Goal: Task Accomplishment & Management: Use online tool/utility

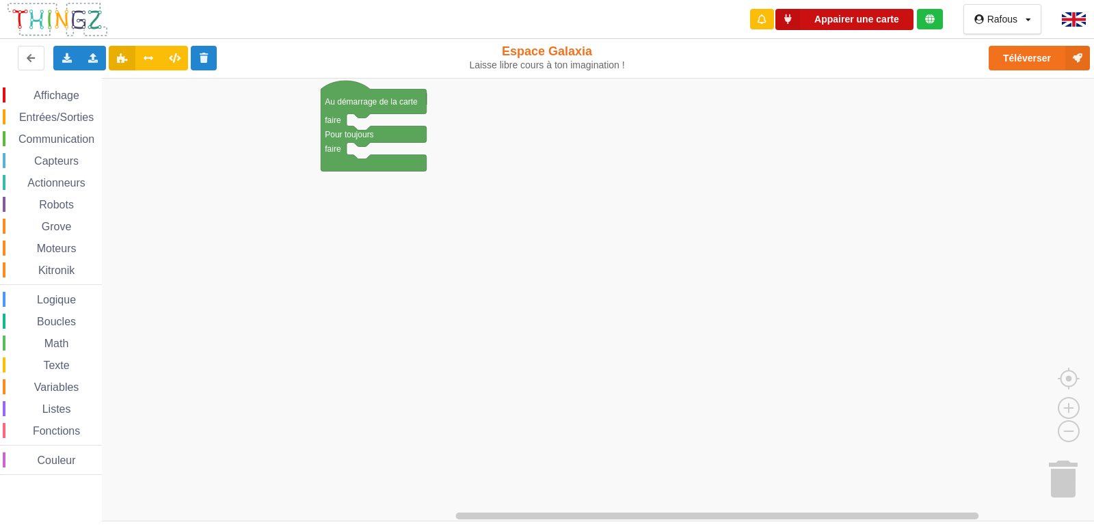
click at [882, 18] on button "Appairer une carte" at bounding box center [845, 19] width 138 height 21
click at [867, 17] on button "Appairer une carte" at bounding box center [845, 19] width 138 height 21
click at [933, 21] on icon at bounding box center [930, 19] width 10 height 10
click at [871, 27] on button "Appairer une carte" at bounding box center [845, 19] width 138 height 21
click at [457, 254] on rect "Espace de travail de Blocky" at bounding box center [552, 300] width 1104 height 444
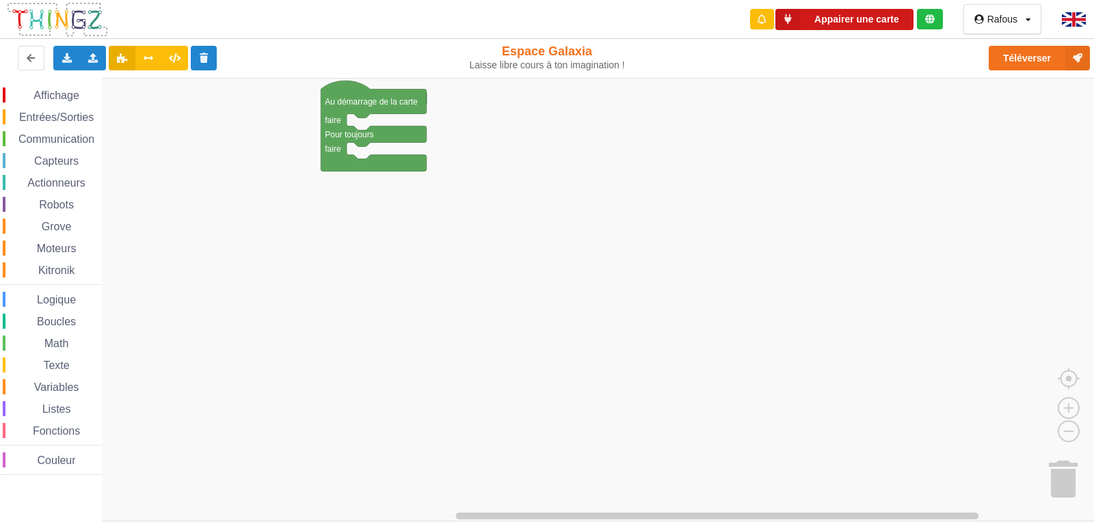
drag, startPoint x: 886, startPoint y: 8, endPoint x: 881, endPoint y: 23, distance: 15.1
click at [881, 23] on div "Appairer une carte" at bounding box center [846, 19] width 216 height 39
click at [881, 23] on button "Appairer une carte" at bounding box center [845, 19] width 138 height 21
click at [903, 17] on button "Appairer une carte" at bounding box center [845, 19] width 138 height 21
click at [200, 62] on icon at bounding box center [204, 57] width 12 height 8
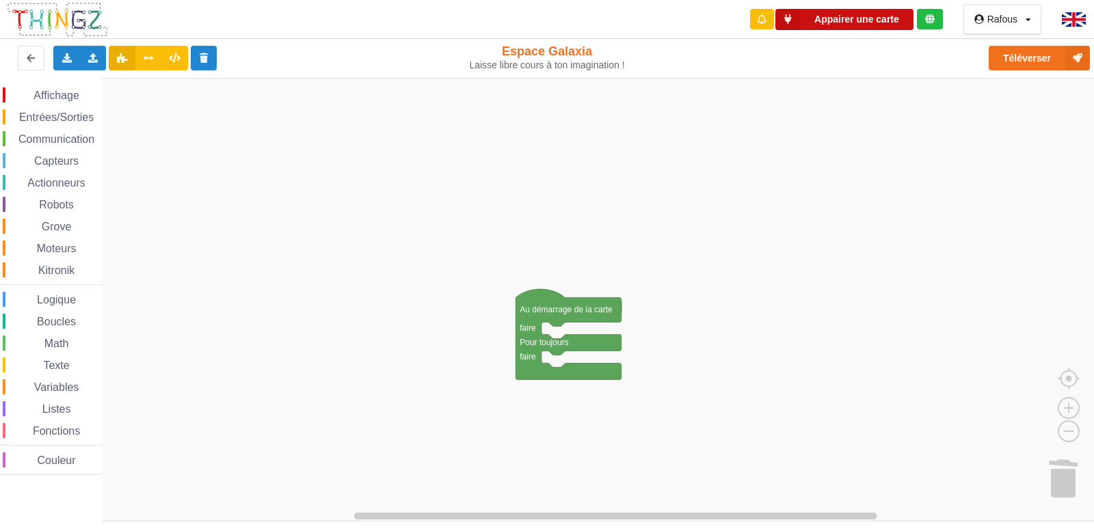
click at [825, 21] on button "Appairer une carte" at bounding box center [845, 19] width 138 height 21
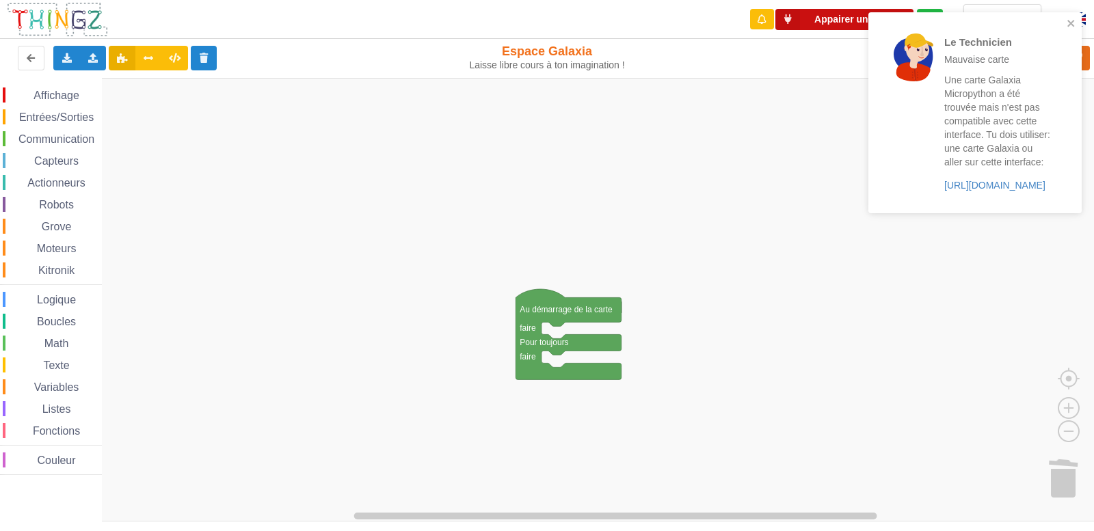
click at [808, 17] on button "Appairer une carte" at bounding box center [845, 19] width 138 height 21
click at [975, 186] on link "[URL][DOMAIN_NAME]" at bounding box center [995, 185] width 101 height 11
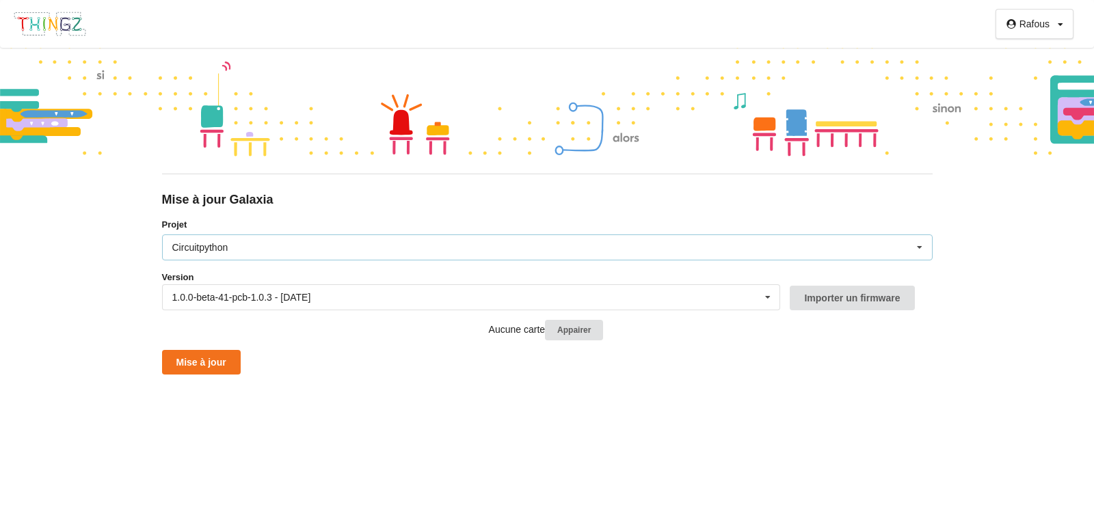
click at [369, 258] on div "Circuitpython Micropython Circuitpython" at bounding box center [547, 248] width 771 height 26
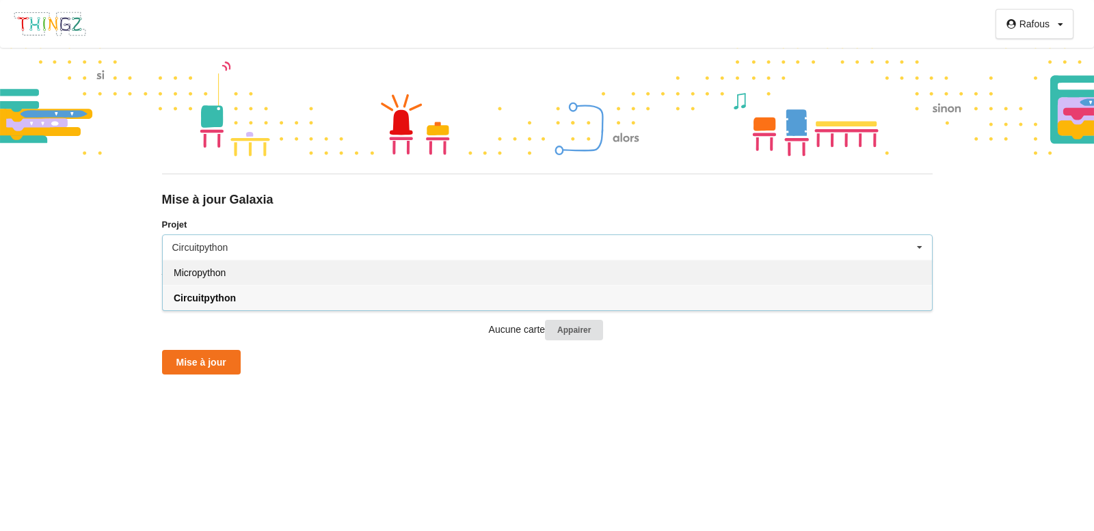
click at [337, 271] on div "Micropython" at bounding box center [547, 272] width 769 height 25
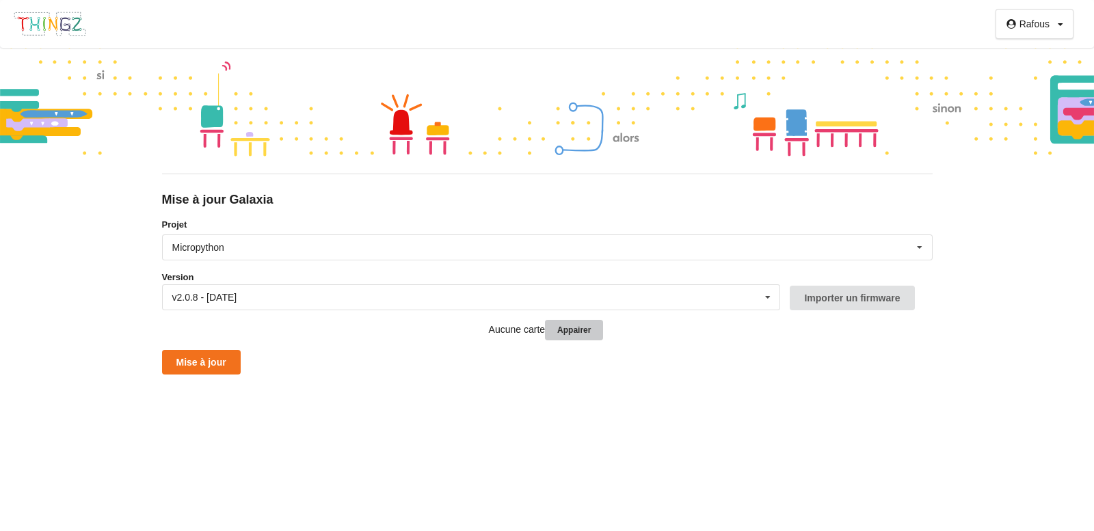
click at [590, 333] on button "Appairer" at bounding box center [574, 330] width 58 height 21
click at [184, 354] on button "Mise à jour" at bounding box center [201, 355] width 79 height 25
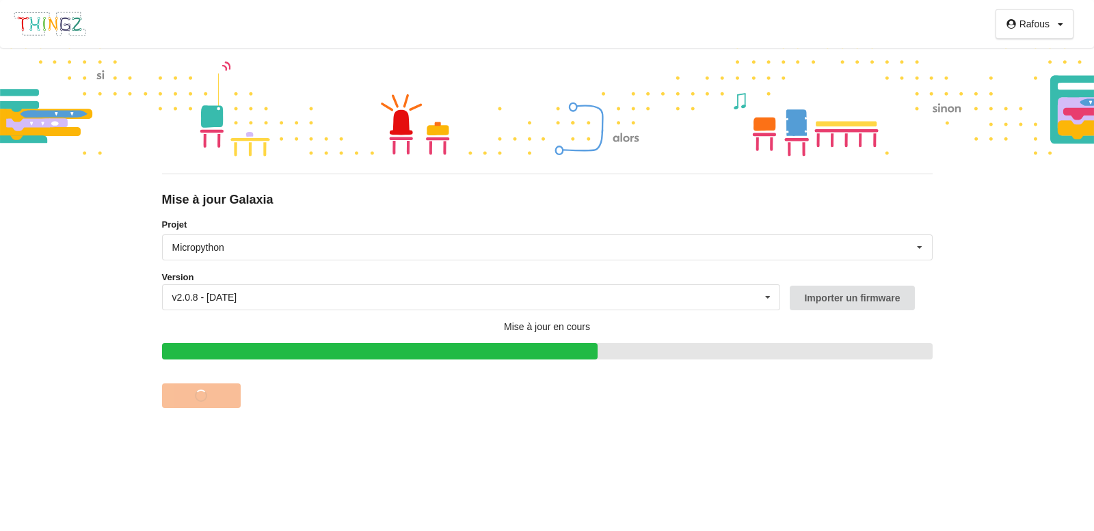
click at [478, 443] on div "Rafous Profil Déconnexion Mise à jour Galaxia Projet Micropython Micropython Ci…" at bounding box center [547, 265] width 1094 height 531
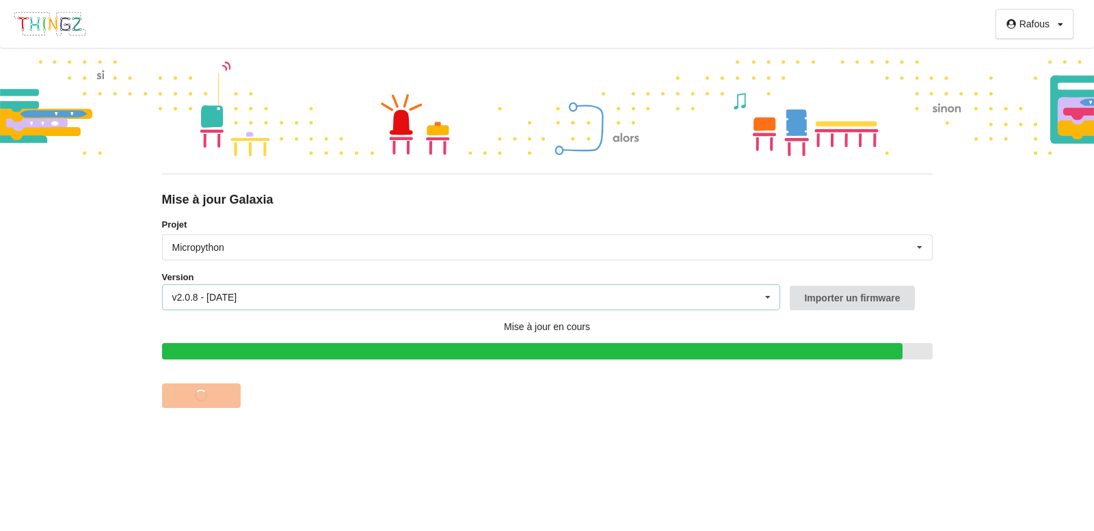
click at [735, 291] on div "v2.0.8 - 20/06/2025 v2.0.8 - 20/06/2025 v2.0.7 - 09/04/2025 v2.0.6 - 25/03/2025…" at bounding box center [471, 298] width 619 height 26
click at [880, 454] on div "Rafous Profil Déconnexion Mise à jour Galaxia Projet Micropython Micropython Ci…" at bounding box center [547, 265] width 1094 height 531
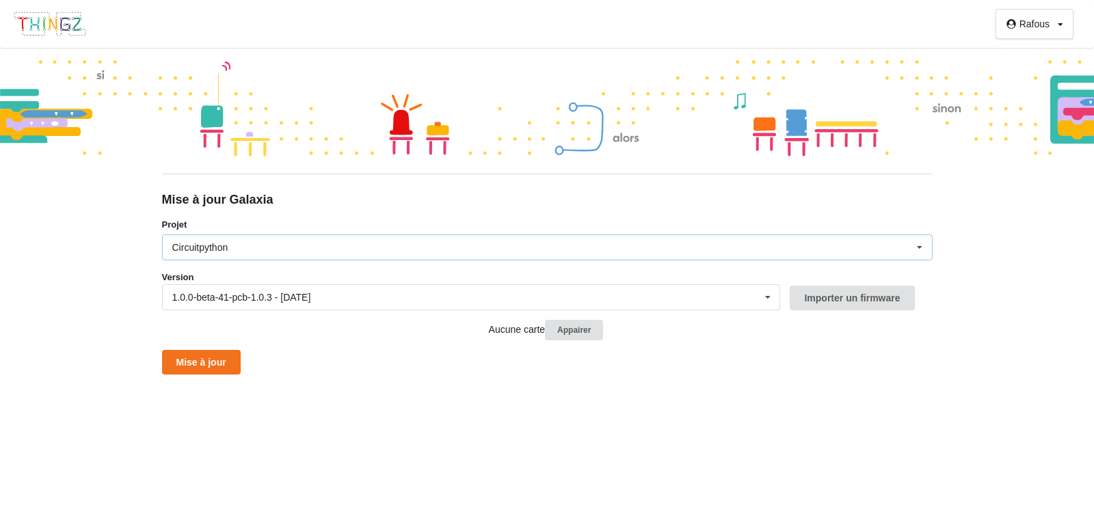
click at [326, 250] on div "Circuitpython Micropython Circuitpython" at bounding box center [547, 248] width 771 height 26
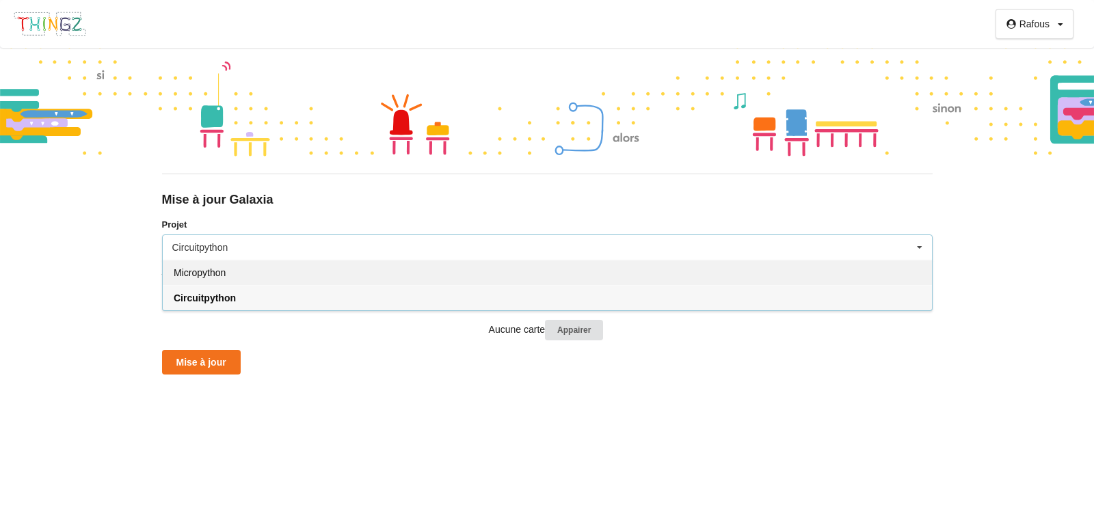
click at [284, 272] on div "Micropython" at bounding box center [547, 272] width 769 height 25
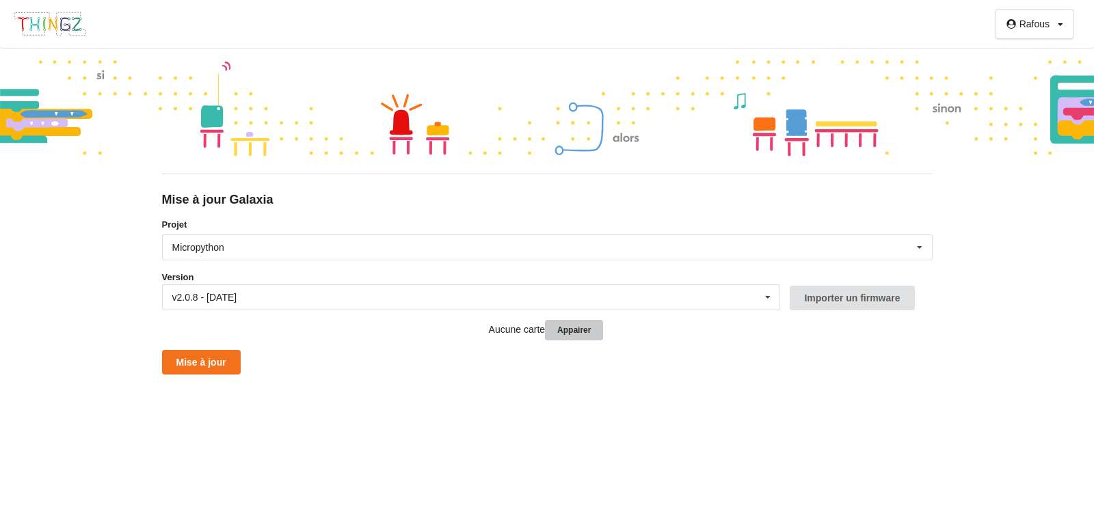
click at [585, 326] on button "Appairer" at bounding box center [574, 330] width 58 height 21
click at [534, 253] on div "Micropython Micropython Circuitpython" at bounding box center [547, 248] width 771 height 26
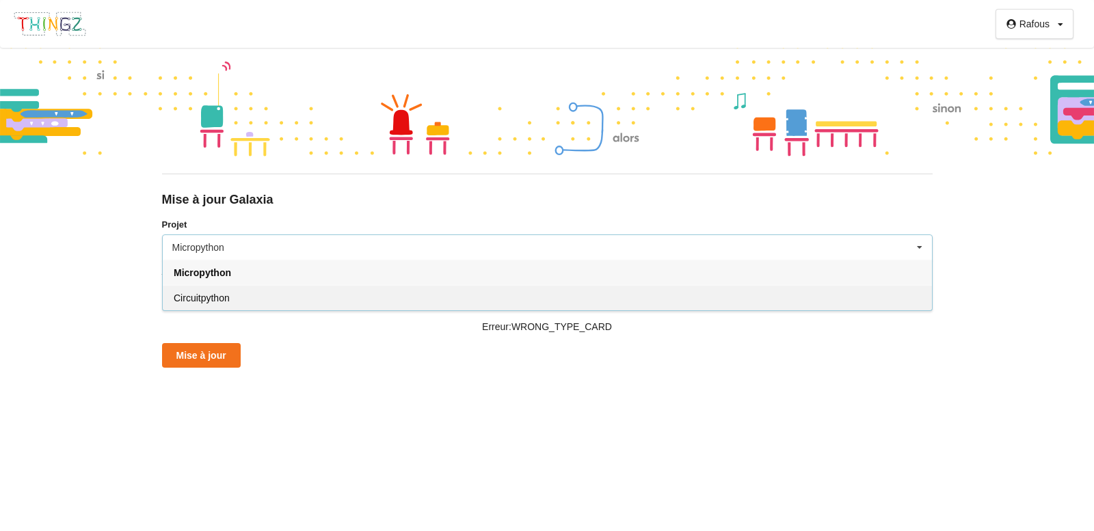
click at [409, 287] on div "Circuitpython" at bounding box center [547, 297] width 769 height 25
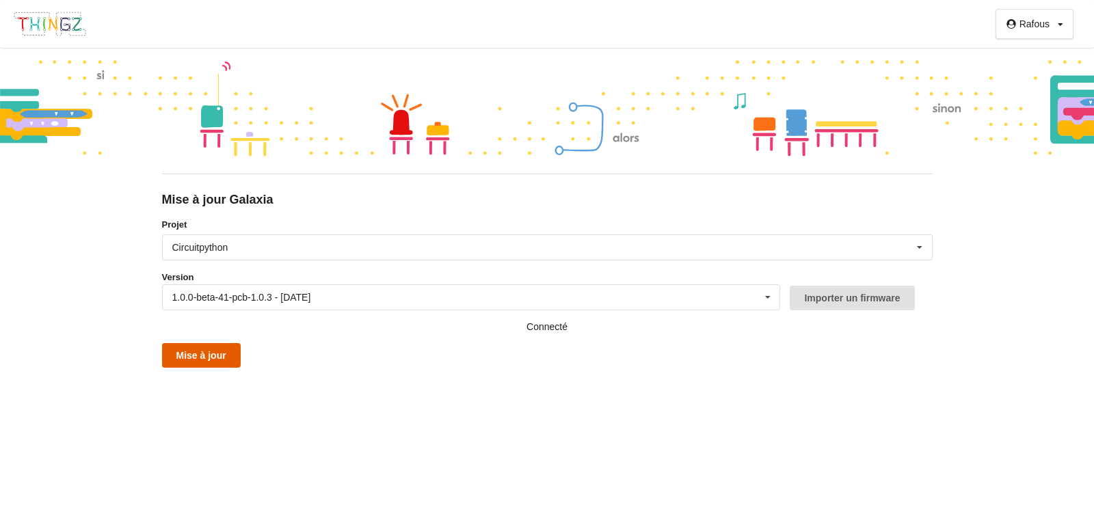
click at [207, 356] on button "Mise à jour" at bounding box center [201, 355] width 79 height 25
click at [252, 250] on div "Circuitpython Micropython Circuitpython" at bounding box center [547, 248] width 771 height 26
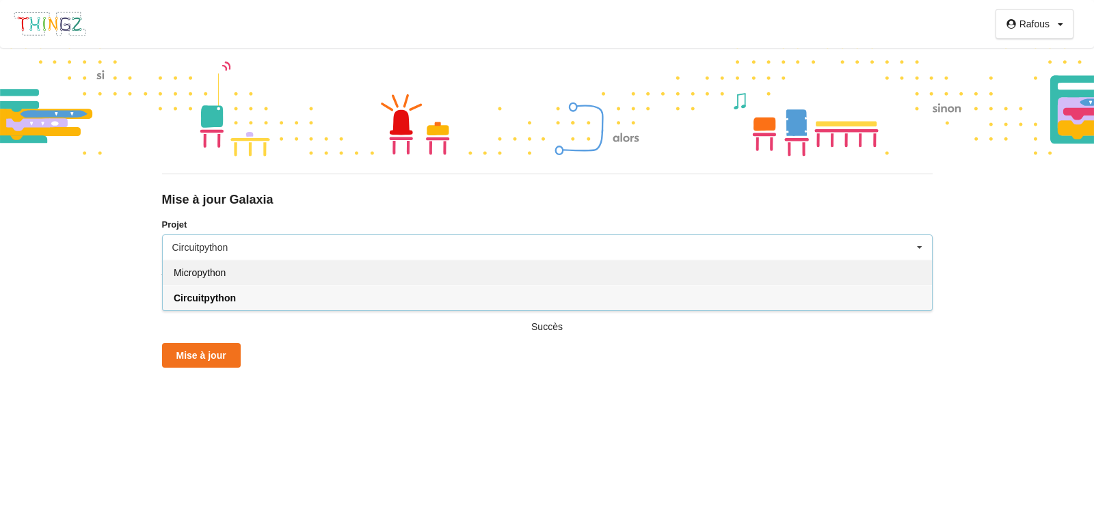
click at [234, 271] on div "Micropython" at bounding box center [547, 272] width 769 height 25
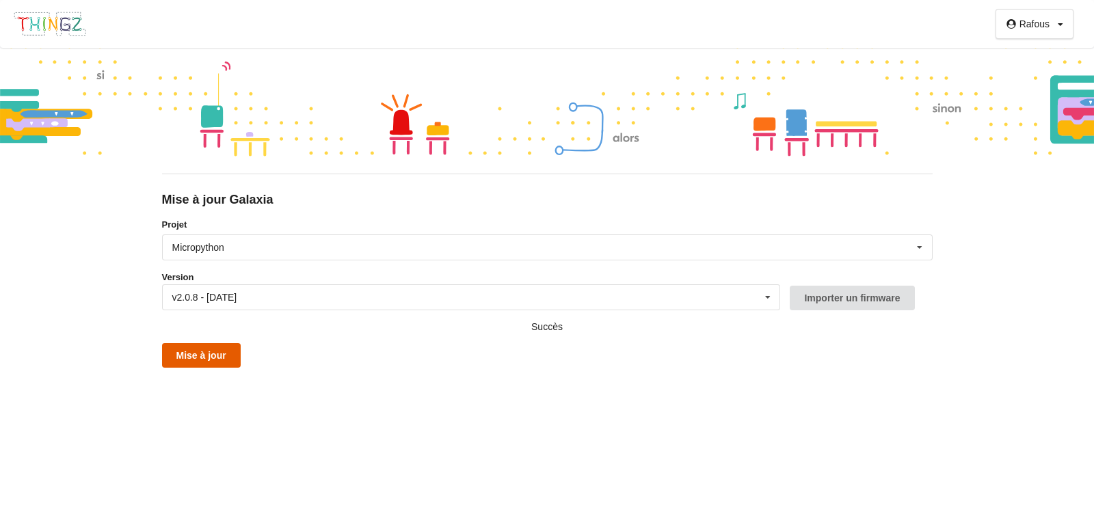
click at [178, 363] on button "Mise à jour" at bounding box center [201, 355] width 79 height 25
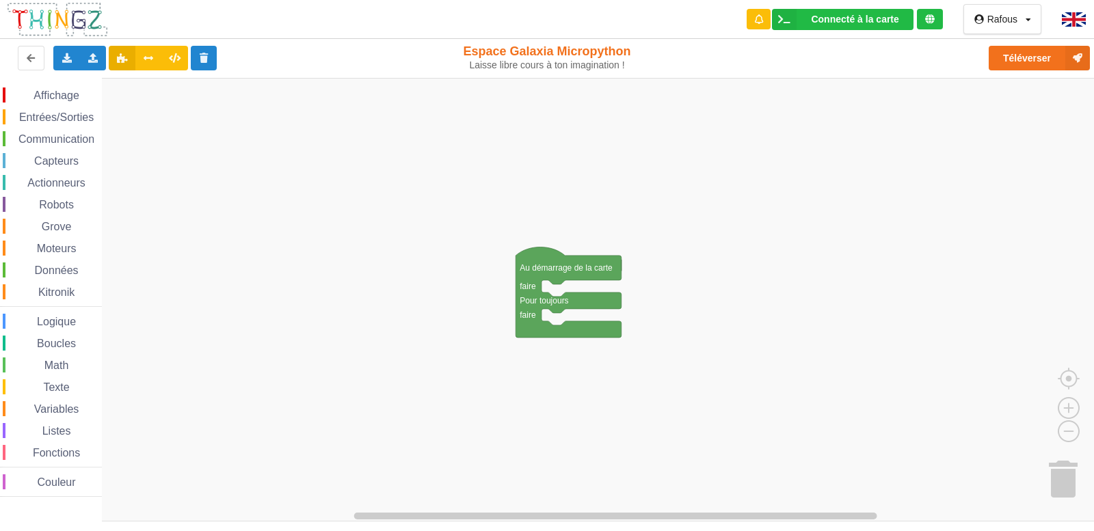
click at [672, 129] on rect "Espace de travail de Blocky" at bounding box center [552, 300] width 1104 height 444
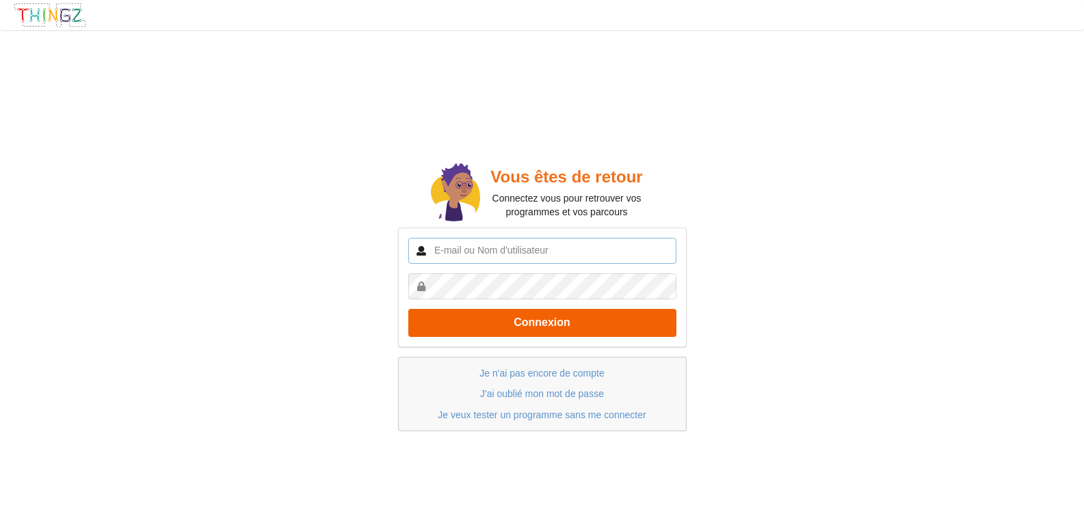
type input "Rafous"
click at [542, 326] on button "Connexion" at bounding box center [542, 323] width 268 height 28
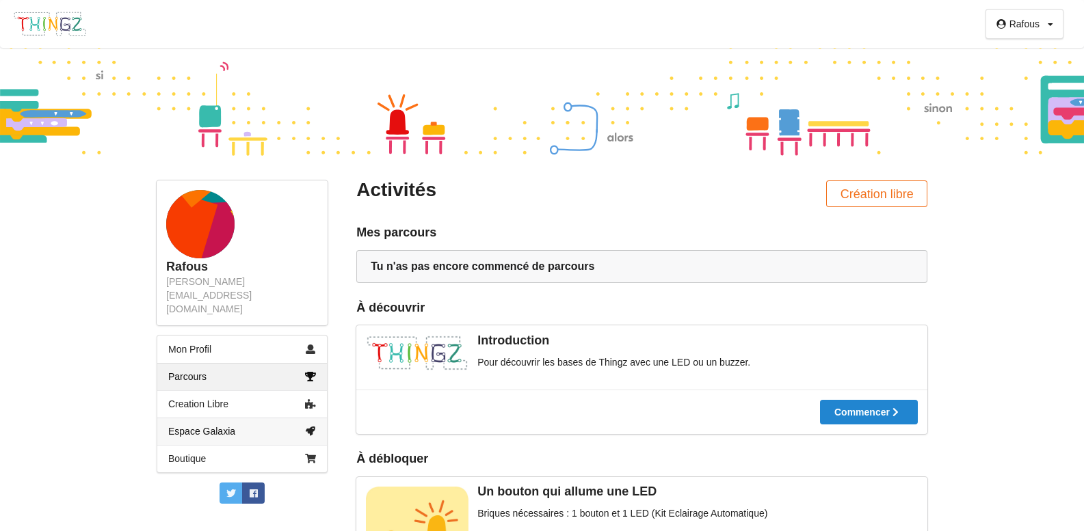
click at [297, 418] on link "Espace Galaxia" at bounding box center [242, 431] width 170 height 27
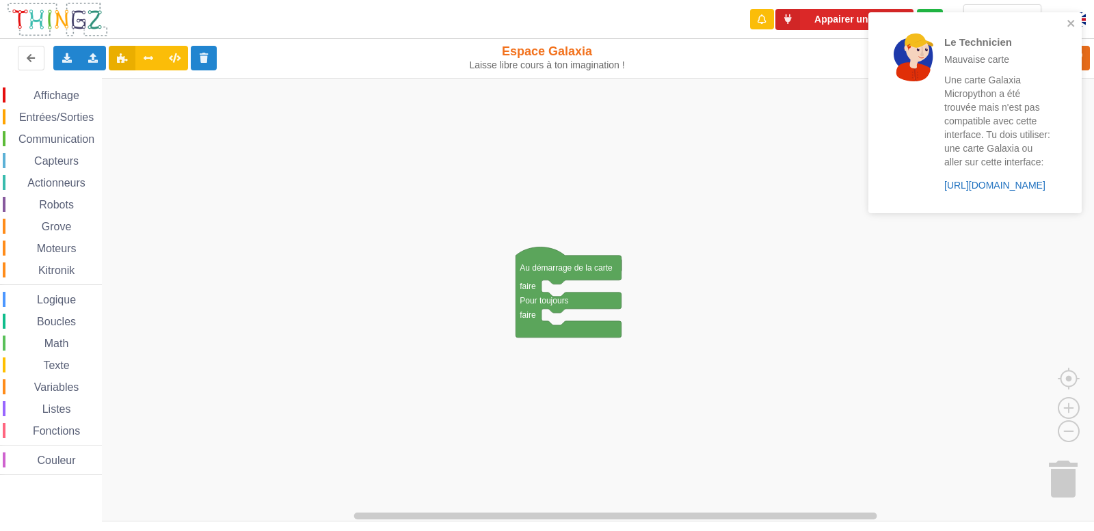
click at [975, 186] on link "https://play.thingz.co/galaxia-micropython" at bounding box center [995, 185] width 101 height 11
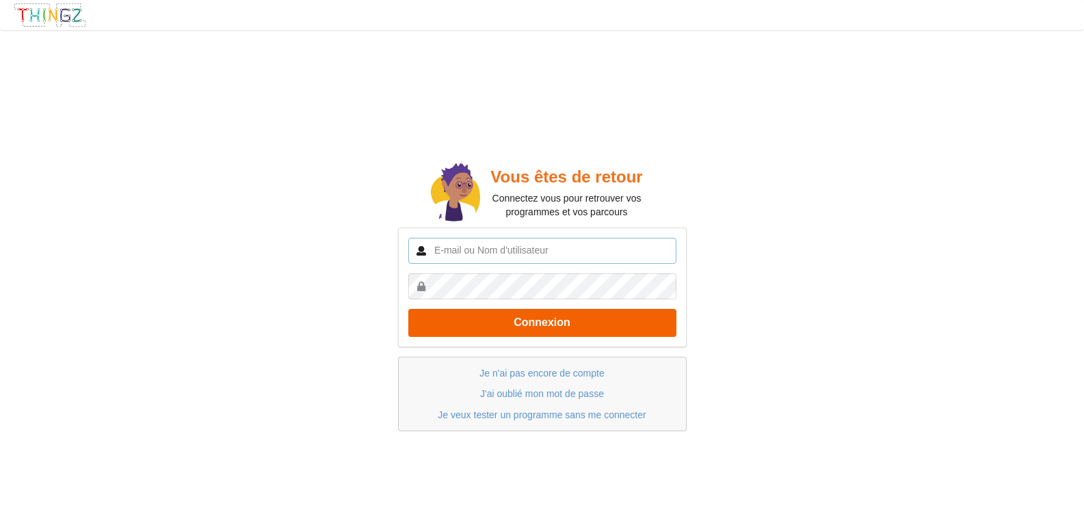
type input "Rafous"
click at [495, 321] on button "Connexion" at bounding box center [542, 323] width 268 height 28
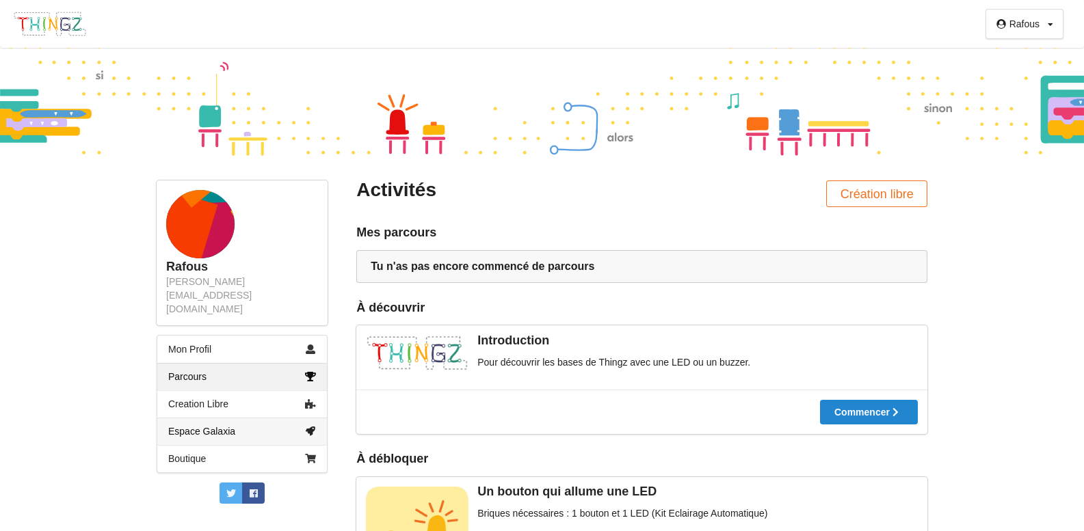
click at [224, 418] on link "Espace Galaxia" at bounding box center [242, 431] width 170 height 27
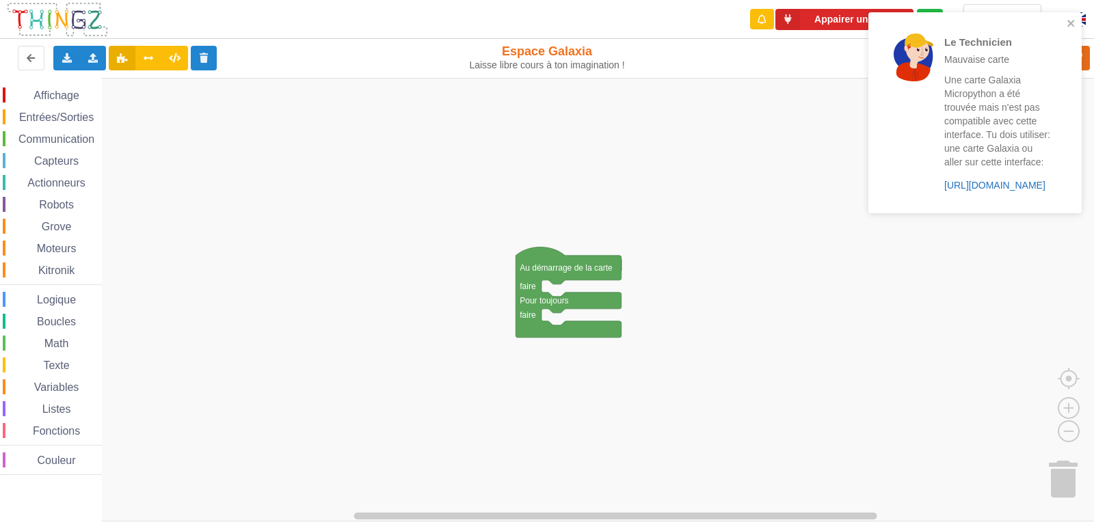
click at [992, 183] on link "https://play.thingz.co/galaxia-micropython" at bounding box center [995, 185] width 101 height 11
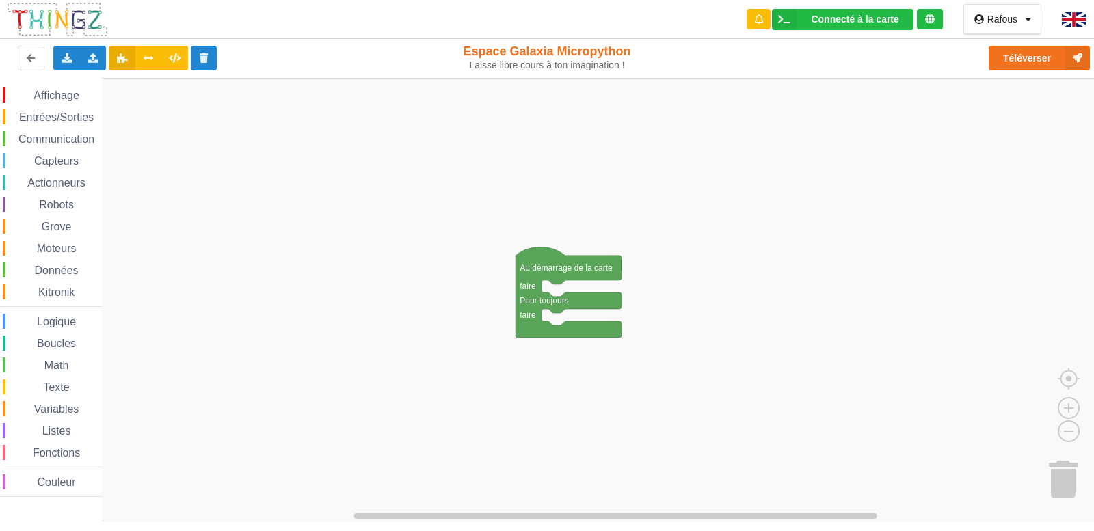
click at [61, 244] on span "Moteurs" at bounding box center [57, 249] width 44 height 12
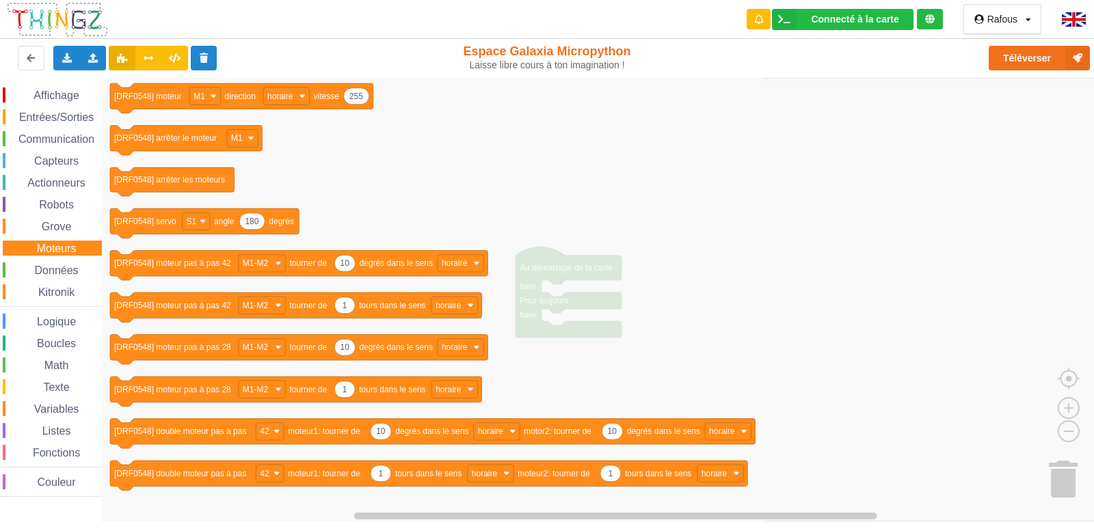
click at [50, 326] on span "Logique" at bounding box center [56, 322] width 43 height 12
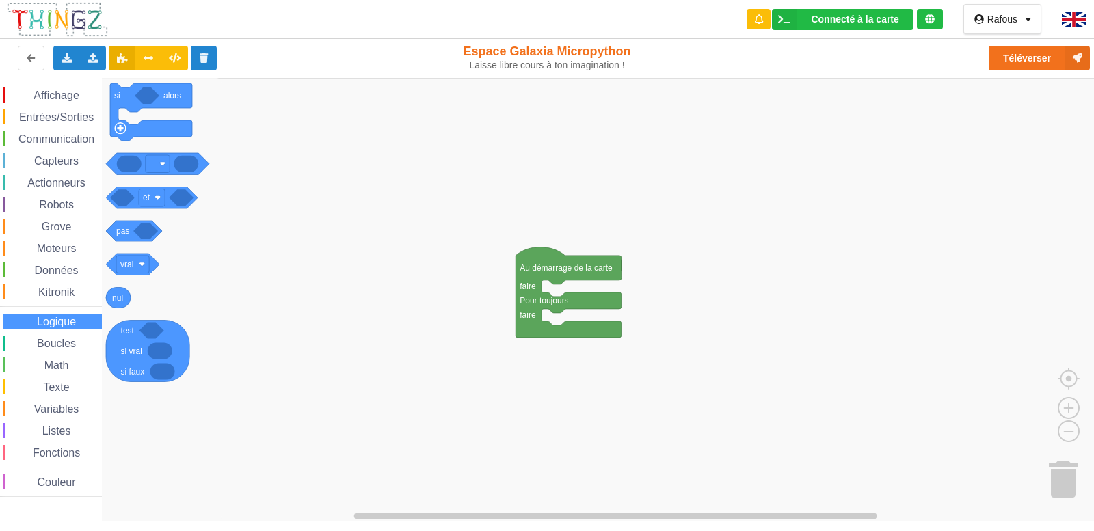
click at [48, 146] on div "Communication" at bounding box center [52, 138] width 99 height 15
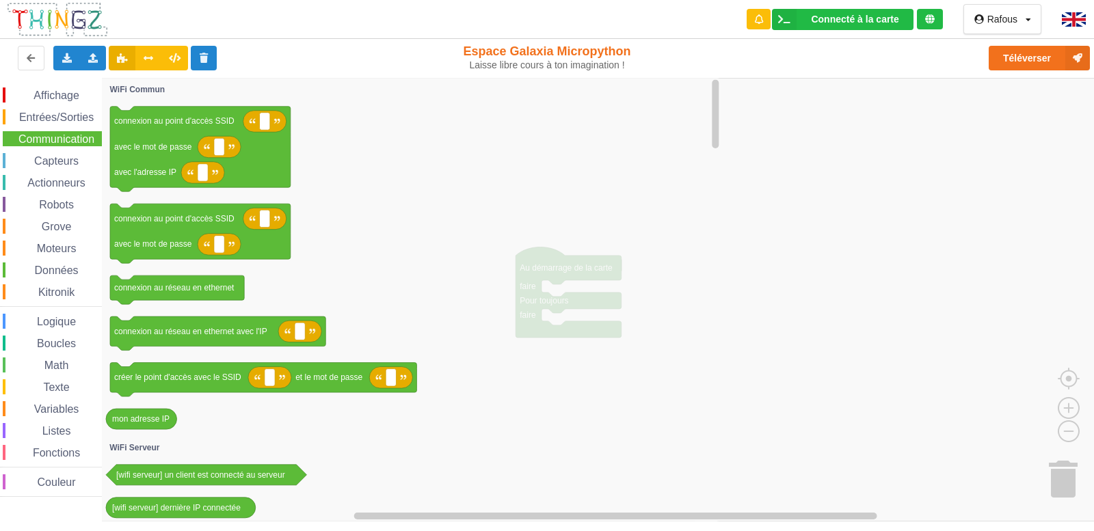
click at [54, 135] on span "Communication" at bounding box center [56, 139] width 80 height 12
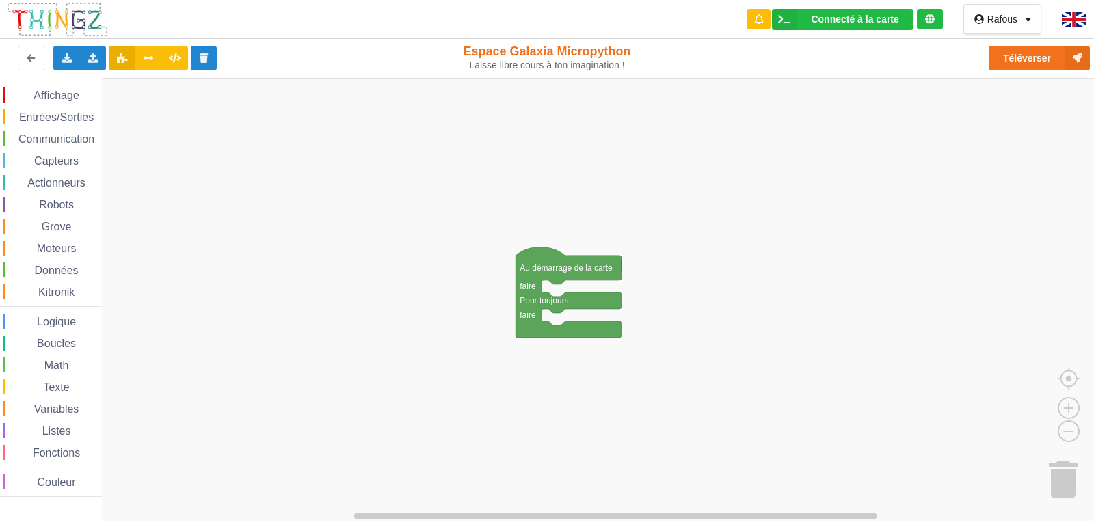
click at [54, 219] on div "Grove" at bounding box center [52, 226] width 99 height 15
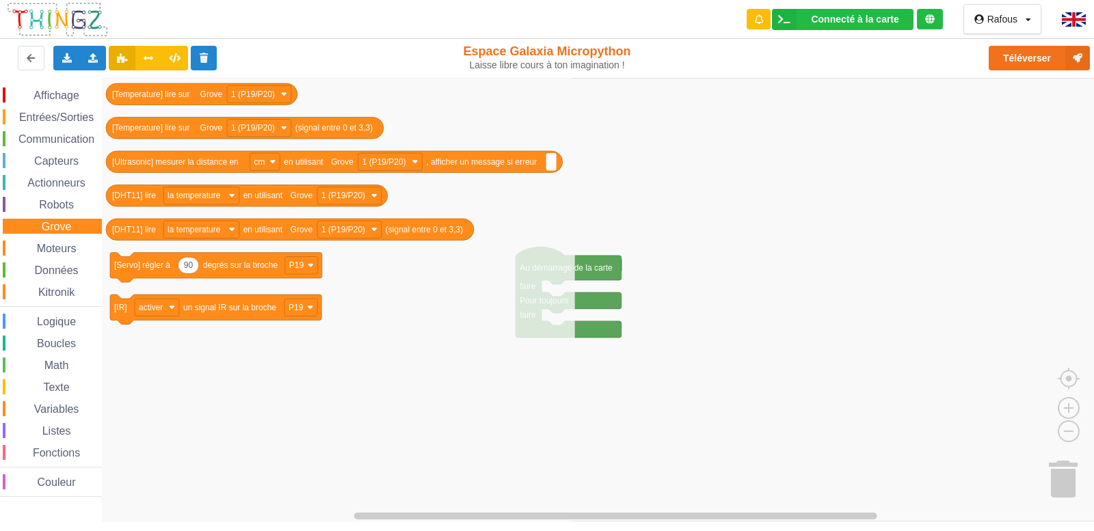
click at [62, 251] on span "Moteurs" at bounding box center [57, 249] width 44 height 12
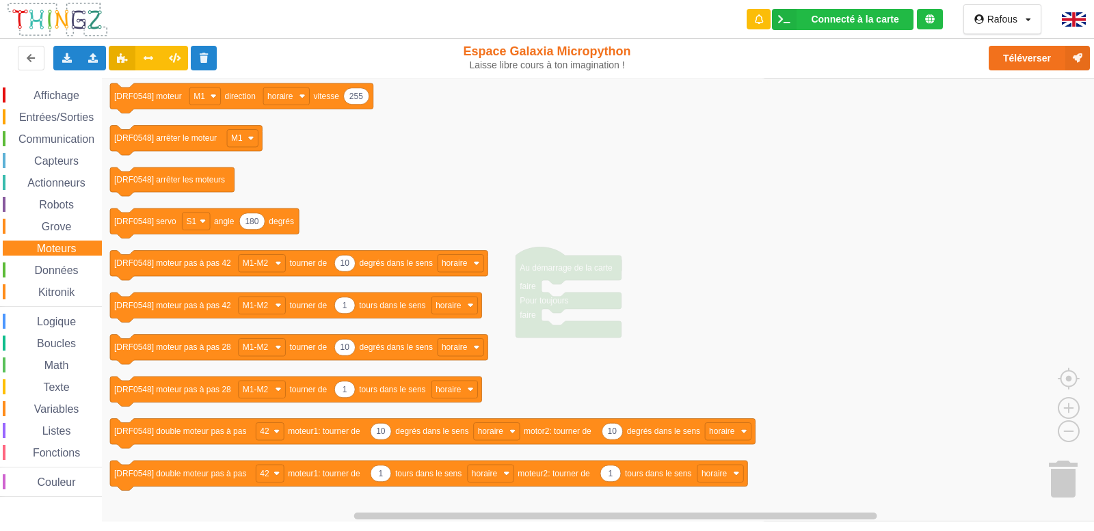
click at [56, 272] on span "Données" at bounding box center [57, 271] width 48 height 12
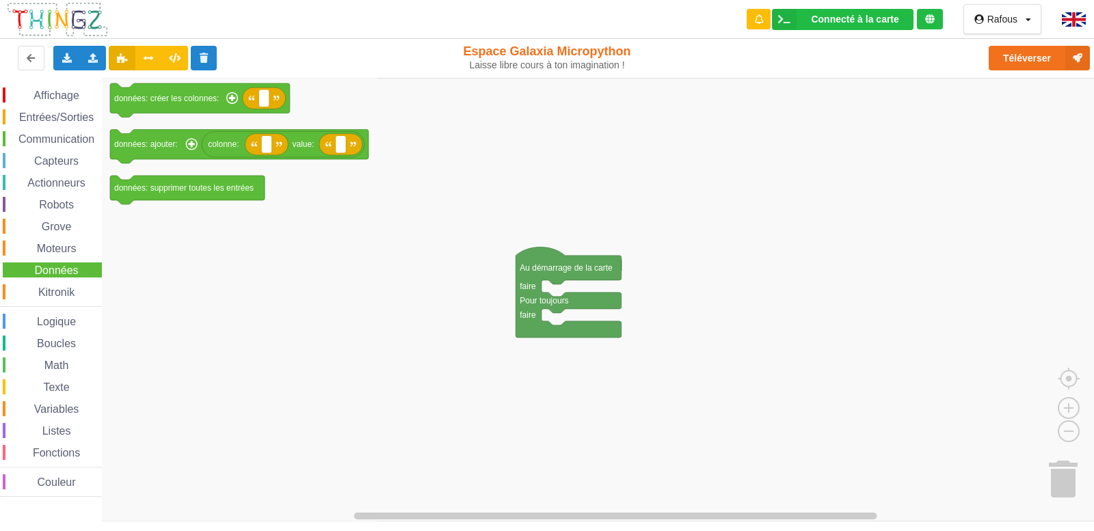
click at [58, 154] on div "Capteurs" at bounding box center [52, 160] width 99 height 15
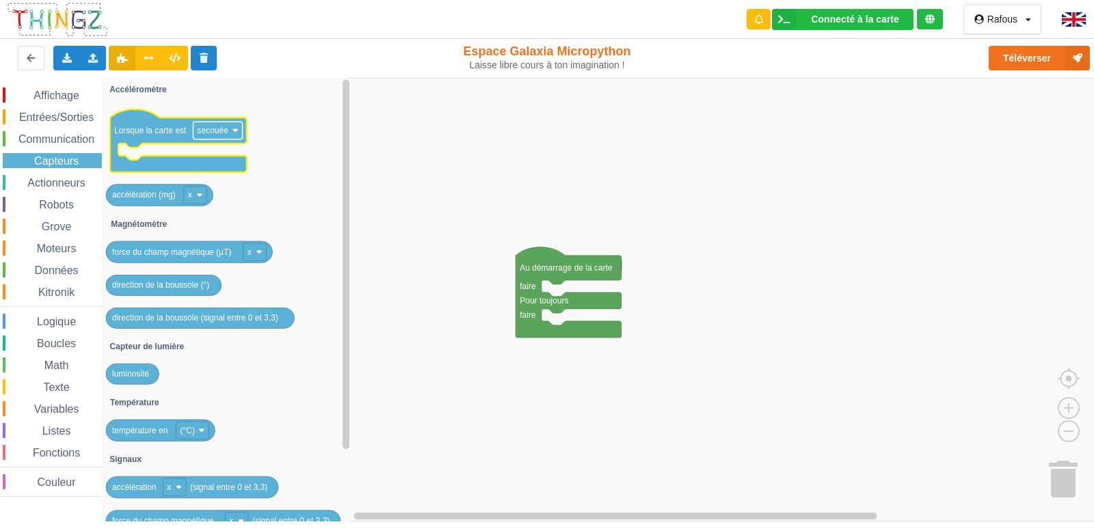
click at [214, 130] on text "secouée" at bounding box center [212, 131] width 31 height 10
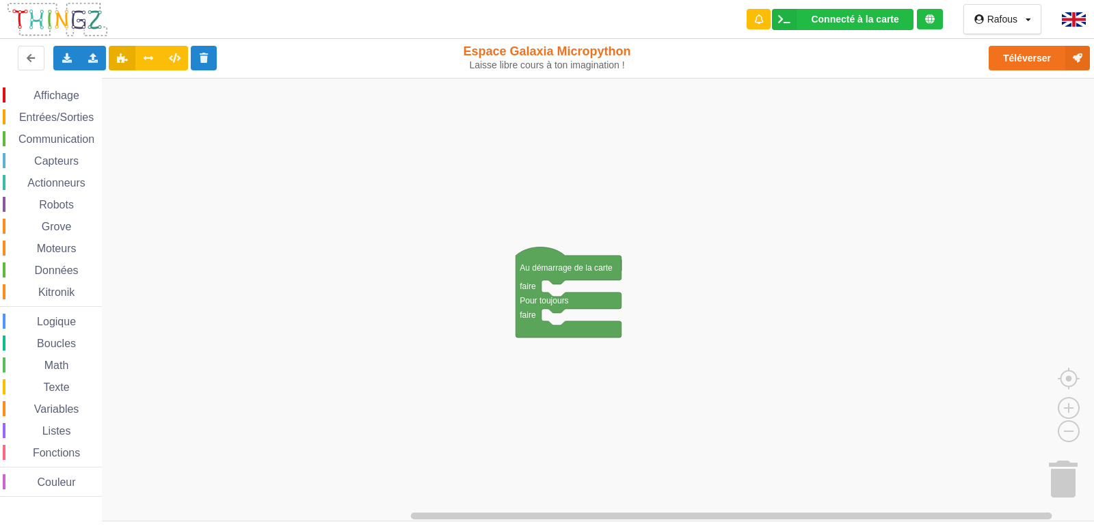
click at [71, 142] on span "Communication" at bounding box center [56, 139] width 80 height 12
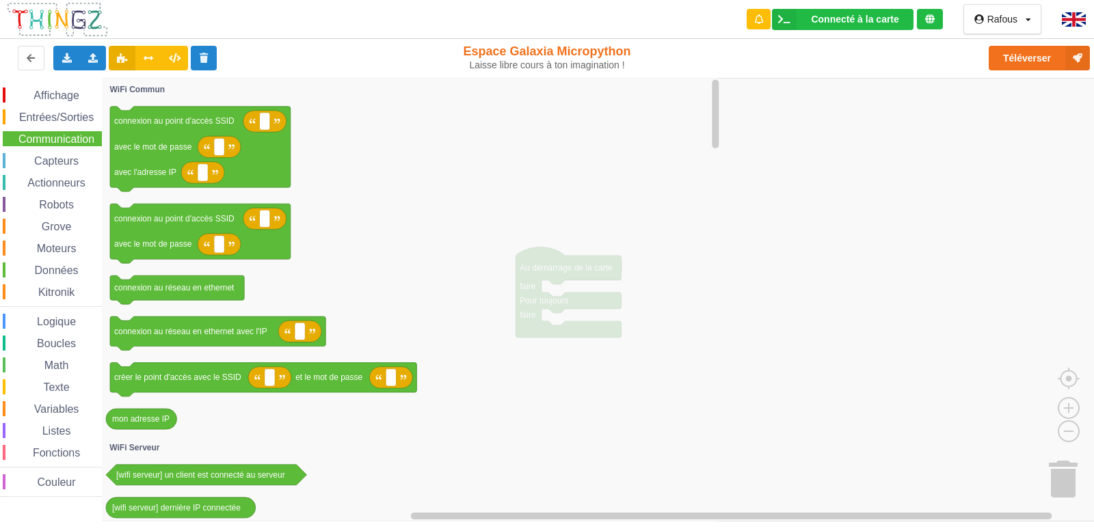
click at [60, 156] on span "Capteurs" at bounding box center [56, 161] width 49 height 12
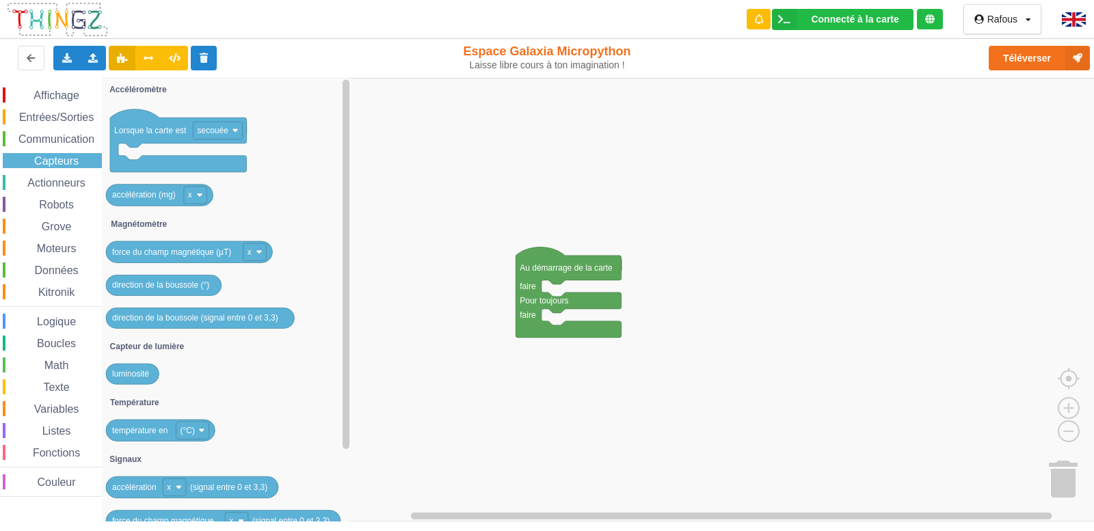
click at [60, 186] on span "Actionneurs" at bounding box center [56, 183] width 62 height 12
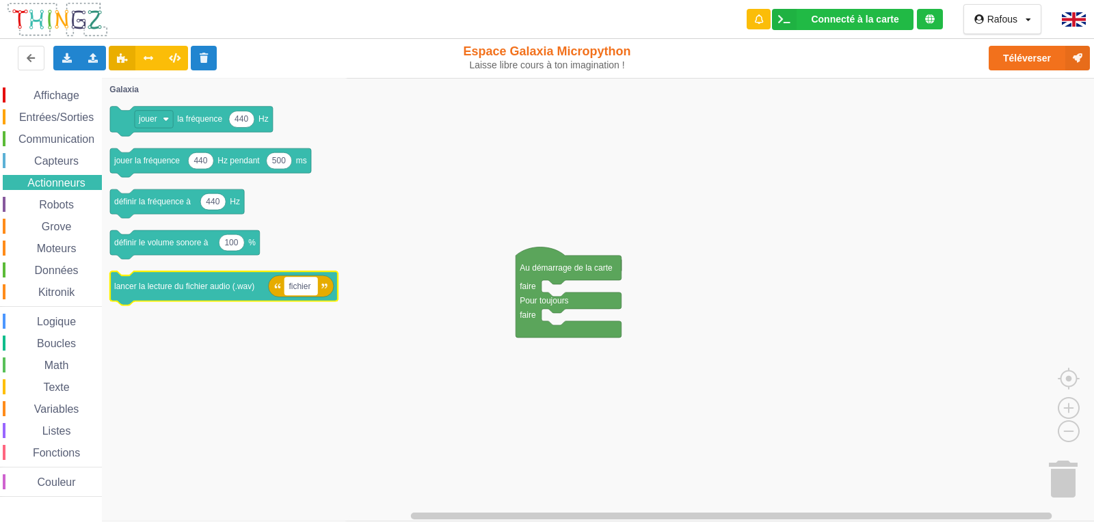
click at [308, 292] on rect "Espace de travail de Blocky" at bounding box center [301, 287] width 33 height 18
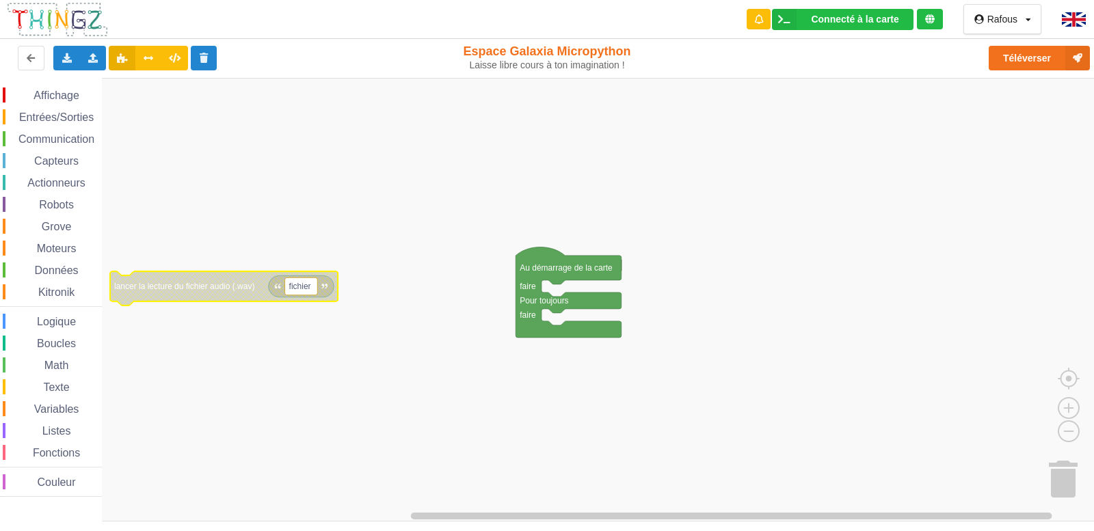
click at [308, 292] on rect "Espace de travail de Blocky" at bounding box center [301, 287] width 33 height 18
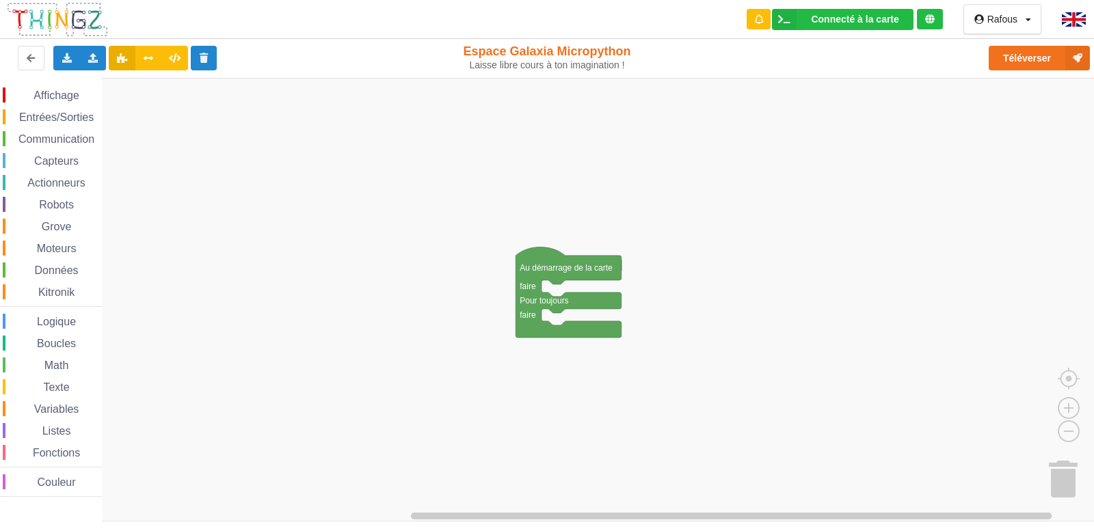
click at [69, 264] on div "Données" at bounding box center [52, 270] width 99 height 15
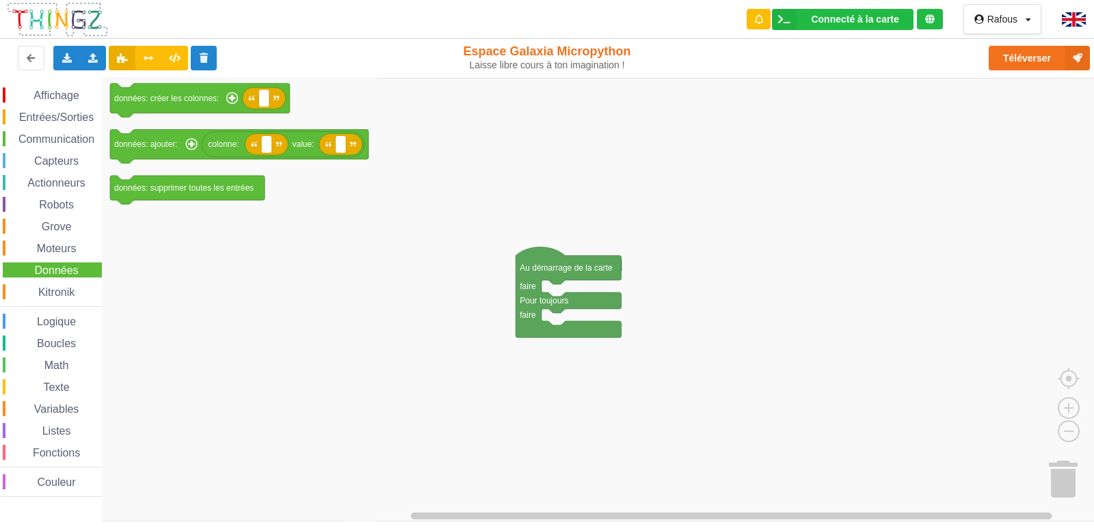
click at [69, 287] on span "Kitronik" at bounding box center [56, 293] width 40 height 12
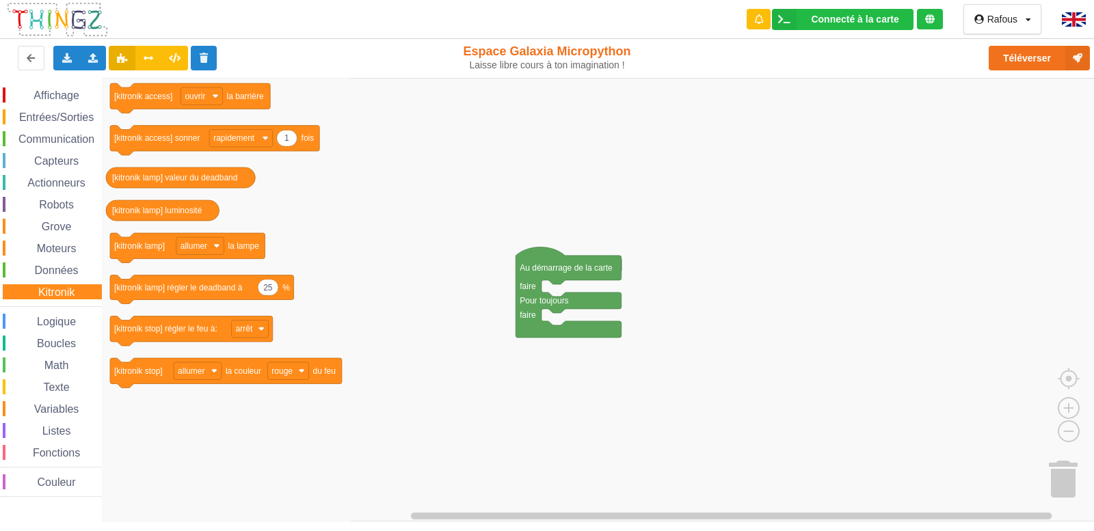
click at [69, 255] on div "Moteurs" at bounding box center [52, 248] width 99 height 15
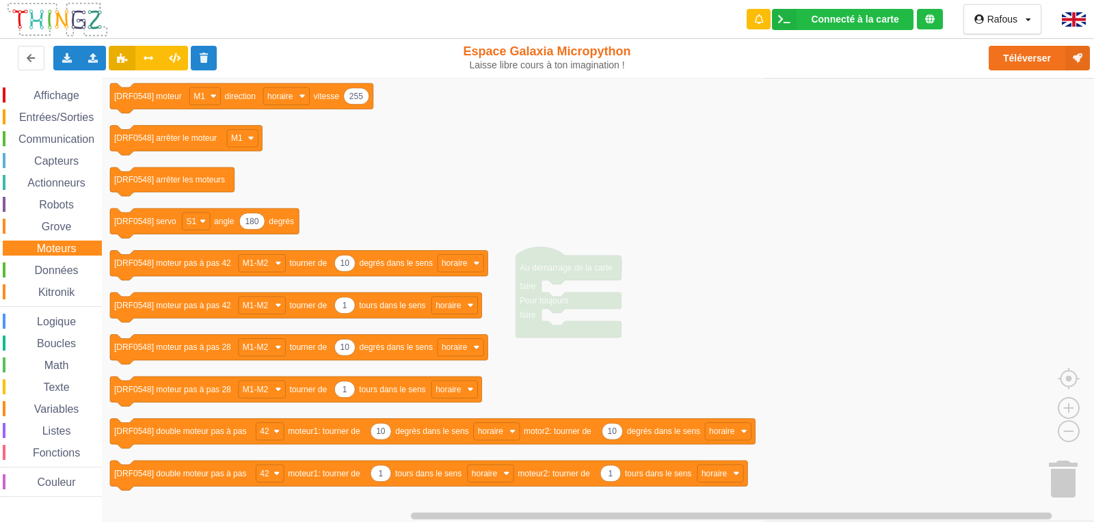
click at [69, 241] on div "Moteurs" at bounding box center [52, 248] width 99 height 15
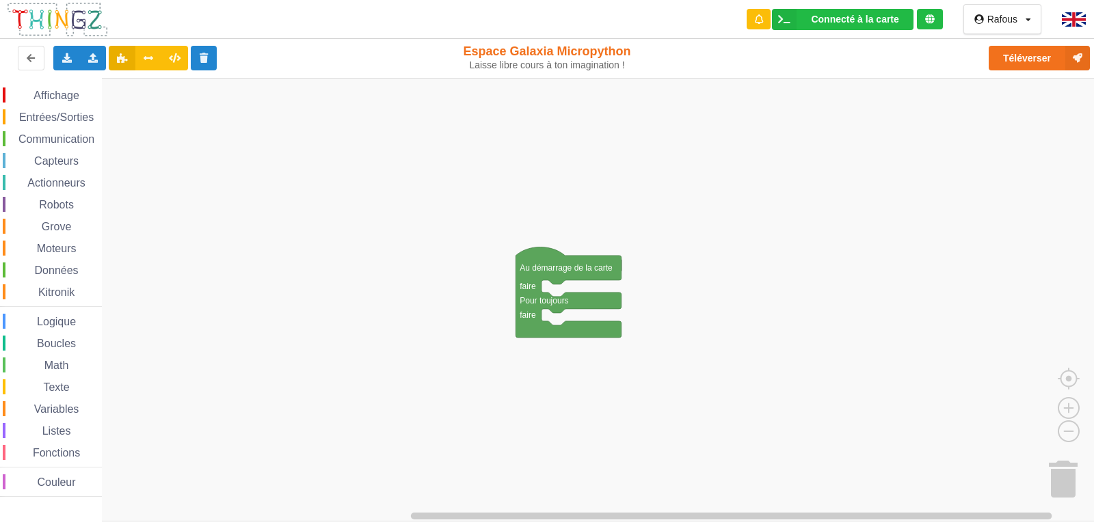
click at [66, 199] on span "Robots" at bounding box center [56, 205] width 39 height 12
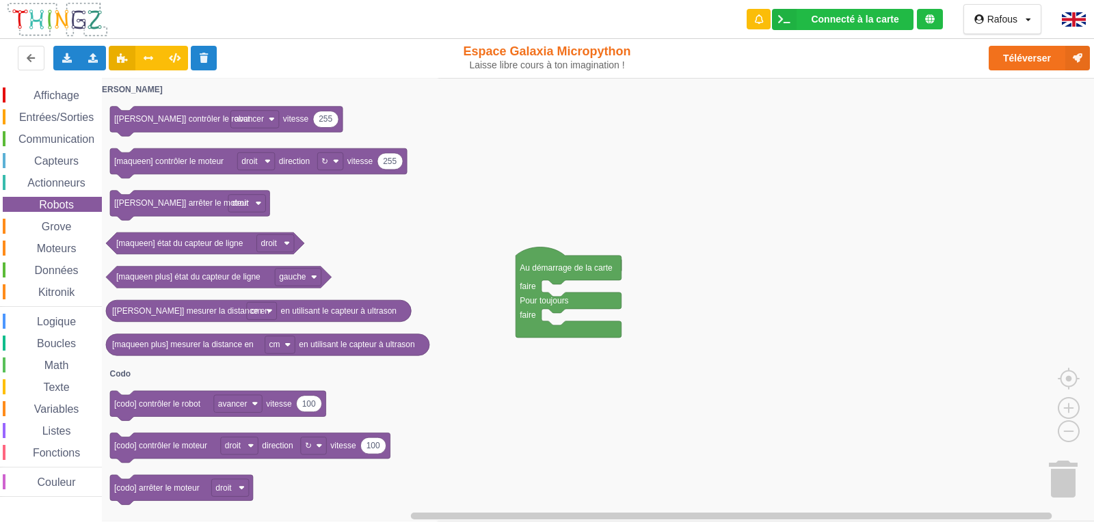
click at [55, 187] on span "Actionneurs" at bounding box center [56, 183] width 62 height 12
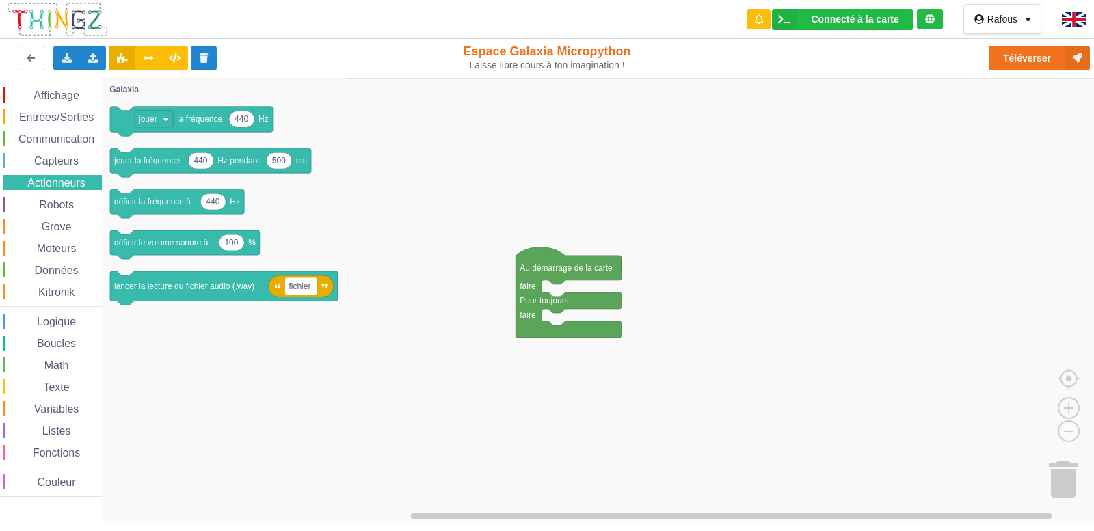
click at [65, 161] on span "Capteurs" at bounding box center [56, 161] width 49 height 12
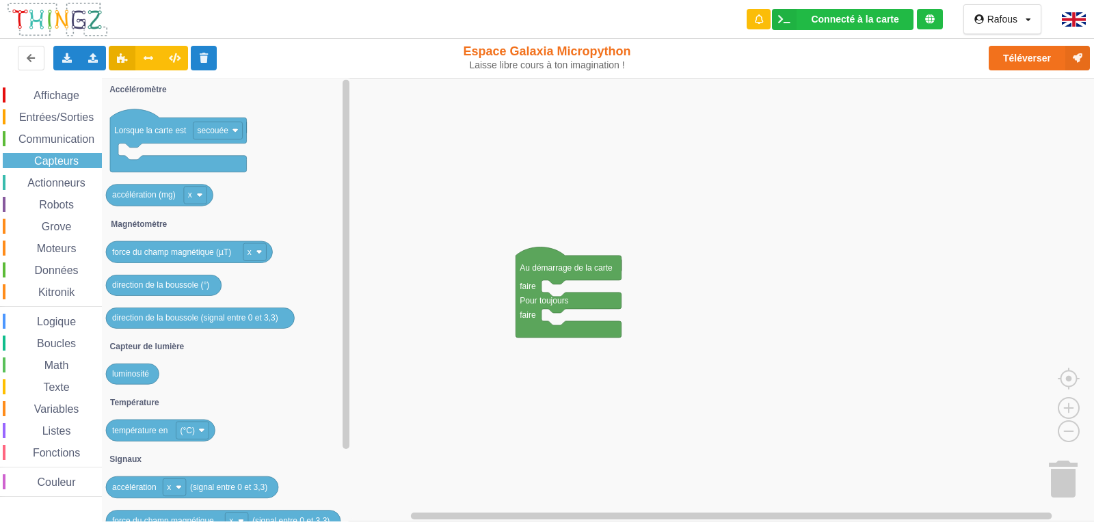
click at [66, 135] on span "Communication" at bounding box center [56, 139] width 80 height 12
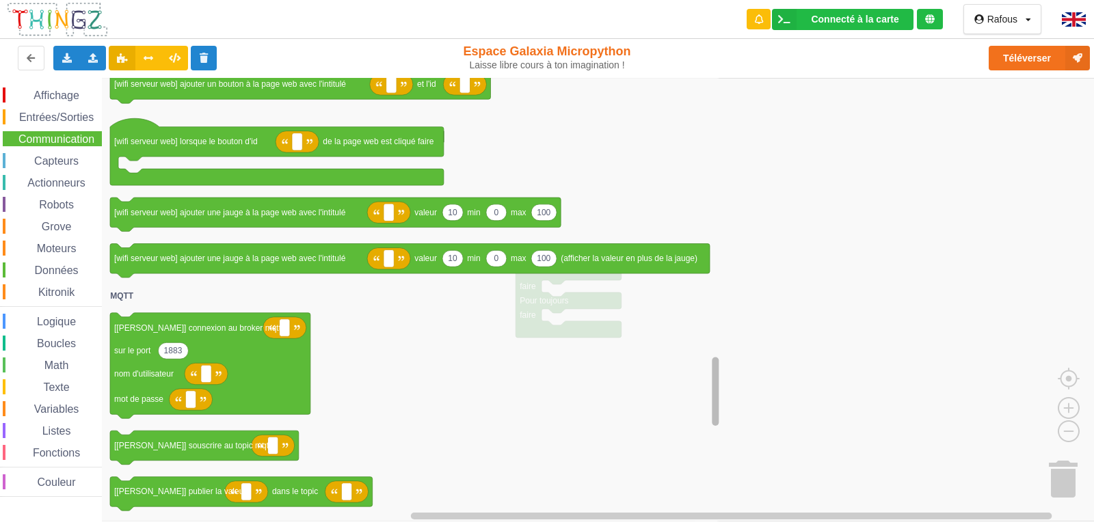
click at [706, 386] on div "Affichage Entrées/Sorties Communication Capteurs Actionneurs Robots Grove Moteu…" at bounding box center [552, 300] width 1104 height 444
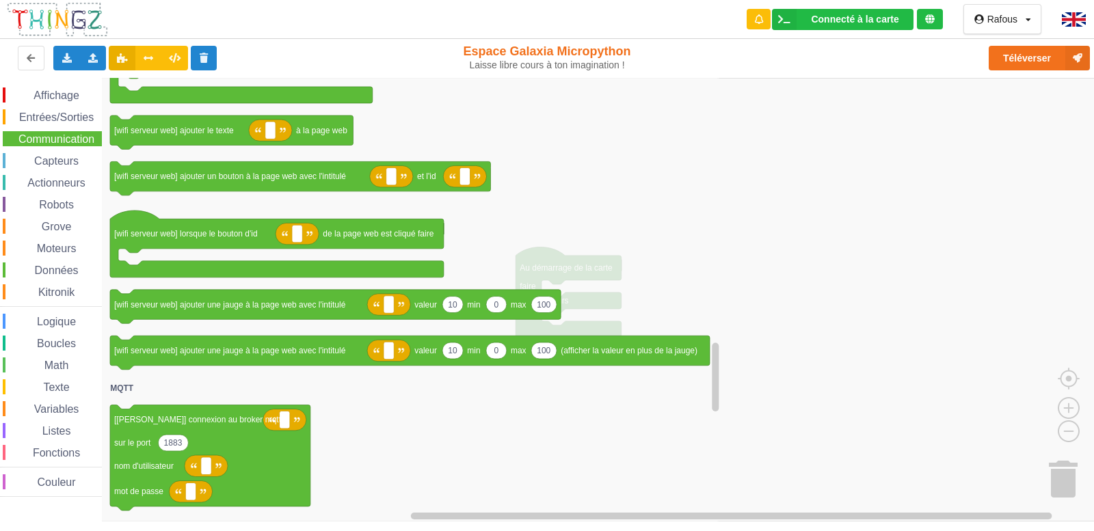
click at [66, 156] on span "Capteurs" at bounding box center [56, 161] width 49 height 12
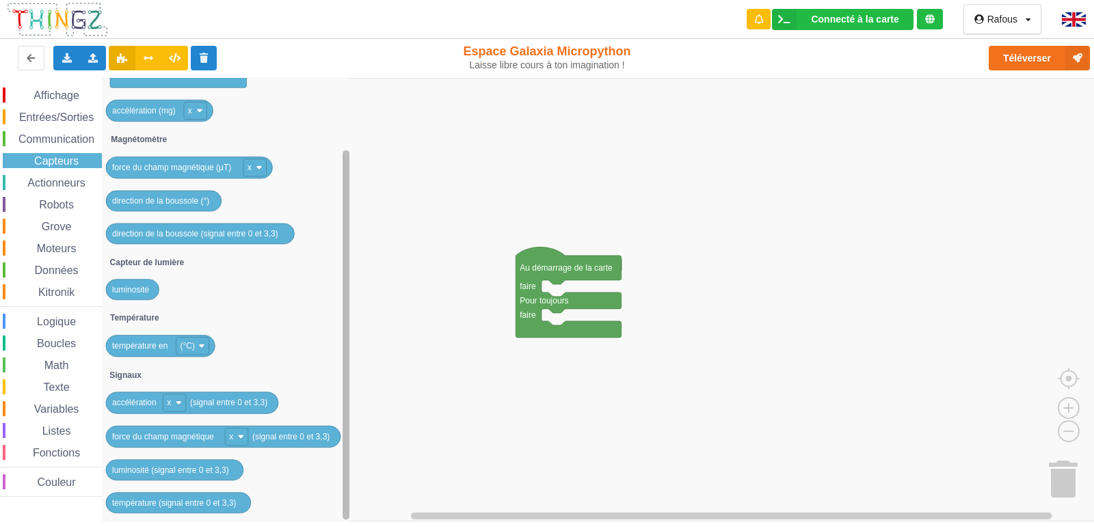
click at [373, 421] on div "Affichage Entrées/Sorties Communication Capteurs Actionneurs Robots Grove Moteu…" at bounding box center [552, 300] width 1104 height 444
click at [75, 133] on span "Communication" at bounding box center [56, 139] width 80 height 12
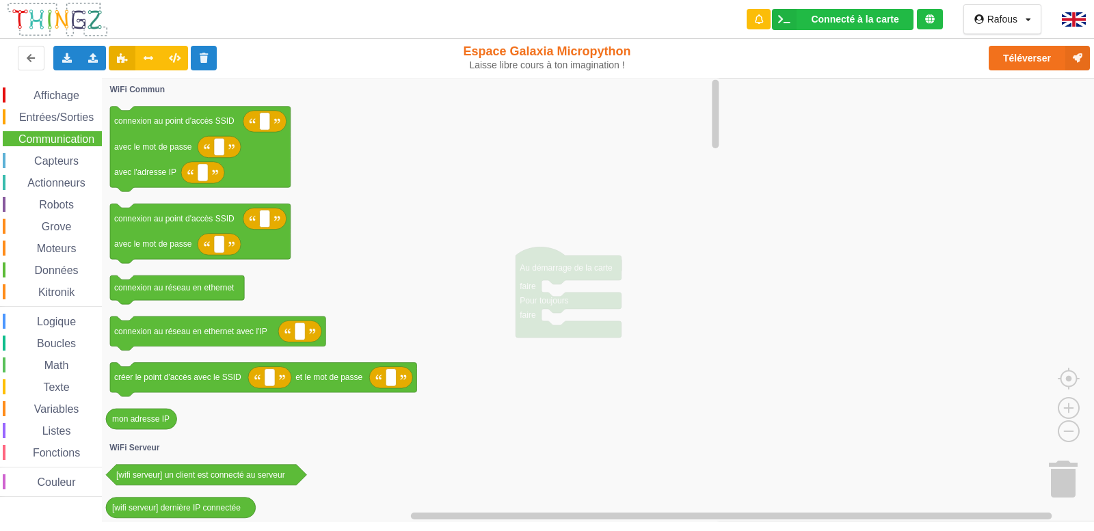
click at [74, 118] on span "Entrées/Sorties" at bounding box center [56, 117] width 79 height 12
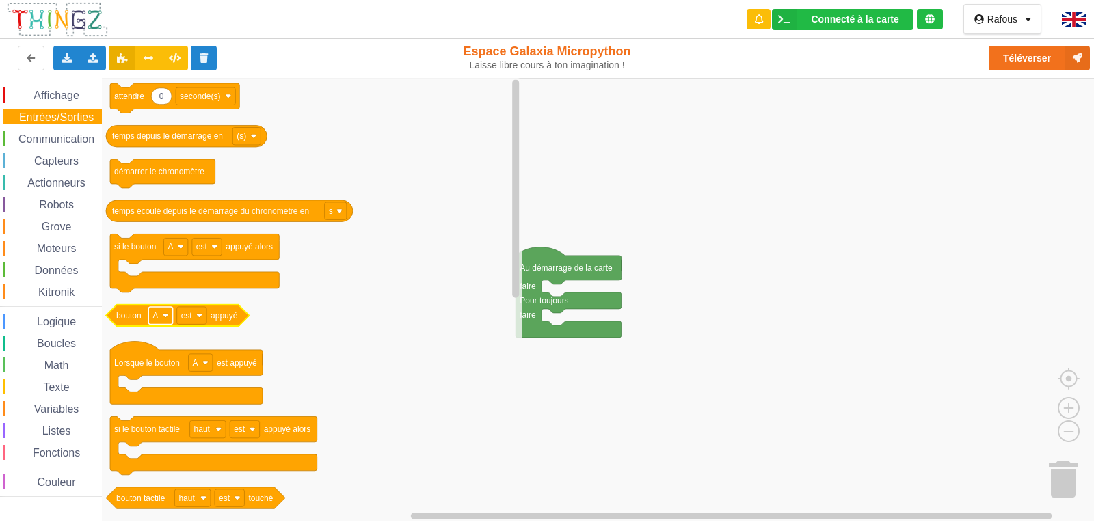
click at [158, 314] on text "A" at bounding box center [155, 316] width 5 height 10
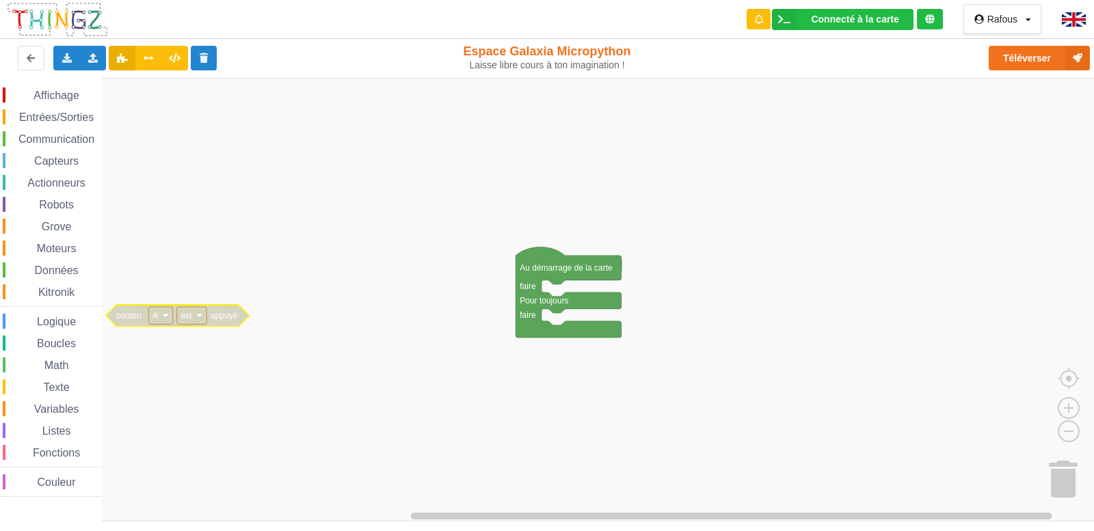
click at [158, 314] on text "A" at bounding box center [155, 316] width 5 height 10
click at [0, 248] on div "Moteurs" at bounding box center [51, 248] width 102 height 15
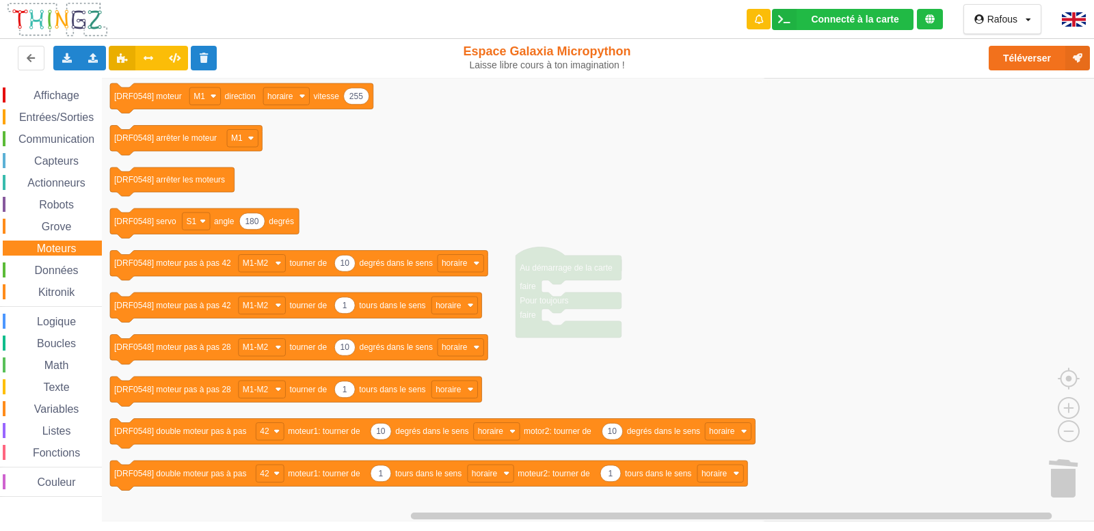
click at [38, 139] on span "Communication" at bounding box center [56, 139] width 80 height 12
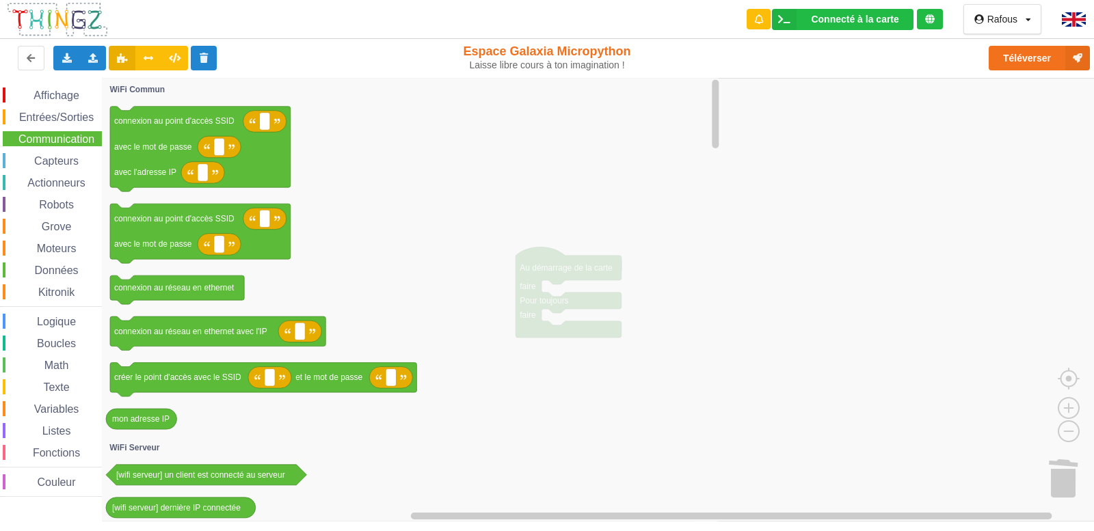
click at [67, 121] on span "Entrées/Sorties" at bounding box center [56, 117] width 79 height 12
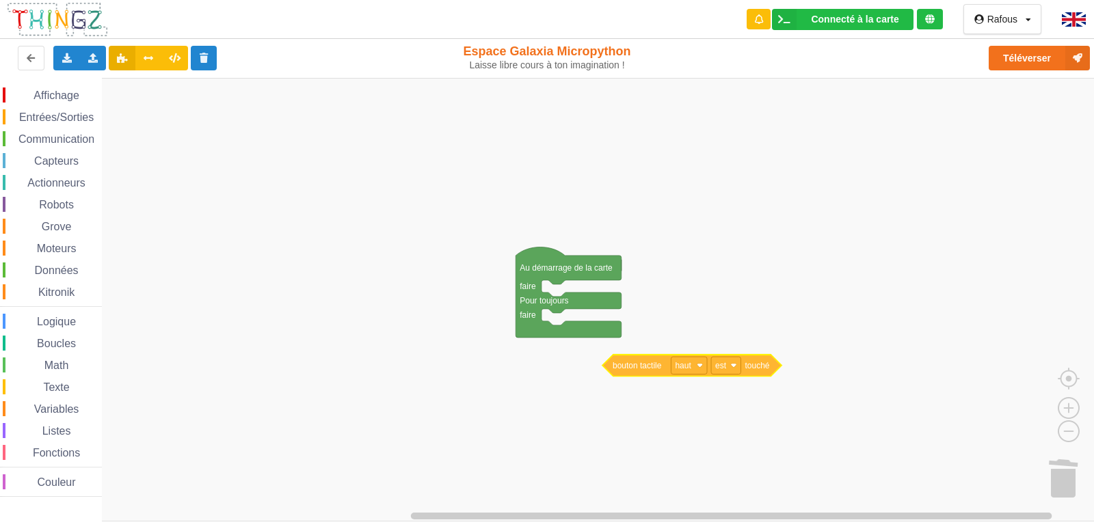
click at [768, 366] on div "Affichage Entrées/Sorties Communication Capteurs Actionneurs Robots Grove Moteu…" at bounding box center [552, 300] width 1104 height 444
click at [49, 241] on div "Moteurs" at bounding box center [52, 248] width 99 height 15
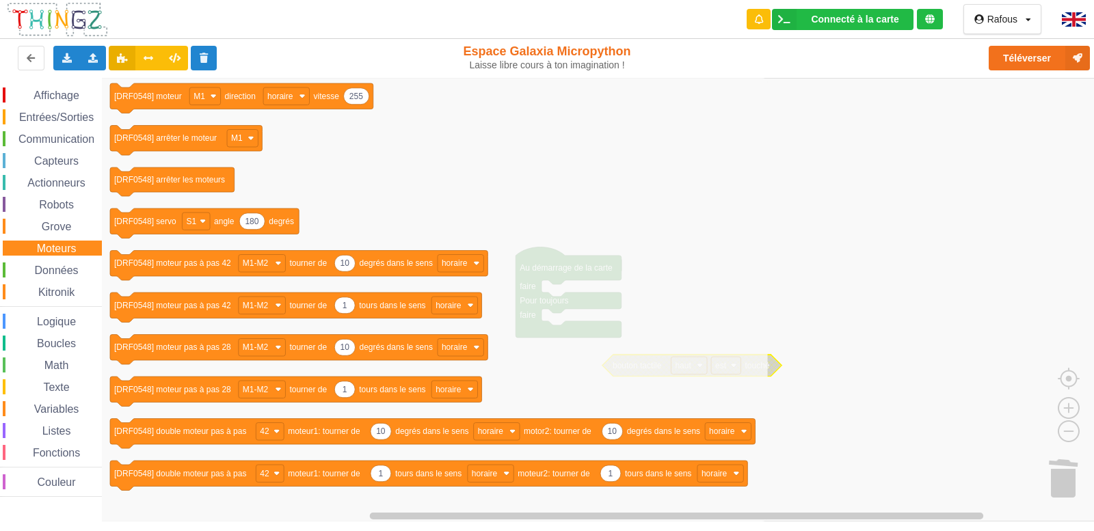
click at [60, 183] on span "Actionneurs" at bounding box center [56, 183] width 62 height 12
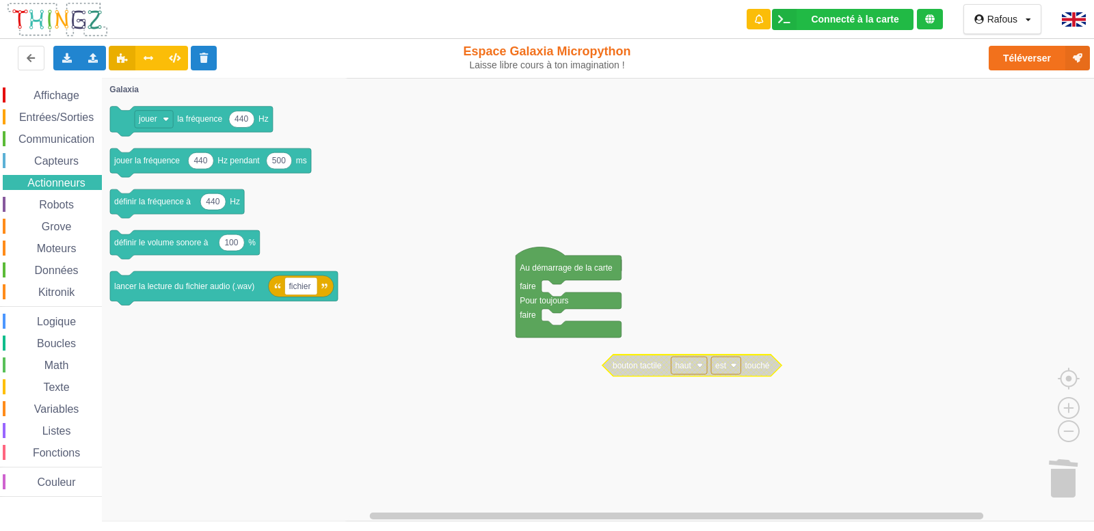
click at [60, 152] on div "Affichage Entrées/Sorties Communication Capteurs Actionneurs Robots Grove Moteu…" at bounding box center [51, 293] width 102 height 410
click at [69, 114] on span "Entrées/Sorties" at bounding box center [56, 117] width 79 height 12
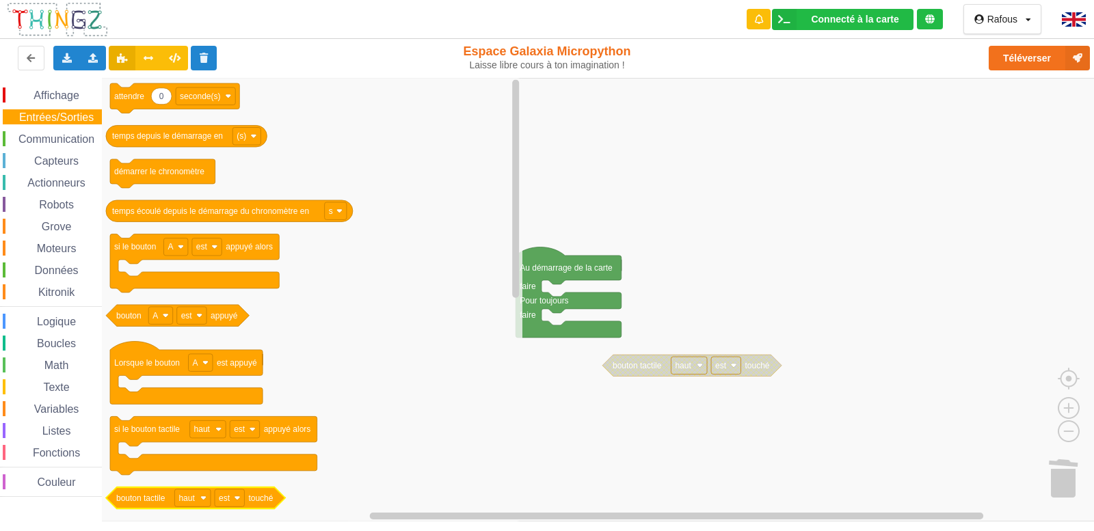
click at [155, 499] on text "bouton tactile" at bounding box center [140, 499] width 49 height 10
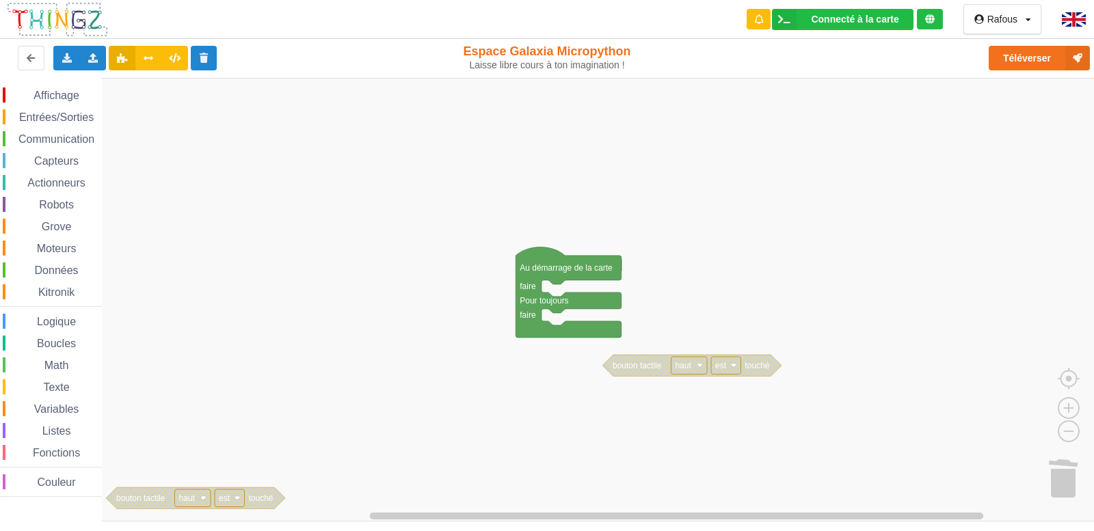
click at [45, 185] on span "Actionneurs" at bounding box center [56, 183] width 62 height 12
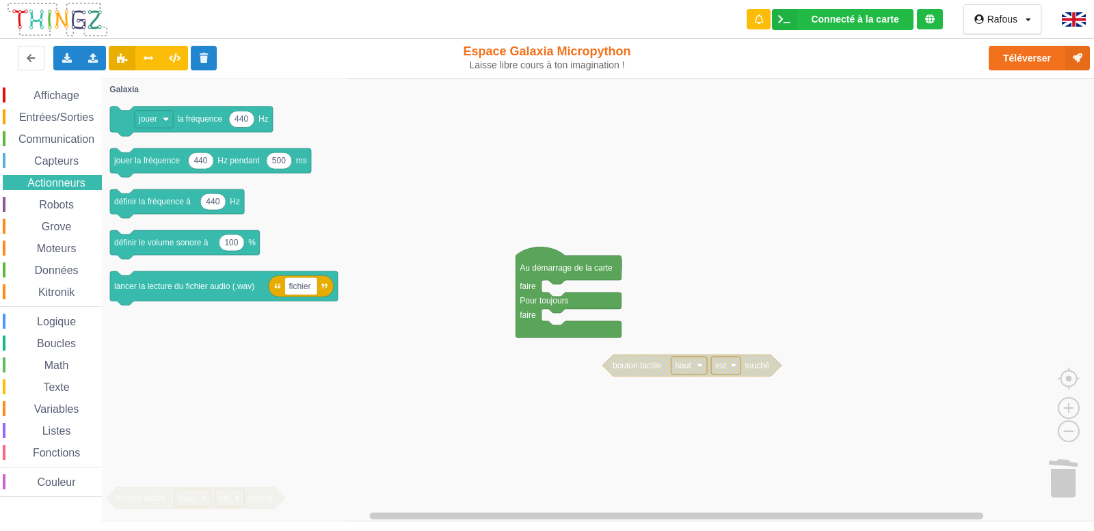
click at [66, 140] on span "Communication" at bounding box center [56, 139] width 80 height 12
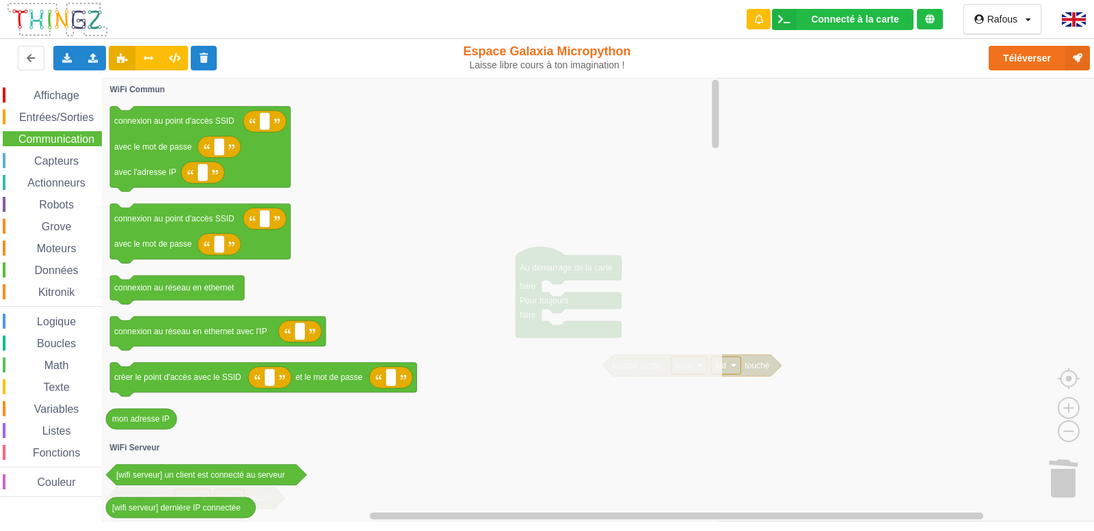
click at [75, 114] on span "Entrées/Sorties" at bounding box center [56, 117] width 79 height 12
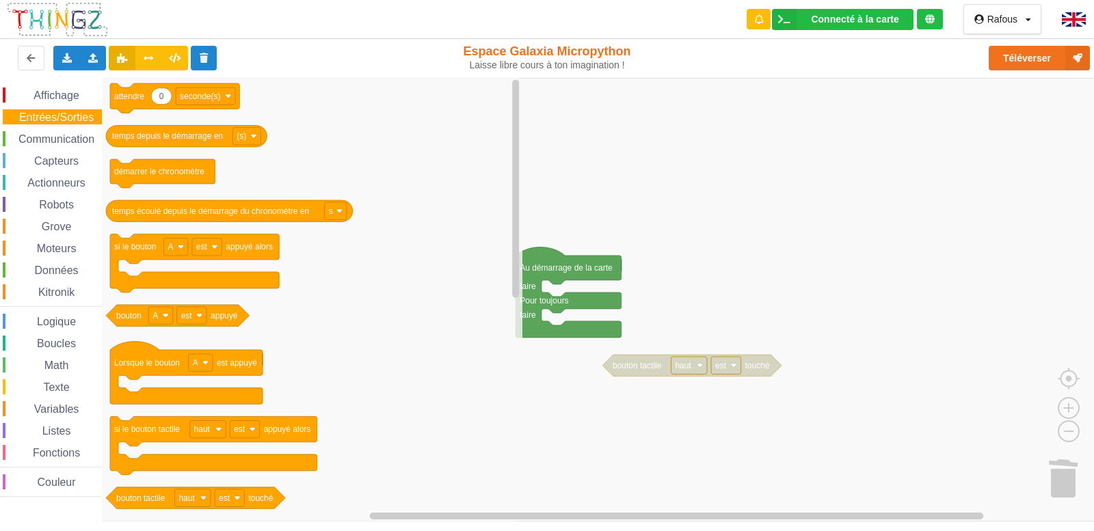
click at [668, 420] on rect "Espace de travail de Blocky" at bounding box center [552, 300] width 1104 height 444
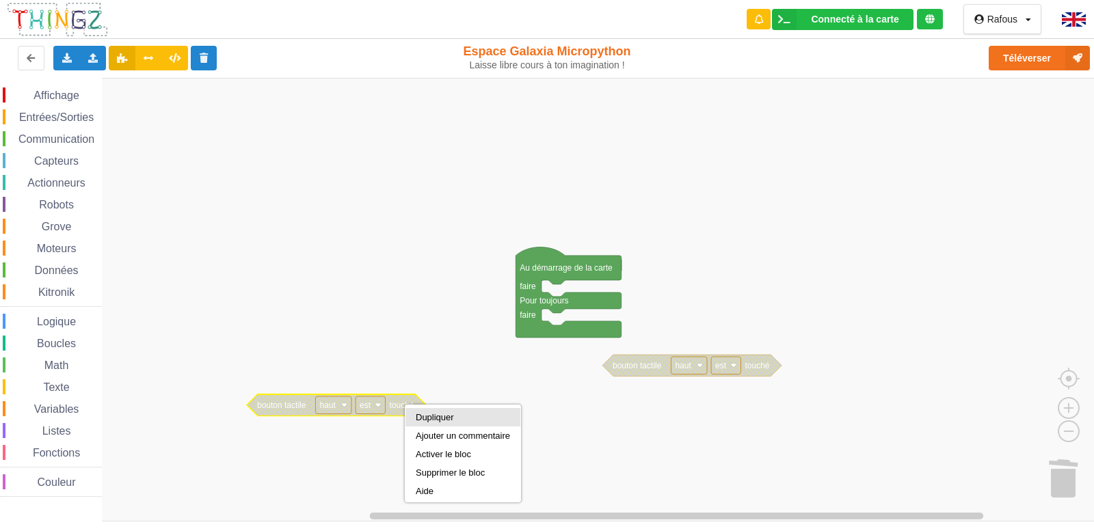
click at [453, 419] on div "Dupliquer" at bounding box center [463, 417] width 94 height 10
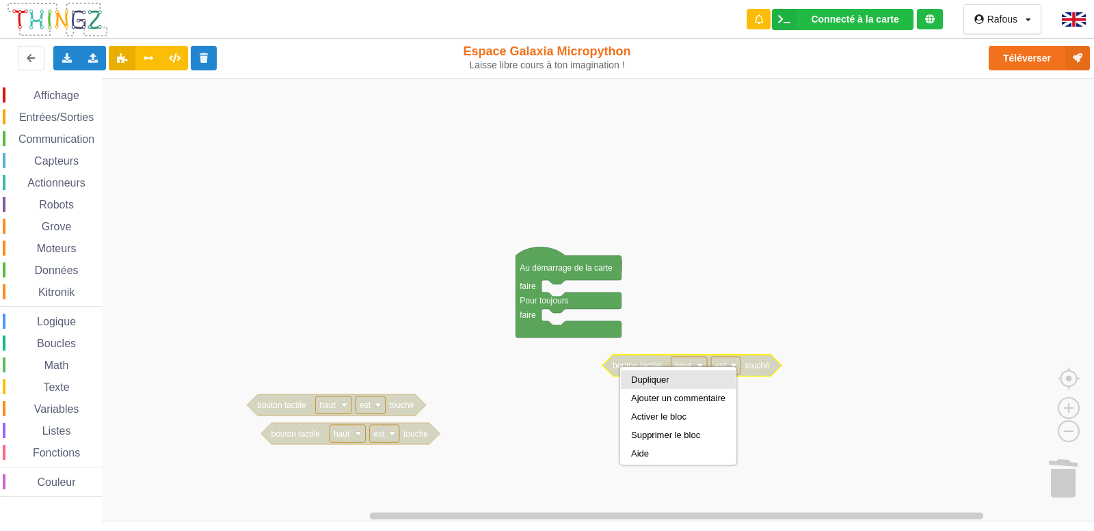
click at [657, 385] on div "Dupliquer" at bounding box center [678, 380] width 115 height 18
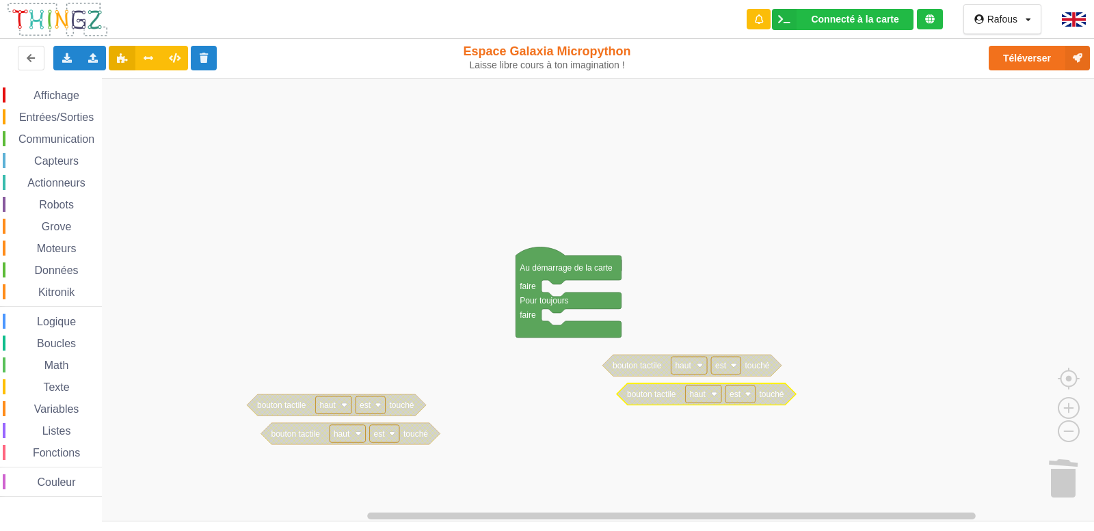
click at [66, 109] on div "Entrées/Sorties" at bounding box center [52, 116] width 99 height 15
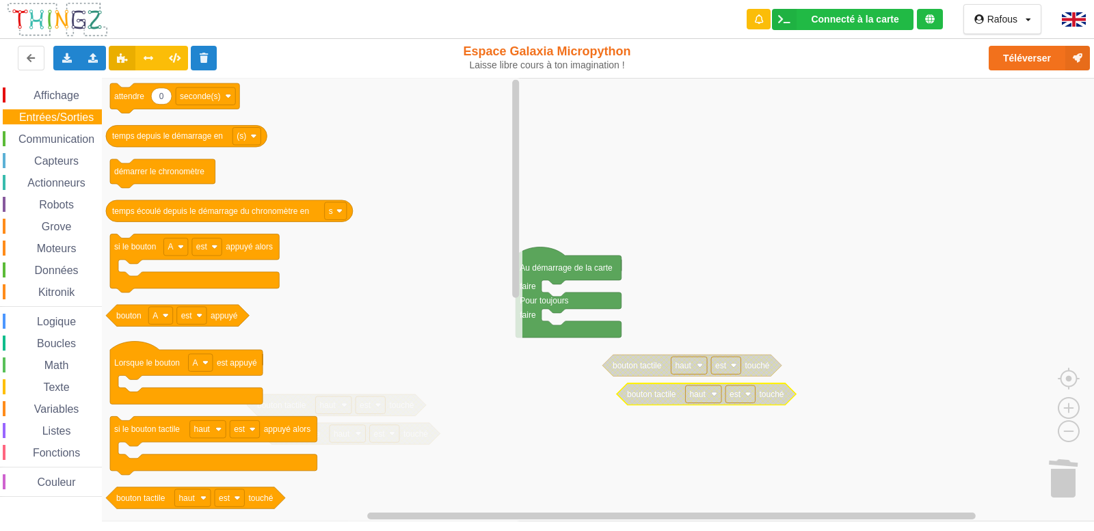
click at [59, 90] on span "Affichage" at bounding box center [55, 96] width 49 height 12
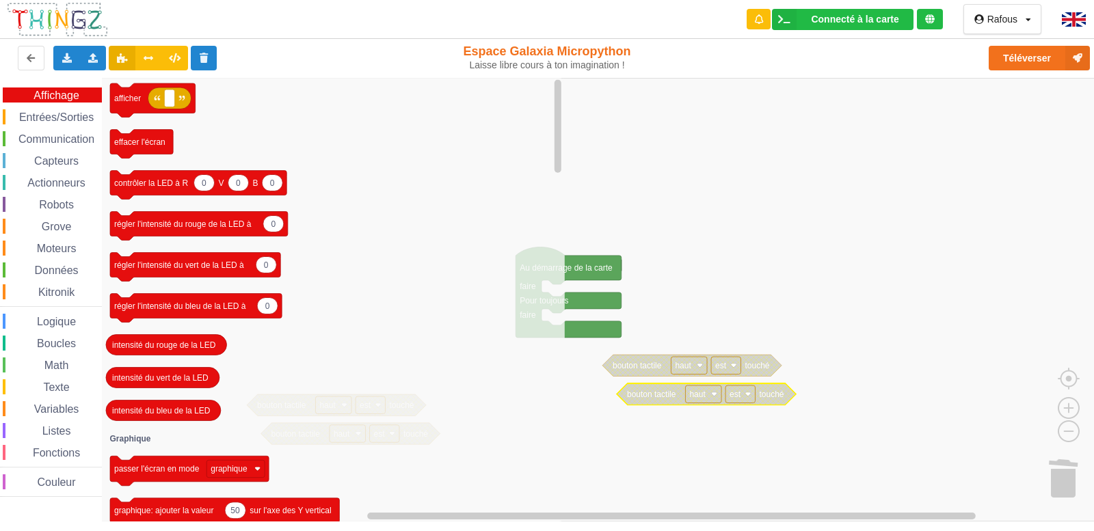
click at [62, 113] on span "Entrées/Sorties" at bounding box center [56, 117] width 79 height 12
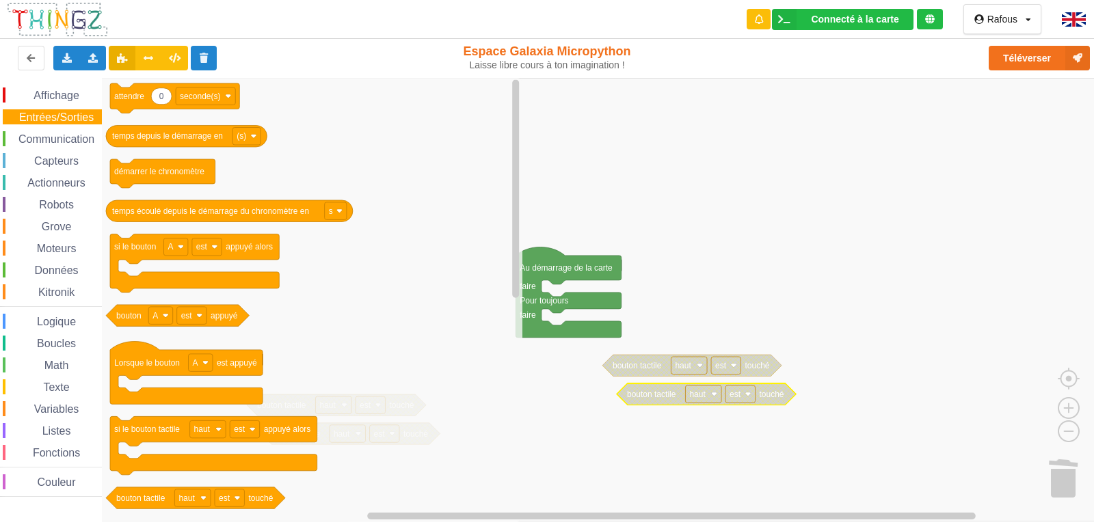
click at [55, 146] on div "Communication" at bounding box center [52, 138] width 99 height 15
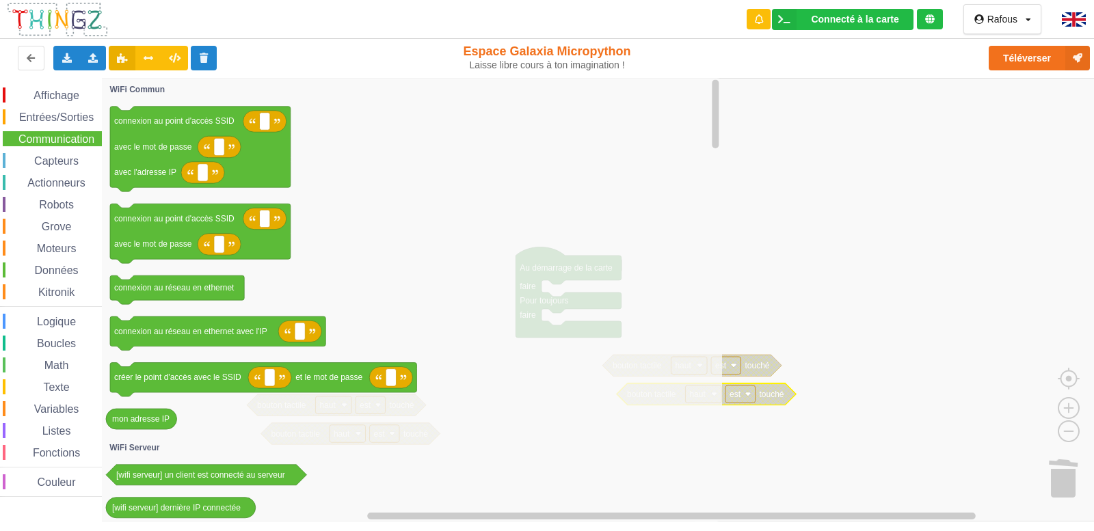
click at [44, 120] on span "Entrées/Sorties" at bounding box center [56, 117] width 79 height 12
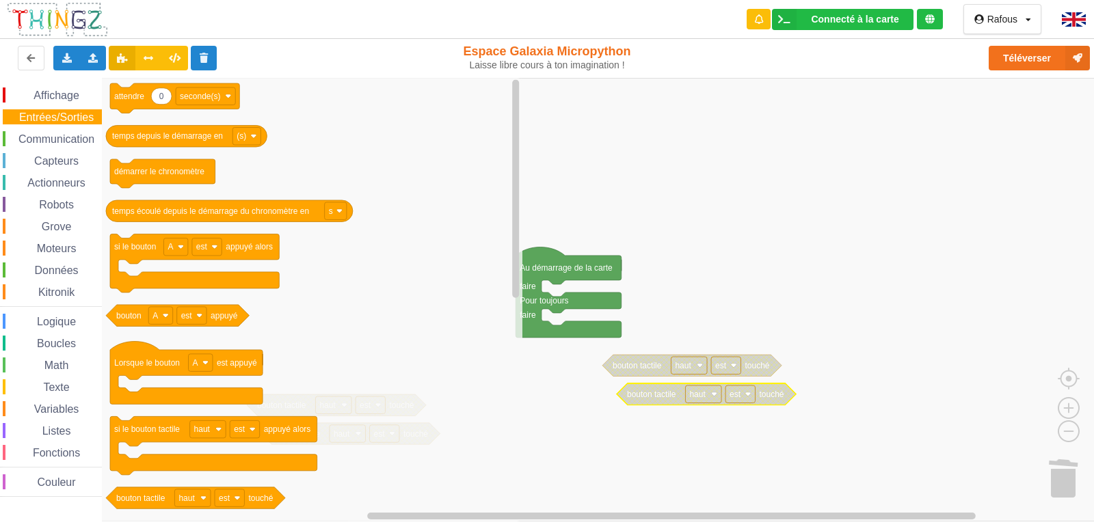
click at [61, 358] on div "Math" at bounding box center [52, 365] width 99 height 15
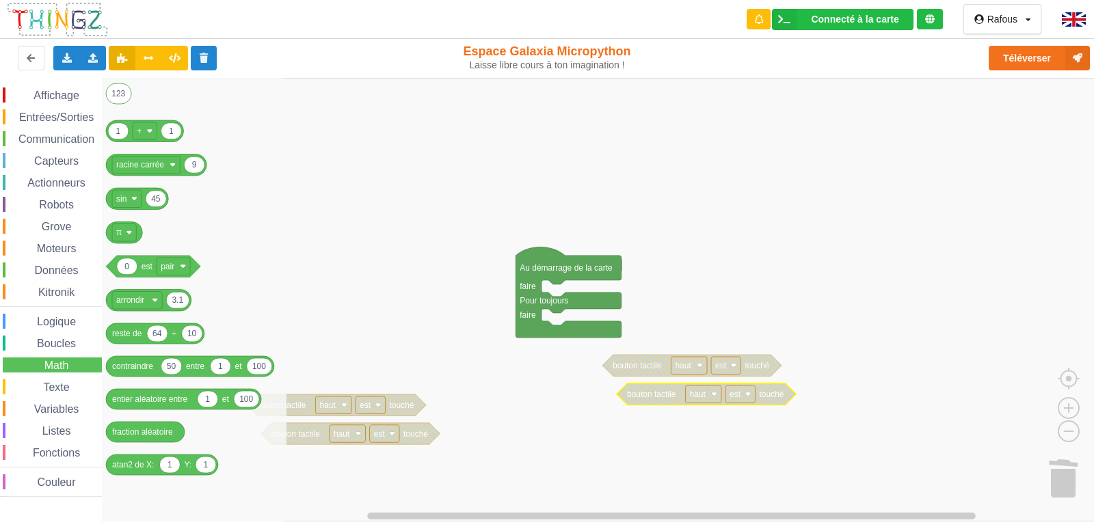
click at [58, 290] on span "Kitronik" at bounding box center [56, 293] width 40 height 12
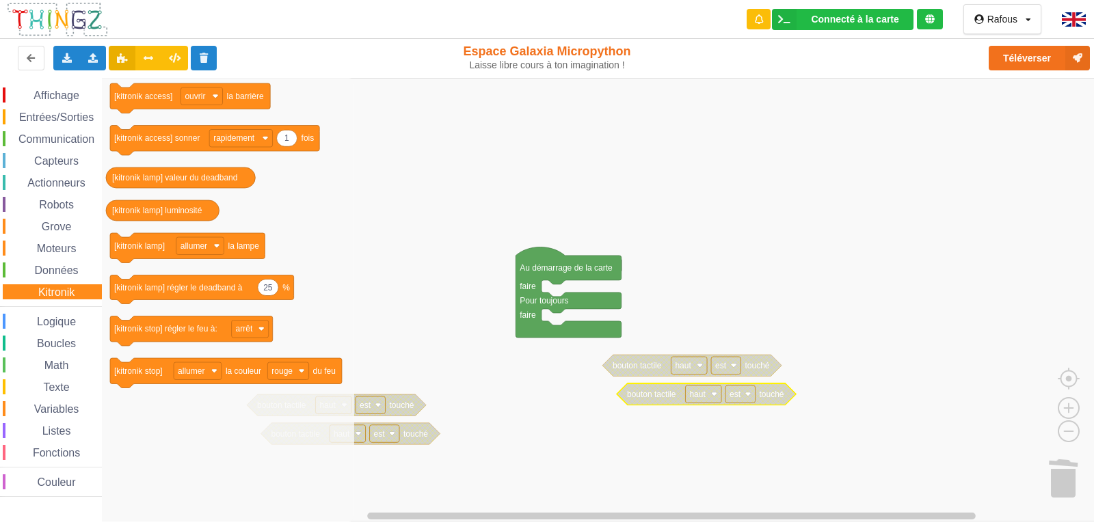
click at [65, 272] on span "Données" at bounding box center [57, 271] width 48 height 12
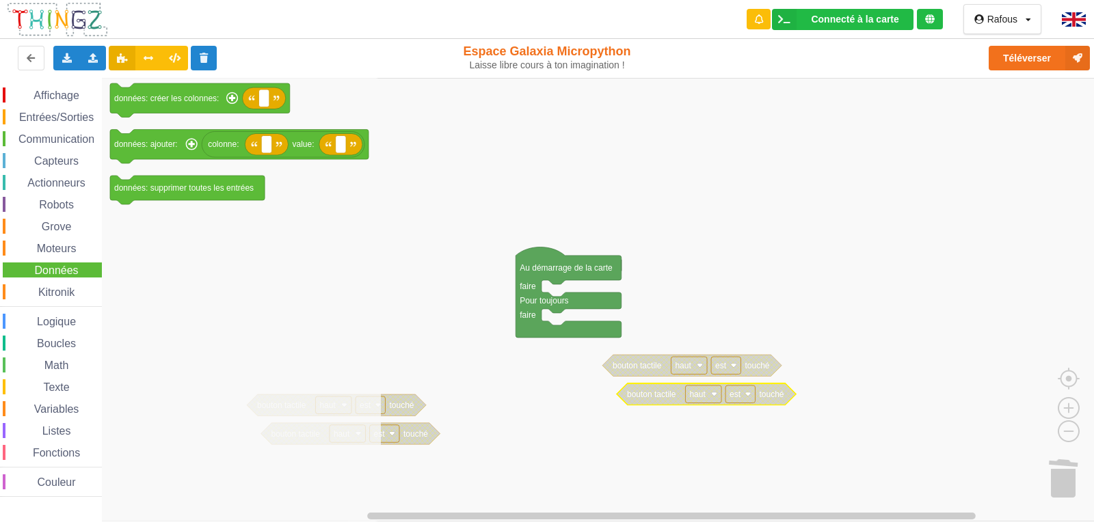
click at [74, 226] on div "Grove" at bounding box center [52, 226] width 99 height 15
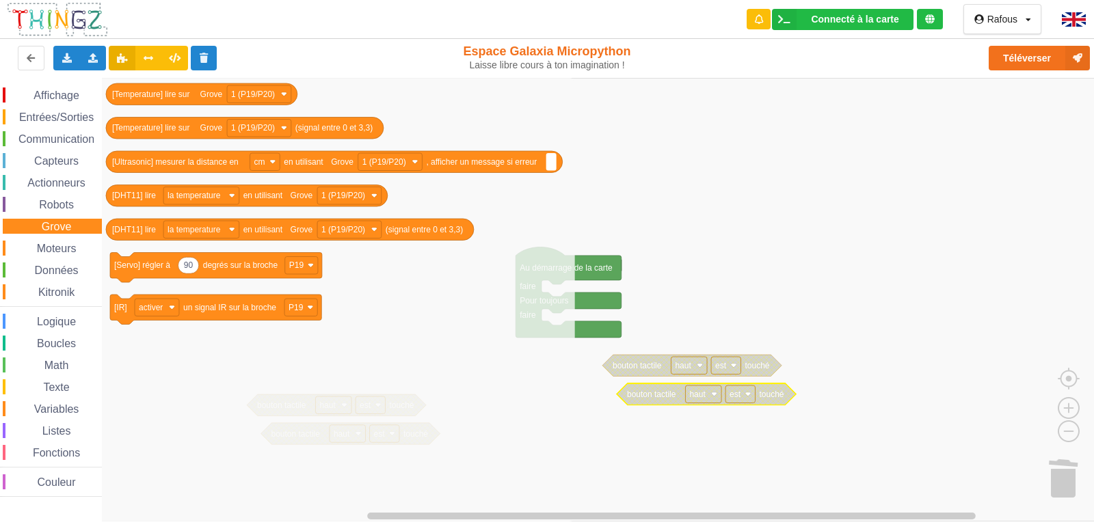
click at [66, 197] on div "Robots" at bounding box center [52, 204] width 99 height 15
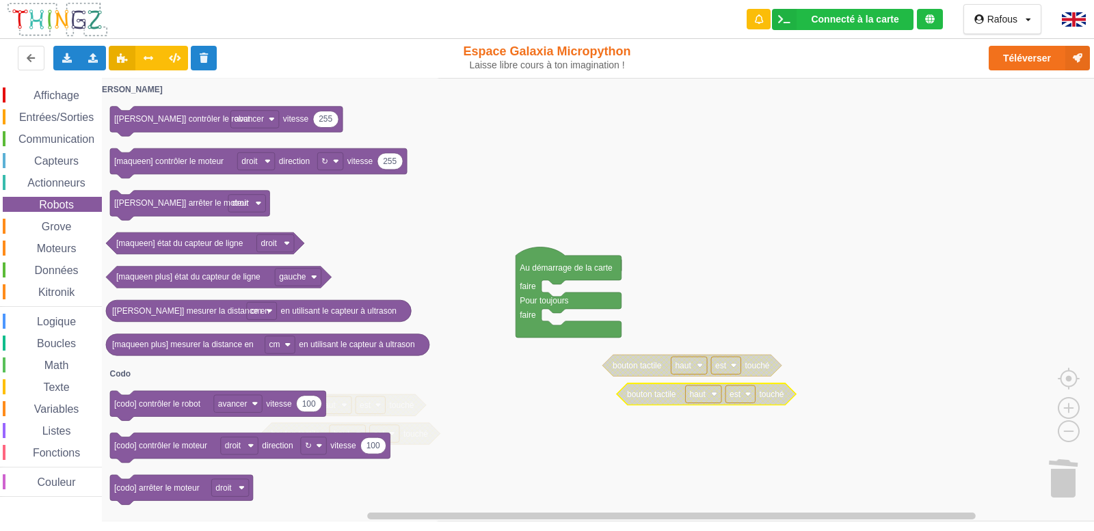
click at [67, 181] on span "Actionneurs" at bounding box center [56, 183] width 62 height 12
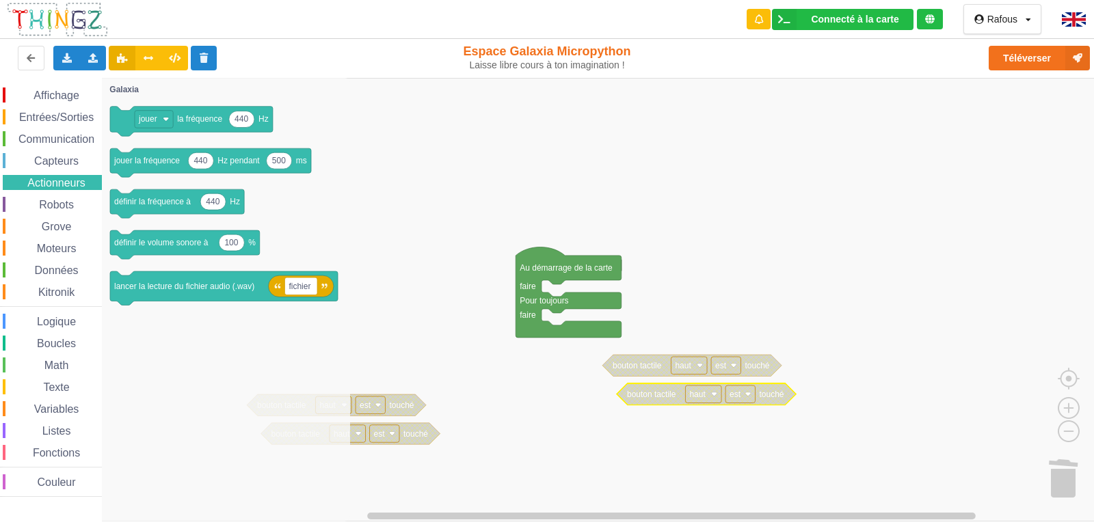
click at [66, 157] on span "Capteurs" at bounding box center [56, 161] width 49 height 12
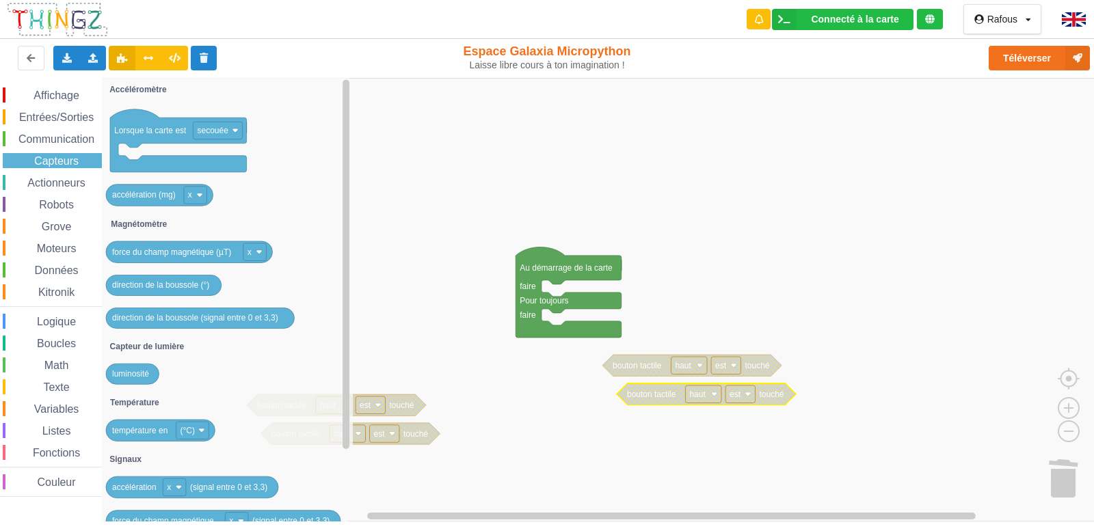
click at [73, 137] on span "Communication" at bounding box center [56, 139] width 80 height 12
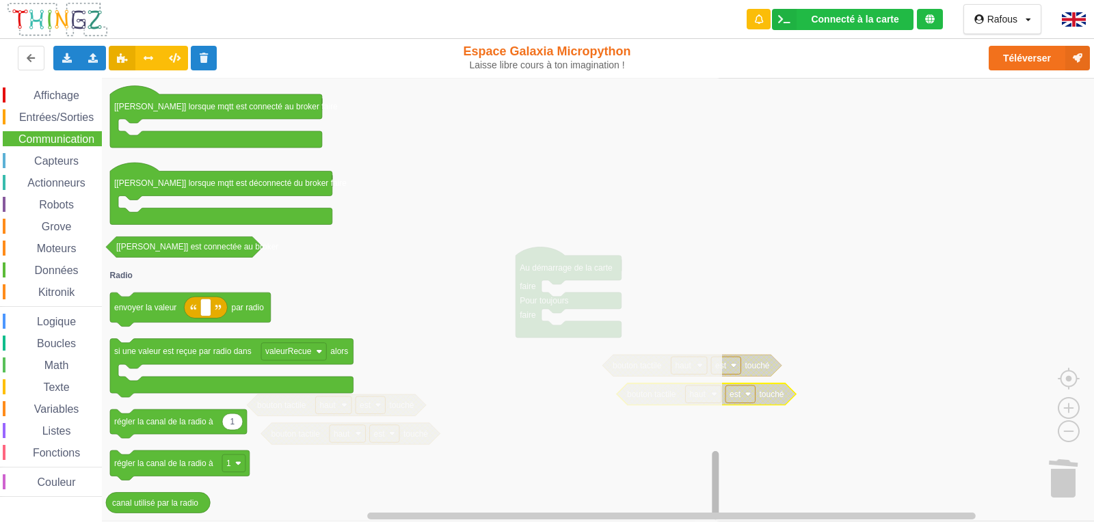
click at [740, 531] on html "Connecté à la carte Réglages Ouvrir le moniteur automatiquement Connexion autom…" at bounding box center [547, 265] width 1094 height 531
click at [66, 447] on div "Fonctions" at bounding box center [52, 452] width 99 height 15
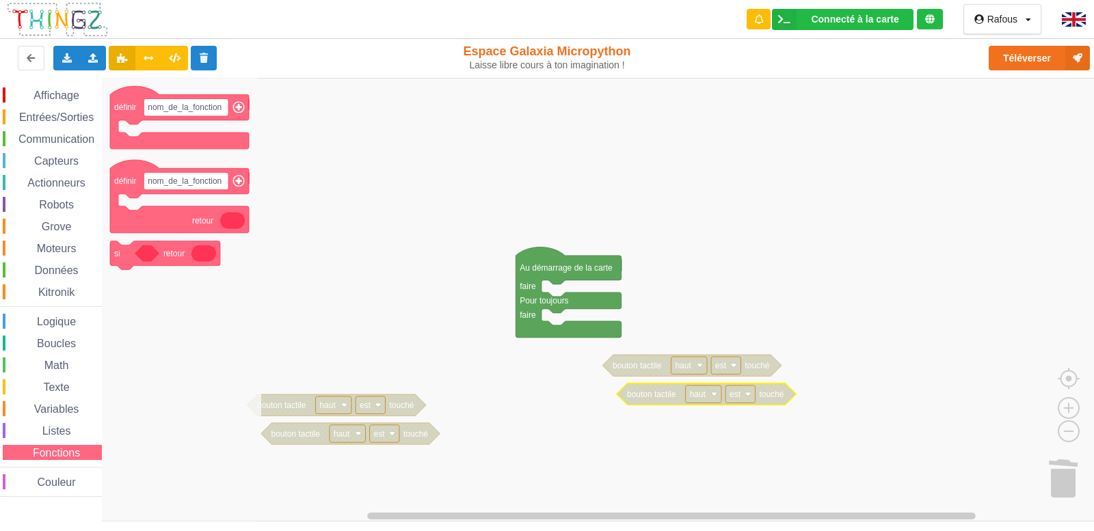
click at [64, 428] on span "Listes" at bounding box center [56, 431] width 33 height 12
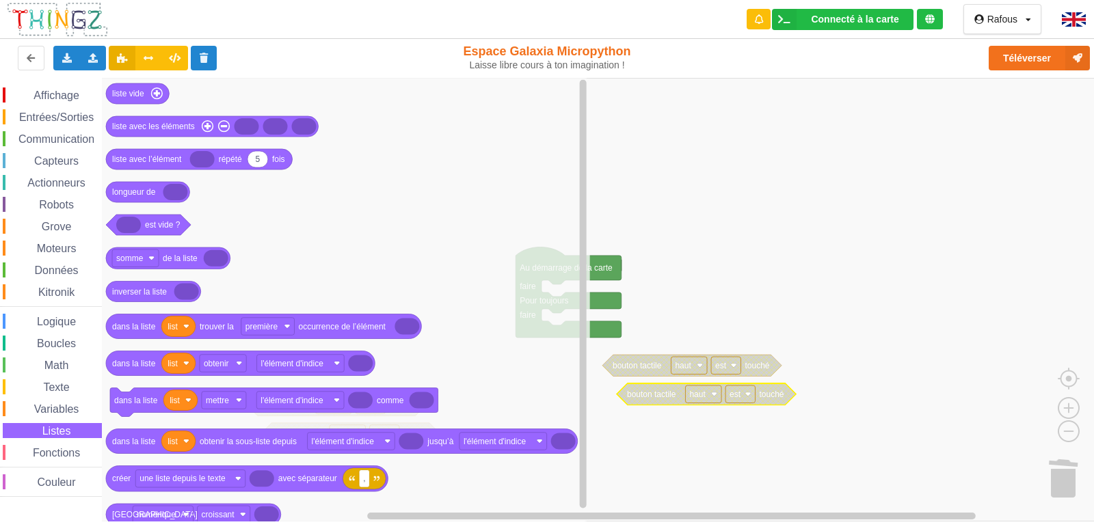
click at [64, 410] on span "Variables" at bounding box center [56, 410] width 49 height 12
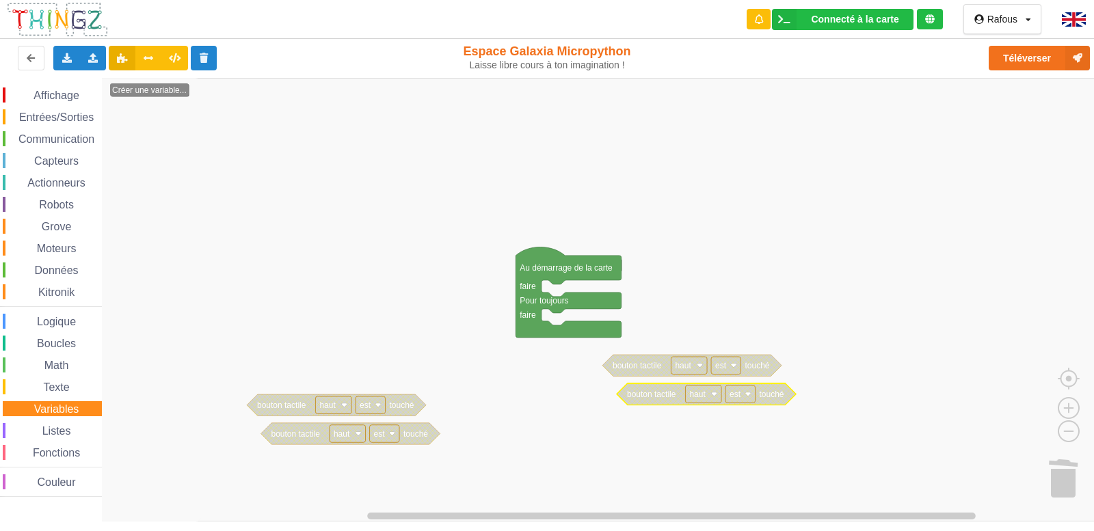
click at [69, 384] on span "Texte" at bounding box center [56, 388] width 30 height 12
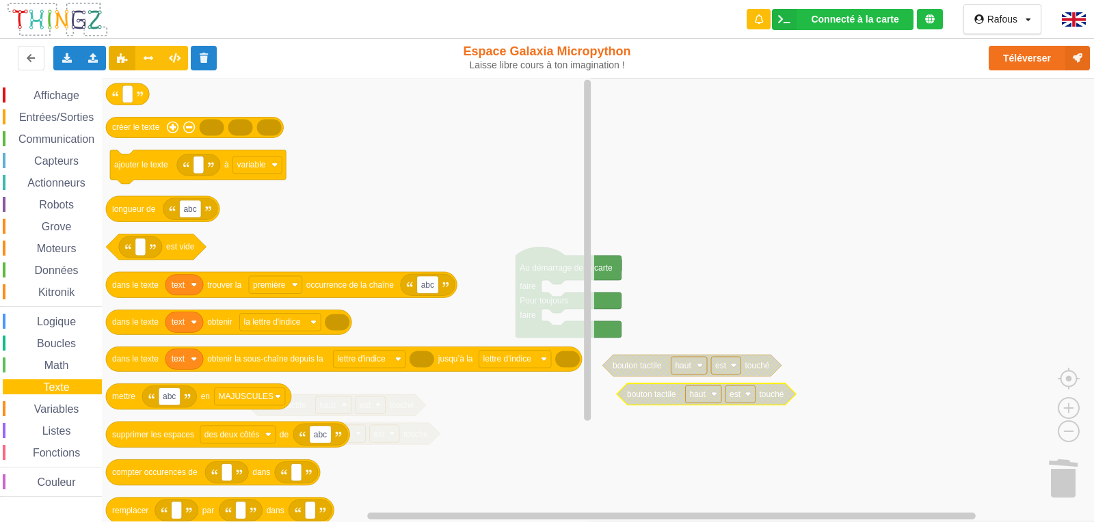
click at [62, 366] on span "Math" at bounding box center [56, 366] width 29 height 12
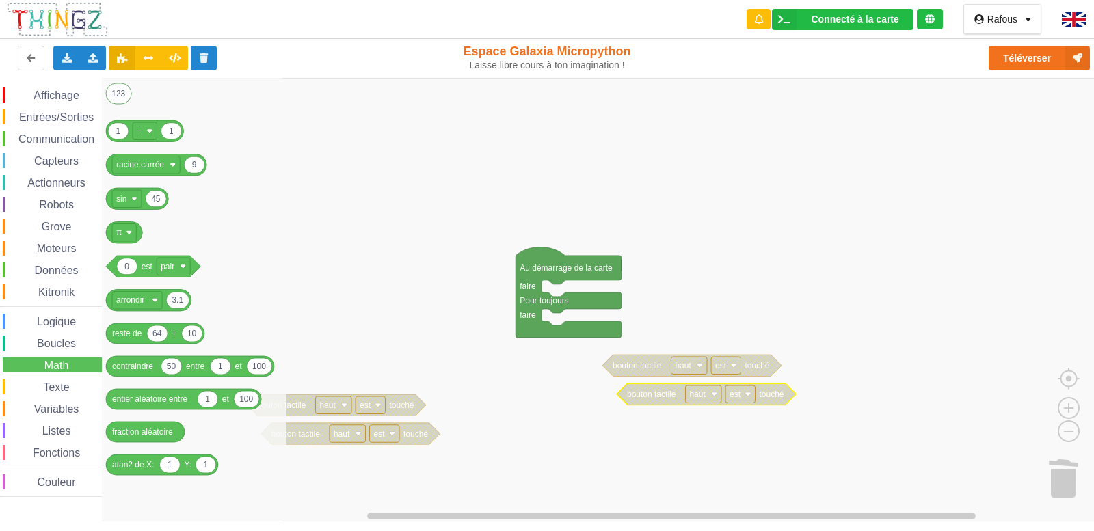
click at [68, 340] on span "Boucles" at bounding box center [56, 344] width 43 height 12
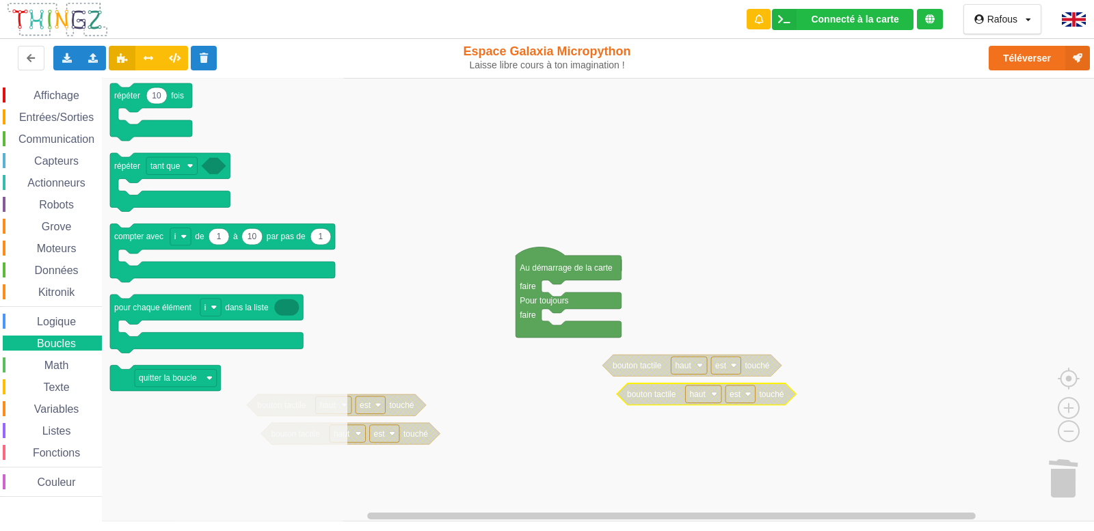
click at [51, 321] on span "Logique" at bounding box center [56, 322] width 43 height 12
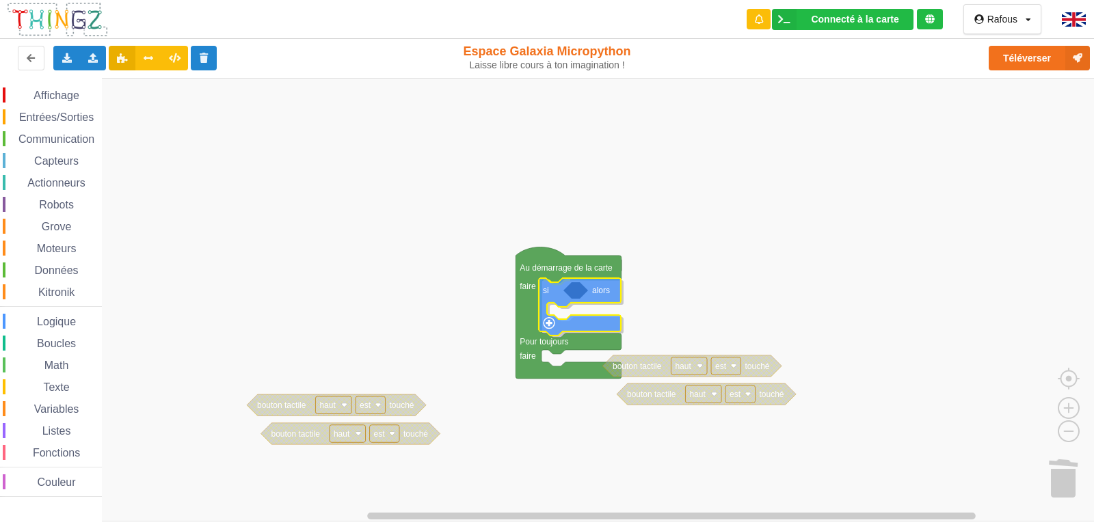
click at [606, 324] on div "Affichage Entrées/Sorties Communication Capteurs Actionneurs Robots Grove Moteu…" at bounding box center [552, 300] width 1104 height 444
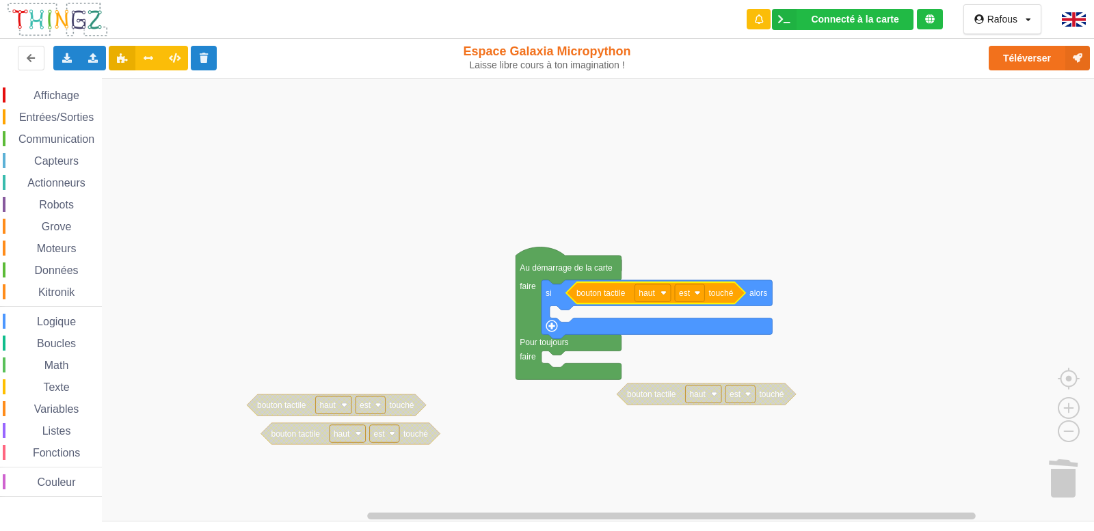
click at [53, 139] on span "Communication" at bounding box center [56, 139] width 80 height 12
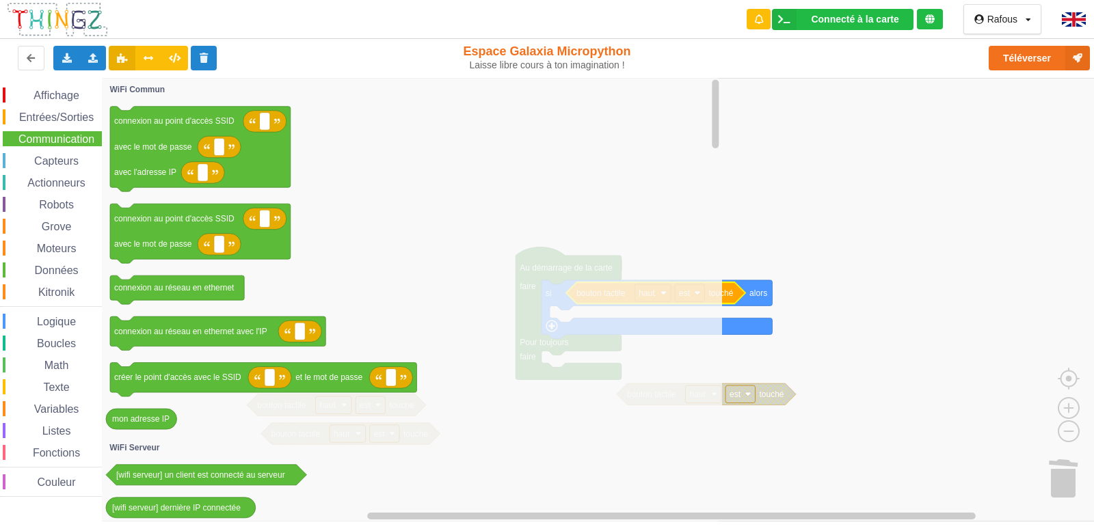
click at [63, 176] on div "Actionneurs" at bounding box center [52, 182] width 99 height 15
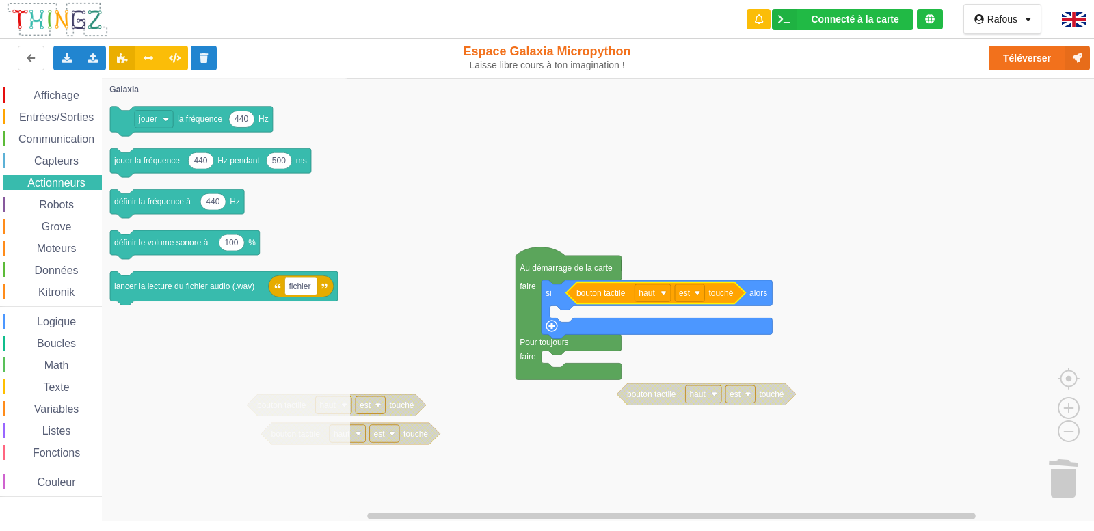
click at [56, 132] on div "Communication" at bounding box center [52, 138] width 99 height 15
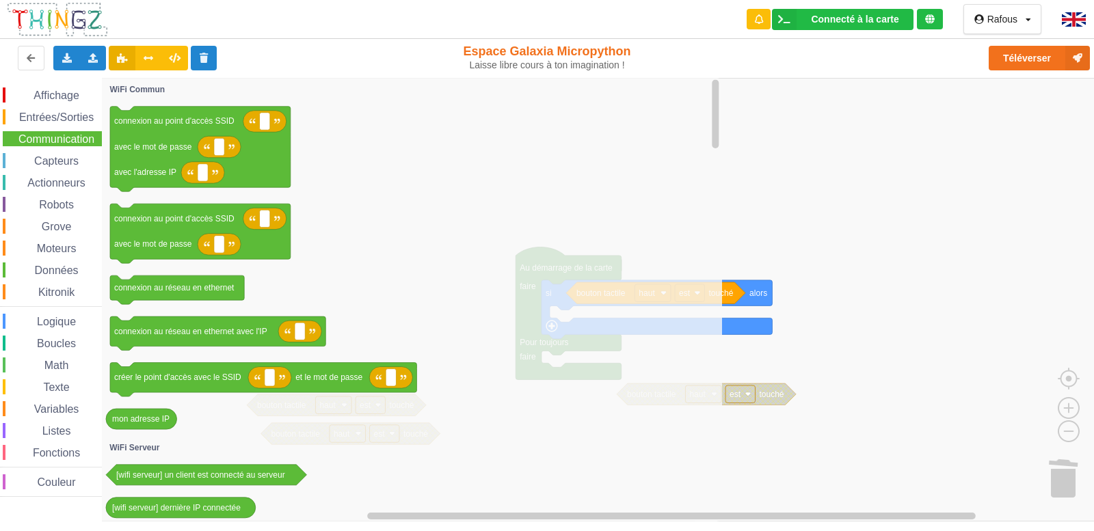
click at [101, 330] on div "Affichage Entrées/Sorties Communication Capteurs Actionneurs Robots Grove Moteu…" at bounding box center [552, 300] width 1104 height 444
click at [63, 88] on div "Affichage" at bounding box center [52, 95] width 99 height 15
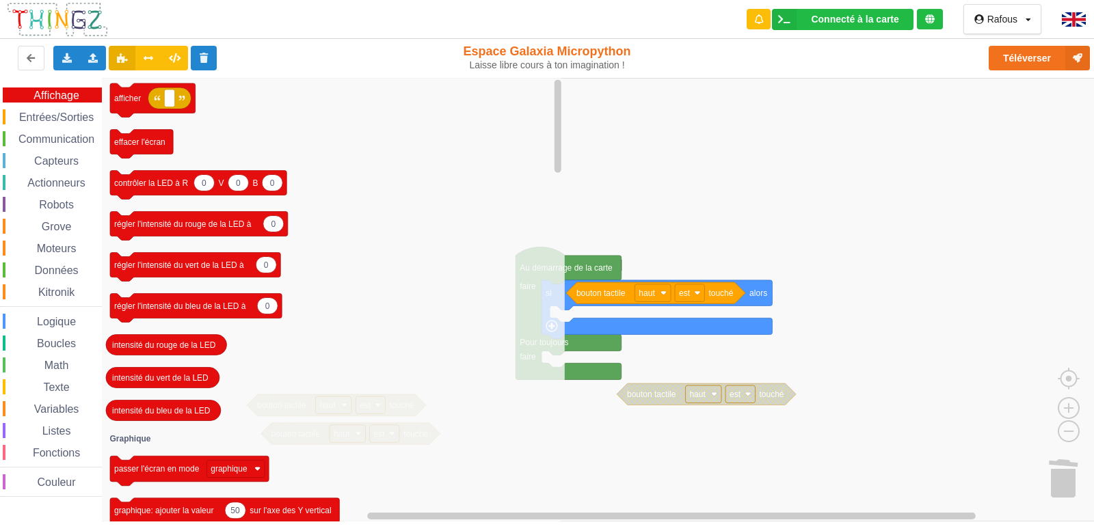
click at [32, 116] on span "Entrées/Sorties" at bounding box center [56, 117] width 79 height 12
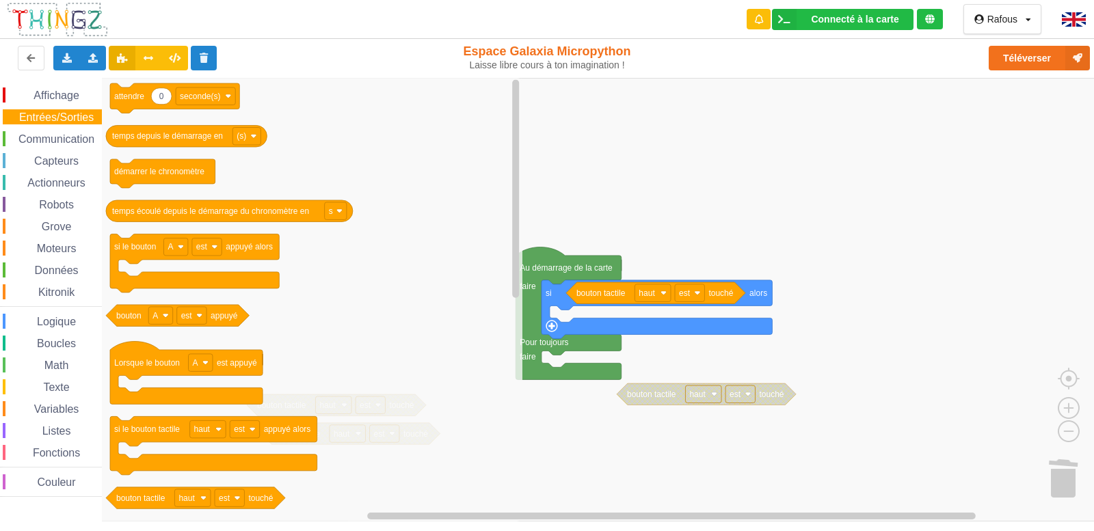
click at [28, 138] on span "Communication" at bounding box center [56, 139] width 80 height 12
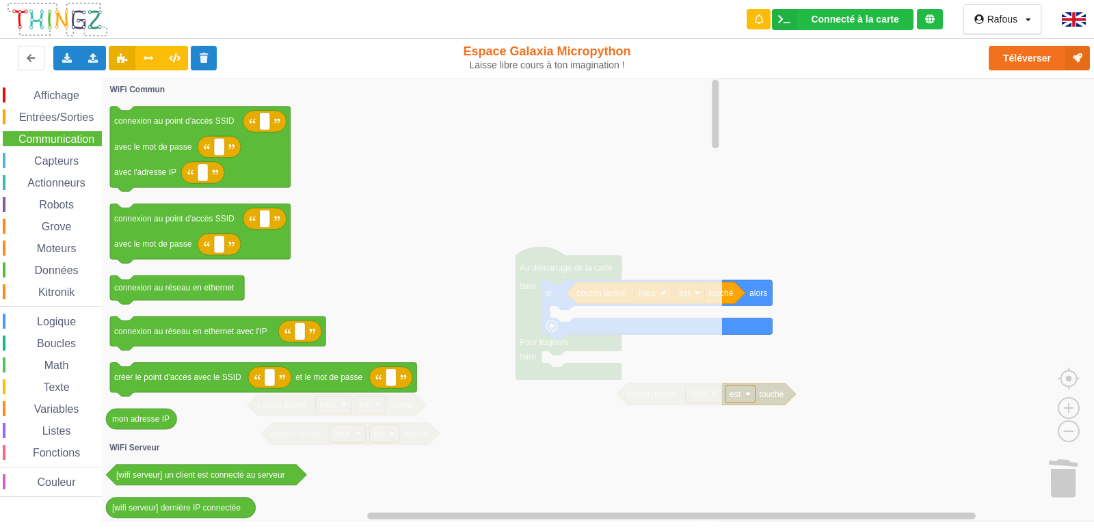
click at [22, 272] on span "Espace de travail de Blocky" at bounding box center [27, 270] width 11 height 11
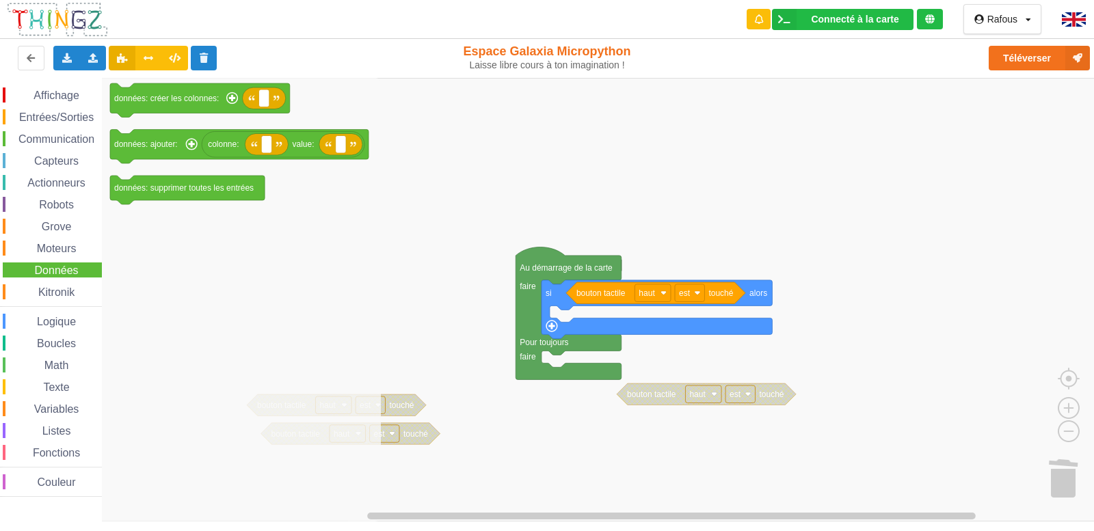
click at [57, 358] on div "Math" at bounding box center [52, 365] width 99 height 15
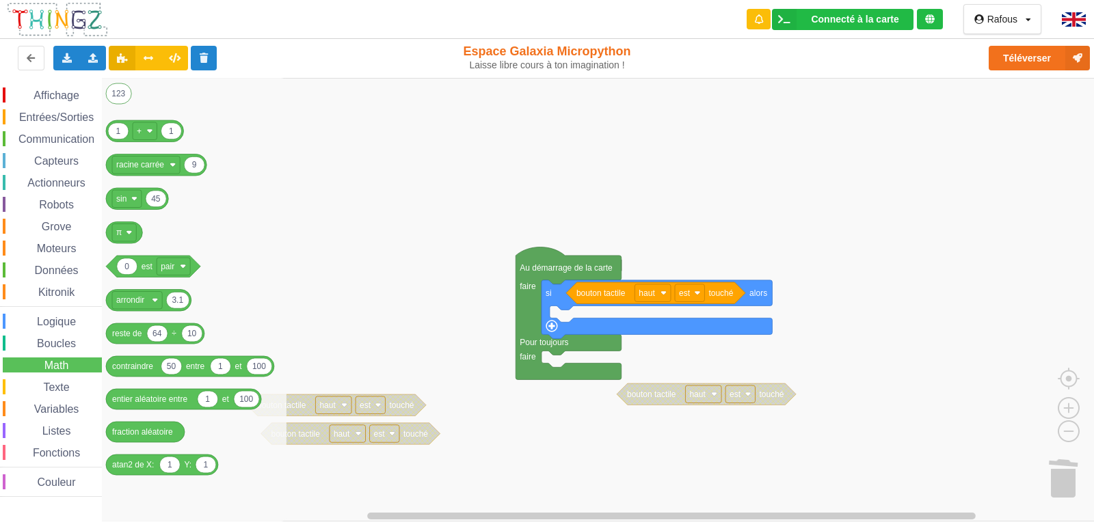
click at [53, 343] on span "Boucles" at bounding box center [56, 344] width 43 height 12
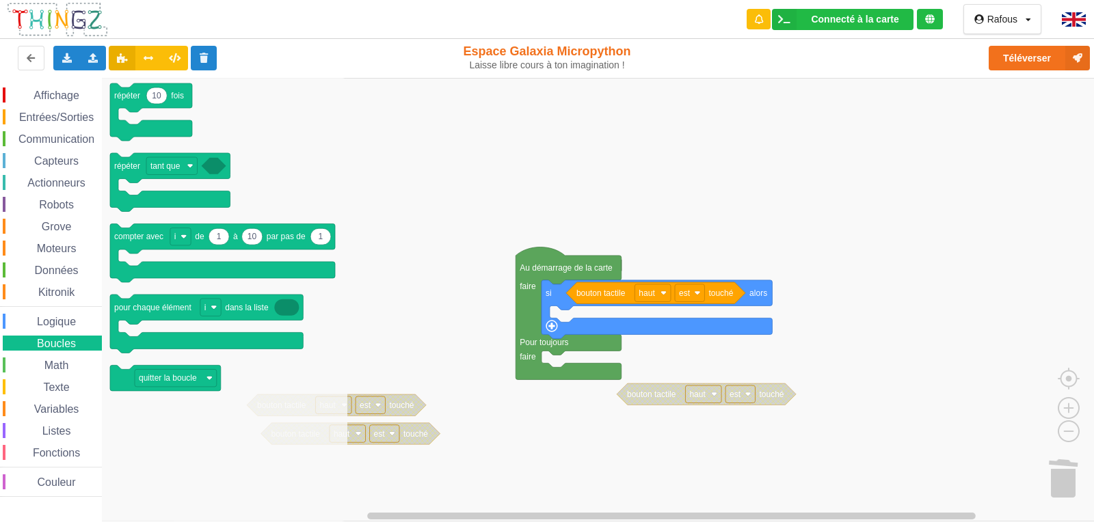
click at [98, 377] on div "Affichage Entrées/Sorties Communication Capteurs Actionneurs Robots Grove Moteu…" at bounding box center [552, 300] width 1104 height 444
click at [36, 89] on div "Affichage" at bounding box center [52, 95] width 99 height 15
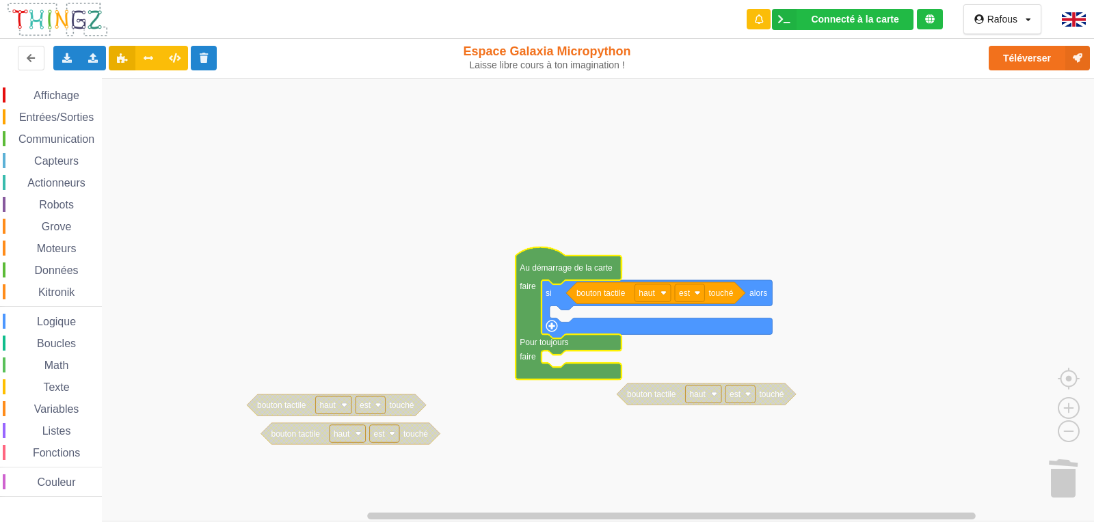
click at [555, 272] on text "Au démarrage de la carte" at bounding box center [566, 268] width 93 height 10
click at [503, 193] on rect "Espace de travail de Blocky" at bounding box center [552, 300] width 1104 height 444
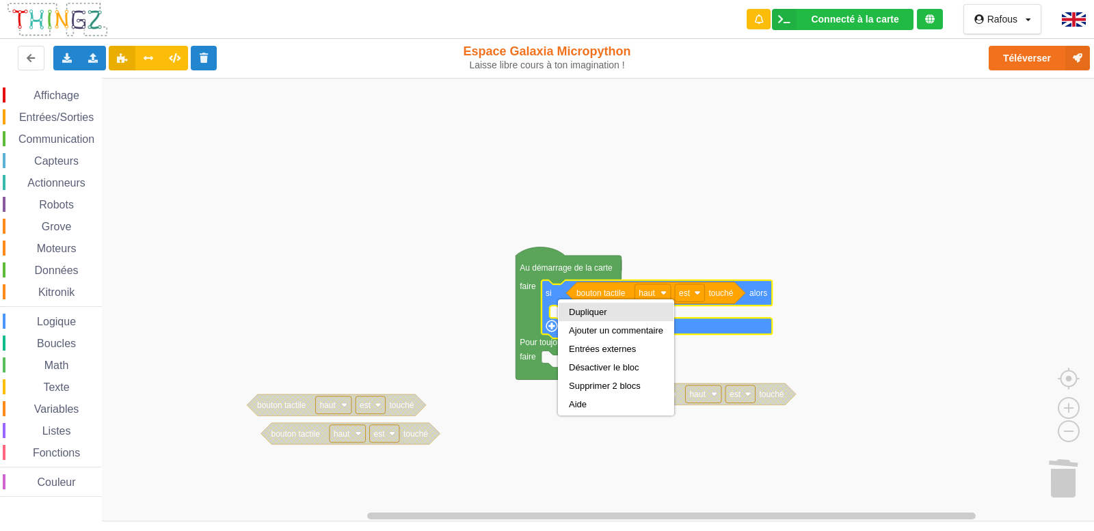
click at [577, 317] on div "Dupliquer" at bounding box center [616, 312] width 115 height 18
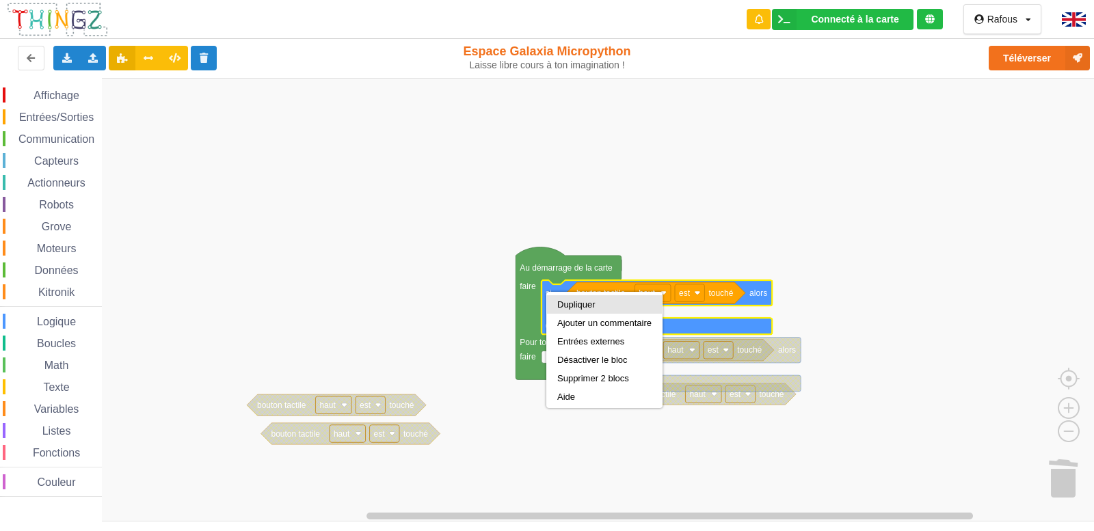
click at [579, 311] on div "Dupliquer" at bounding box center [604, 304] width 115 height 18
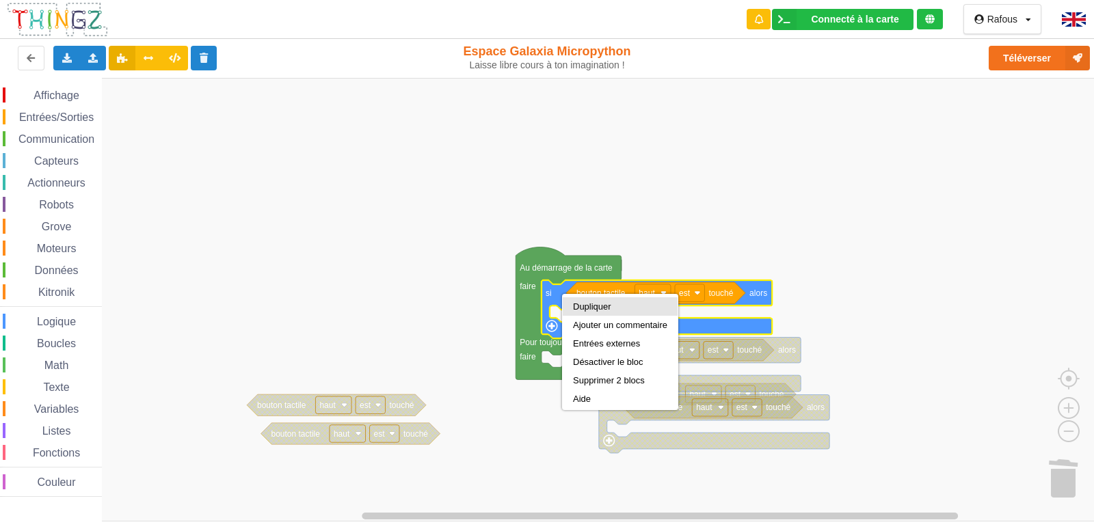
click at [614, 306] on div "Dupliquer" at bounding box center [620, 307] width 94 height 10
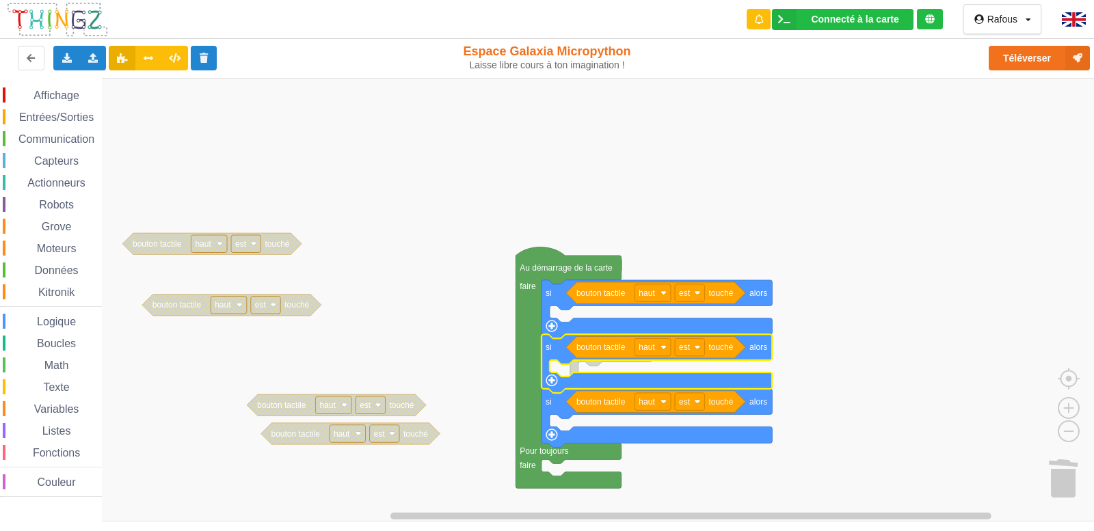
click at [552, 350] on icon "Espace de travail de Blocky" at bounding box center [657, 363] width 231 height 59
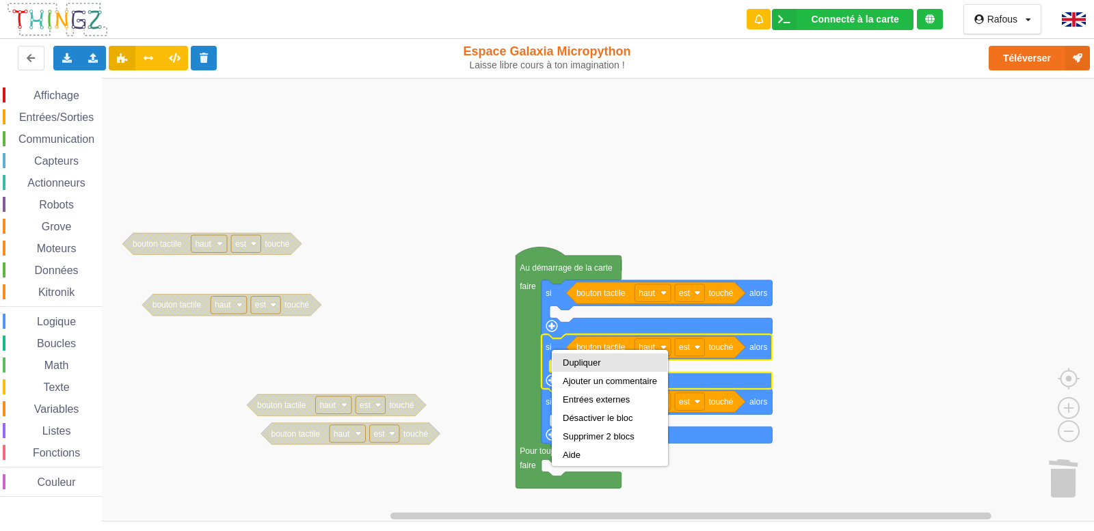
drag, startPoint x: 601, startPoint y: 373, endPoint x: 604, endPoint y: 365, distance: 8.0
click at [604, 365] on div "Dupliquer Ajouter un commentaire Entrées externes Désactiver le bloc Supprimer …" at bounding box center [610, 408] width 116 height 116
click at [604, 365] on div "Dupliquer" at bounding box center [610, 363] width 94 height 10
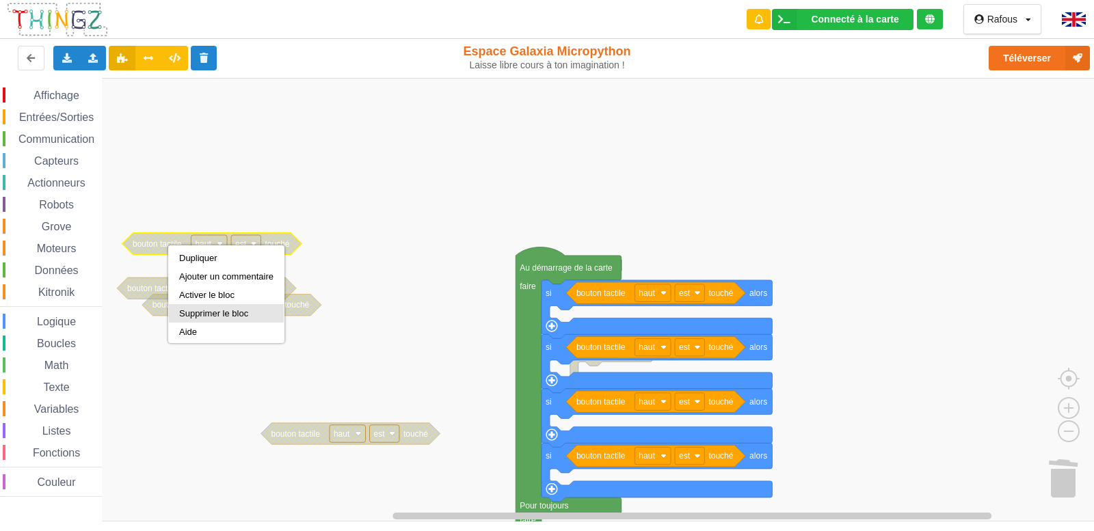
click at [213, 313] on div "Supprimer le bloc" at bounding box center [226, 313] width 94 height 10
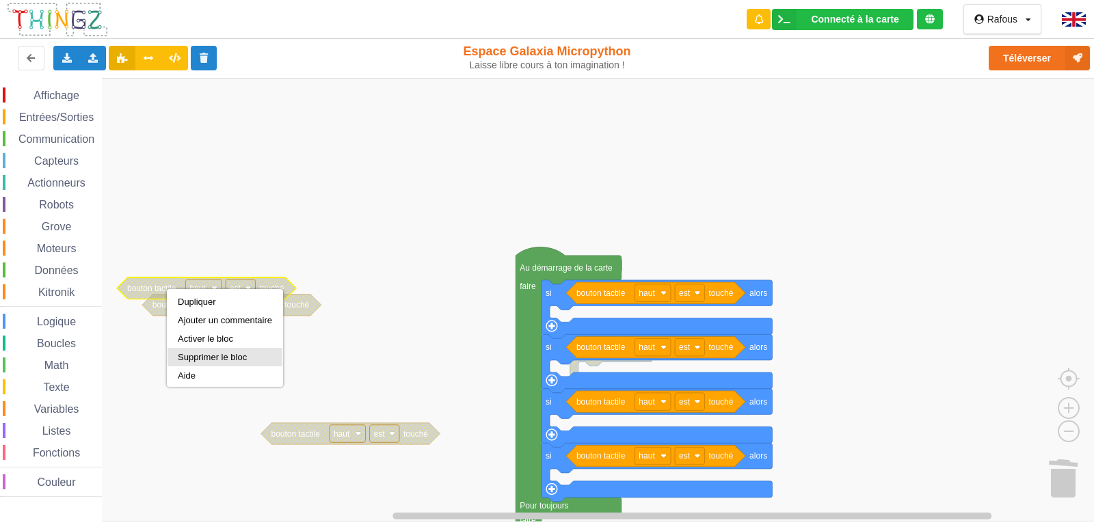
click at [236, 354] on div "Supprimer le bloc" at bounding box center [225, 357] width 94 height 10
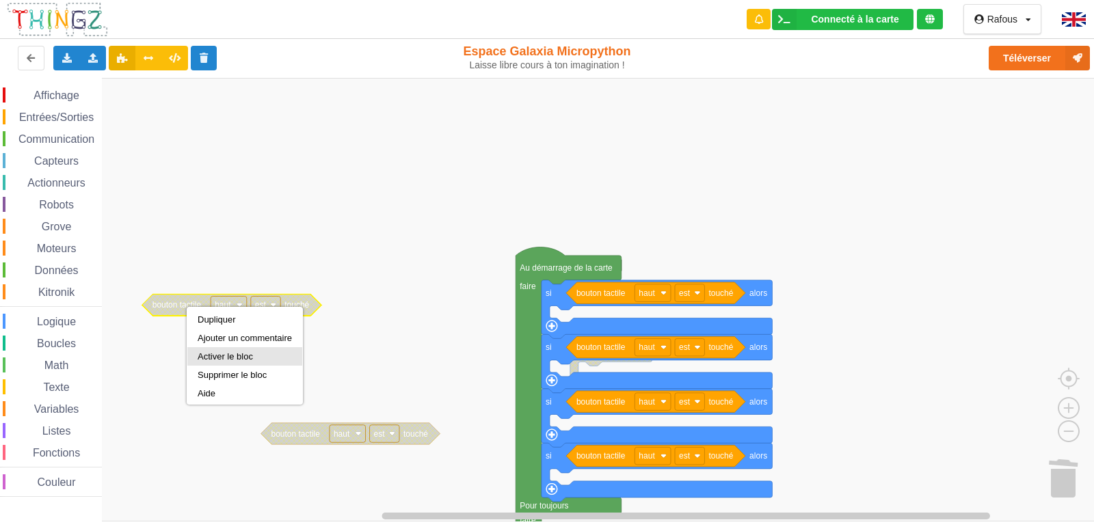
click at [222, 349] on div "Activer le bloc" at bounding box center [244, 356] width 115 height 18
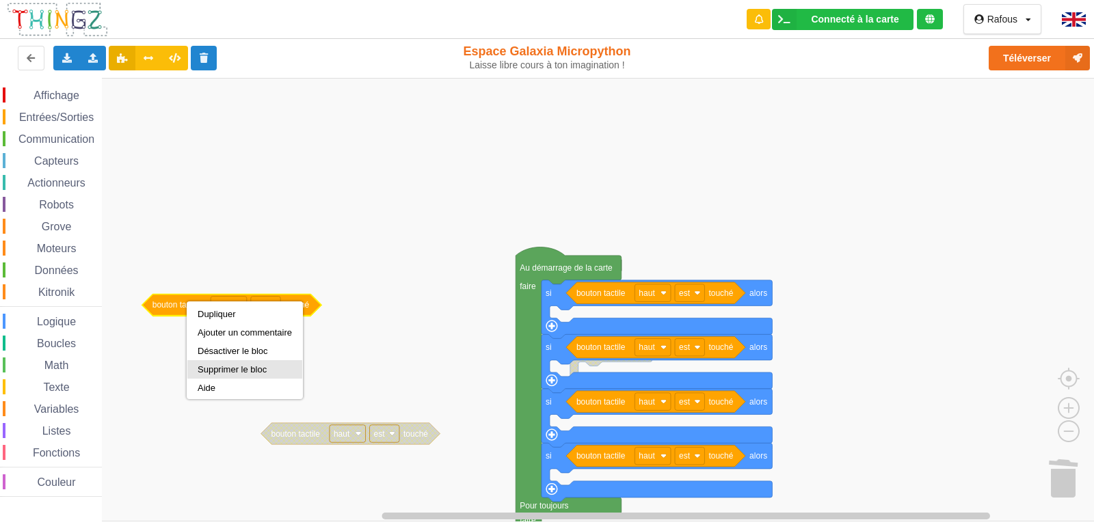
click at [210, 363] on div "Supprimer le bloc" at bounding box center [244, 369] width 115 height 18
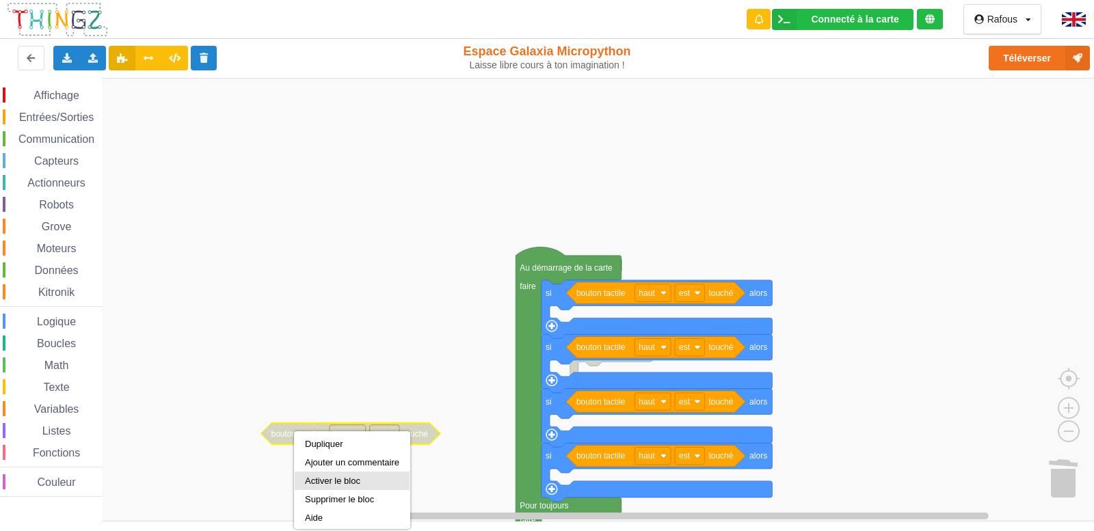
click at [320, 478] on div "Activer le bloc" at bounding box center [352, 481] width 94 height 10
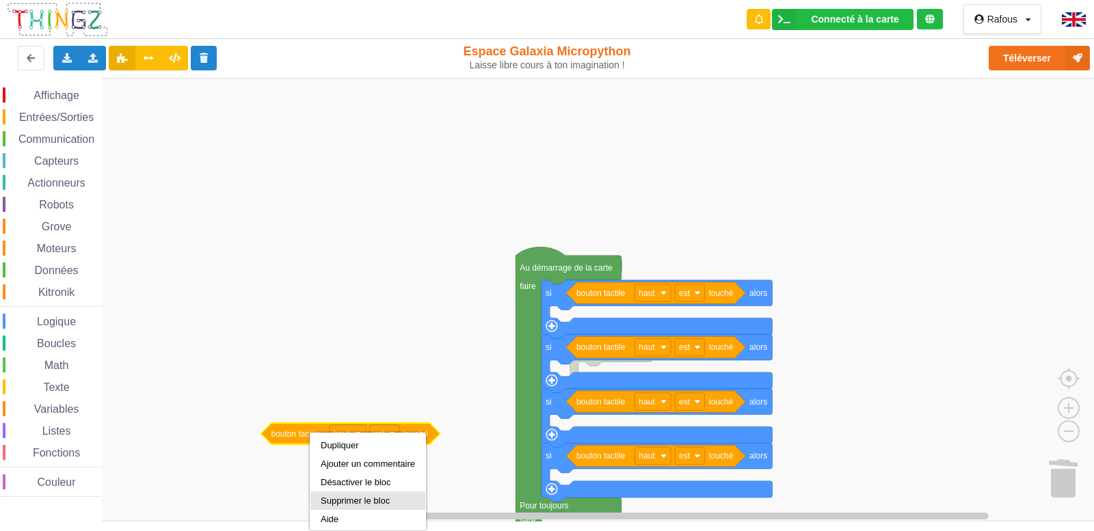
click at [321, 494] on div "Supprimer le bloc" at bounding box center [368, 501] width 115 height 18
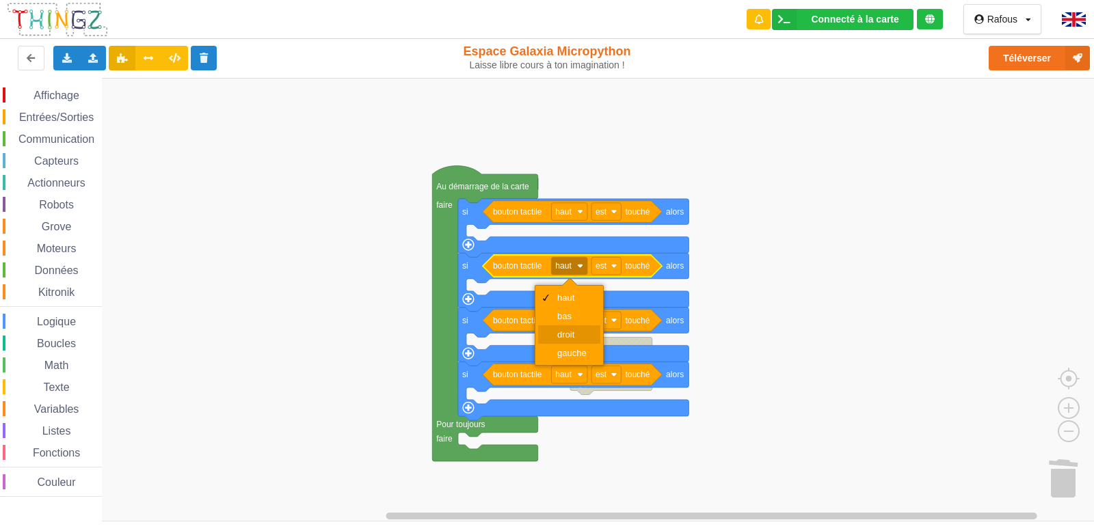
click at [560, 332] on div "droit" at bounding box center [573, 335] width 33 height 10
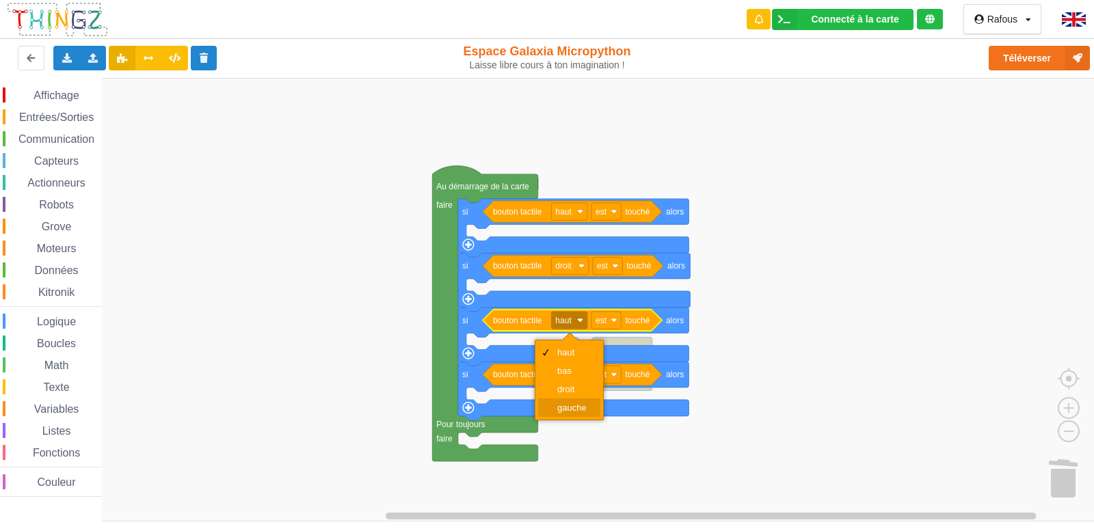
click at [569, 404] on div "gauche" at bounding box center [573, 408] width 33 height 10
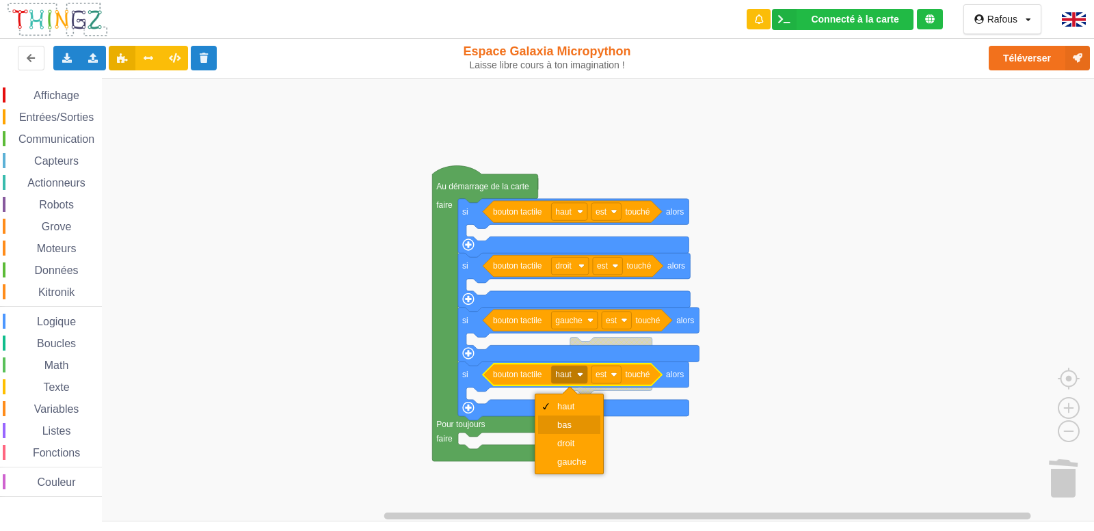
click at [576, 423] on div "bas" at bounding box center [573, 425] width 33 height 10
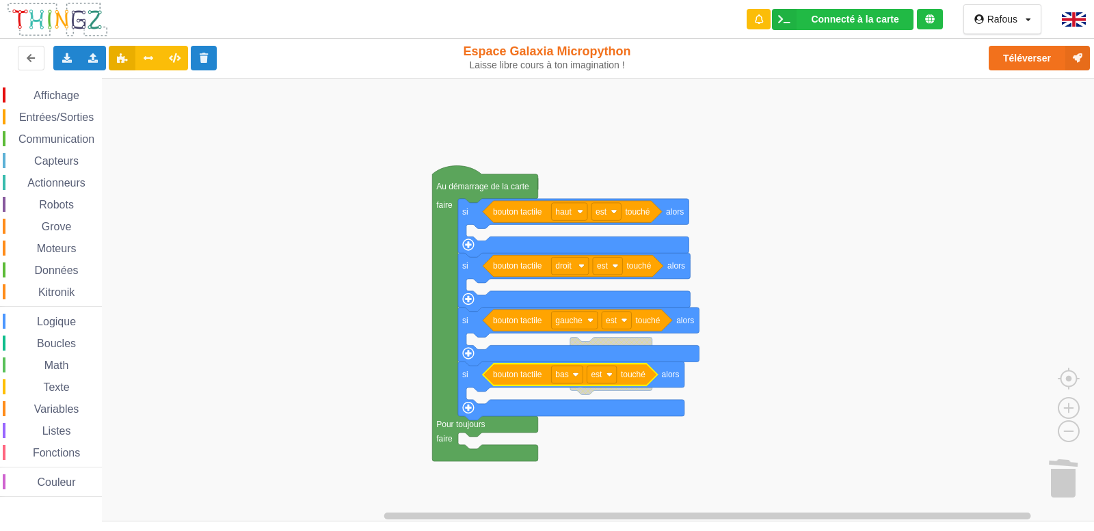
click at [53, 95] on span "Affichage" at bounding box center [55, 96] width 49 height 12
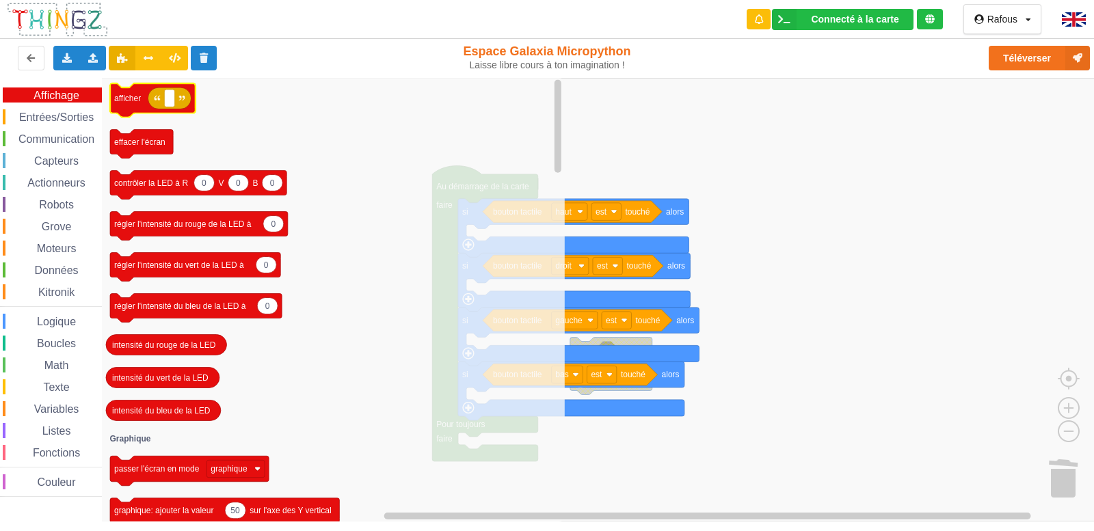
click at [139, 101] on text "afficher" at bounding box center [127, 99] width 27 height 10
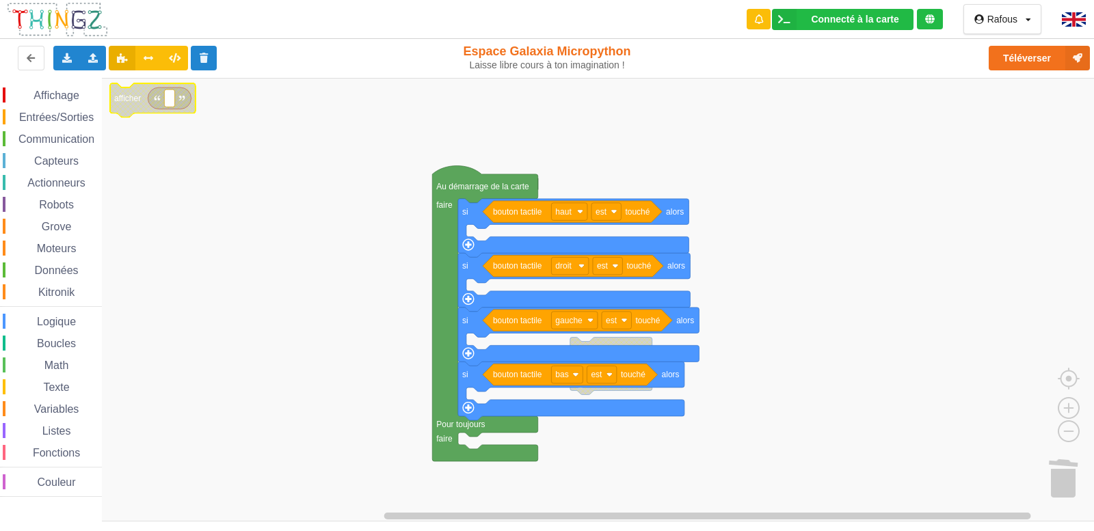
click at [139, 101] on text "afficher" at bounding box center [127, 99] width 27 height 10
click at [84, 95] on div "Affichage" at bounding box center [52, 95] width 99 height 15
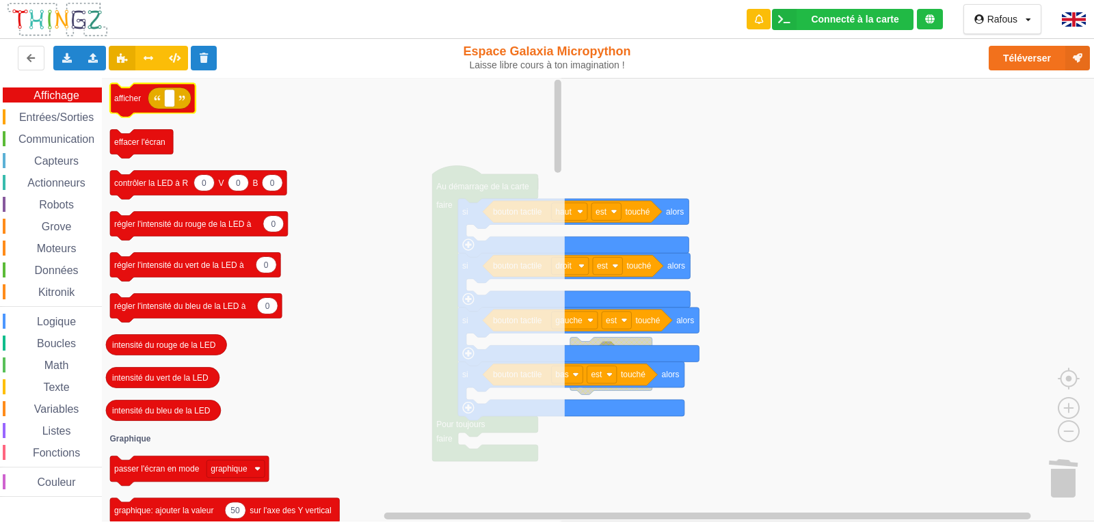
click at [135, 97] on text "afficher" at bounding box center [127, 99] width 27 height 10
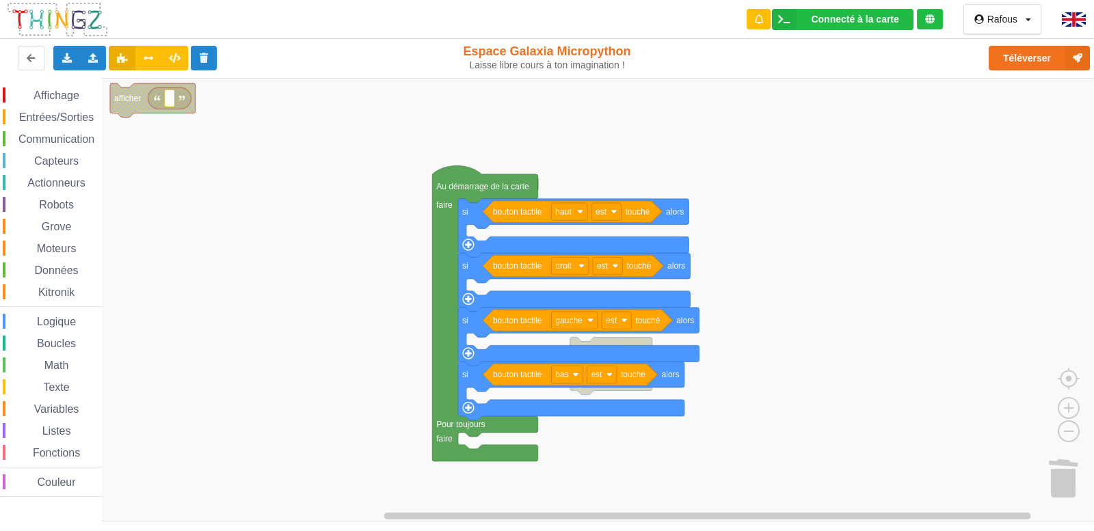
click at [77, 90] on span "Affichage" at bounding box center [55, 96] width 49 height 12
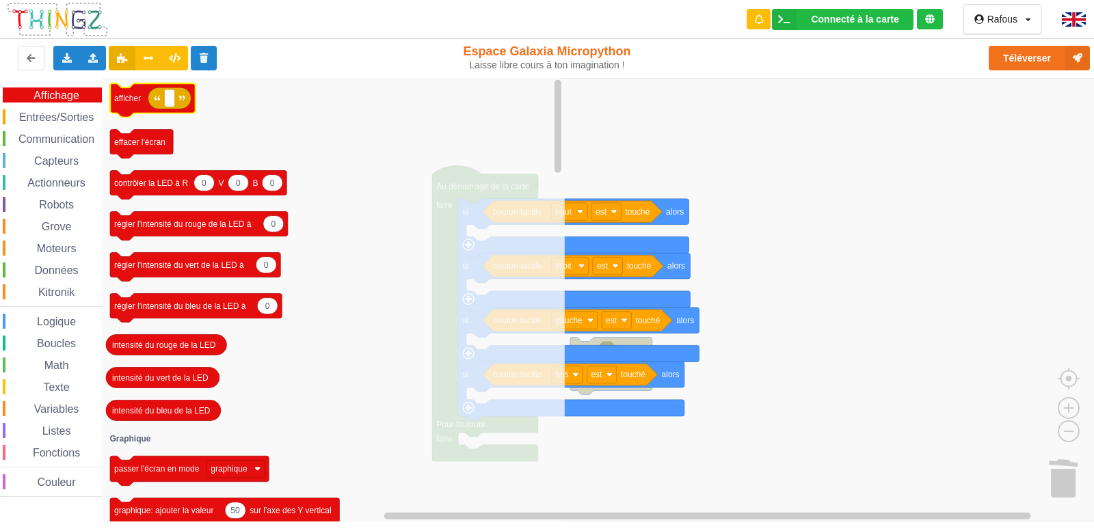
click at [113, 96] on icon "Espace de travail de Blocky" at bounding box center [152, 100] width 85 height 34
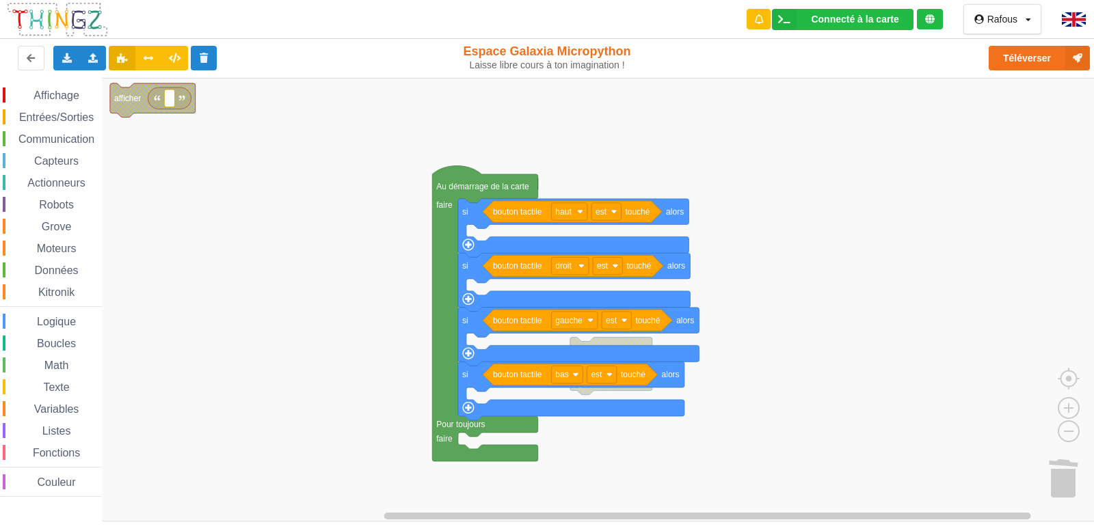
click at [79, 91] on span "Affichage" at bounding box center [55, 96] width 49 height 12
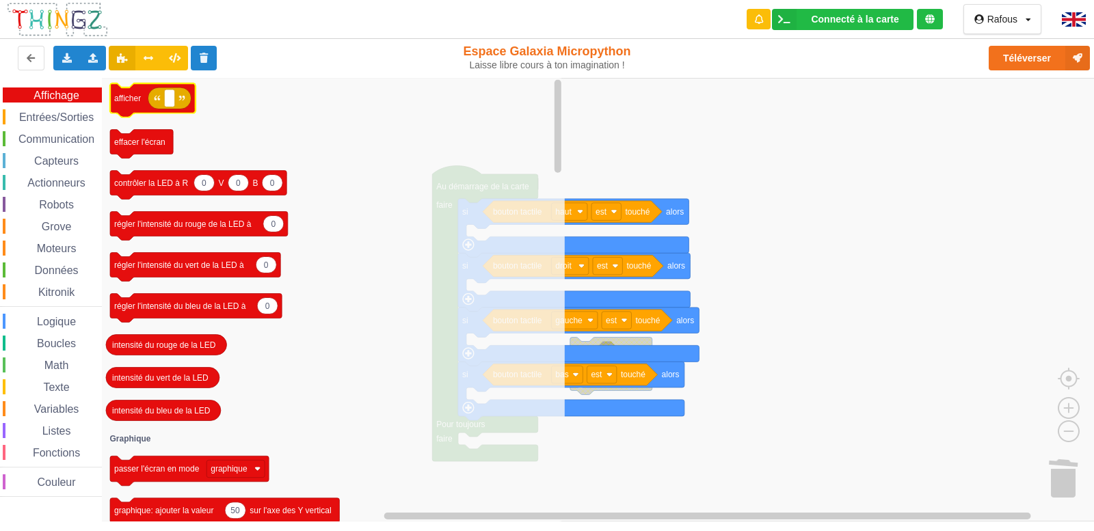
click at [121, 103] on text "afficher" at bounding box center [127, 99] width 27 height 10
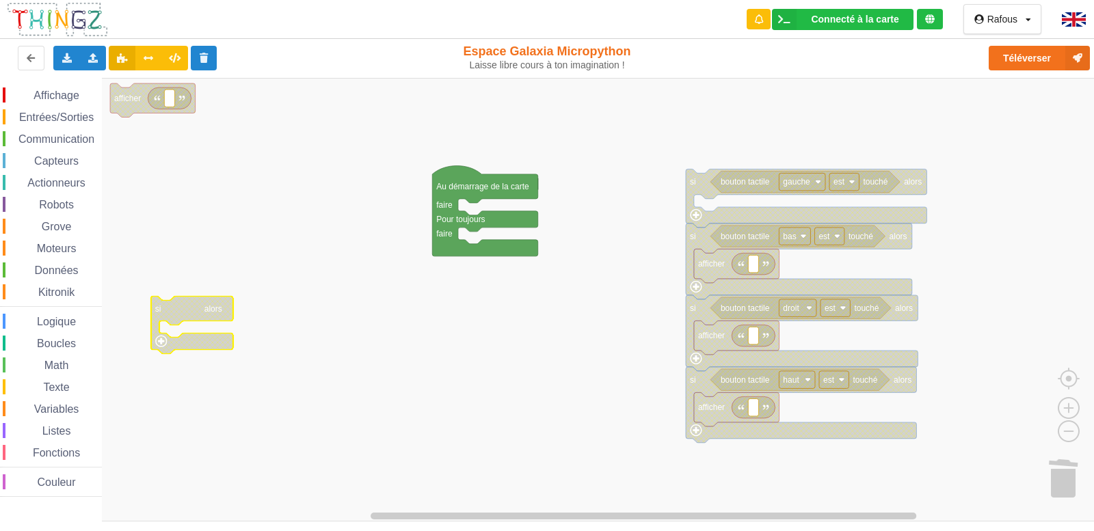
click at [199, 309] on icon "Espace de travail de Blocky" at bounding box center [192, 324] width 82 height 57
click at [63, 97] on span "Affichage" at bounding box center [55, 96] width 49 height 12
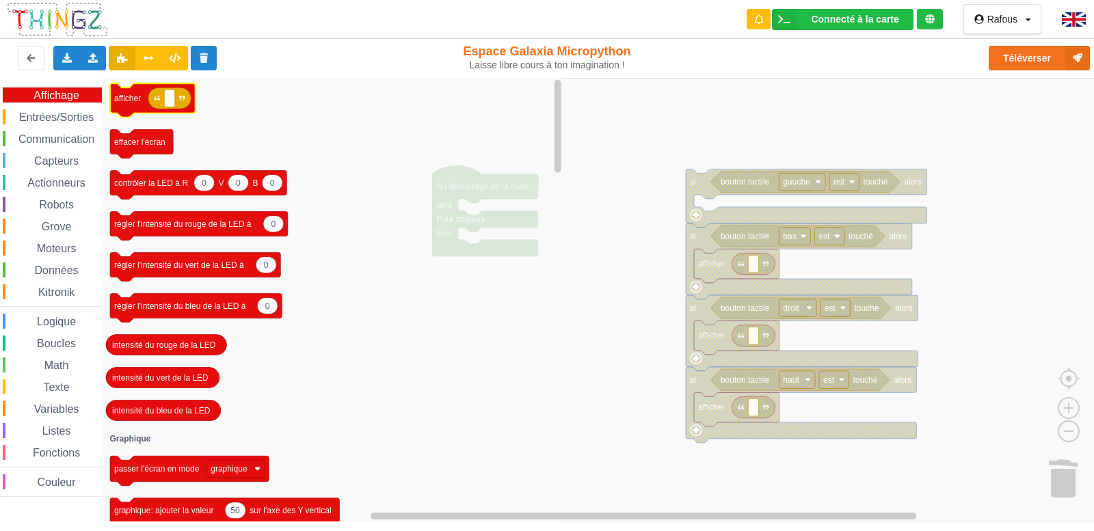
click at [120, 104] on icon "Espace de travail de Blocky" at bounding box center [152, 100] width 85 height 34
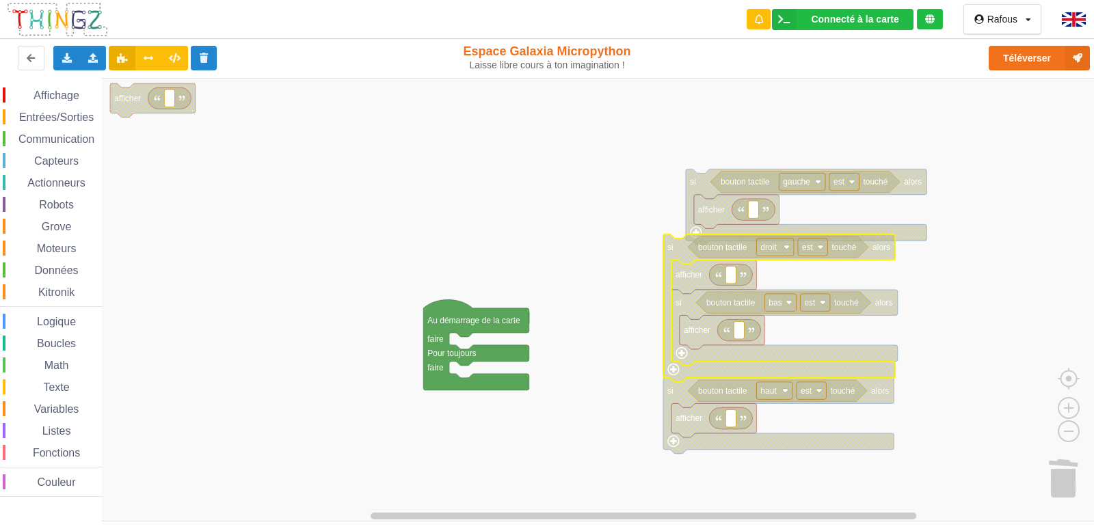
click at [652, 334] on rect "Espace de travail de Blocky" at bounding box center [552, 300] width 1104 height 444
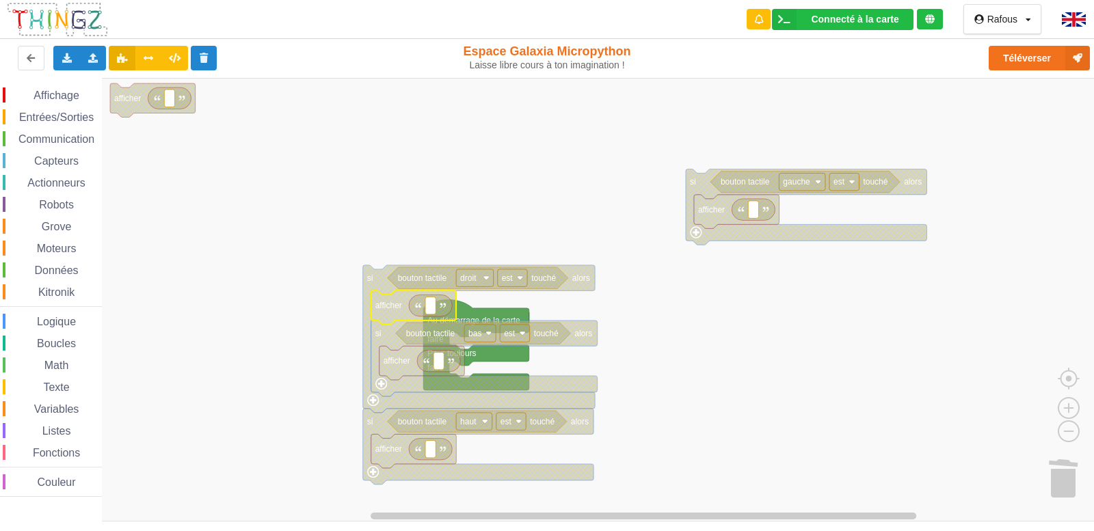
click at [396, 315] on icon "Espace de travail de Blocky" at bounding box center [413, 308] width 85 height 34
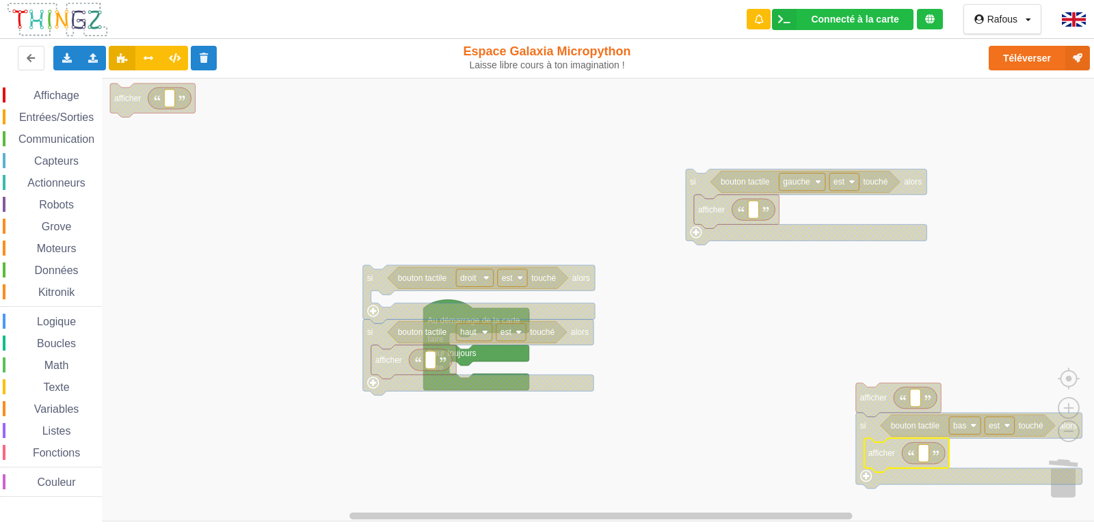
click at [869, 440] on icon "Espace de travail de Blocky" at bounding box center [907, 455] width 85 height 34
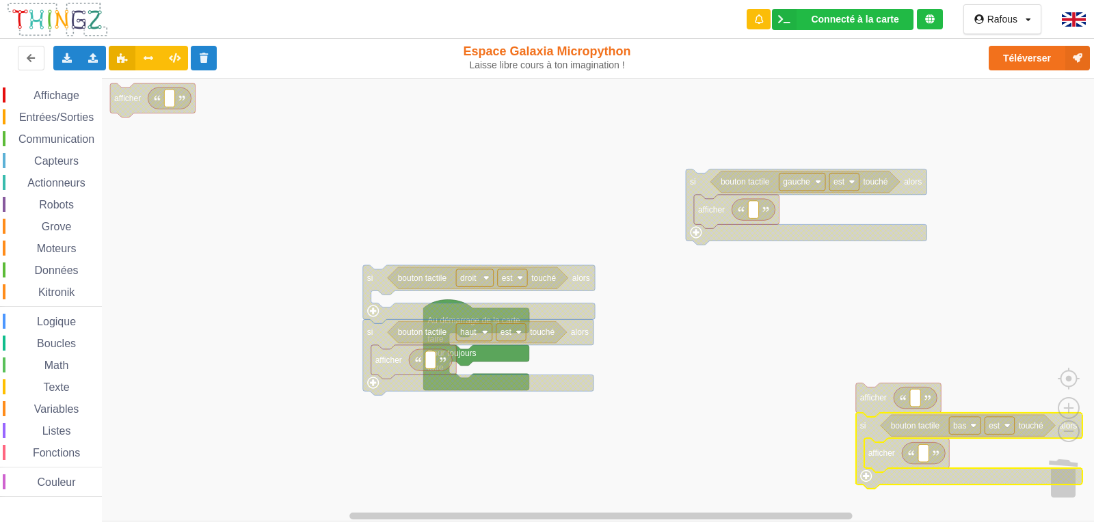
click at [864, 425] on text "si" at bounding box center [863, 426] width 6 height 10
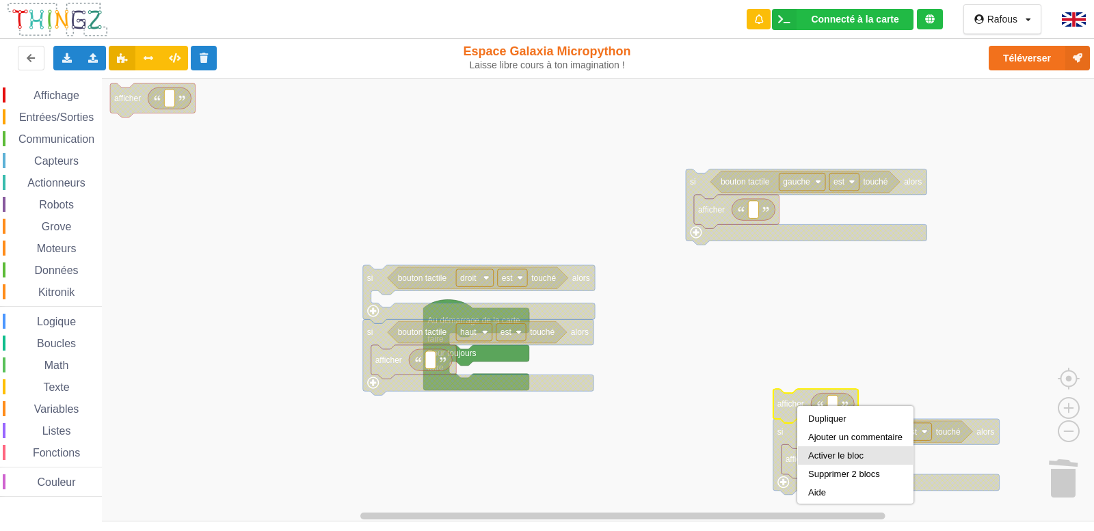
click at [834, 454] on div "Activer le bloc" at bounding box center [855, 456] width 94 height 10
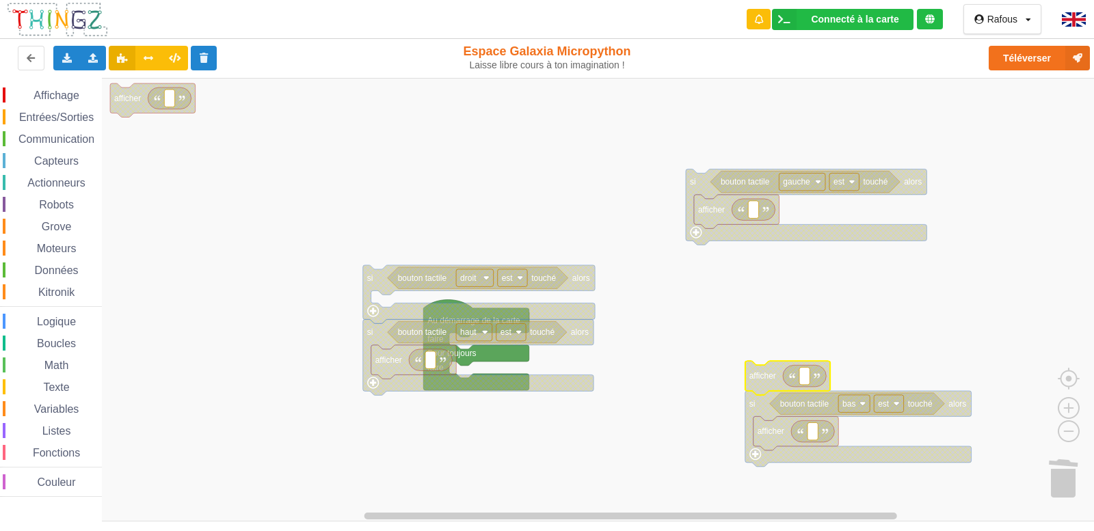
click at [650, 284] on rect "Espace de travail de Blocky" at bounding box center [552, 300] width 1104 height 444
click at [758, 370] on icon "Espace de travail de Blocky" at bounding box center [788, 378] width 85 height 34
click at [763, 378] on text "afficher" at bounding box center [763, 376] width 27 height 10
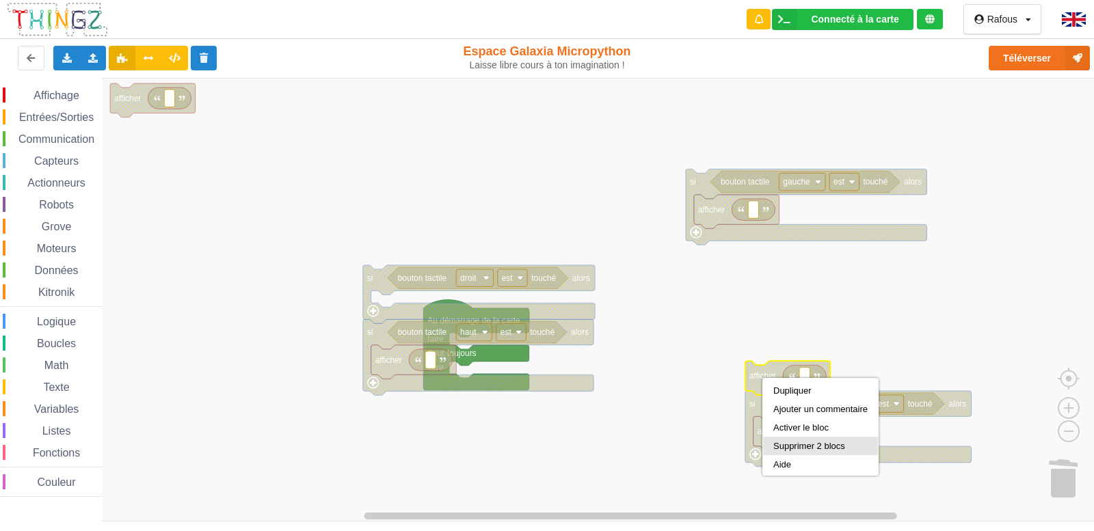
click at [800, 449] on div "Supprimer 2 blocs" at bounding box center [821, 446] width 94 height 10
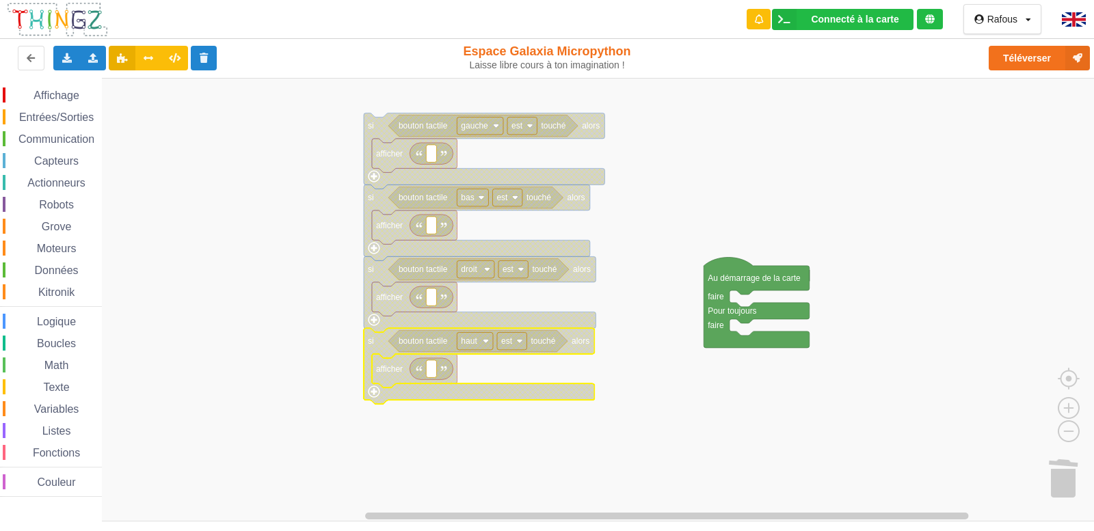
click at [657, 476] on rect "Espace de travail de Blocky" at bounding box center [552, 300] width 1104 height 444
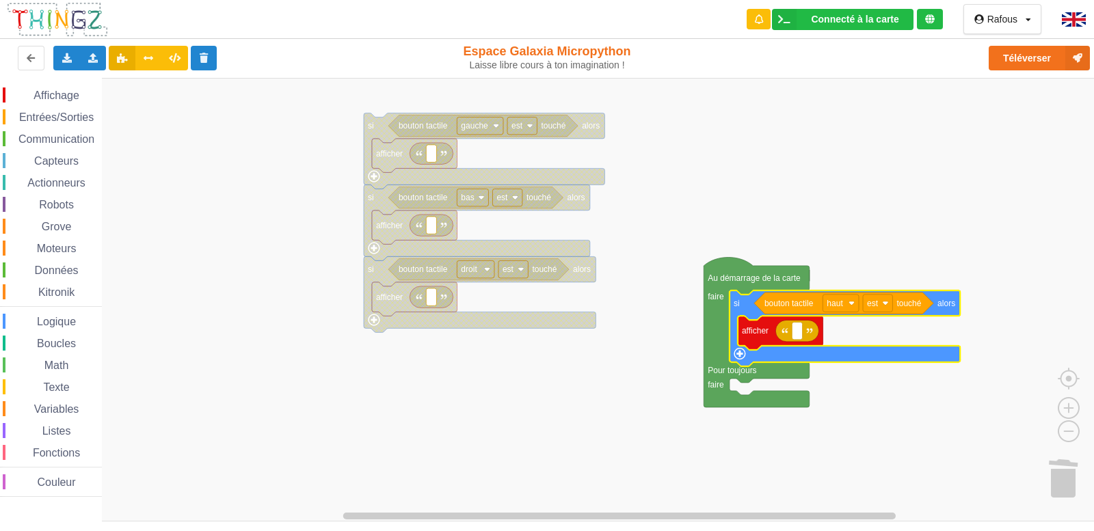
click at [488, 330] on rect "Espace de travail de Blocky" at bounding box center [552, 300] width 1104 height 444
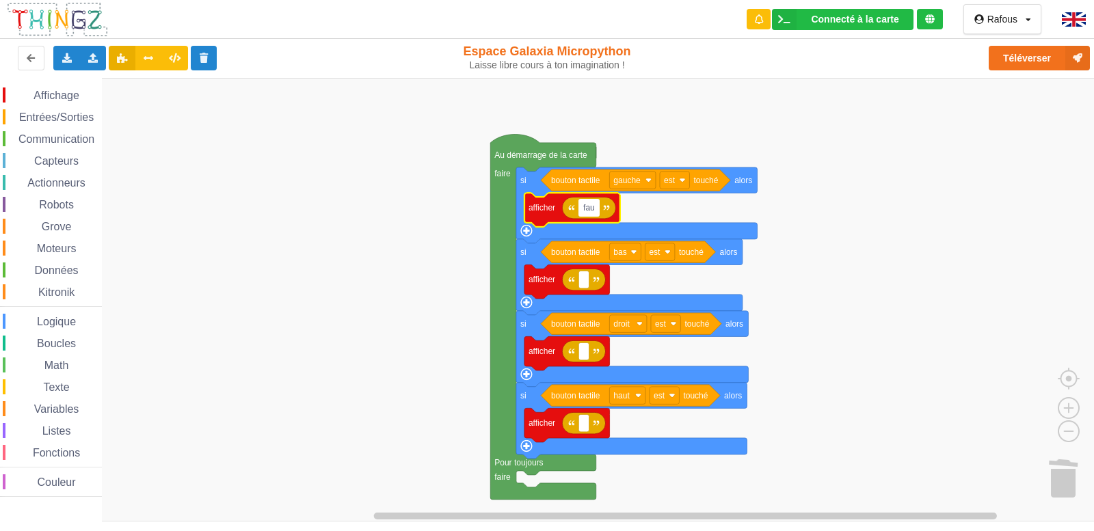
type input "faux"
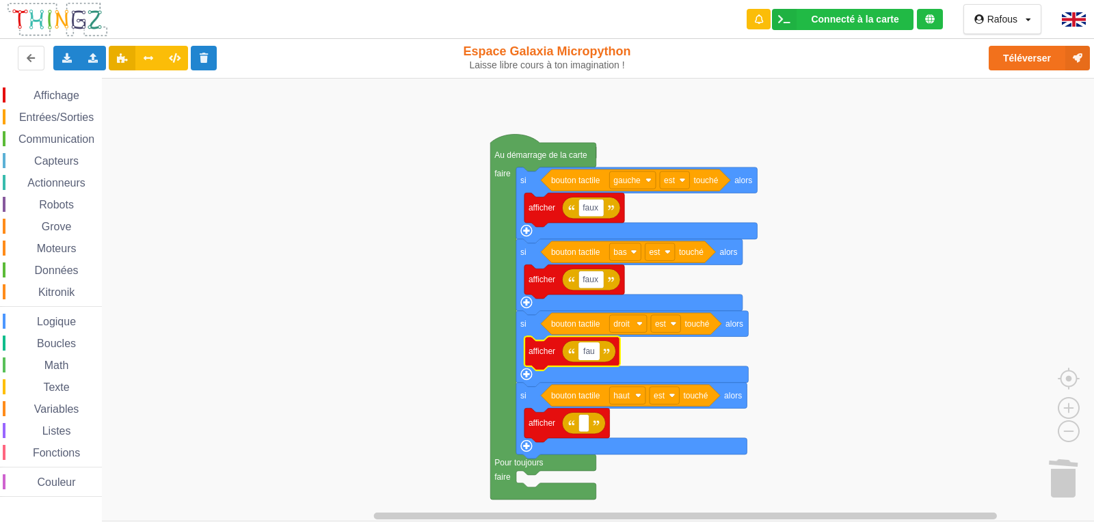
type input "faux"
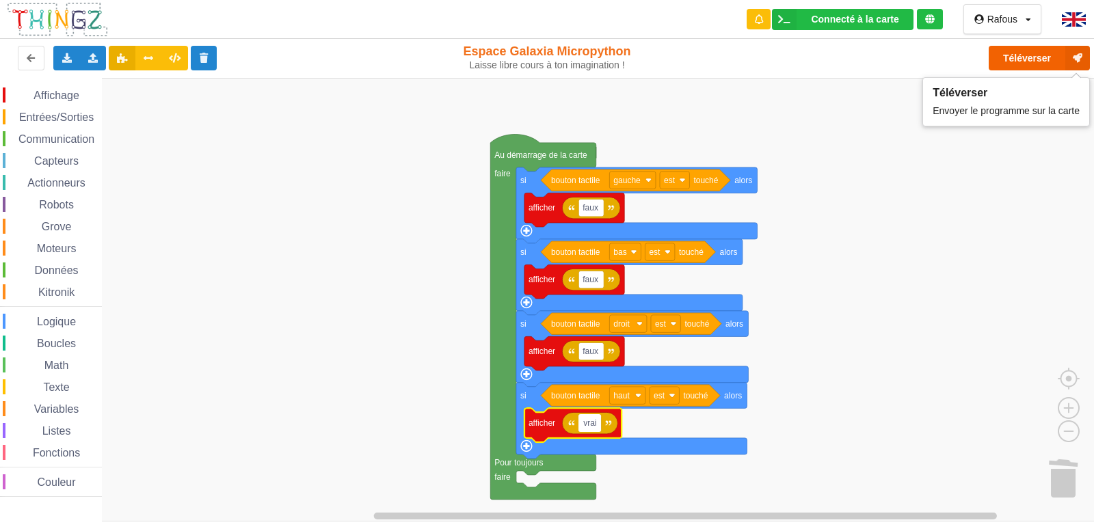
type input "vrai"
click at [1012, 65] on button "Téléverser" at bounding box center [1039, 58] width 101 height 25
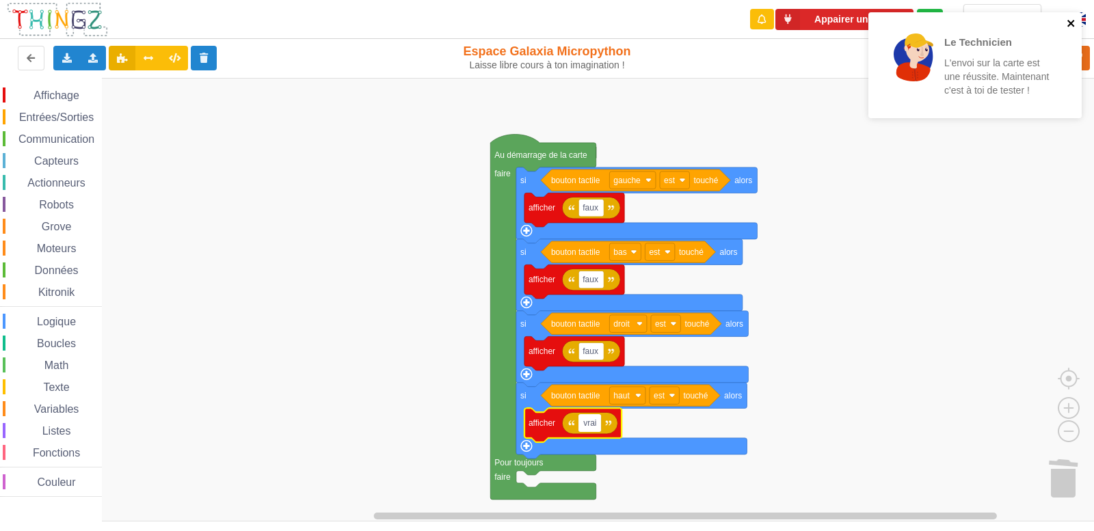
click at [1074, 23] on icon "close" at bounding box center [1072, 23] width 10 height 11
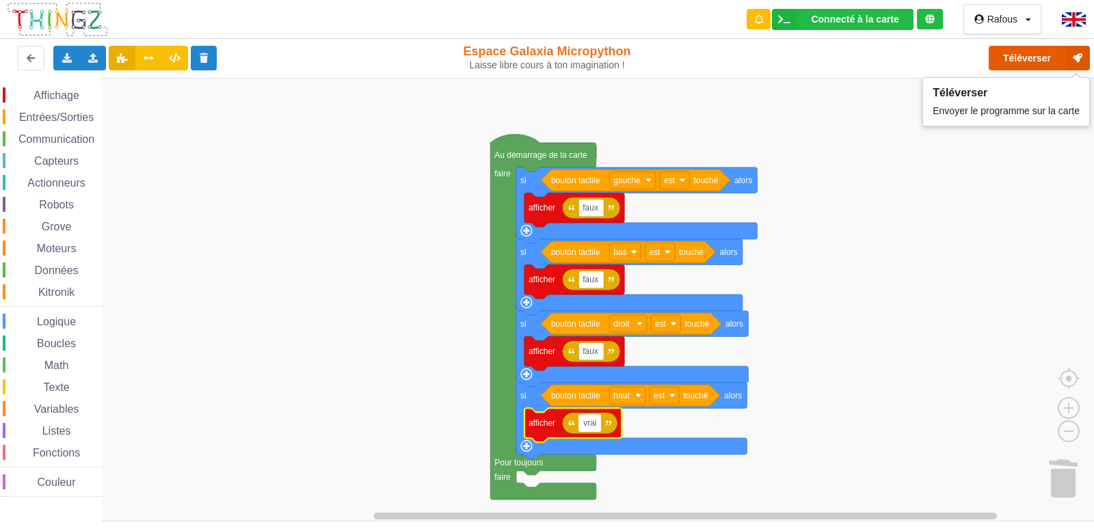
click at [1033, 64] on button "Téléverser" at bounding box center [1039, 58] width 101 height 25
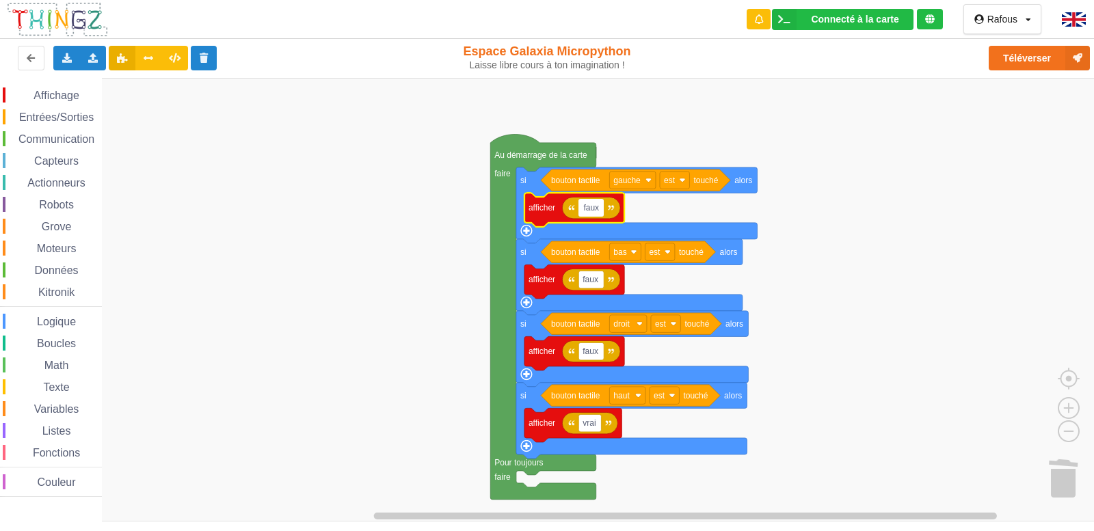
type input "*"
type input "5$"
click at [599, 282] on input "faux" at bounding box center [591, 280] width 25 height 18
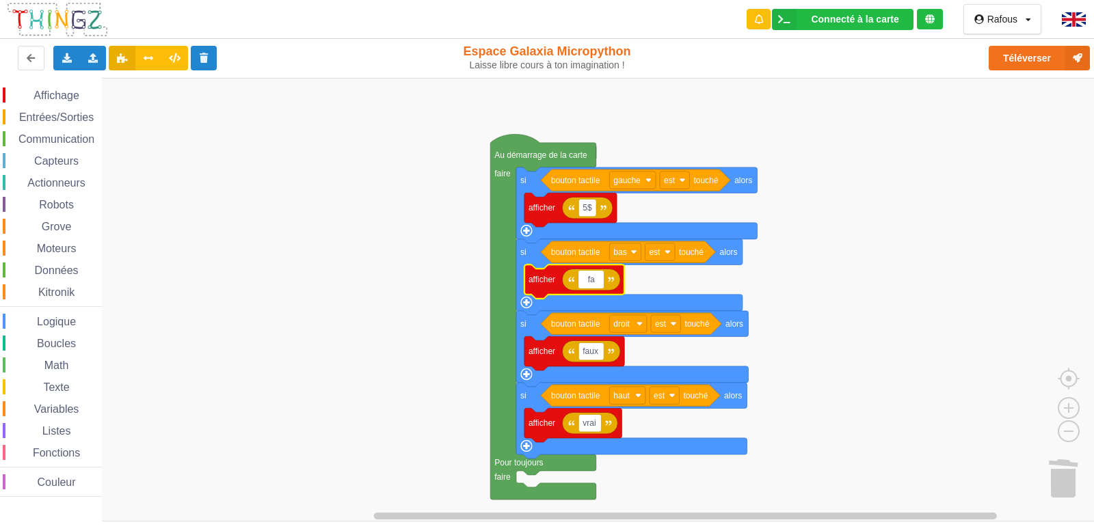
type input "f"
type input "7$"
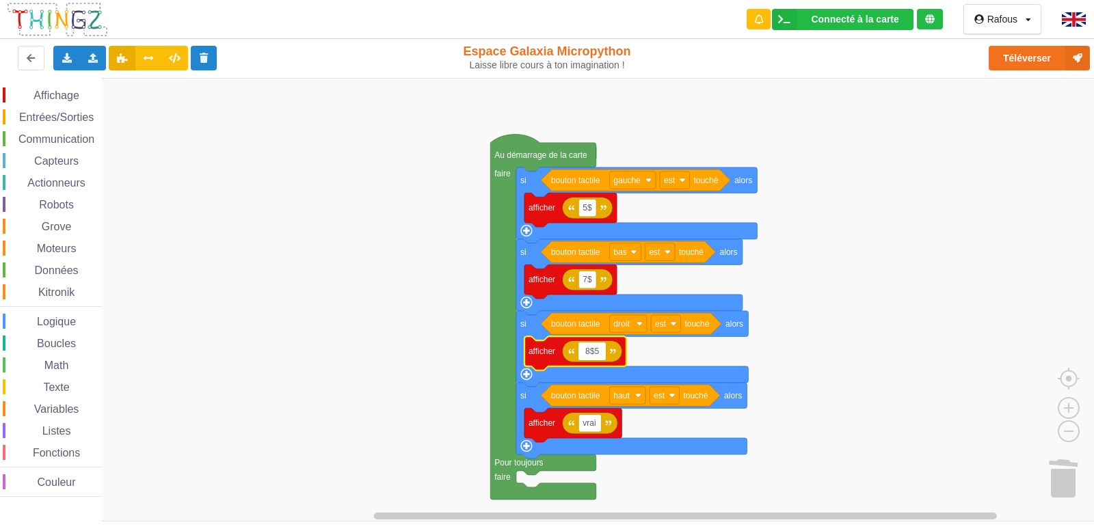
type input "8$50"
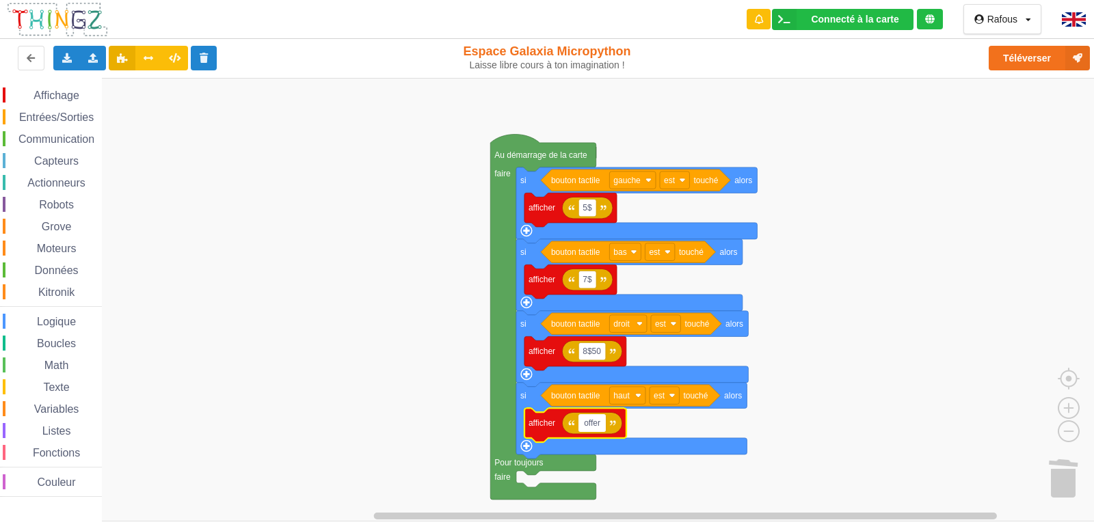
type input "offert"
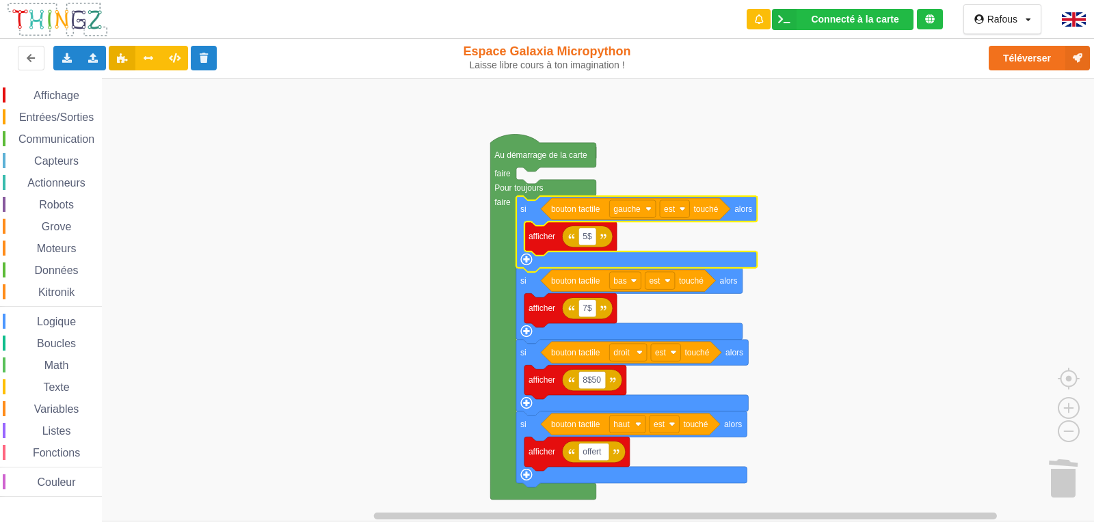
click at [864, 155] on rect "Espace de travail de Blocky" at bounding box center [552, 300] width 1104 height 444
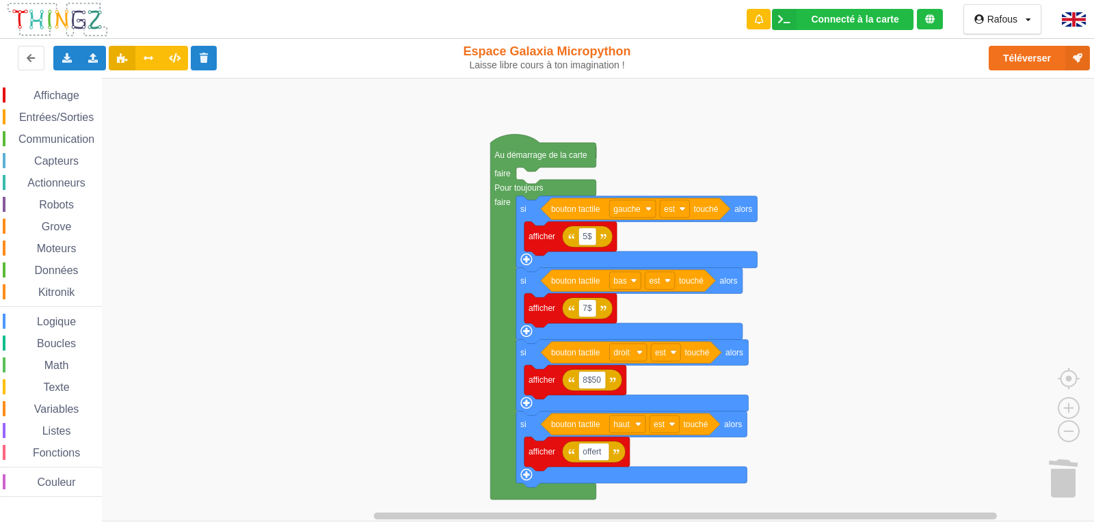
click at [56, 225] on span "Grove" at bounding box center [57, 227] width 34 height 12
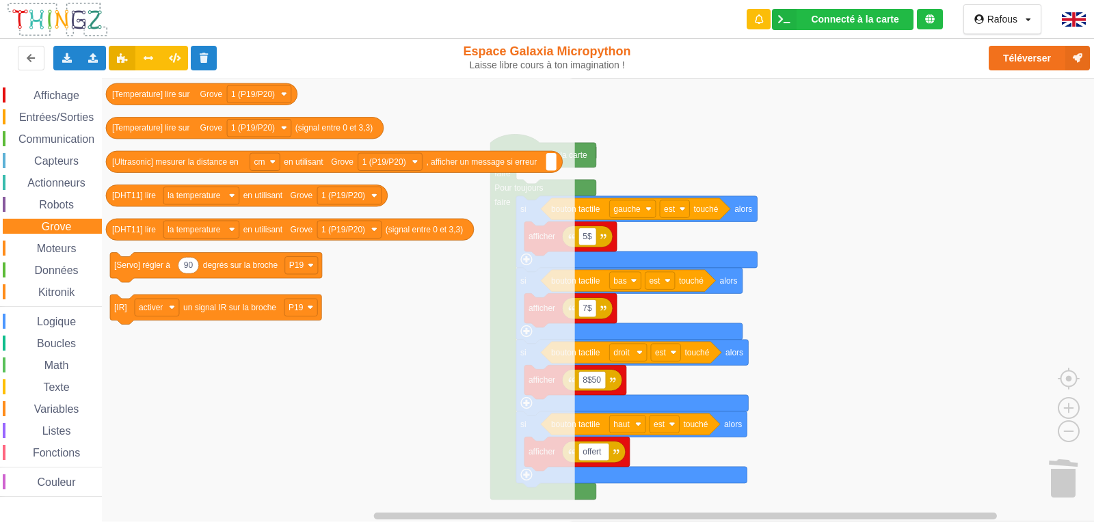
click at [61, 96] on span "Affichage" at bounding box center [55, 96] width 49 height 12
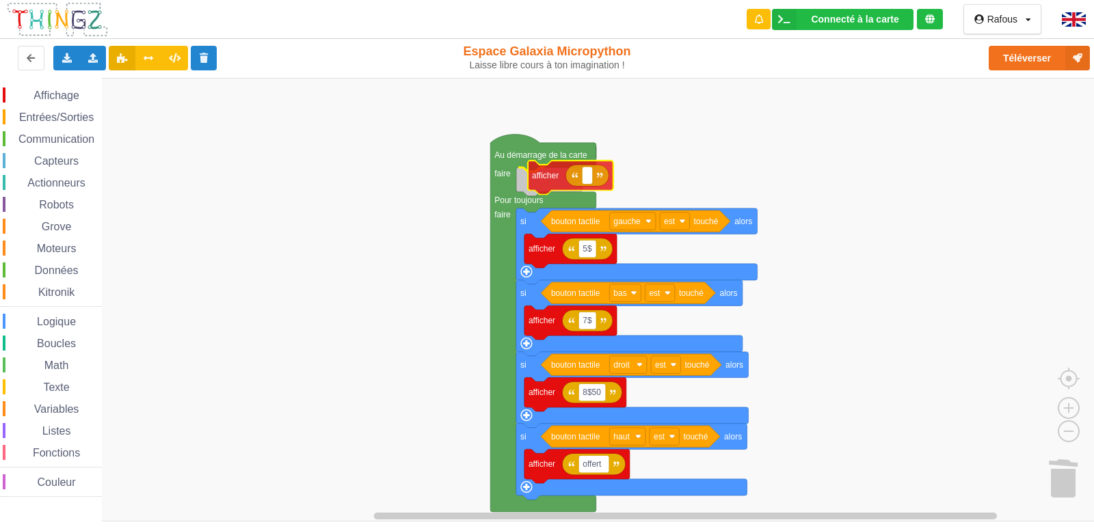
click at [544, 173] on div "Affichage Entrées/Sorties Communication Capteurs Actionneurs Robots Grove Moteu…" at bounding box center [552, 300] width 1104 height 444
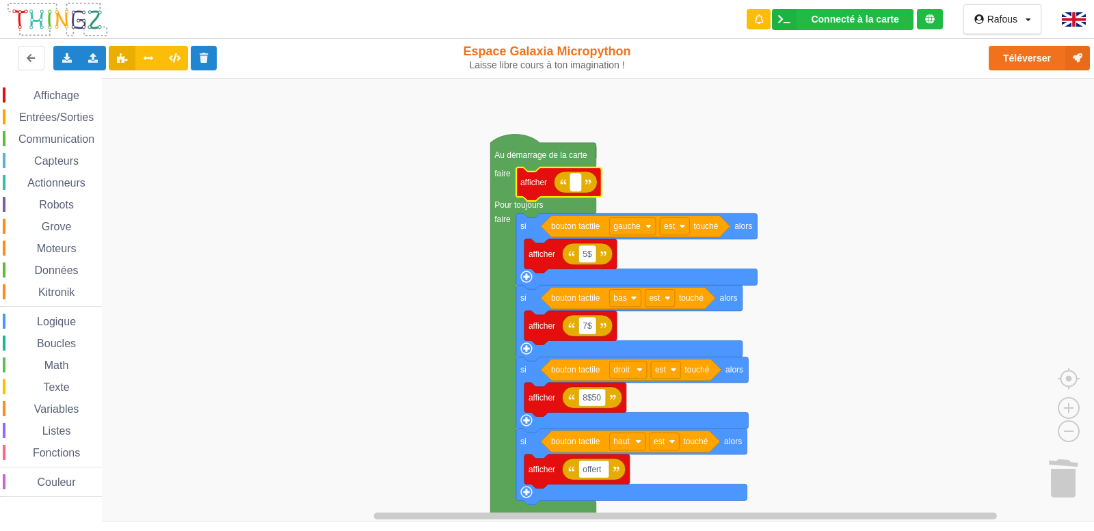
click at [574, 187] on rect "Espace de travail de Blocky" at bounding box center [575, 183] width 10 height 18
type input "menu !"
click at [1030, 55] on button "Téléverser" at bounding box center [1039, 58] width 101 height 25
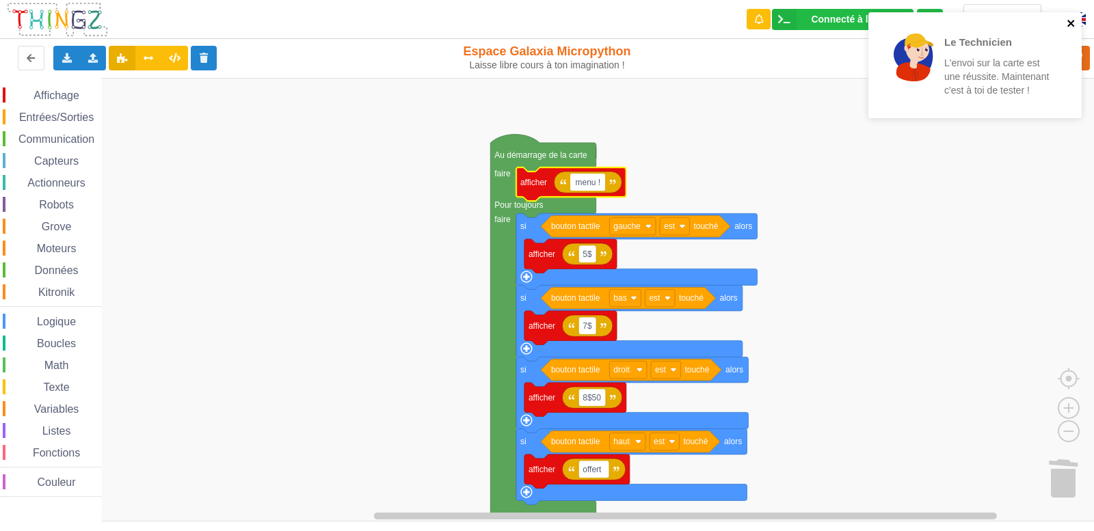
click at [1076, 19] on icon "close" at bounding box center [1072, 23] width 10 height 11
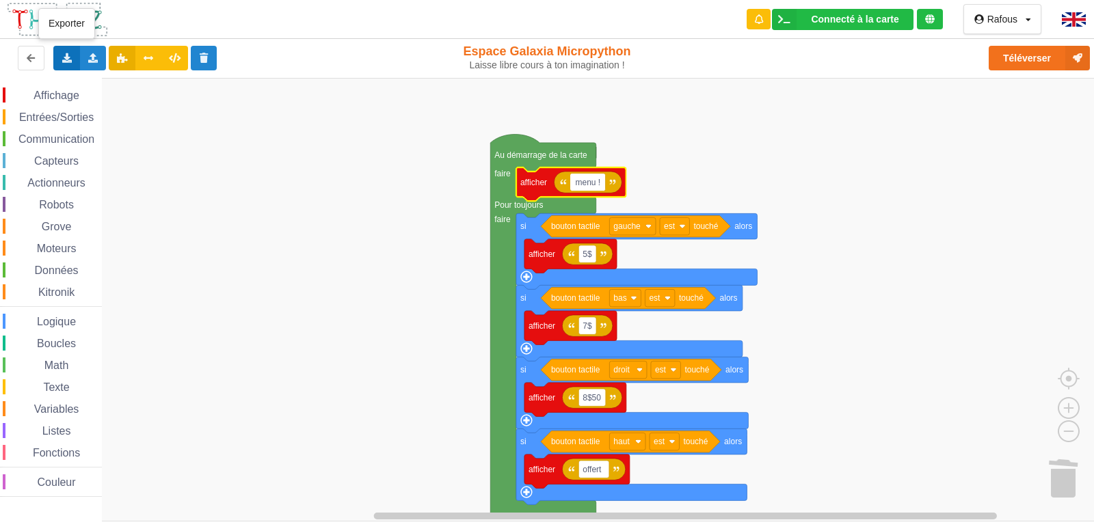
click at [56, 58] on div "Exporter l'assemblage de blocs Exporter l'assemblage de blocs au format Python" at bounding box center [66, 58] width 27 height 25
click at [94, 51] on div "Importer un assemblage de blocs Importer du code Python" at bounding box center [93, 58] width 27 height 25
click at [63, 50] on div "Exporter l'assemblage de blocs Exporter l'assemblage de blocs au format Python" at bounding box center [66, 58] width 27 height 25
click at [105, 83] on span "Exporter l'assemblage de blocs" at bounding box center [150, 83] width 133 height 11
click at [863, 185] on rect "Espace de travail de Blocky" at bounding box center [552, 300] width 1104 height 444
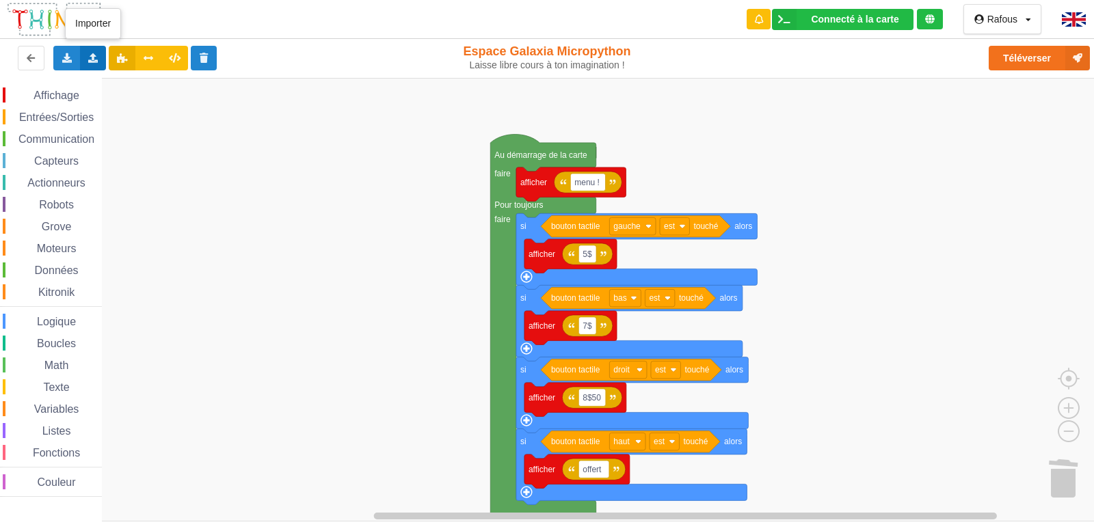
click at [84, 55] on div "Importer un assemblage de blocs Importer du code Python" at bounding box center [93, 58] width 27 height 25
click at [129, 92] on div "Importer un assemblage de blocs" at bounding box center [179, 83] width 183 height 25
click at [600, 184] on text "menu !" at bounding box center [587, 183] width 25 height 10
click at [582, 186] on input "la" at bounding box center [578, 183] width 17 height 18
click at [585, 186] on input "la" at bounding box center [578, 183] width 17 height 18
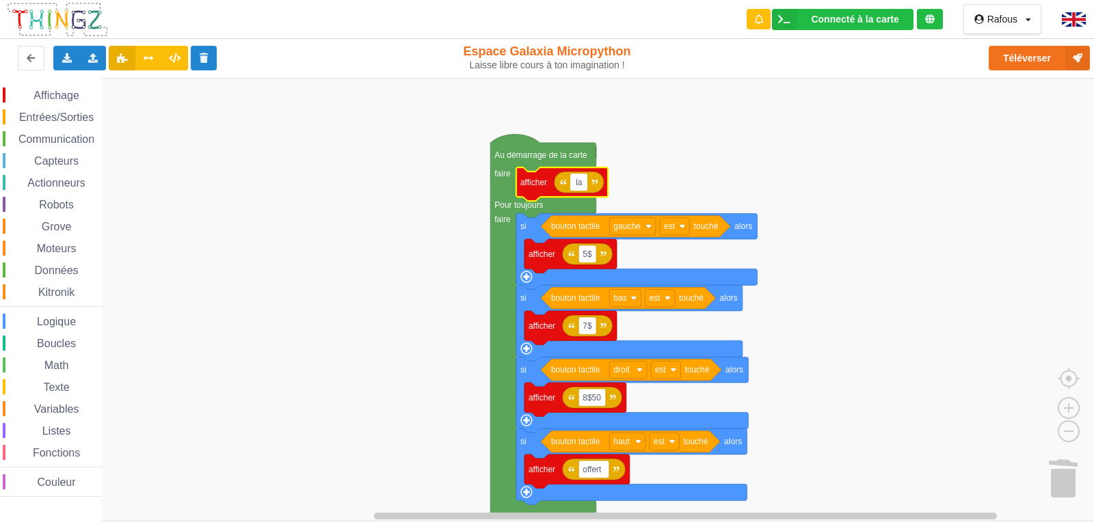
paste input "La Cinéscénie"
click at [584, 185] on input "la La Cinéscénie" at bounding box center [604, 183] width 68 height 18
click at [618, 185] on input "en quelle anéeLa Cinéscénie" at bounding box center [628, 183] width 116 height 18
click at [579, 183] on input "en quelle annéeLa Cinéscénie" at bounding box center [630, 183] width 120 height 18
click at [635, 185] on input "En quelle annéeLa Cinéscénie" at bounding box center [630, 183] width 120 height 18
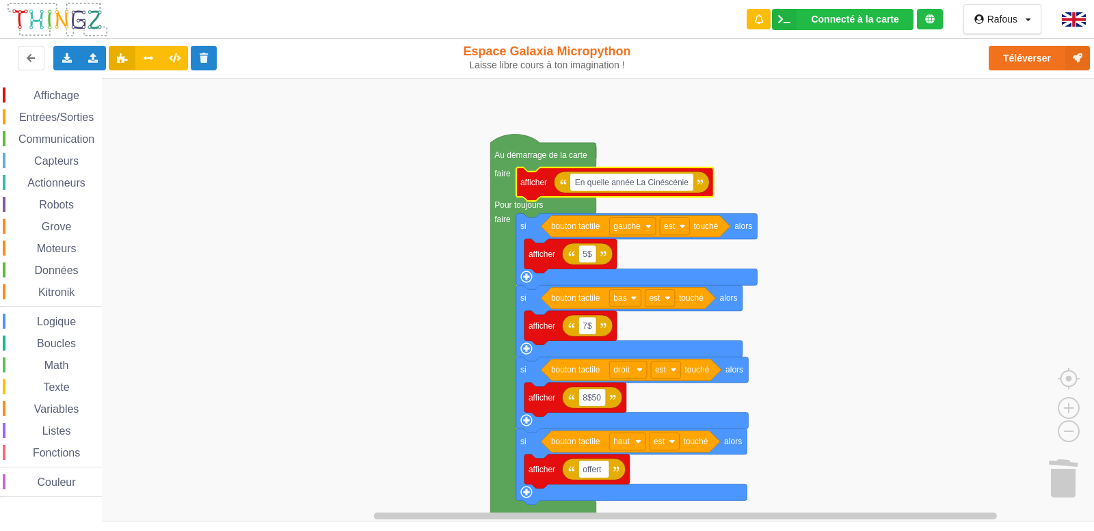
click at [642, 182] on input "En quelle année La Cinéscénie" at bounding box center [631, 183] width 122 height 18
click at [686, 185] on input "En quelle année la Cinéscénie" at bounding box center [630, 183] width 121 height 18
click at [639, 183] on input "En quelle année la Cinéscénie" at bounding box center [630, 183] width 121 height 18
click at [637, 183] on input "En quelle année La Cinéscénie" at bounding box center [631, 183] width 122 height 18
click at [629, 187] on input "La Cinéscénie" at bounding box center [600, 183] width 60 height 18
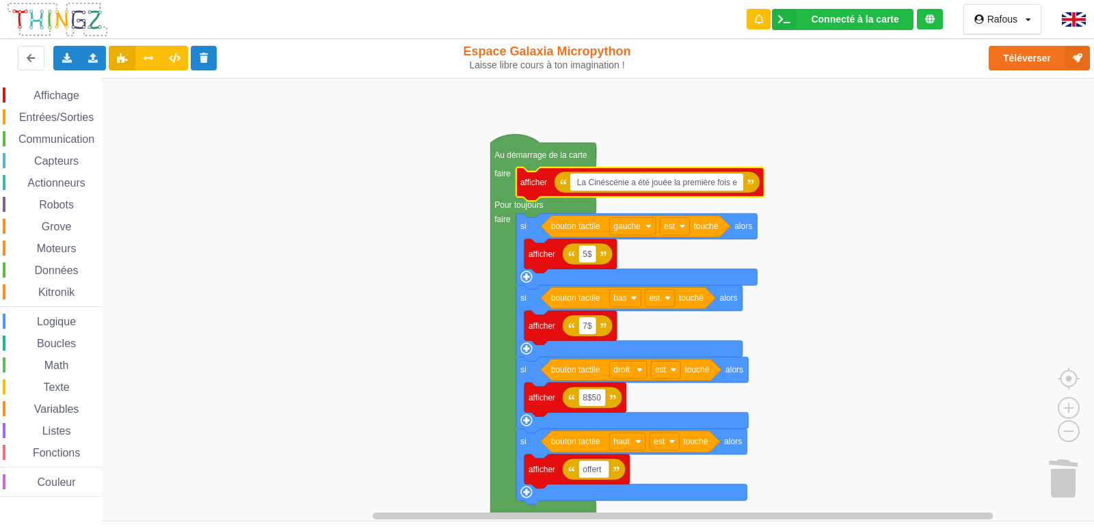
type input "La Cinéscénie a été jouée la première fois en"
click at [743, 183] on rect "Espace de travail de Blocky" at bounding box center [659, 183] width 178 height 18
click at [743, 183] on input "La Cinéscénie a été jouée la première fois en" at bounding box center [659, 183] width 178 height 18
click at [782, 183] on input "La Cinéscénie a été jouée la première fois en Haut=198Bas=1977" at bounding box center [698, 183] width 257 height 18
click at [781, 183] on input "La Cinéscénie a été jouée la première fois en Haut=198 Bas=1977" at bounding box center [699, 183] width 259 height 18
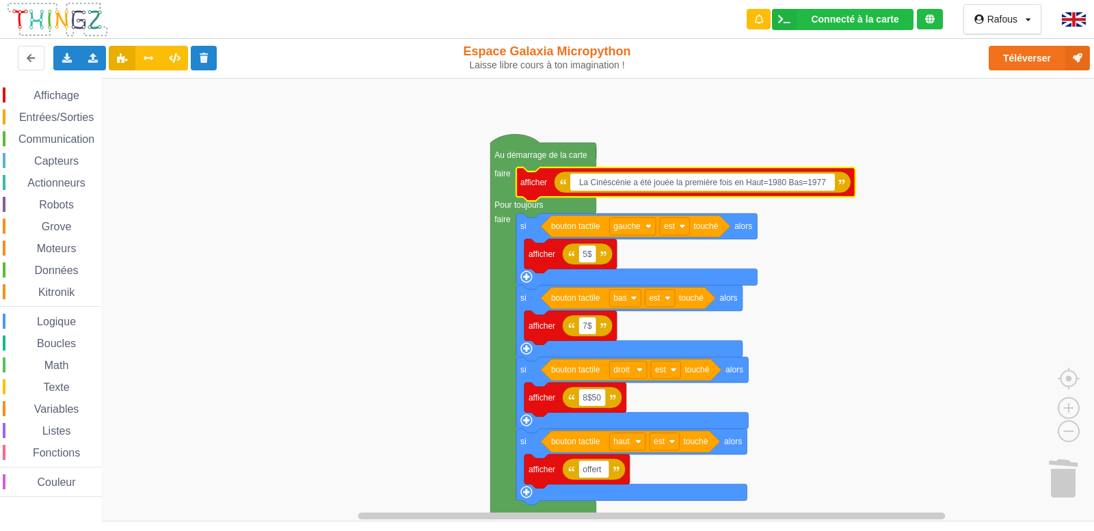
click at [831, 182] on input "La Cinéscénie a été jouée la première fois en Haut=1980 Bas=1977" at bounding box center [702, 183] width 264 height 18
type input "La Cinéscénie a été jouée la première fois en Haut=1980 Bas=1977 Droite=1979 Ga…"
click at [831, 182] on input "La Cinéscénie a été jouée la première fois en Haut=1980 Bas=1977 Droite=1979 Ga…" at bounding box center [735, 183] width 331 height 18
click at [926, 254] on rect "Espace de travail de Blocky" at bounding box center [552, 300] width 1104 height 444
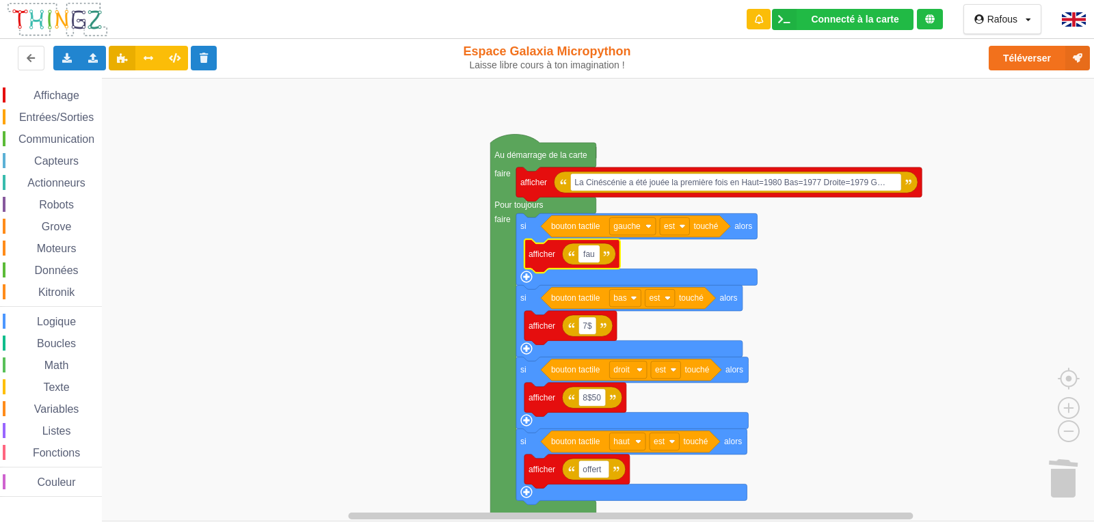
type input "faux"
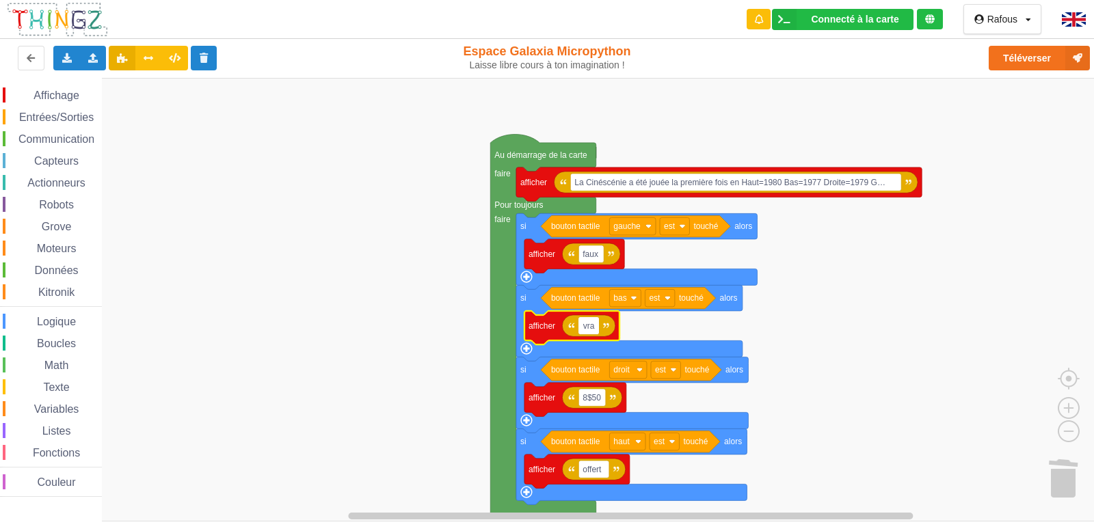
type input "vrai"
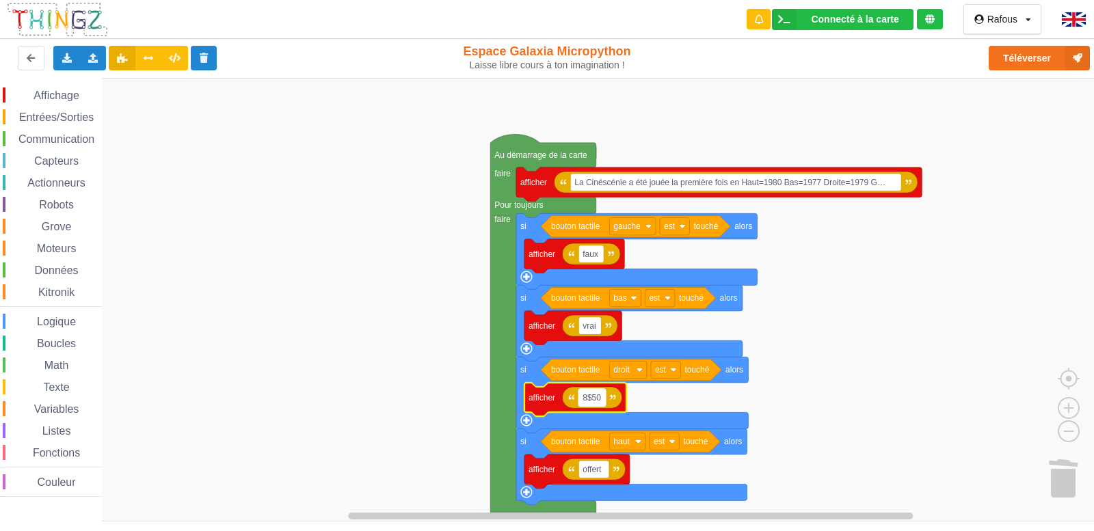
click at [603, 403] on rect "Espace de travail de Blocky" at bounding box center [592, 398] width 27 height 18
type input "faux"
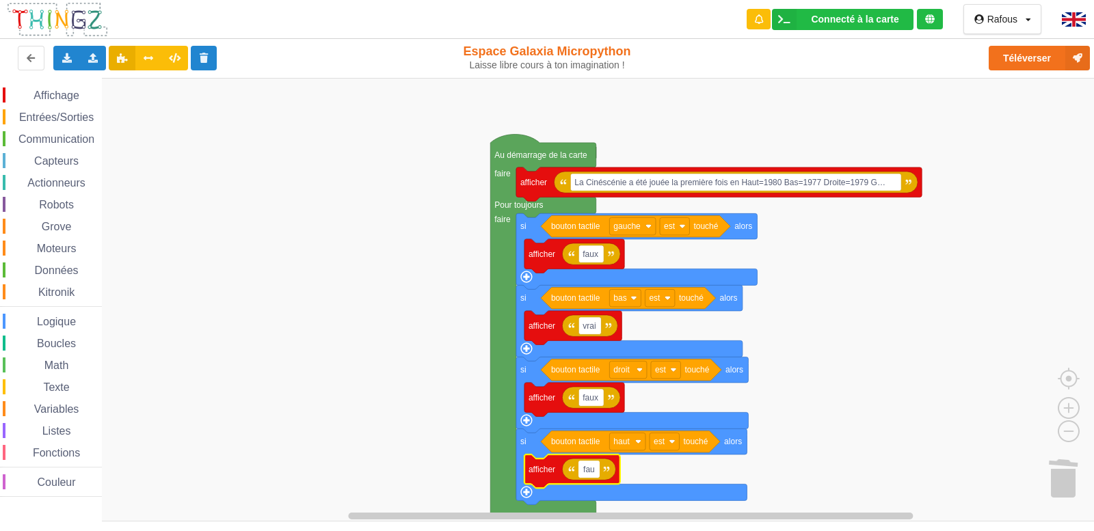
type input "faux"
click at [844, 407] on rect "Espace de travail de Blocky" at bounding box center [552, 300] width 1104 height 444
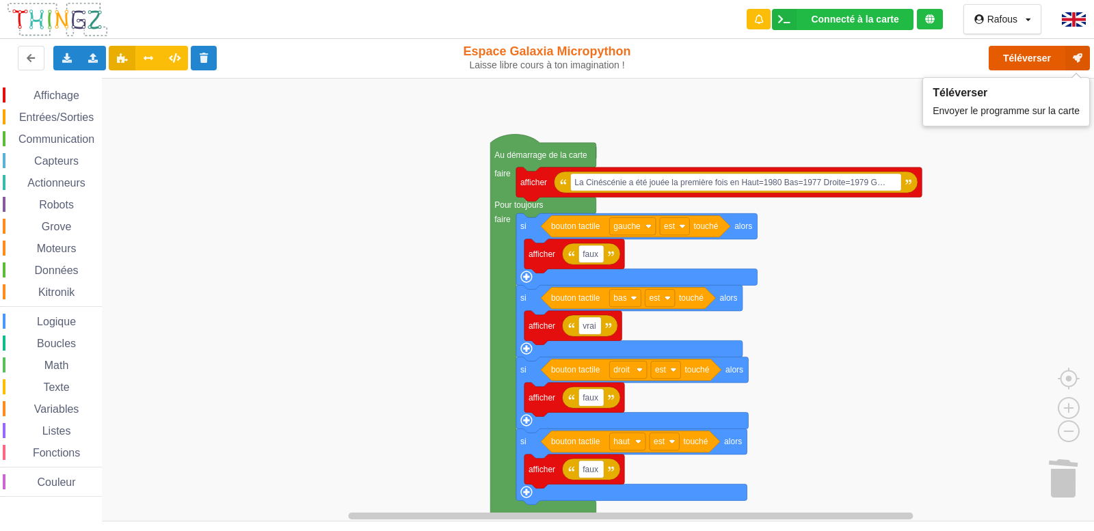
click at [1005, 64] on button "Téléverser" at bounding box center [1039, 58] width 101 height 25
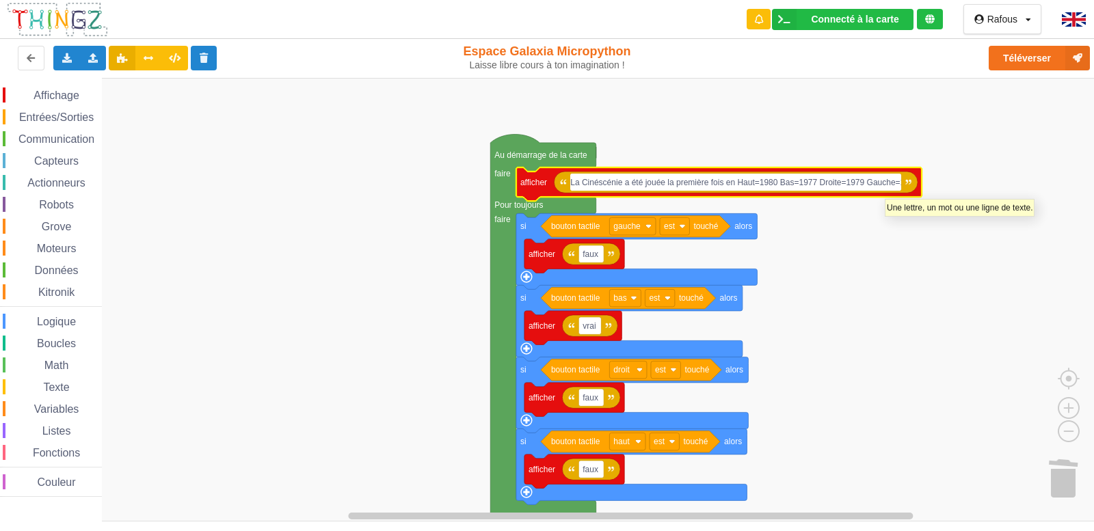
click at [885, 192] on icon "Espace de travail de Blocky" at bounding box center [736, 183] width 364 height 22
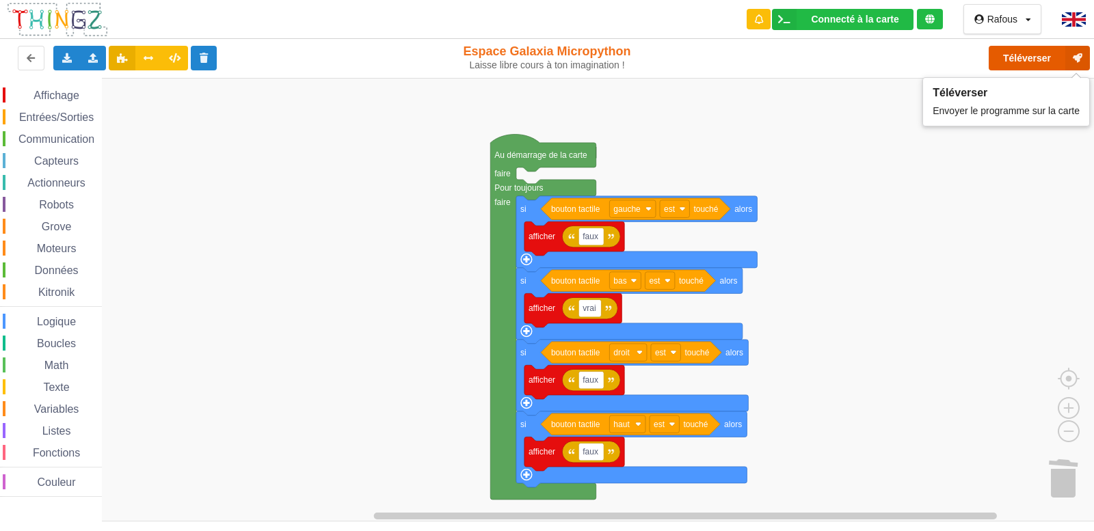
click at [1054, 60] on button "Téléverser" at bounding box center [1039, 58] width 101 height 25
click at [1020, 62] on button "Téléverser" at bounding box center [1039, 58] width 101 height 25
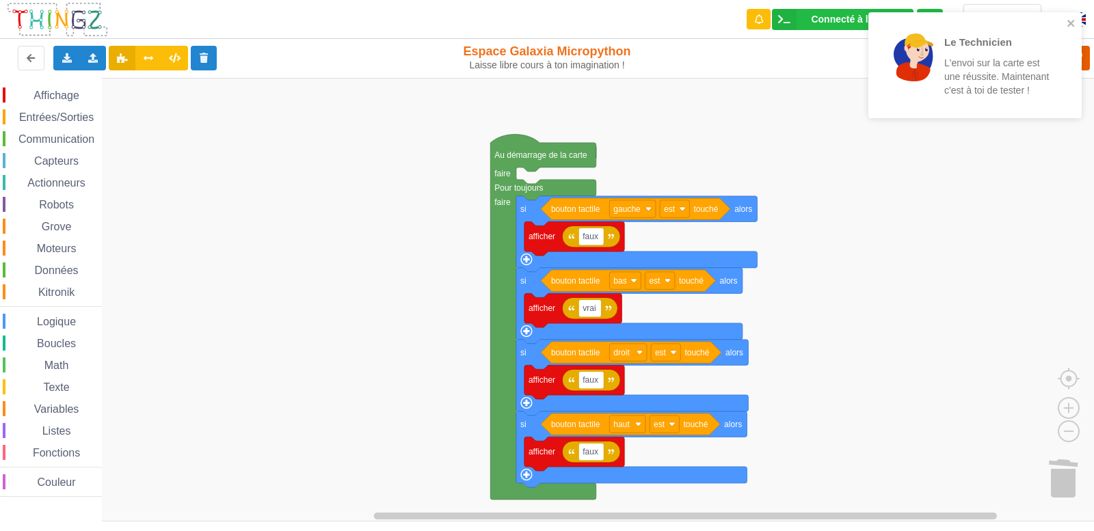
click at [1020, 62] on p "L'envoi sur la carte est une réussite. Maintenant c'est à toi de tester !" at bounding box center [998, 76] width 107 height 41
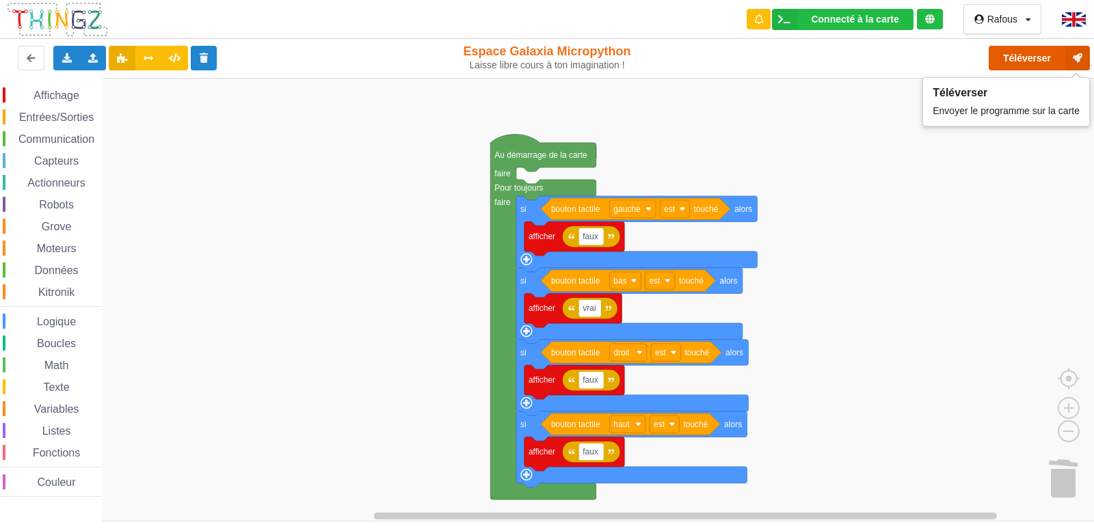
click at [1020, 62] on button "Téléverser" at bounding box center [1039, 58] width 101 height 25
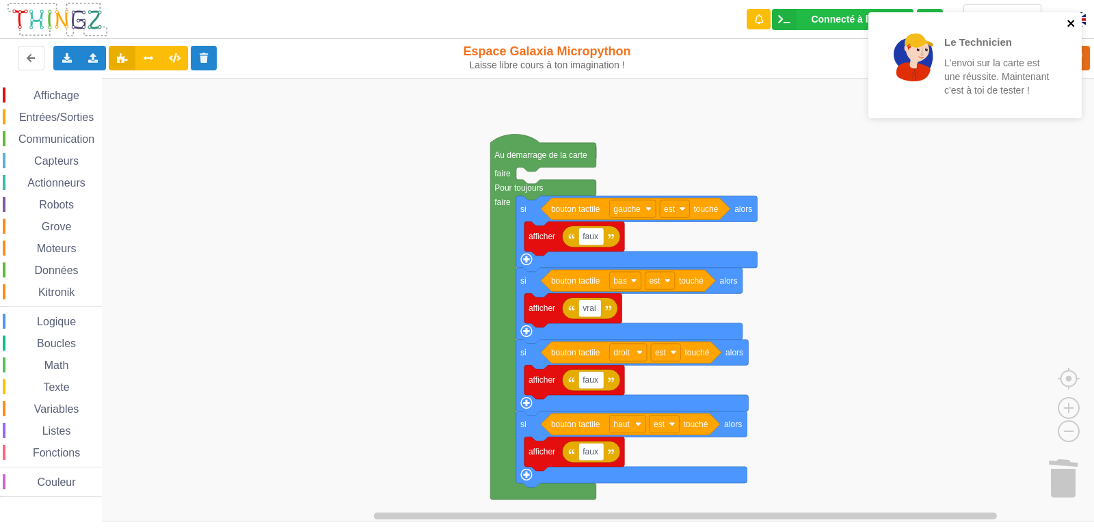
click at [1069, 27] on icon "close" at bounding box center [1072, 23] width 10 height 11
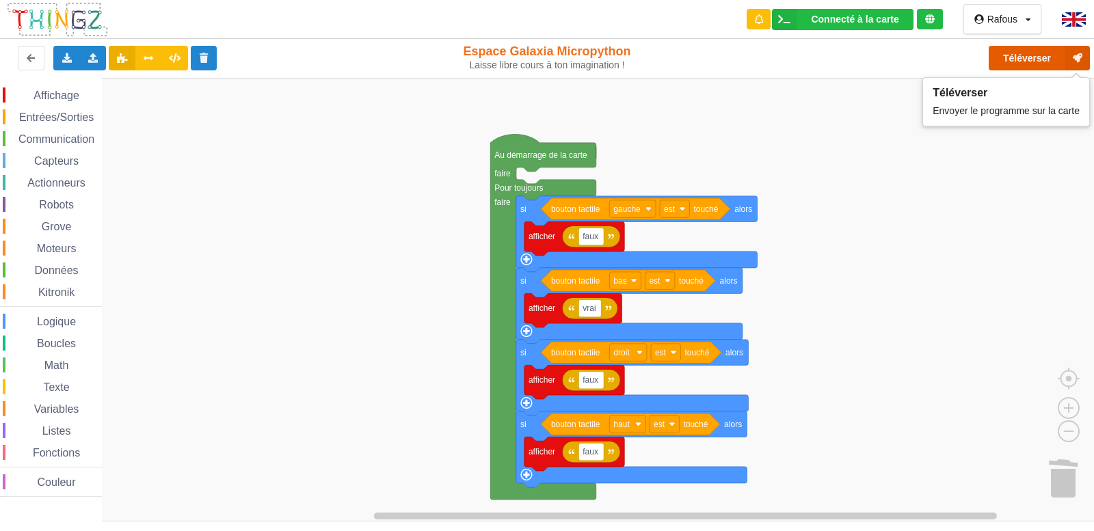
click at [1058, 59] on button "Téléverser" at bounding box center [1039, 58] width 101 height 25
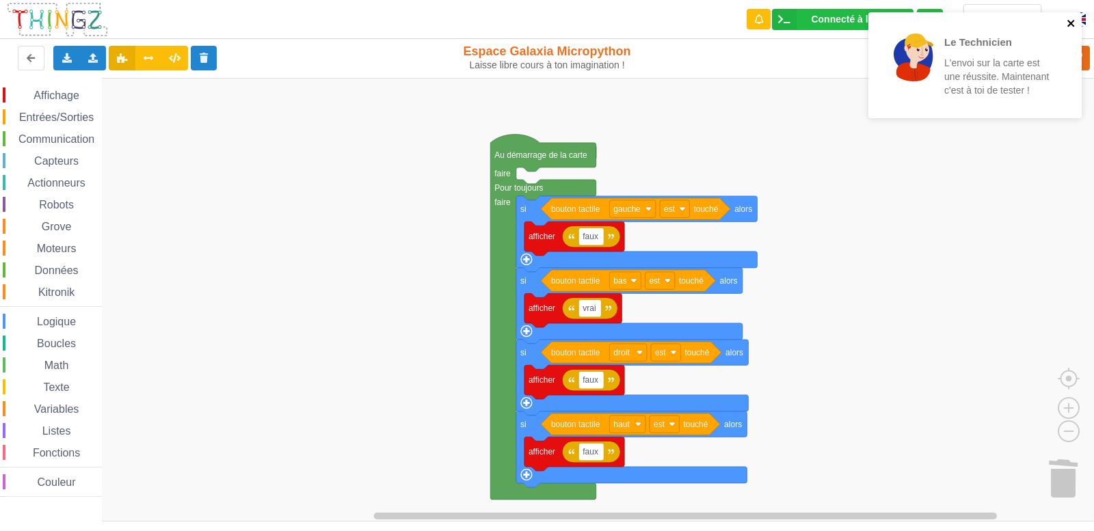
click at [1073, 20] on icon "close" at bounding box center [1072, 23] width 10 height 11
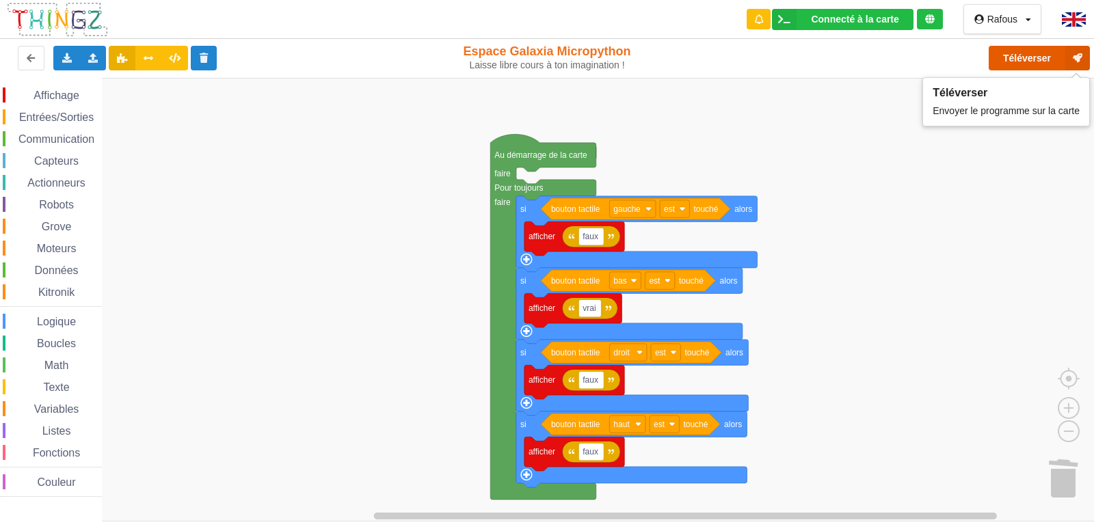
click at [1038, 66] on button "Téléverser" at bounding box center [1039, 58] width 101 height 25
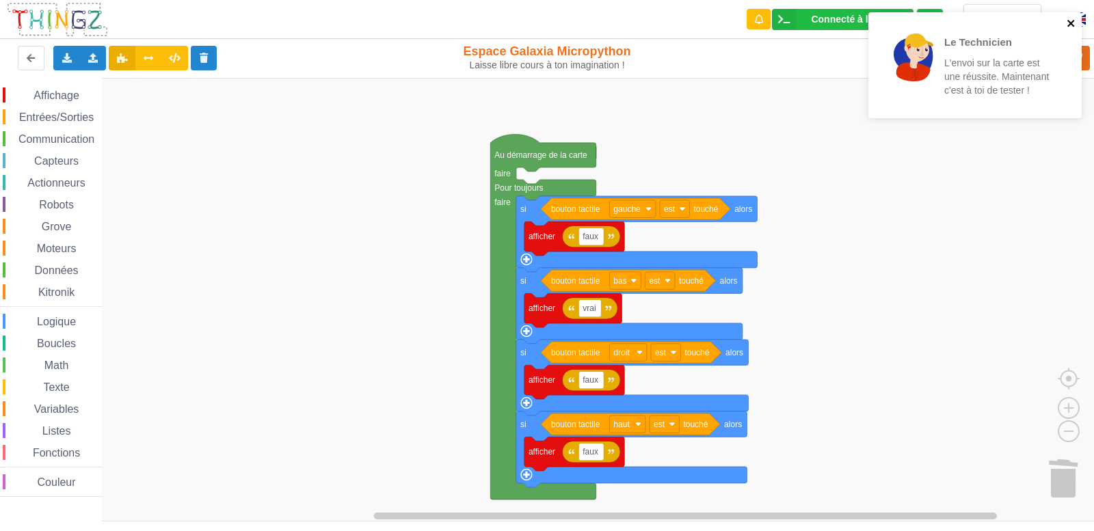
click at [1070, 27] on icon "close" at bounding box center [1072, 23] width 10 height 11
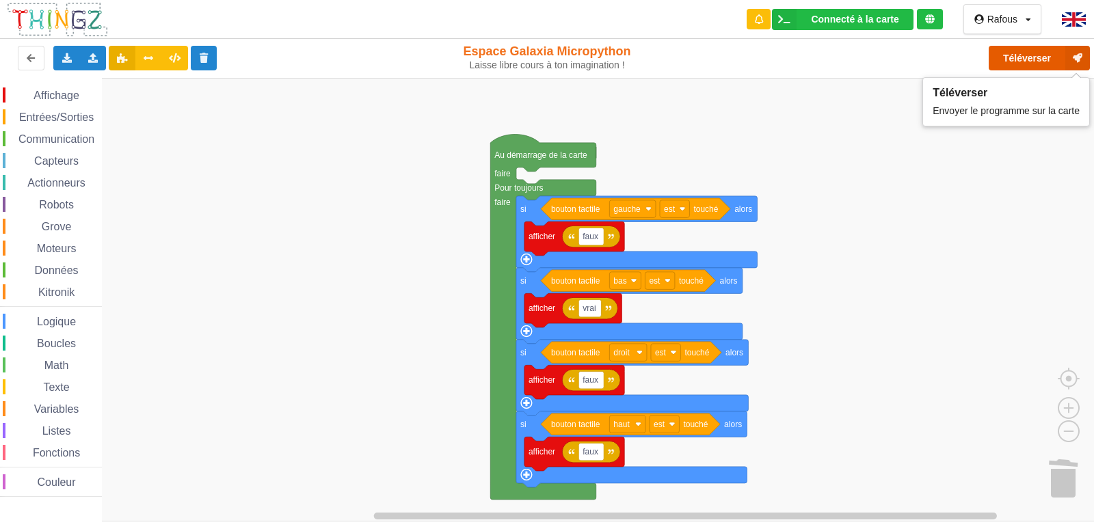
click at [1061, 58] on button "Téléverser" at bounding box center [1039, 58] width 101 height 25
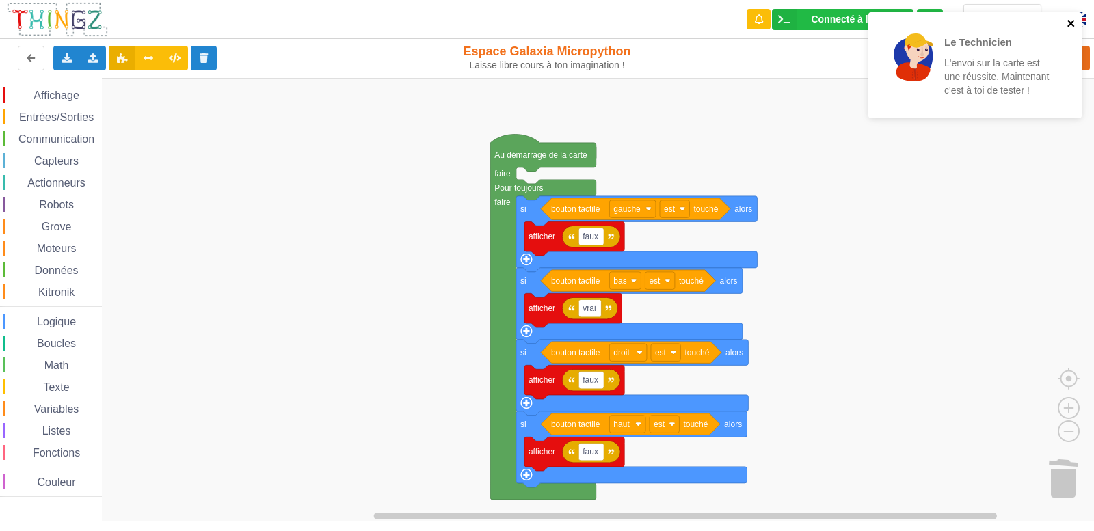
click at [1068, 21] on icon "close" at bounding box center [1072, 23] width 10 height 11
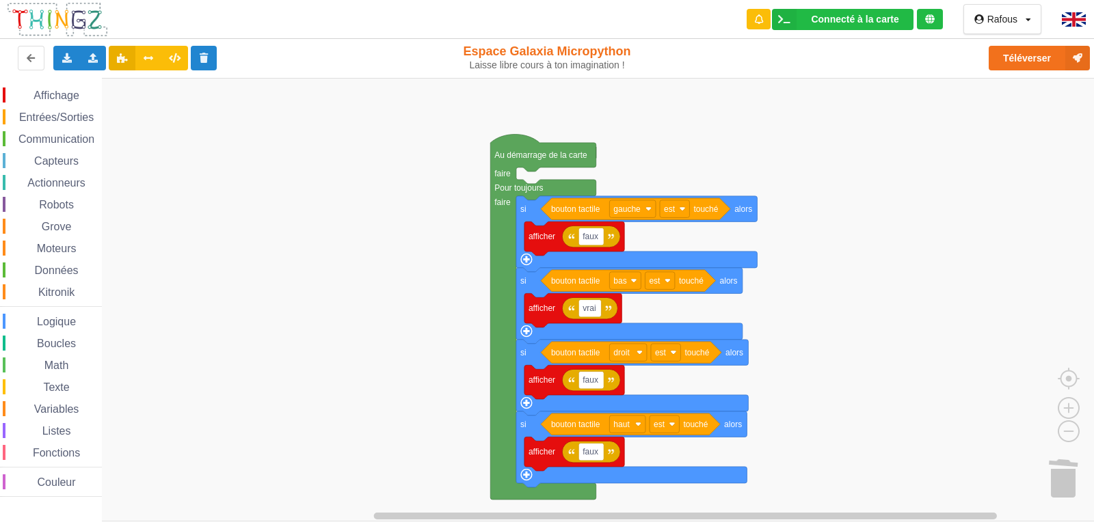
click at [33, 94] on span "Affichage" at bounding box center [55, 96] width 49 height 12
click at [49, 92] on span "Affichage" at bounding box center [55, 96] width 49 height 12
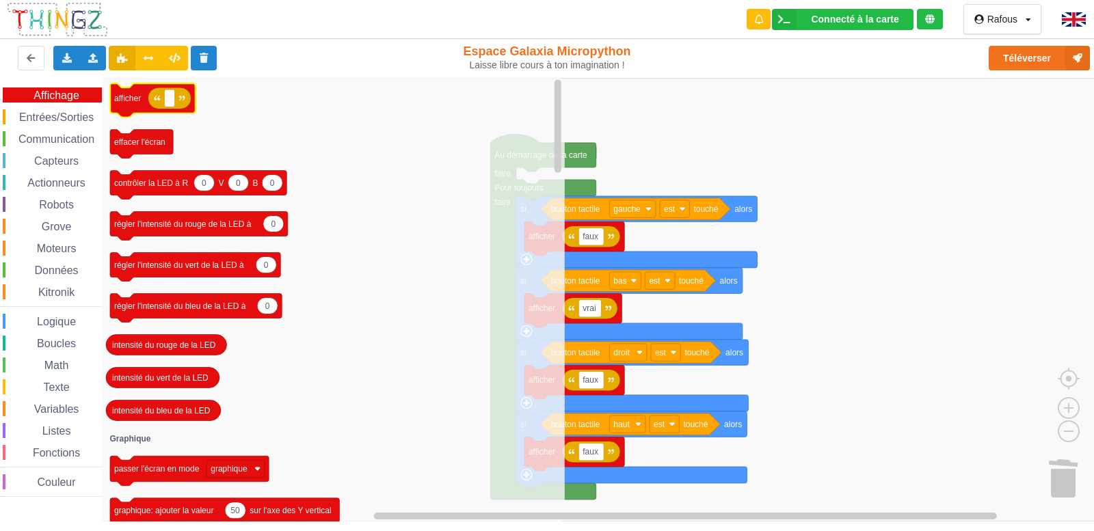
click at [130, 98] on text "afficher" at bounding box center [127, 99] width 27 height 10
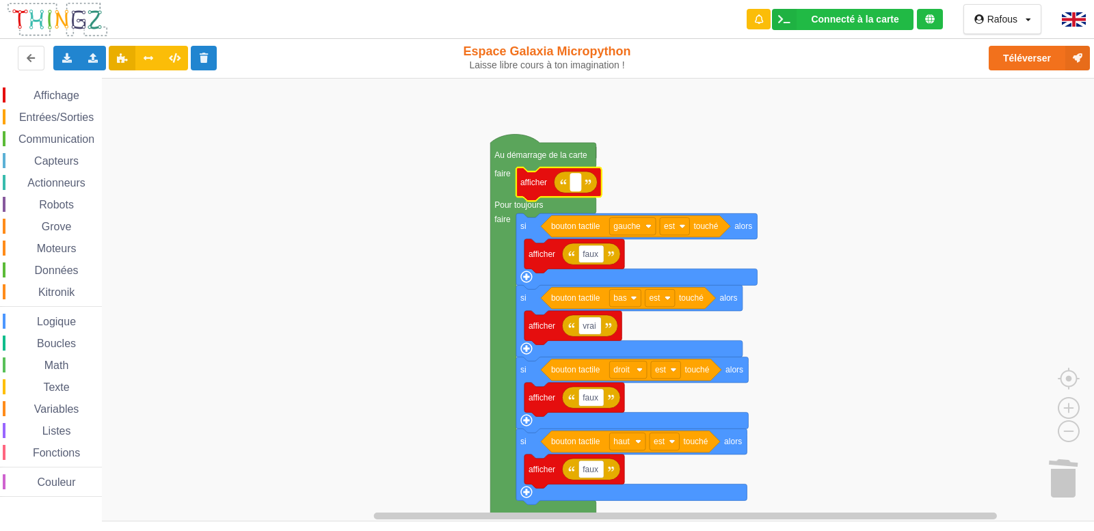
click at [576, 188] on rect "Espace de travail de Blocky" at bounding box center [575, 183] width 10 height 18
type input "robots"
click at [606, 187] on rect "Espace de travail de Blocky" at bounding box center [588, 183] width 36 height 18
click at [605, 185] on input "robots" at bounding box center [588, 183] width 36 height 18
type input "robots cuisine tout"
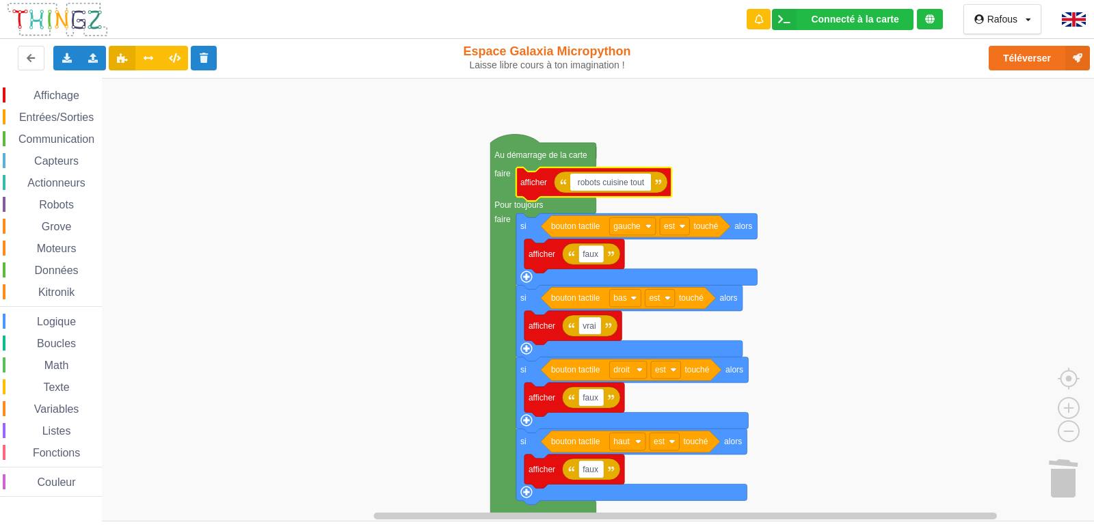
click at [605, 185] on input "robots cuisine tout" at bounding box center [610, 183] width 81 height 18
click at [735, 170] on rect "Espace de travail de Blocky" at bounding box center [552, 300] width 1104 height 444
click at [649, 185] on rect "Espace de travail de Blocky" at bounding box center [610, 183] width 81 height 18
click at [649, 185] on input "robots cuisine tout" at bounding box center [610, 183] width 81 height 18
click at [650, 183] on input "robots cuisine tout hot dog bas -" at bounding box center [638, 183] width 137 height 18
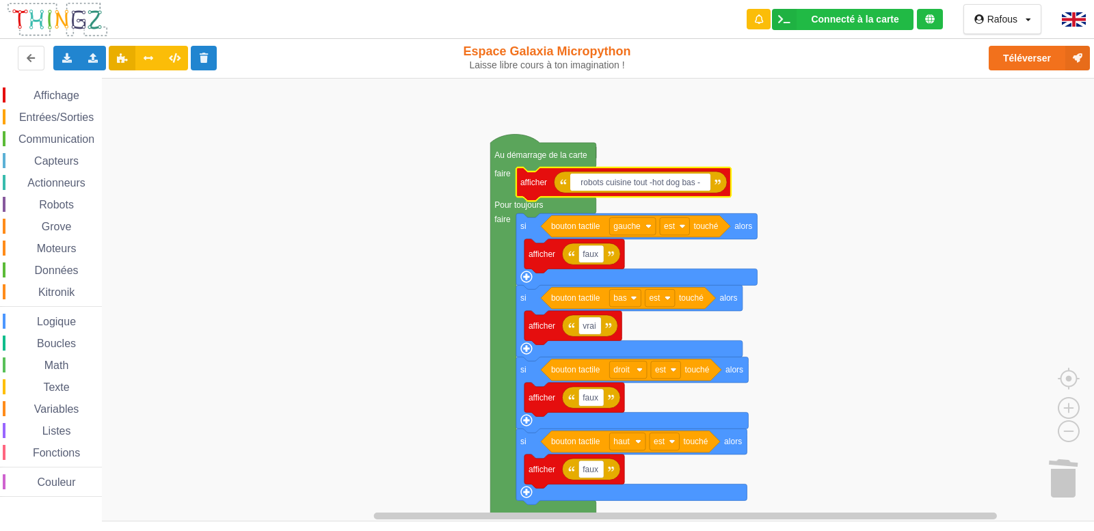
click at [707, 186] on input "robots cuisine tout -hot dog bas -" at bounding box center [640, 183] width 140 height 18
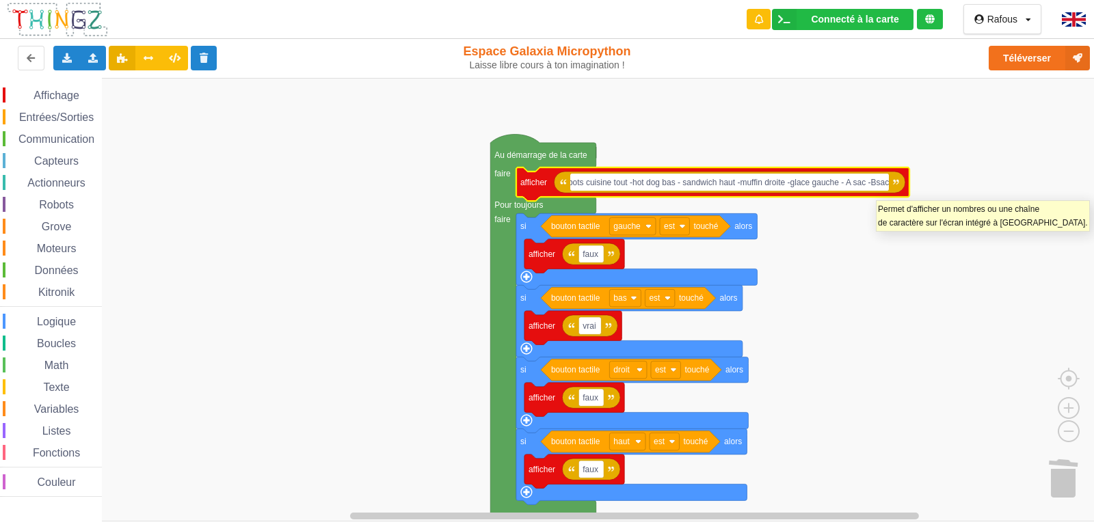
scroll to position [0, 0]
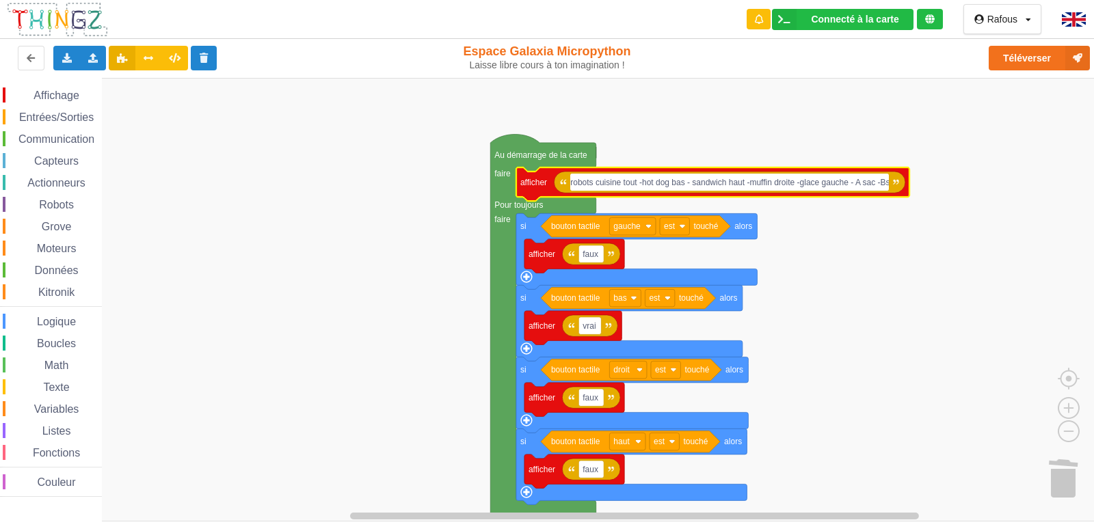
click at [888, 189] on input "robots cuisine tout -hot dog bas - sandwich haut -muffin droite -glace gauche -…" at bounding box center [729, 183] width 319 height 18
click at [882, 184] on input "robots cuisine tout -hot dog bas - sandwich haut -muffin droite -glace gauche -…" at bounding box center [729, 183] width 319 height 18
click at [888, 185] on input "robots cuisine tout -hot dog bas - sandwich haut -muffin droite -glace gauche -…" at bounding box center [729, 183] width 319 height 18
type input "robots cuisine tout -hot dog bas - sandwich haut -muffin droite -glace gauche -…"
click at [885, 183] on input "robots cuisine tout -hot dog bas - sandwich haut -muffin droite -glace gauche -…" at bounding box center [729, 183] width 319 height 18
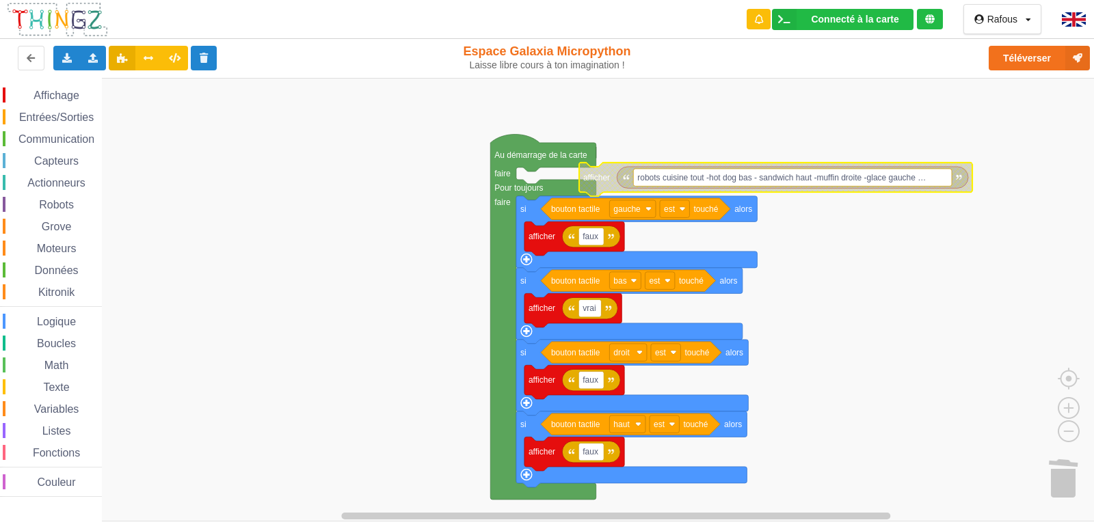
click at [946, 181] on rect "Espace de travail de Blocky" at bounding box center [792, 178] width 319 height 18
click at [948, 176] on input "robots cuisine tout -hot dog bas - sandwich haut -muffin droite -glace gauche -…" at bounding box center [792, 178] width 319 height 18
drag, startPoint x: 935, startPoint y: 176, endPoint x: 1021, endPoint y: 178, distance: 86.2
click at [1021, 178] on body "Connecté à la carte Réglages Ouvrir le moniteur automatiquement Connexion autom…" at bounding box center [547, 265] width 1094 height 531
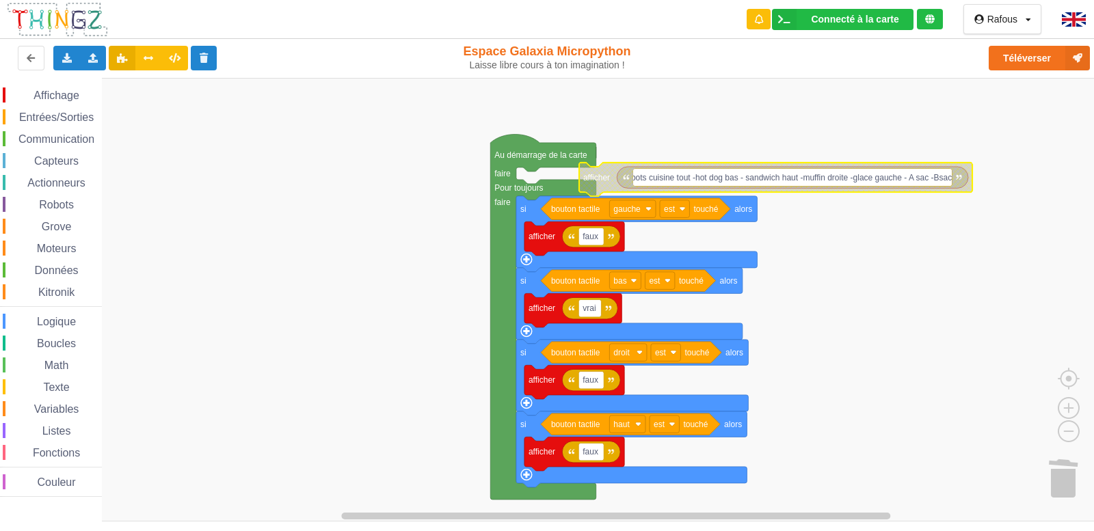
click at [944, 176] on input "robots cuisine tout -hot dog bas - sandwich haut -muffin droite -glace gauche -…" at bounding box center [792, 178] width 319 height 18
click at [939, 178] on input "robots cuisine tout -hot dog bas - sandwich haut -muffin droite -glace gauche -…" at bounding box center [792, 178] width 319 height 18
click at [935, 179] on input "robots cuisine tout -hot dog bas - sandwich haut -muffin droite -glace gauche -…" at bounding box center [792, 178] width 319 height 18
click at [951, 181] on input "robots cuisine tout -hot dog bas - sandwich haut -muffin droite -glace gauche -…" at bounding box center [792, 178] width 319 height 18
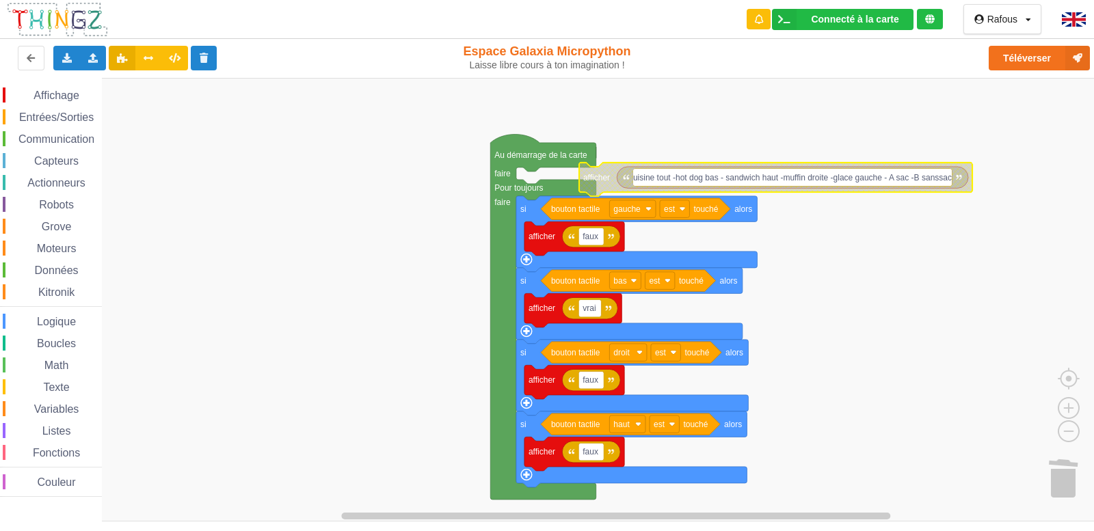
type input "robots cuisine tout -hot dog bas - sandwich haut -muffin droite -glace gauche -…"
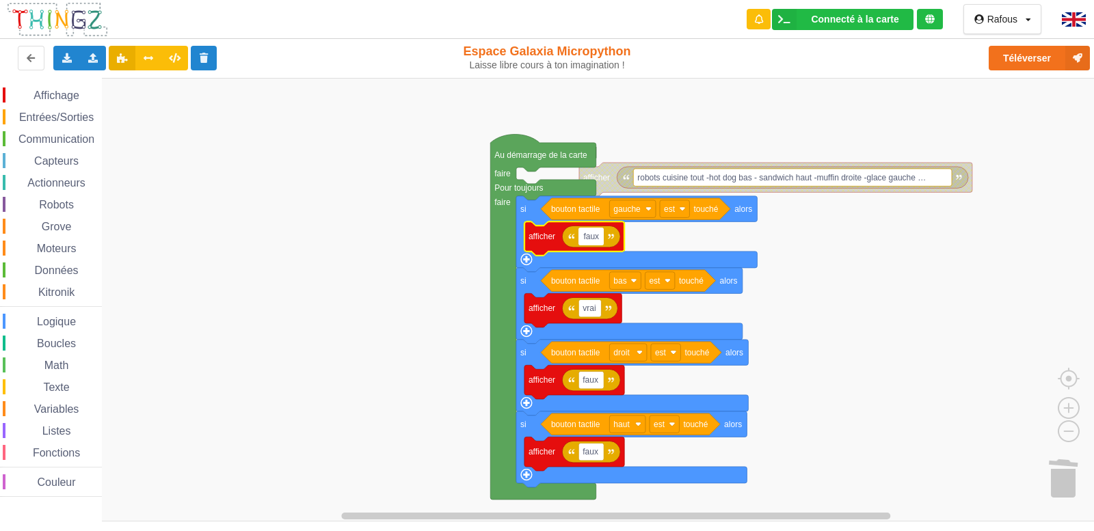
click at [602, 243] on input "faux" at bounding box center [591, 237] width 25 height 18
type input "f"
type input "3$"
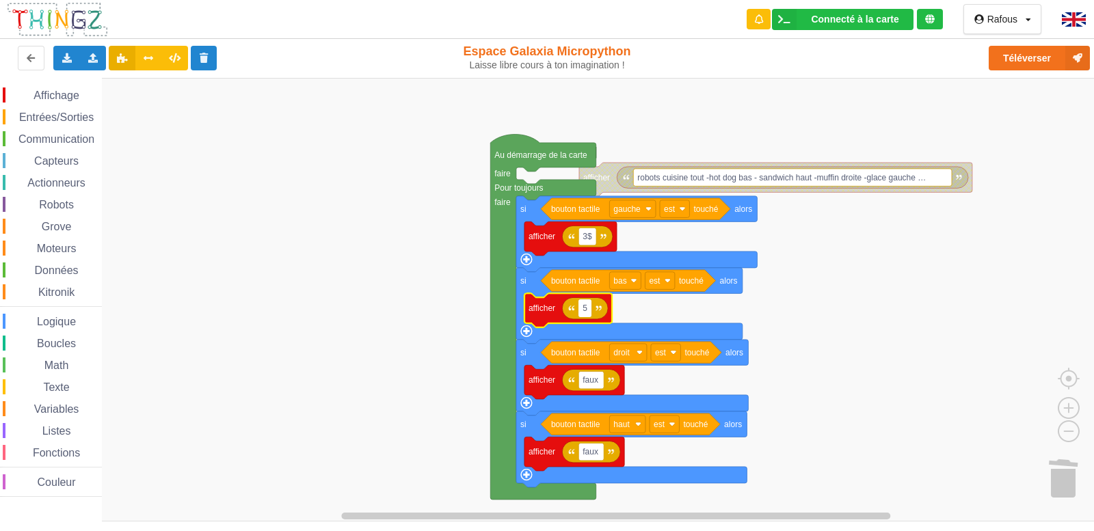
type input "5$"
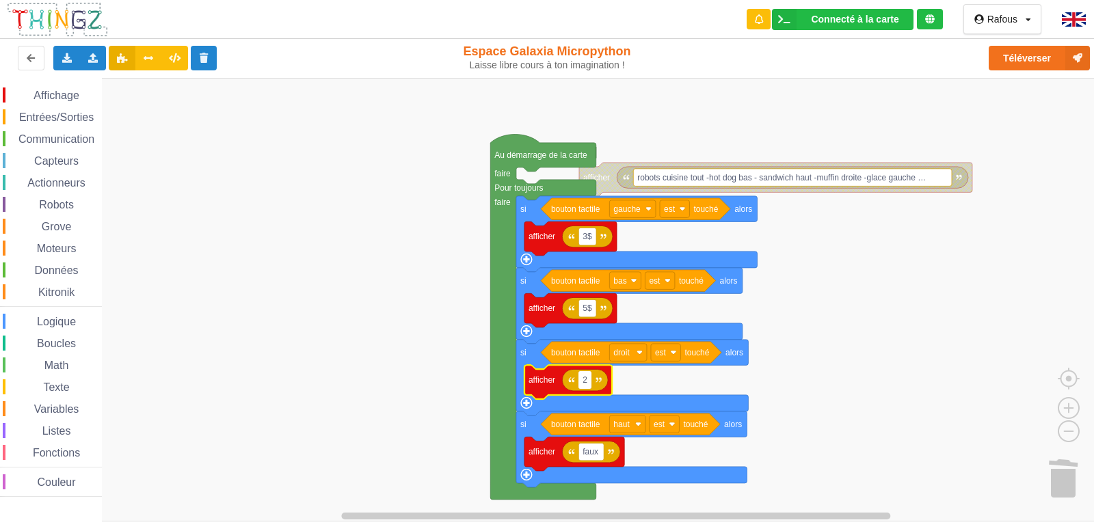
type input "2$"
type input "6$50"
click at [53, 119] on span "Entrées/Sorties" at bounding box center [56, 117] width 79 height 12
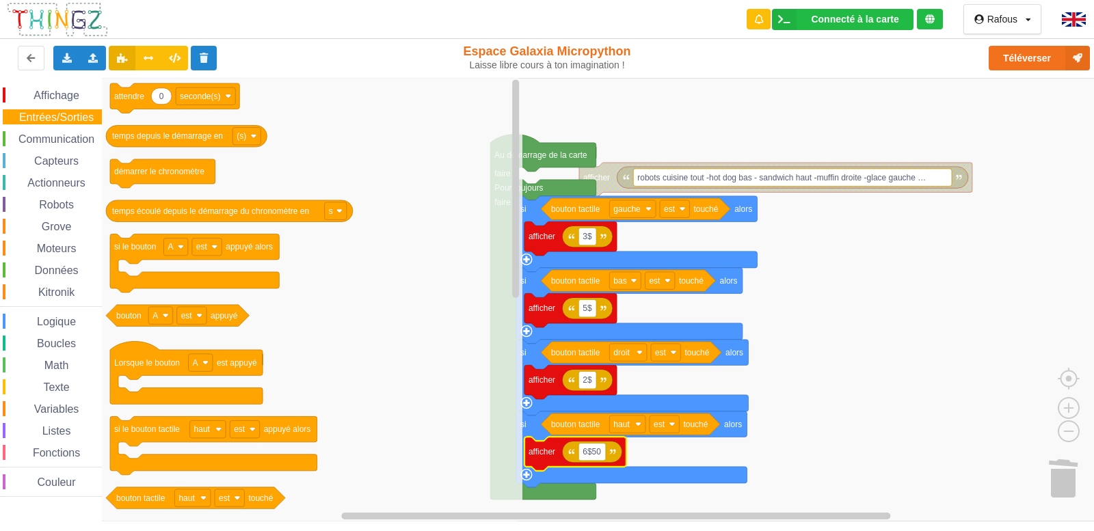
click at [63, 99] on span "Affichage" at bounding box center [55, 96] width 49 height 12
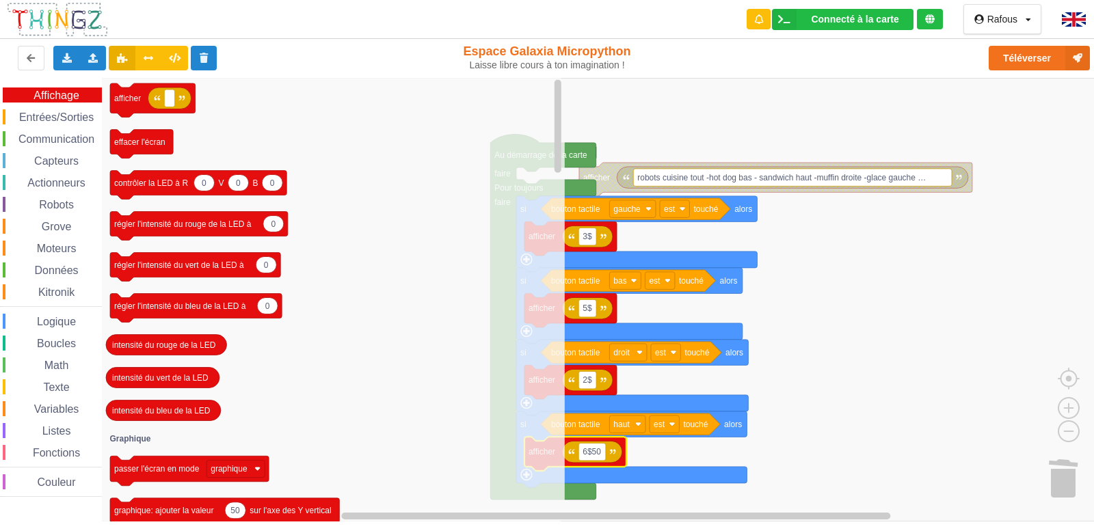
click at [52, 285] on div "Kitronik" at bounding box center [52, 292] width 99 height 15
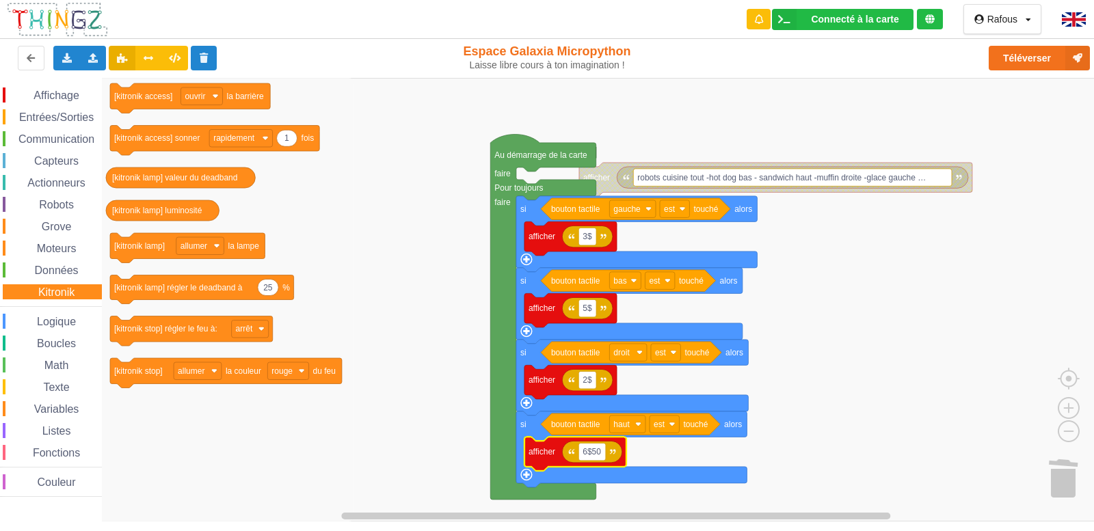
click at [56, 265] on span "Données" at bounding box center [57, 271] width 48 height 12
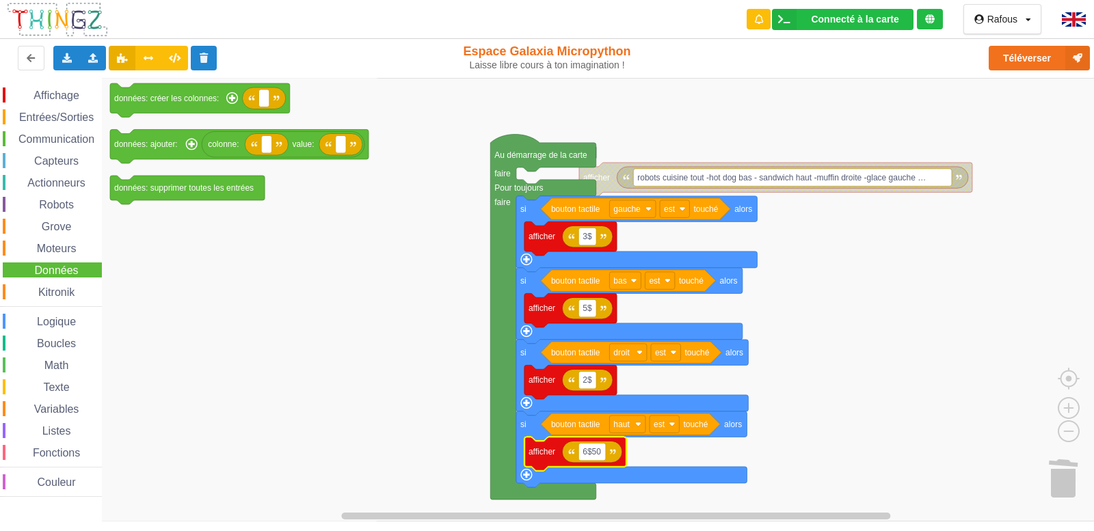
click at [63, 216] on div "Affichage Entrées/Sorties Communication Capteurs Actionneurs Robots Grove Moteu…" at bounding box center [51, 293] width 102 height 410
click at [70, 159] on span "Capteurs" at bounding box center [56, 161] width 49 height 12
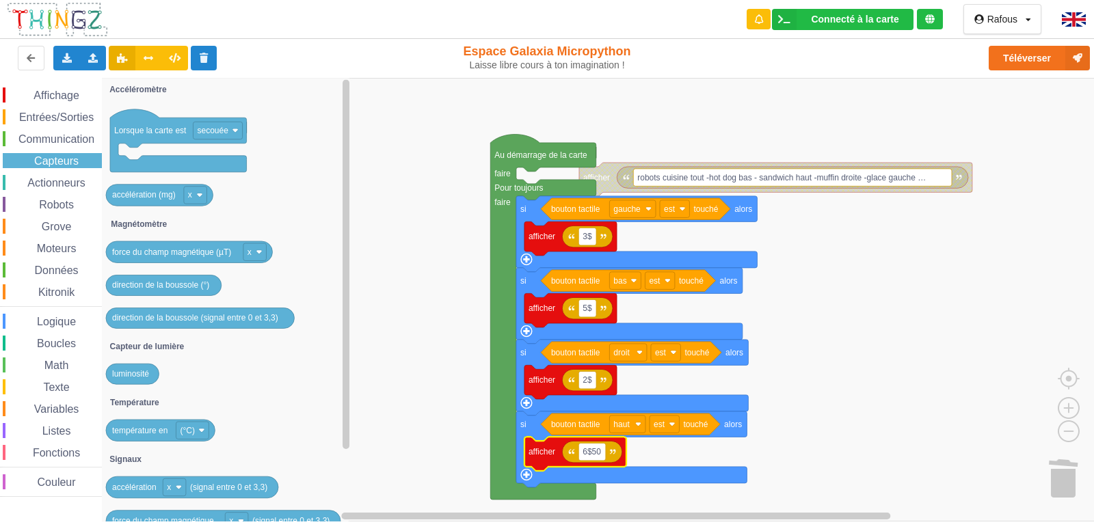
click at [43, 178] on span "Actionneurs" at bounding box center [56, 183] width 62 height 12
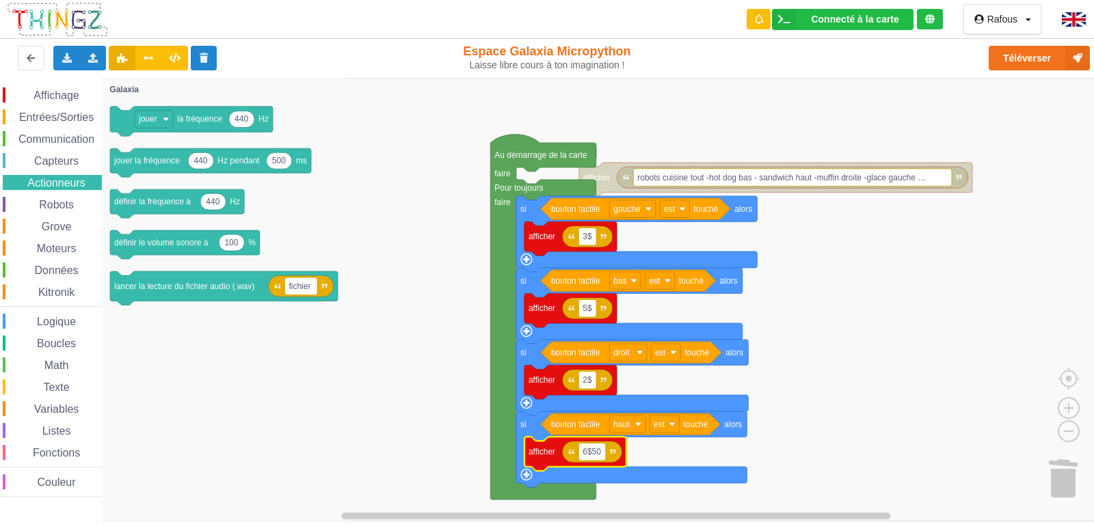
click at [58, 133] on div "Communication" at bounding box center [52, 138] width 99 height 15
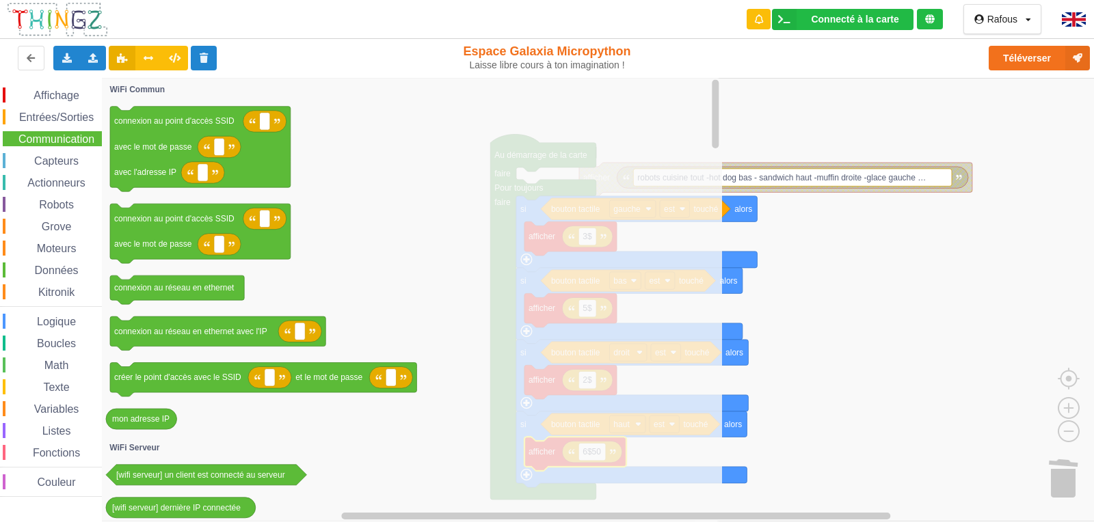
click at [71, 119] on span "Entrées/Sorties" at bounding box center [56, 117] width 79 height 12
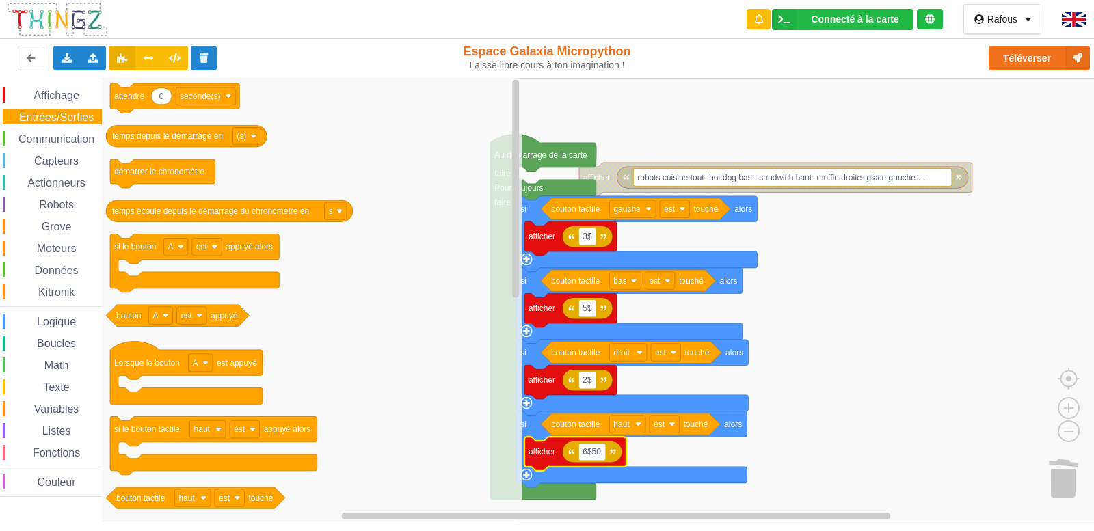
click at [73, 90] on span "Affichage" at bounding box center [55, 96] width 49 height 12
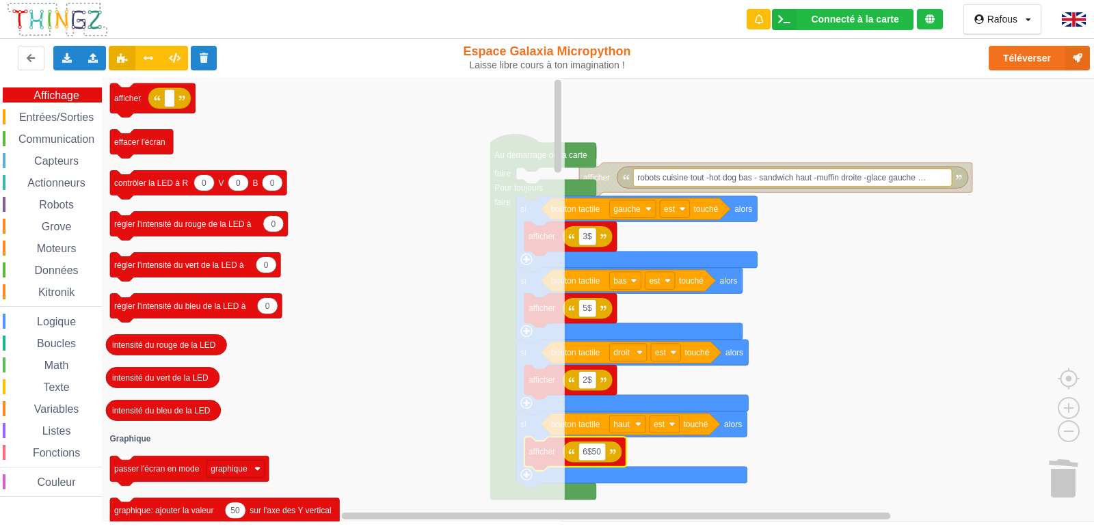
click at [82, 116] on span "Entrées/Sorties" at bounding box center [56, 117] width 79 height 12
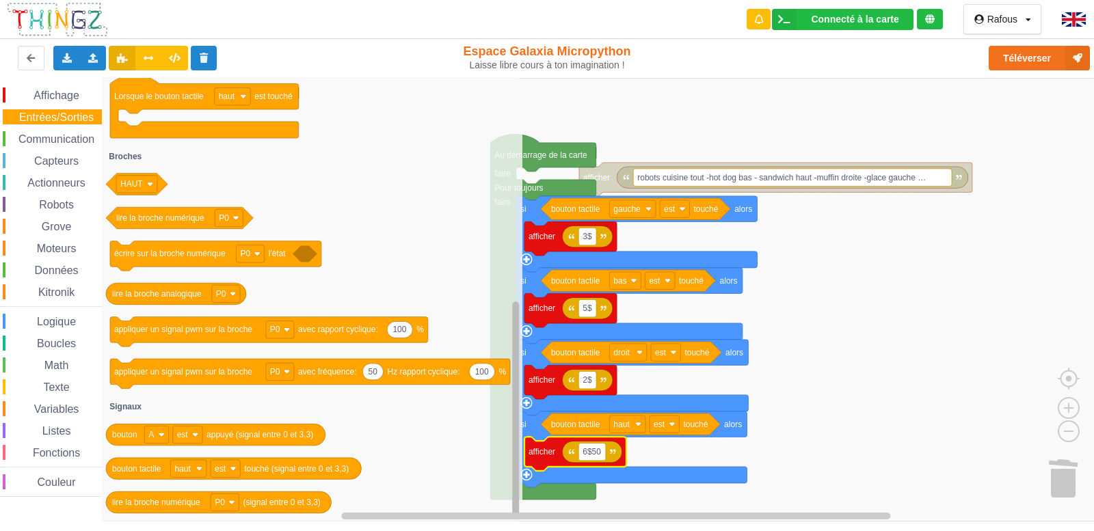
click at [492, 419] on div "Affichage Entrées/Sorties Communication Capteurs Actionneurs Robots Grove Moteu…" at bounding box center [552, 300] width 1104 height 444
click at [61, 137] on span "Communication" at bounding box center [56, 139] width 80 height 12
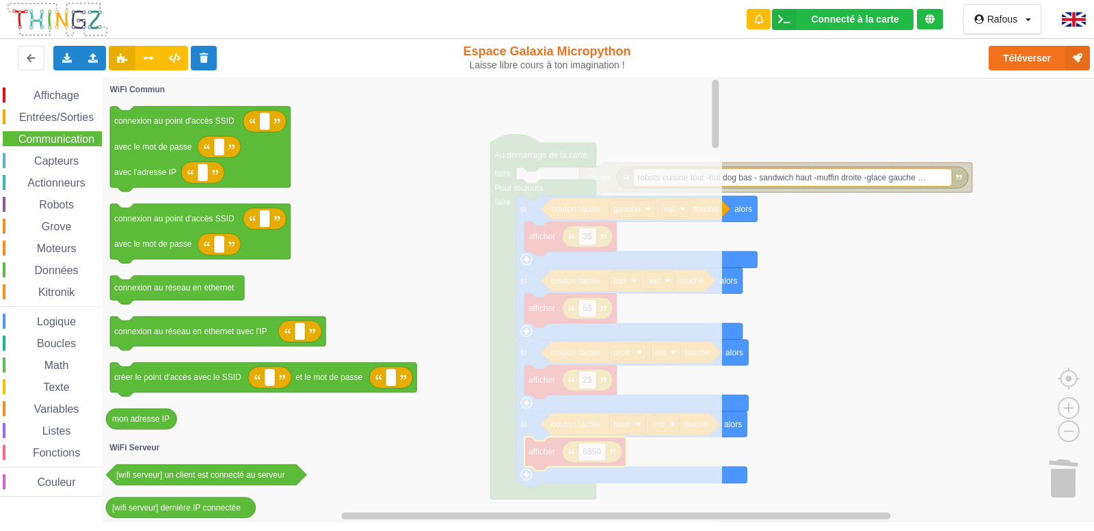
click at [53, 157] on span "Capteurs" at bounding box center [56, 161] width 49 height 12
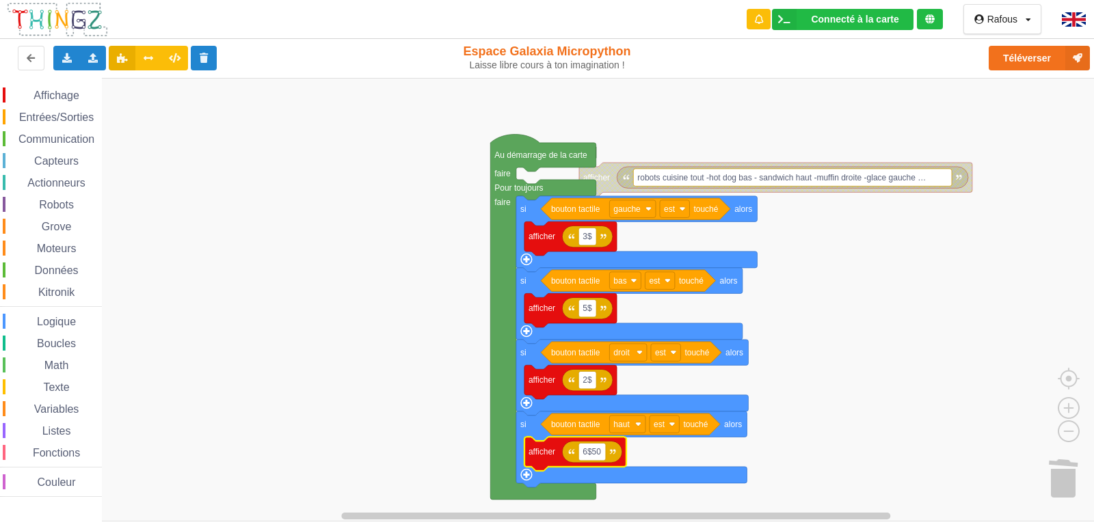
click at [350, 225] on div "Affichage Entrées/Sorties Communication Capteurs Actionneurs Robots Grove Moteu…" at bounding box center [552, 300] width 1104 height 444
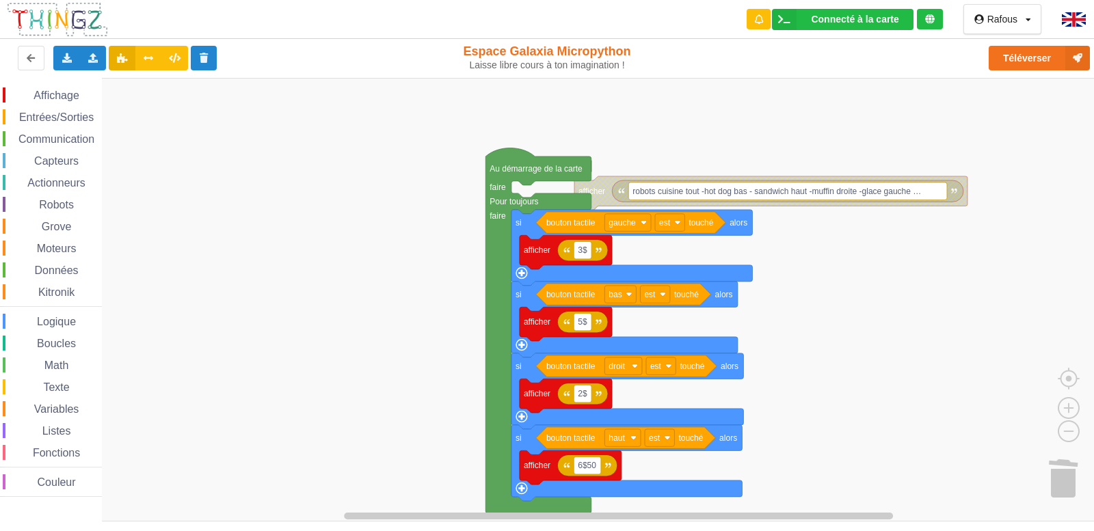
click at [64, 153] on div "Capteurs" at bounding box center [52, 160] width 99 height 15
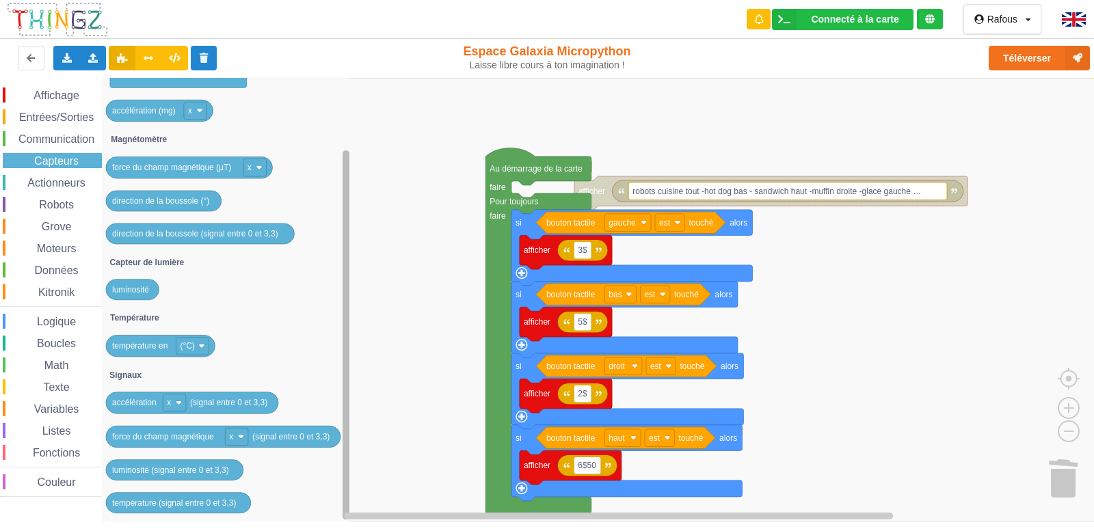
click at [347, 326] on rect "Espace de travail de Blocky" at bounding box center [346, 335] width 7 height 370
click at [59, 177] on span "Actionneurs" at bounding box center [56, 183] width 62 height 12
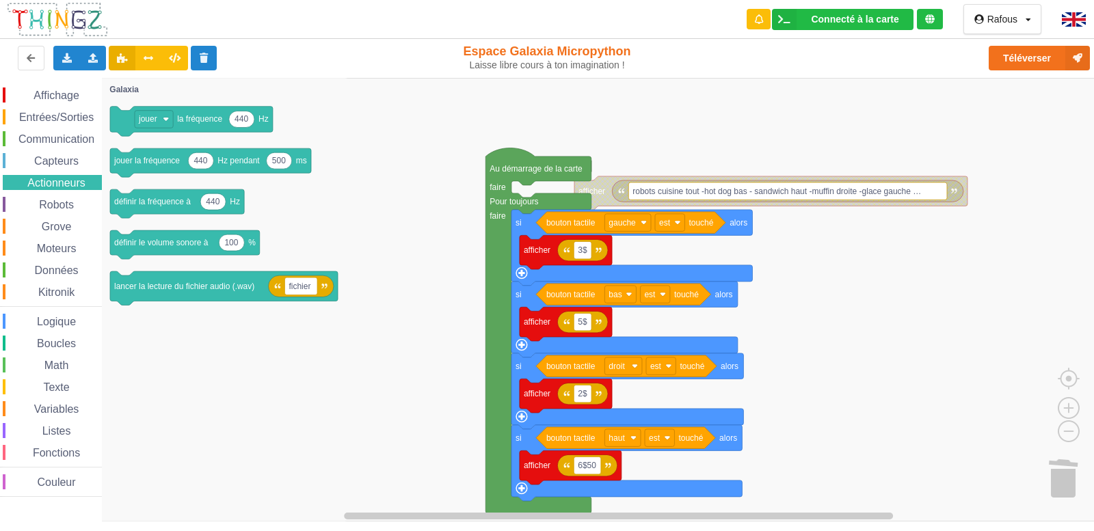
click at [63, 205] on span "Robots" at bounding box center [56, 205] width 39 height 12
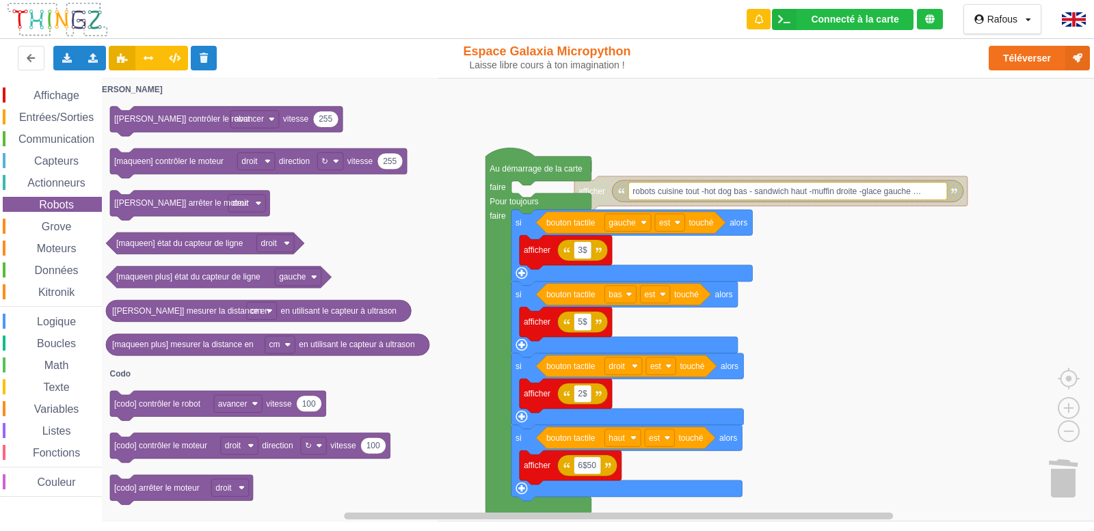
click at [63, 226] on span "Grove" at bounding box center [57, 227] width 34 height 12
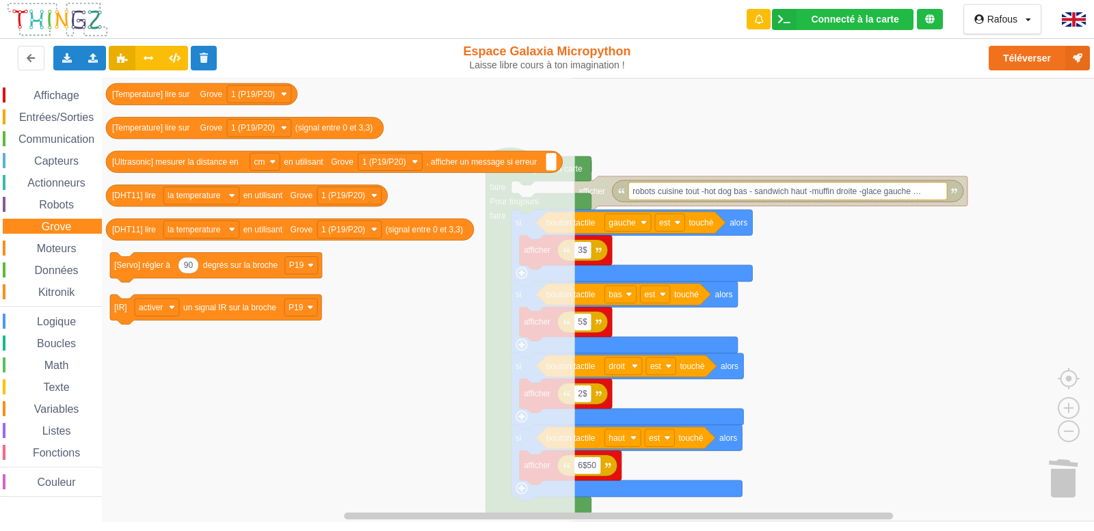
click at [61, 243] on span "Moteurs" at bounding box center [57, 249] width 44 height 12
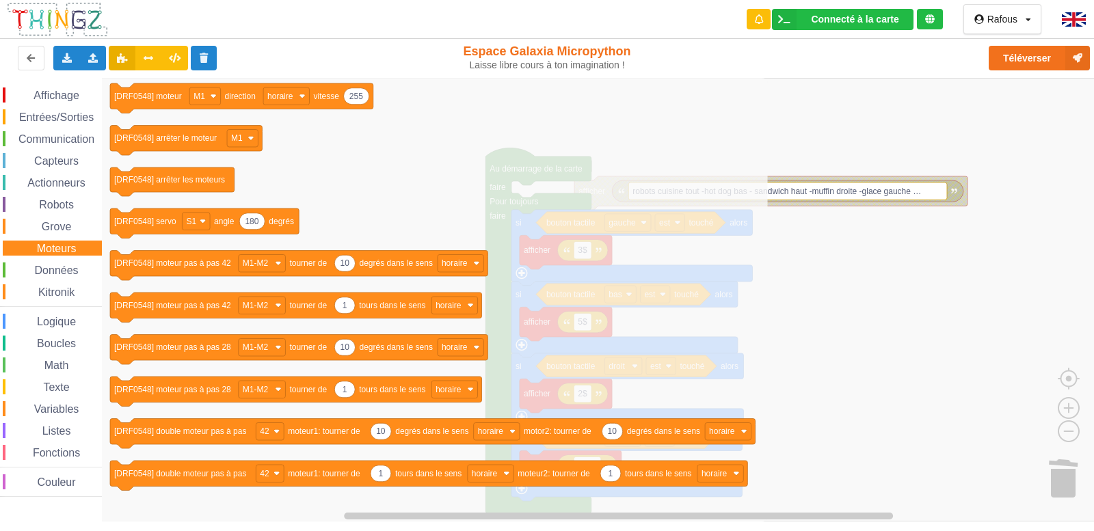
click at [61, 267] on span "Données" at bounding box center [57, 271] width 48 height 12
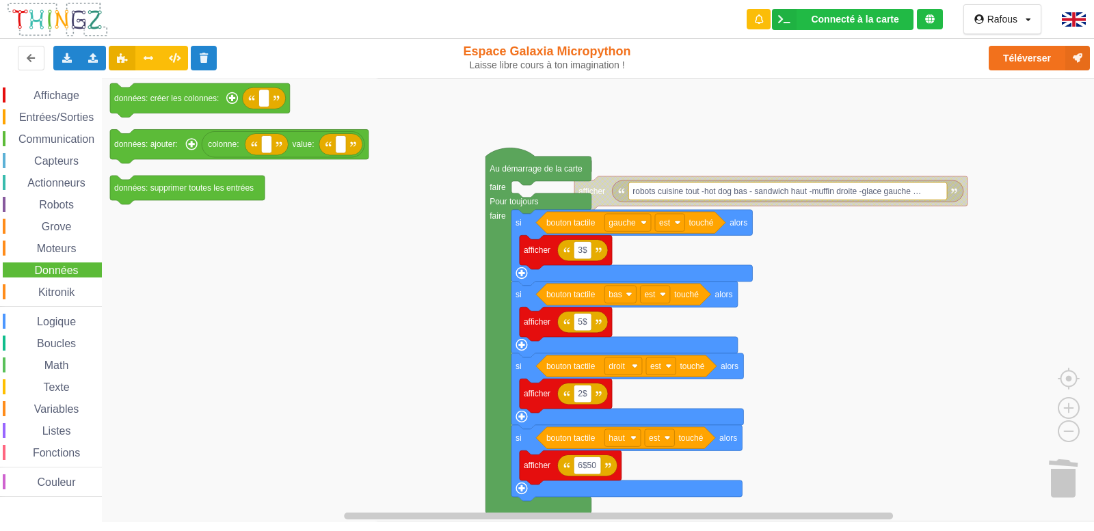
click at [59, 450] on span "Fonctions" at bounding box center [56, 453] width 51 height 12
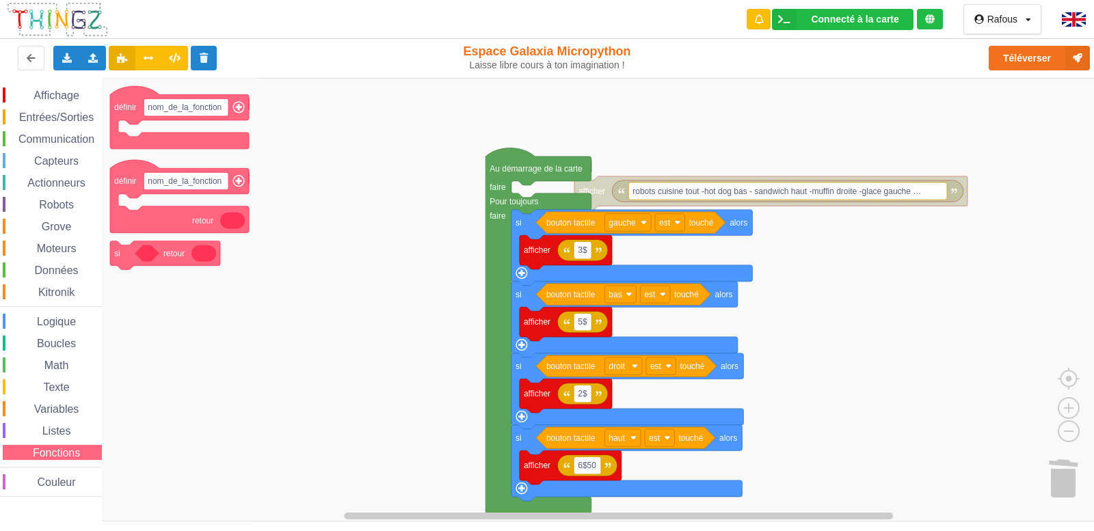
drag, startPoint x: 59, startPoint y: 450, endPoint x: 61, endPoint y: 436, distance: 14.5
click at [61, 436] on div "Affichage Entrées/Sorties Communication Capteurs Actionneurs Robots Grove Moteu…" at bounding box center [51, 293] width 102 height 410
click at [61, 436] on span "Listes" at bounding box center [56, 431] width 33 height 12
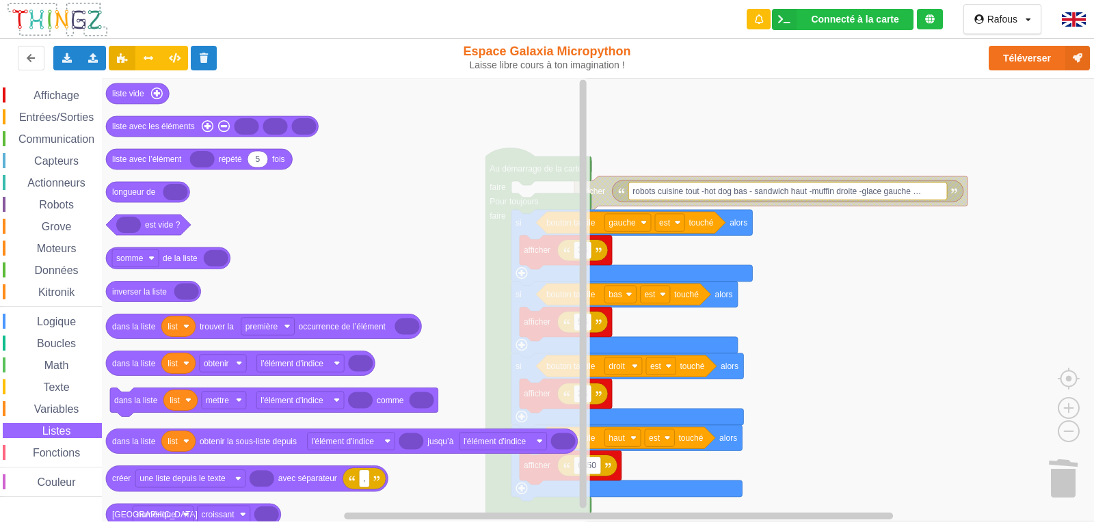
click at [73, 324] on span "Logique" at bounding box center [56, 322] width 43 height 12
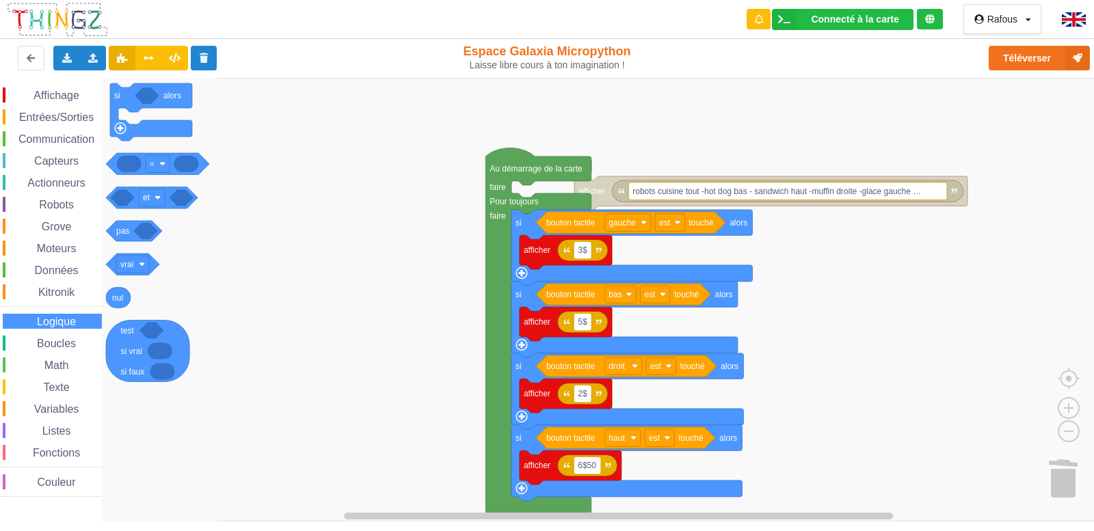
click at [69, 350] on div "Boucles" at bounding box center [52, 343] width 99 height 15
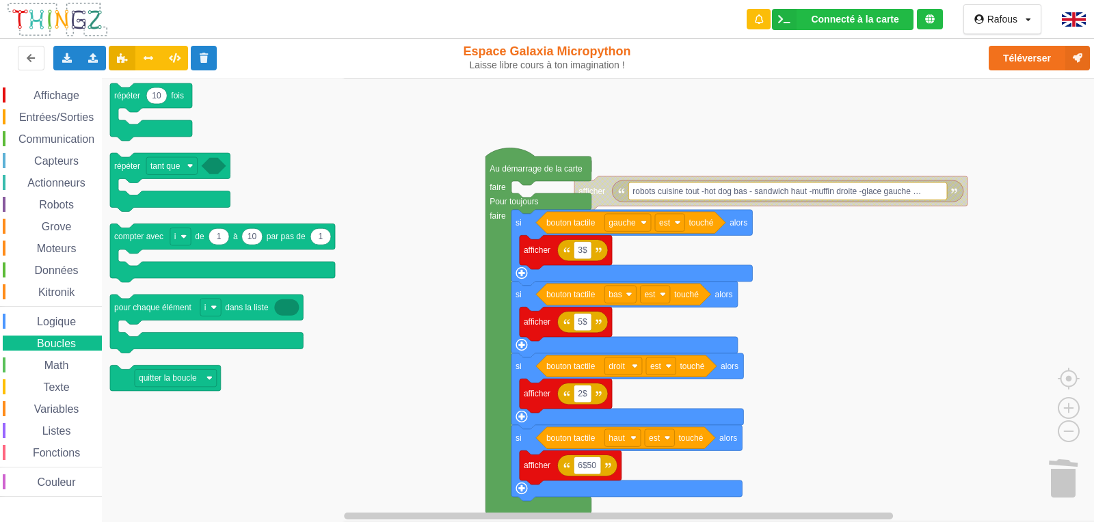
click at [68, 364] on span "Math" at bounding box center [56, 366] width 29 height 12
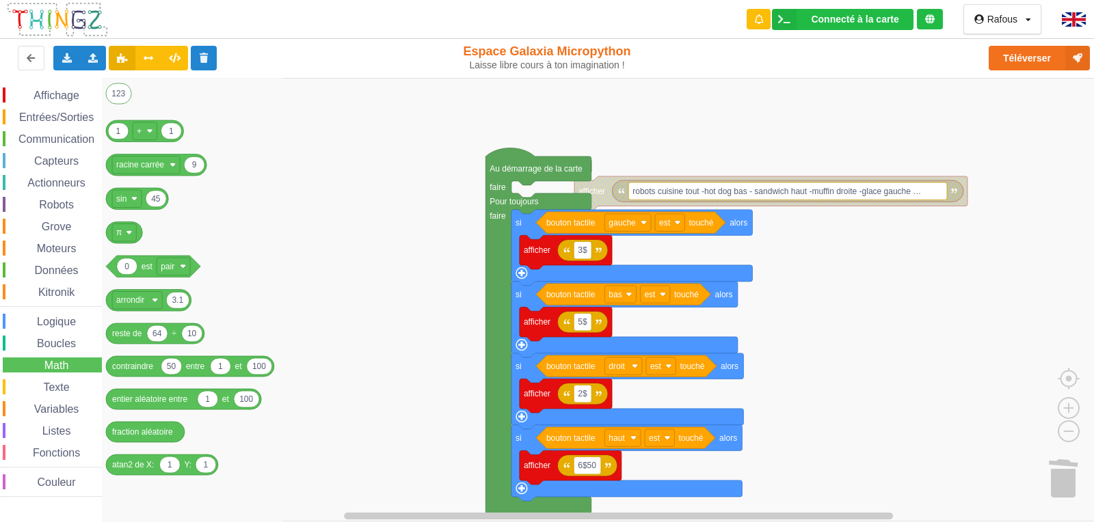
click at [48, 120] on span "Entrées/Sorties" at bounding box center [56, 117] width 79 height 12
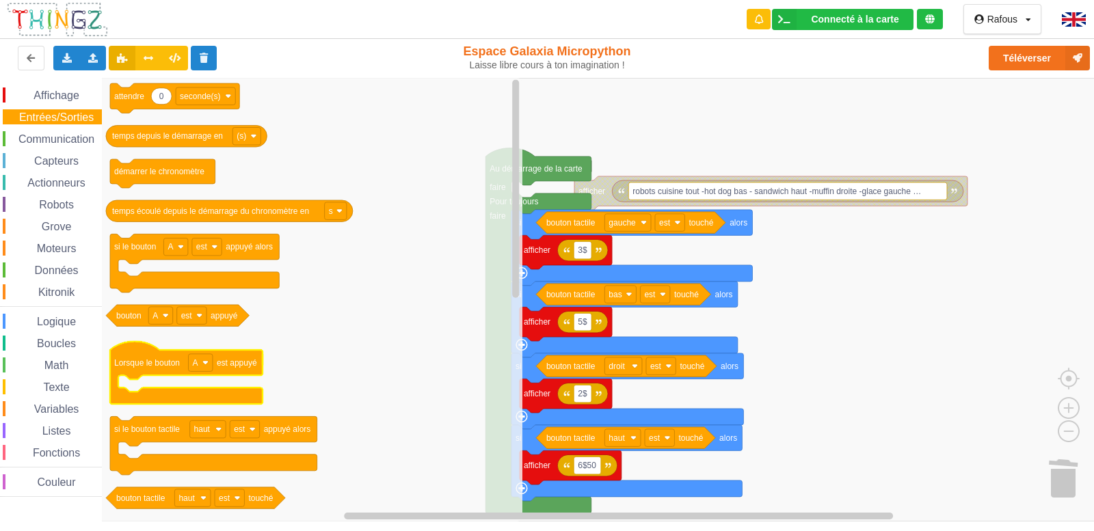
click at [256, 369] on icon "Espace de travail de Blocky" at bounding box center [186, 373] width 153 height 63
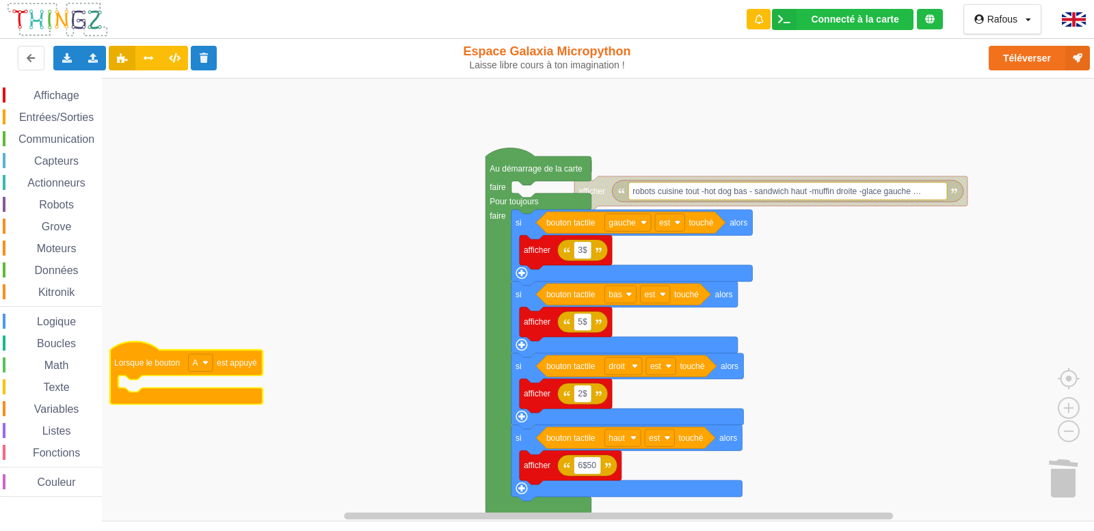
click at [240, 367] on text "est appuyé" at bounding box center [237, 363] width 40 height 10
click at [302, 379] on div "Dupliquer" at bounding box center [298, 379] width 94 height 10
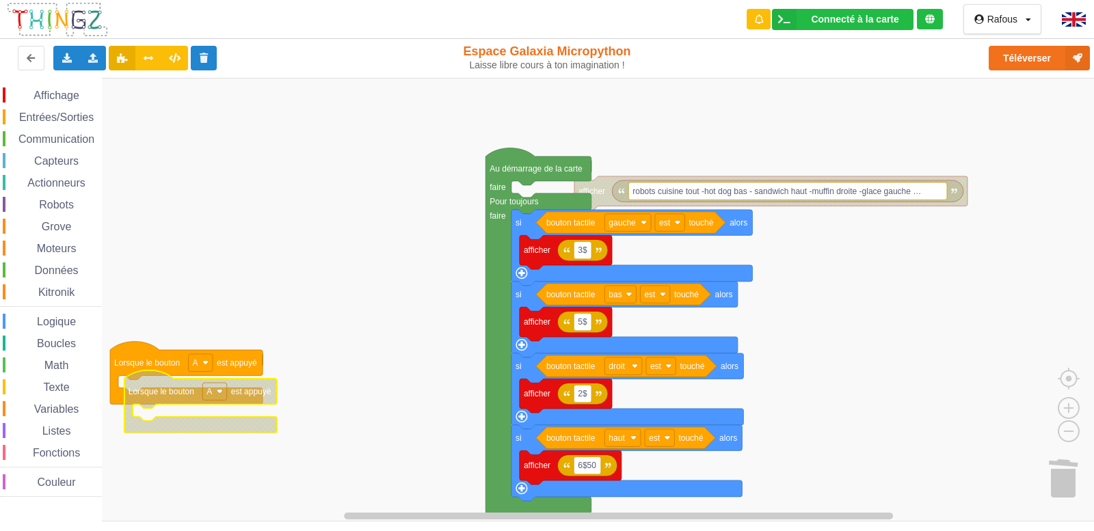
click at [211, 397] on text "A" at bounding box center [209, 392] width 5 height 10
click at [205, 441] on div "B" at bounding box center [218, 442] width 33 height 10
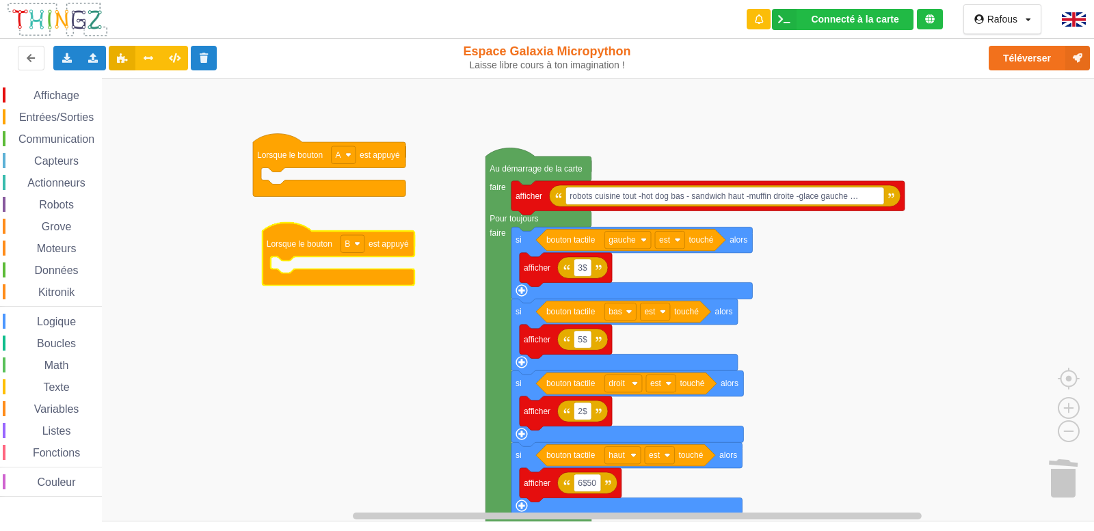
click at [61, 114] on span "Entrées/Sorties" at bounding box center [56, 117] width 79 height 12
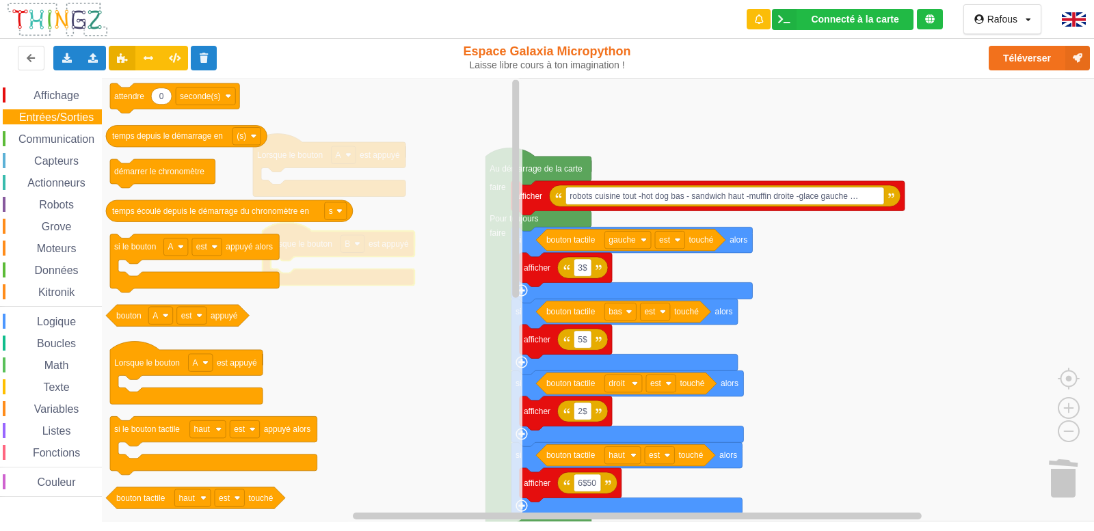
click at [60, 94] on span "Affichage" at bounding box center [55, 96] width 49 height 12
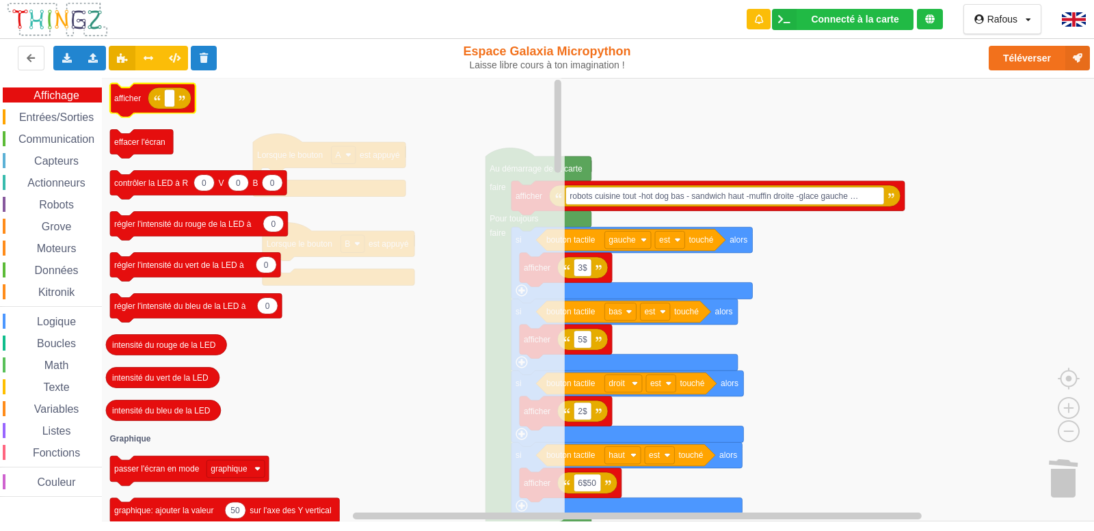
click at [124, 91] on icon "Espace de travail de Blocky" at bounding box center [152, 100] width 85 height 34
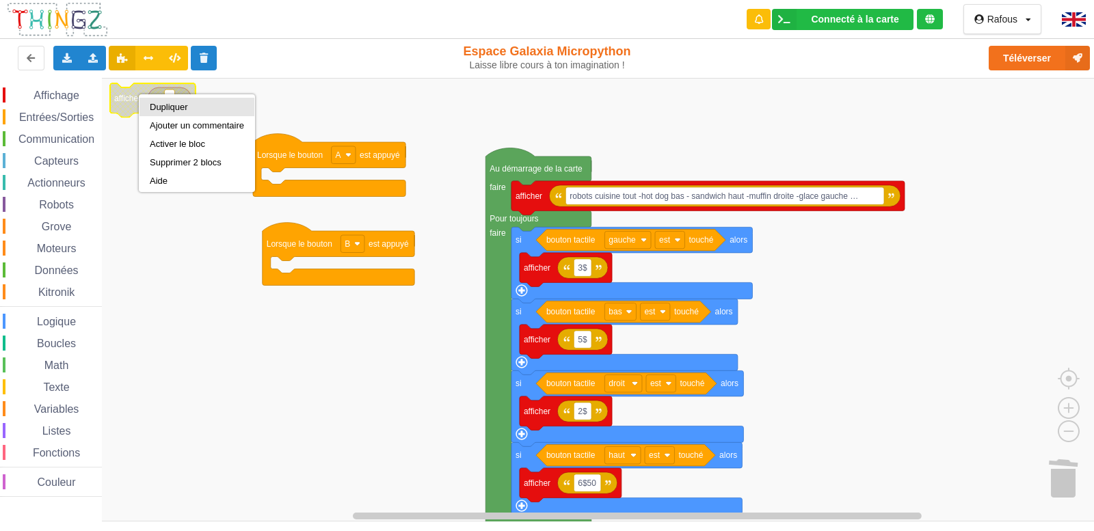
click at [146, 113] on div "Dupliquer" at bounding box center [197, 107] width 115 height 18
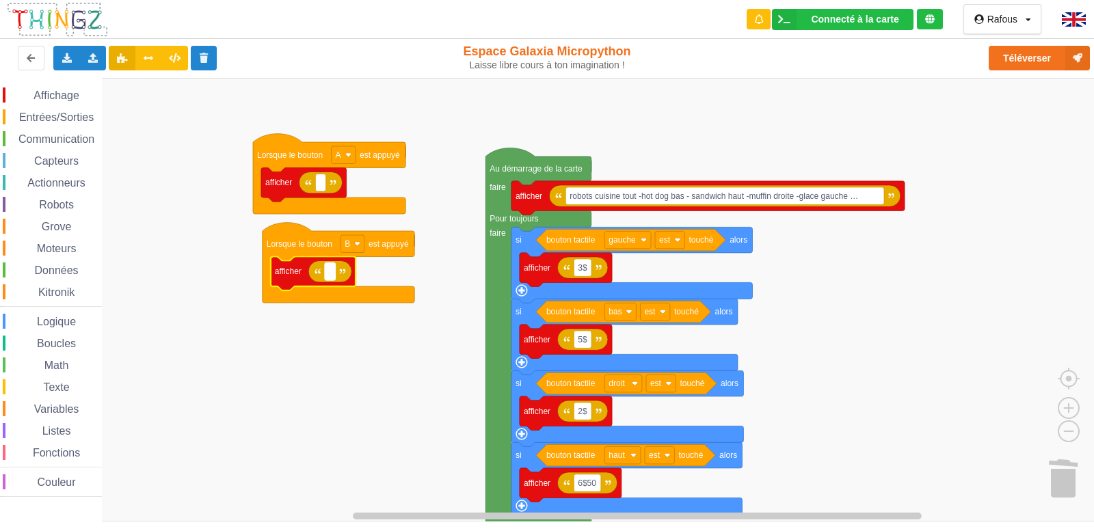
click at [331, 276] on text "Espace de travail de Blocky" at bounding box center [330, 272] width 2 height 10
type input "gratuit"
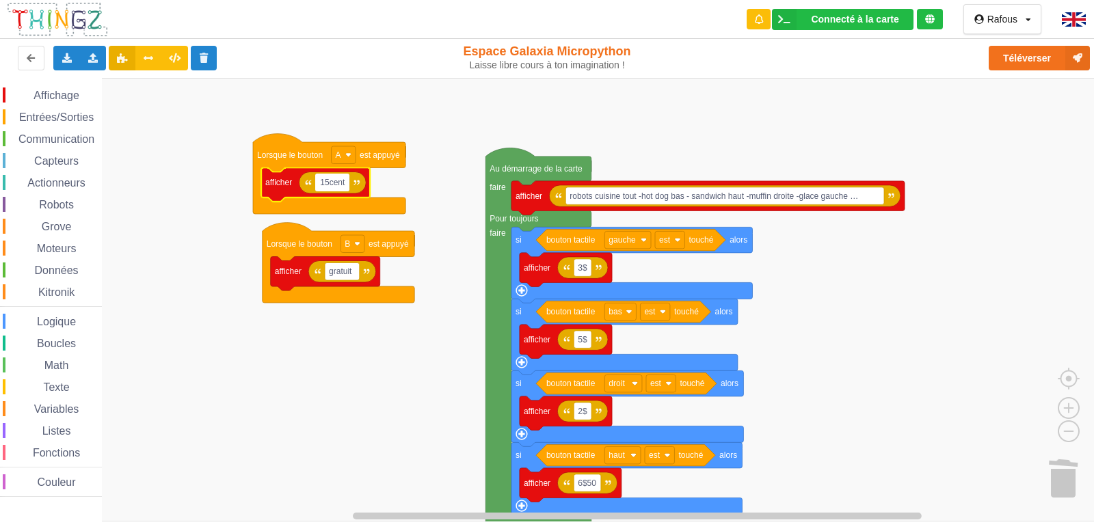
click at [326, 188] on input "15cent" at bounding box center [332, 183] width 34 height 18
click at [329, 185] on input "15cent" at bounding box center [332, 183] width 34 height 18
type input "15 cent"
click at [1062, 53] on button "Téléverser" at bounding box center [1039, 58] width 101 height 25
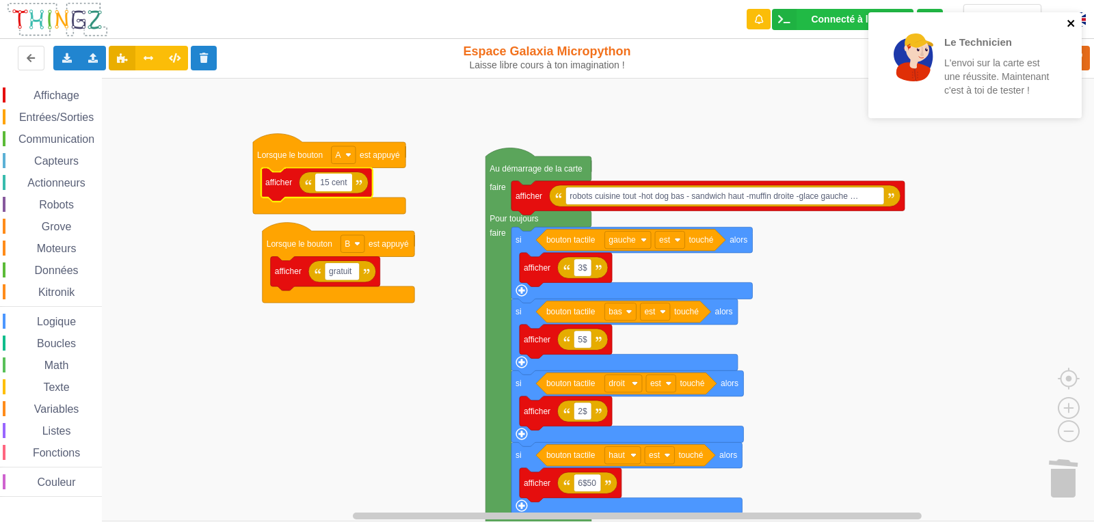
click at [1072, 22] on icon "close" at bounding box center [1071, 23] width 7 height 7
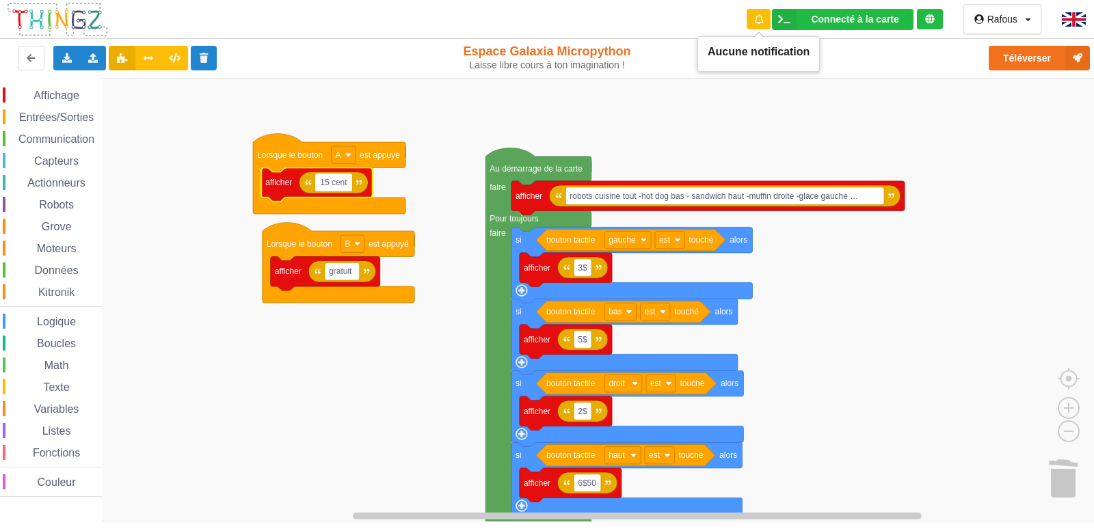
click at [756, 13] on div at bounding box center [759, 19] width 24 height 21
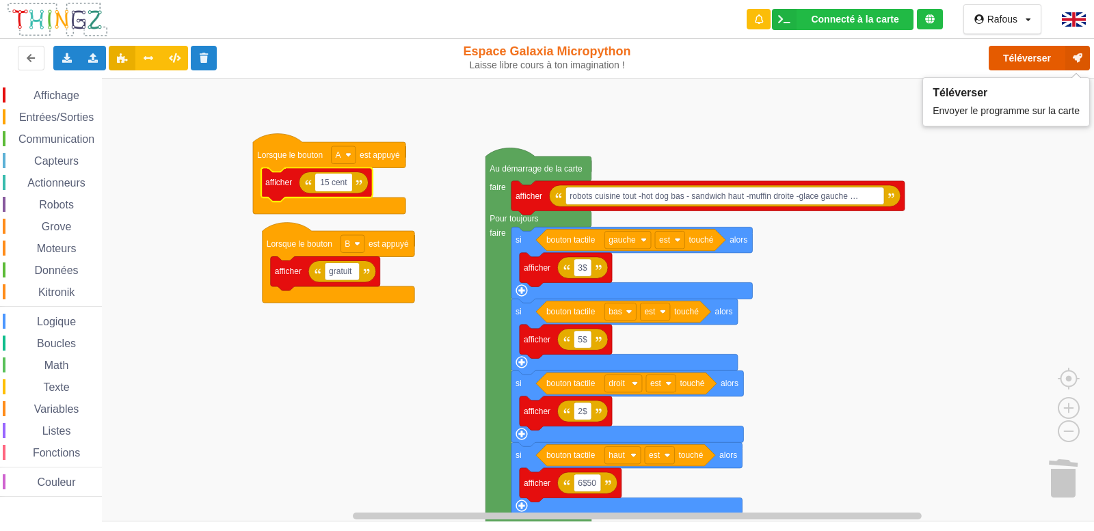
click at [1069, 56] on icon at bounding box center [1078, 58] width 25 height 25
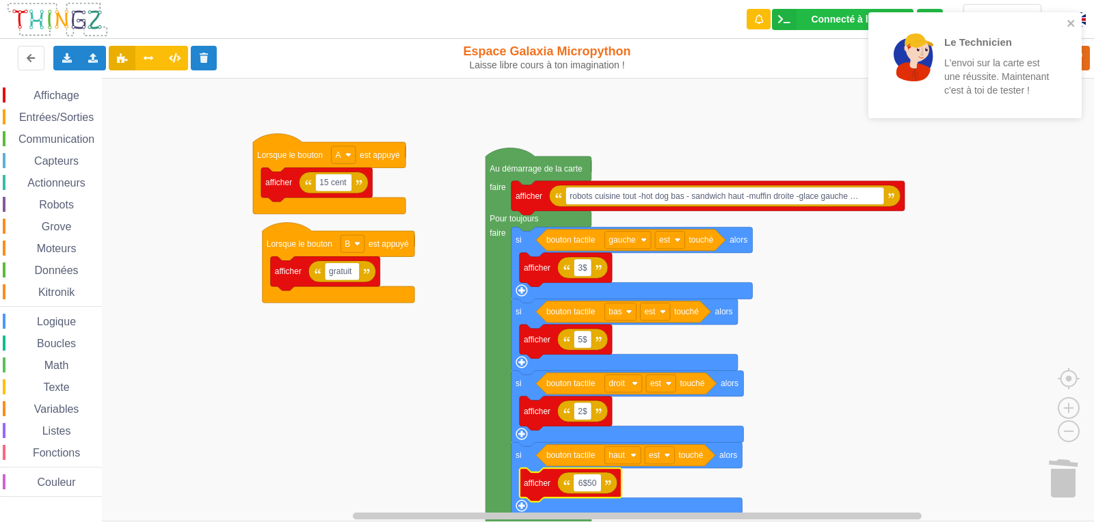
click at [600, 486] on input "6$50" at bounding box center [587, 484] width 27 height 18
type input "6$50 sandwich"
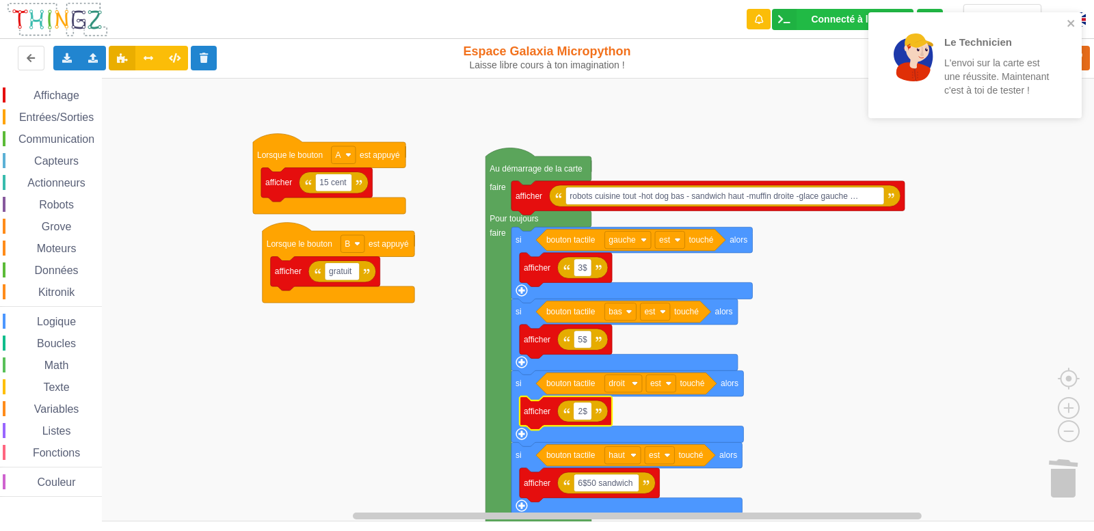
click at [591, 412] on input "2$" at bounding box center [583, 412] width 18 height 18
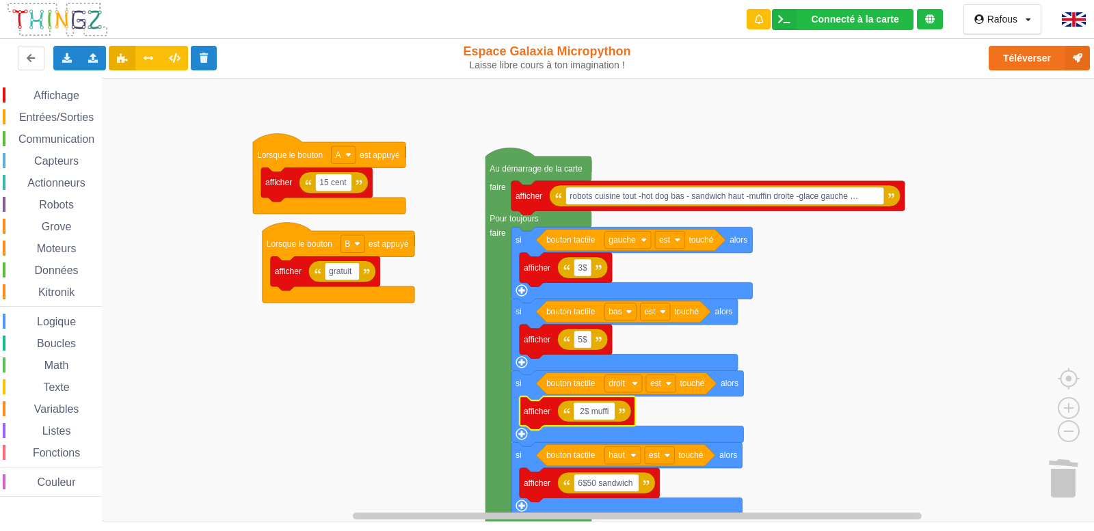
type input "2$ muffin"
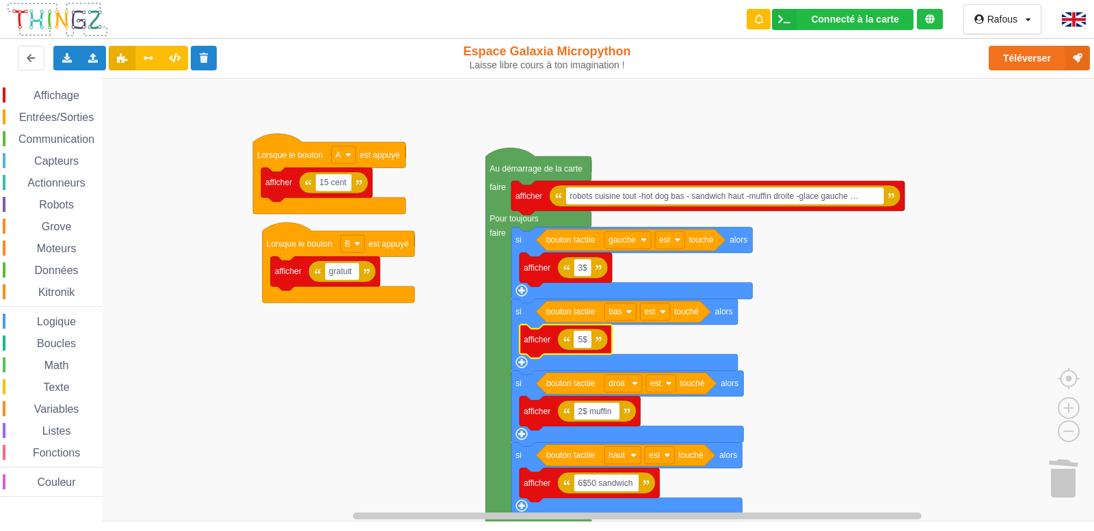
click at [588, 340] on input "5$" at bounding box center [583, 340] width 18 height 18
type input "5$ hot-dog"
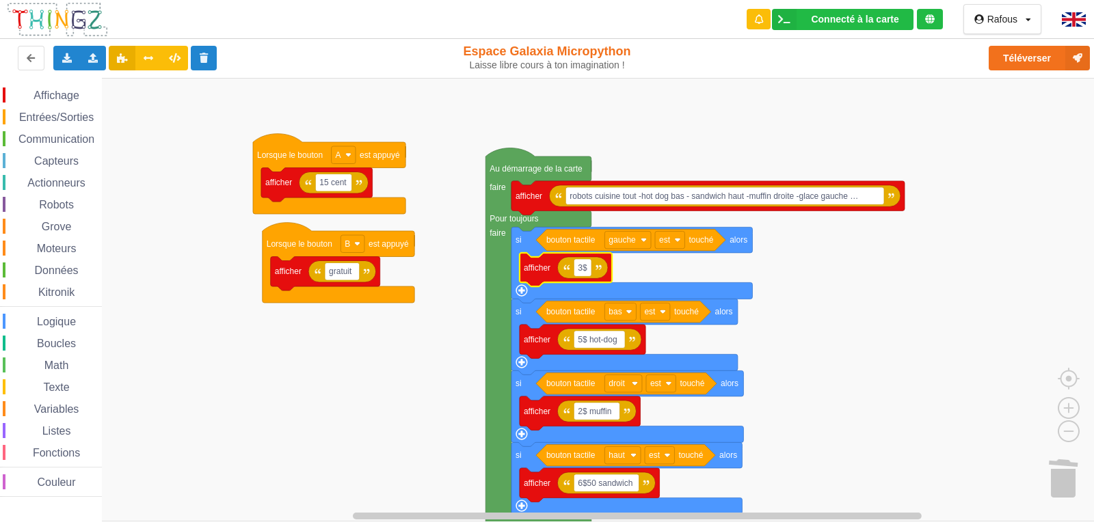
click at [590, 277] on icon "Espace de travail de Blocky" at bounding box center [582, 268] width 51 height 22
click at [588, 274] on rect "Espace de travail de Blocky" at bounding box center [583, 268] width 18 height 18
click at [588, 274] on input "3$" at bounding box center [583, 268] width 18 height 18
type input "3$ glace"
click at [873, 304] on rect "Espace de travail de Blocky" at bounding box center [552, 300] width 1104 height 444
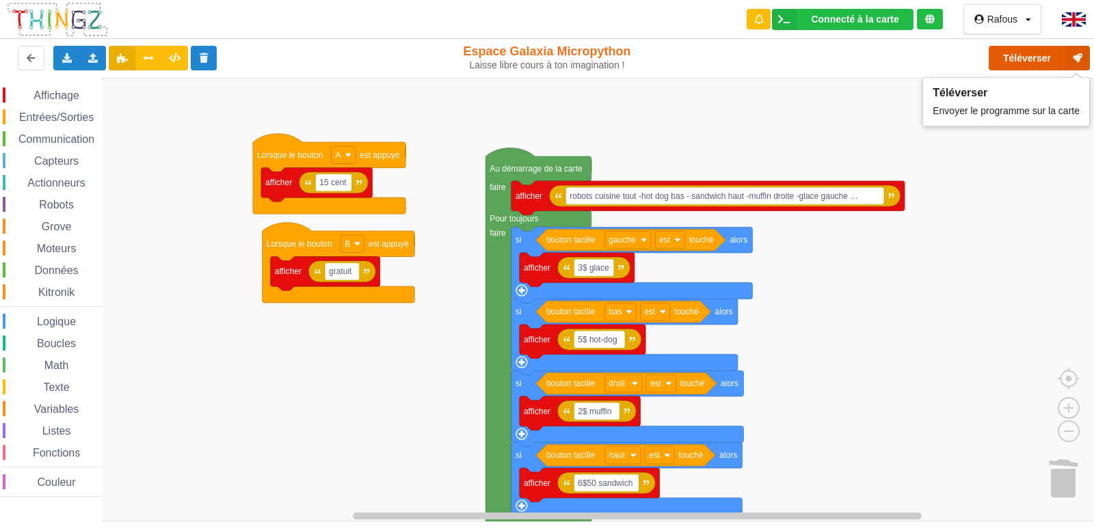
click at [1037, 57] on button "Téléverser" at bounding box center [1039, 58] width 101 height 25
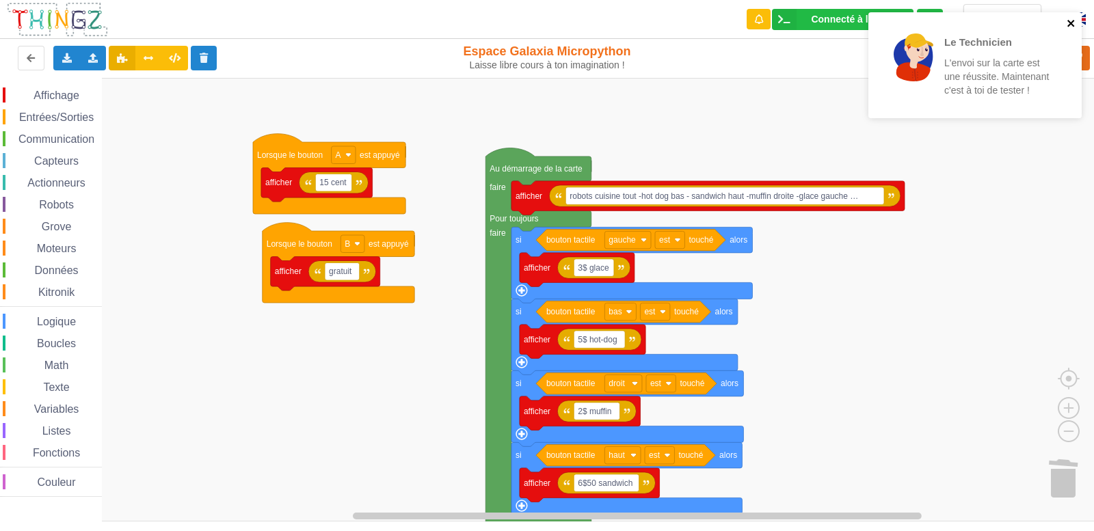
click at [1075, 19] on icon "close" at bounding box center [1072, 23] width 10 height 11
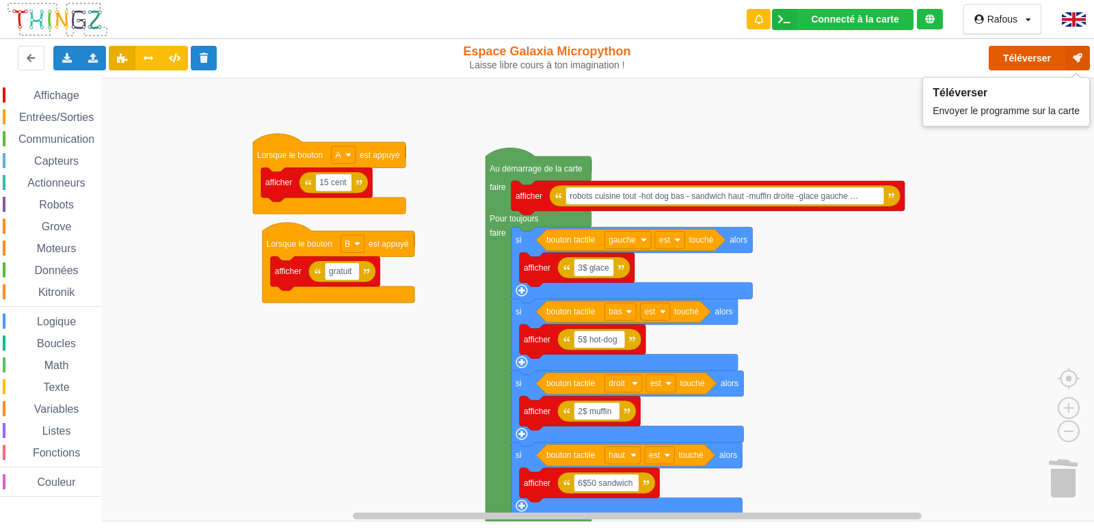
click at [1072, 58] on icon at bounding box center [1078, 58] width 25 height 25
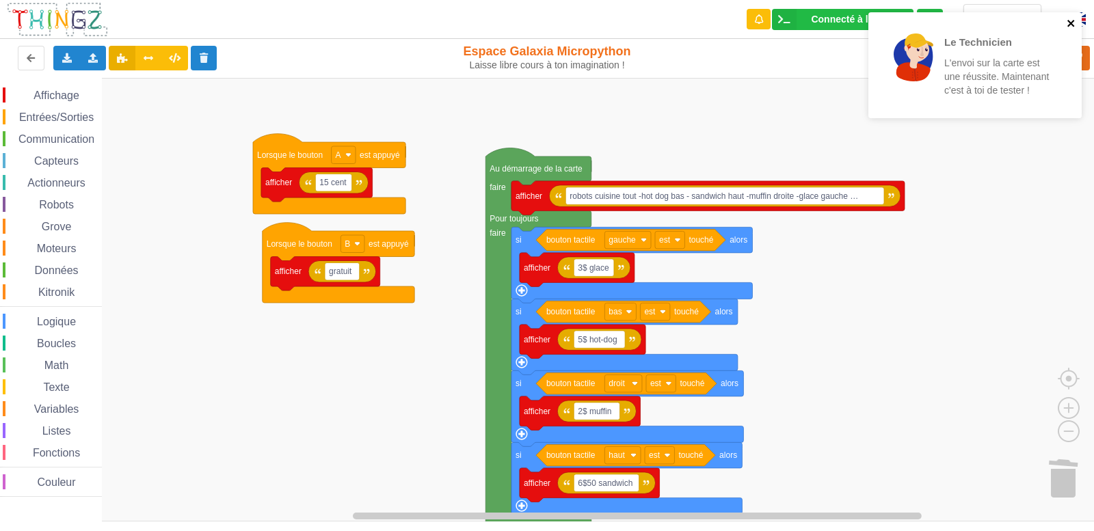
click at [1068, 20] on icon "close" at bounding box center [1072, 23] width 10 height 11
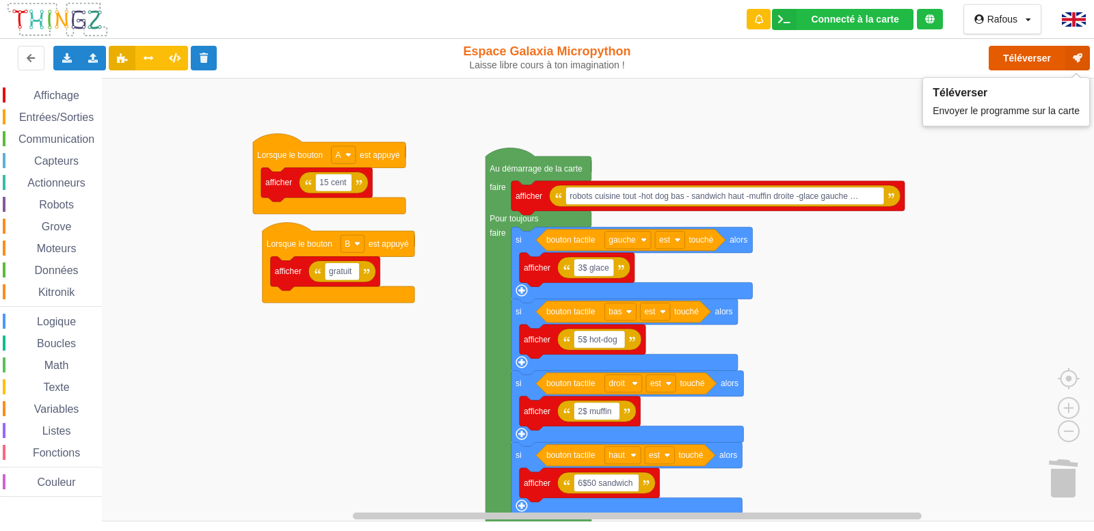
click at [1062, 64] on button "Téléverser" at bounding box center [1039, 58] width 101 height 25
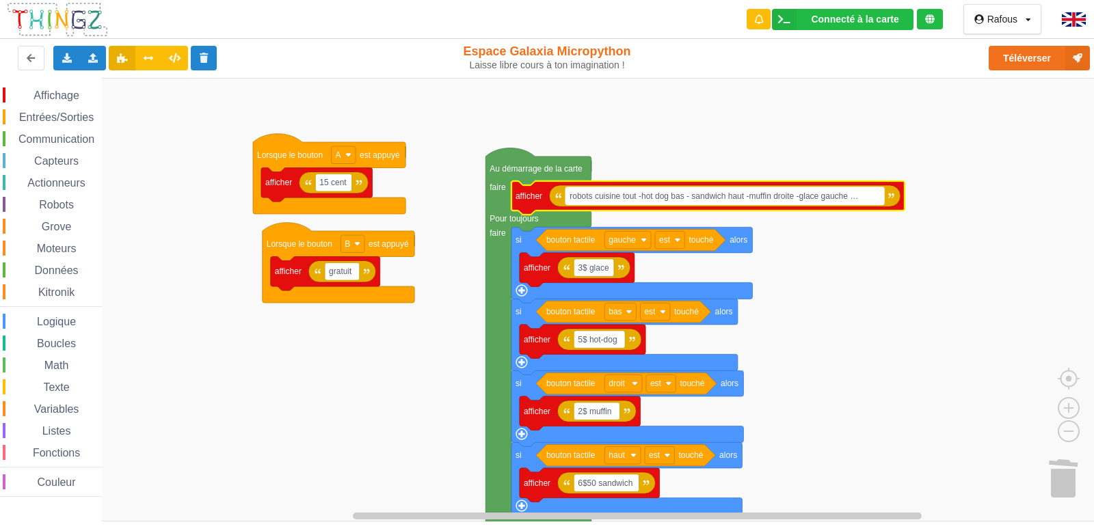
click at [870, 200] on rect "Espace de travail de Blocky" at bounding box center [725, 196] width 319 height 18
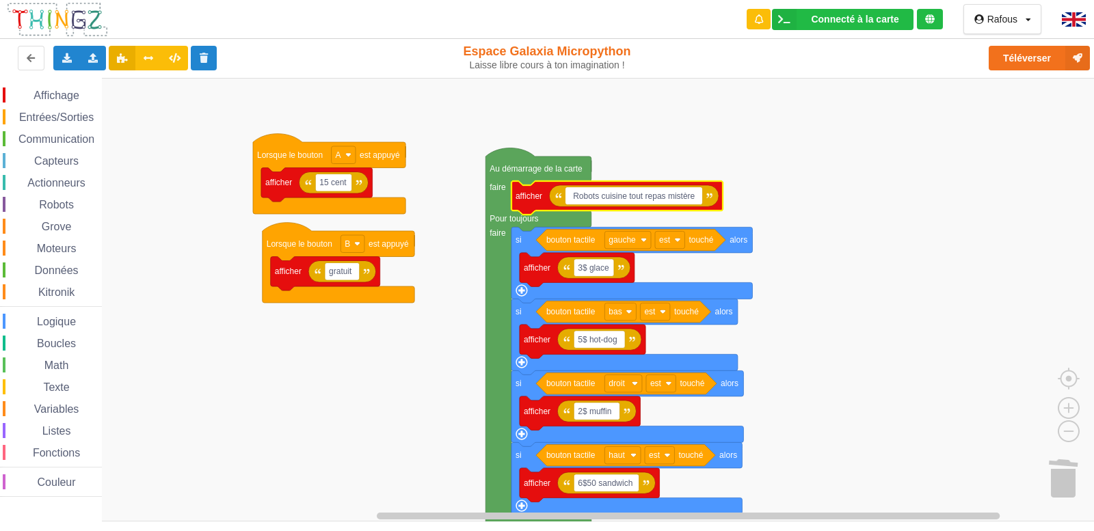
click at [667, 198] on input "Robots cuisine tout repas mistère" at bounding box center [634, 196] width 137 height 18
click at [683, 196] on input "Robots cuisine tout encas mistère" at bounding box center [634, 196] width 137 height 18
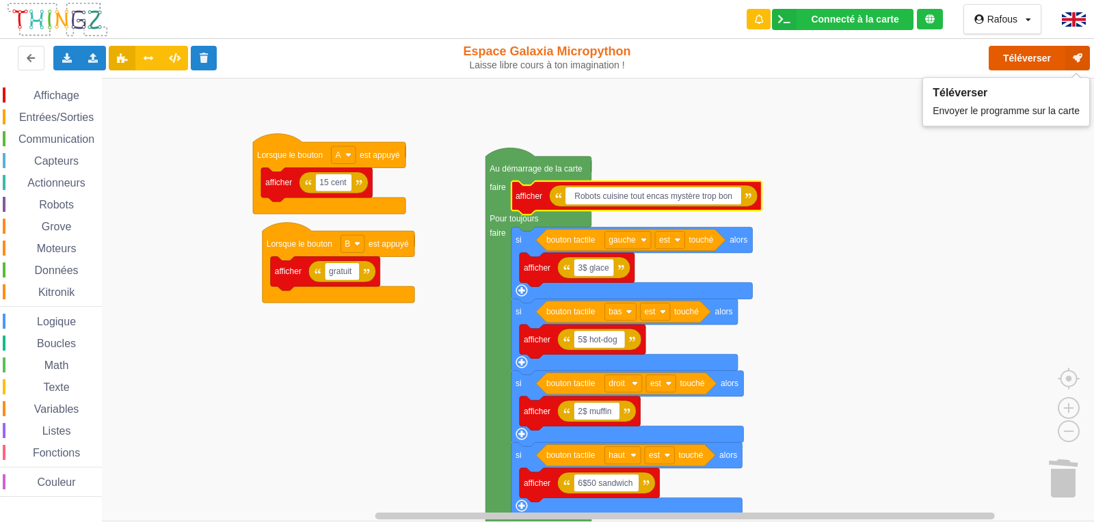
click at [1045, 55] on button "Téléverser" at bounding box center [1039, 58] width 101 height 25
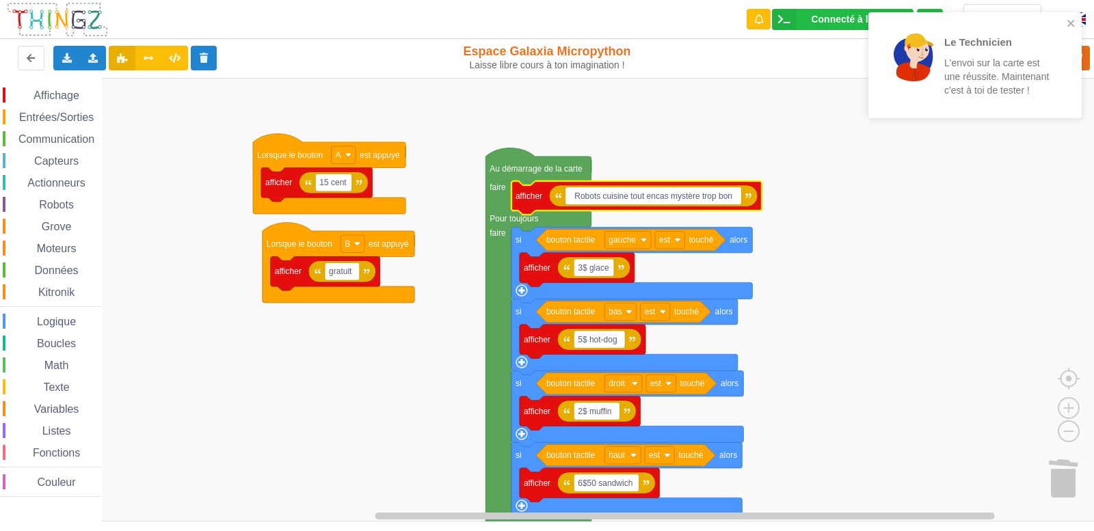
click at [570, 196] on input "Robots cuisine tout encas mystère trop bon" at bounding box center [654, 196] width 176 height 18
click at [1071, 23] on icon "close" at bounding box center [1071, 23] width 7 height 7
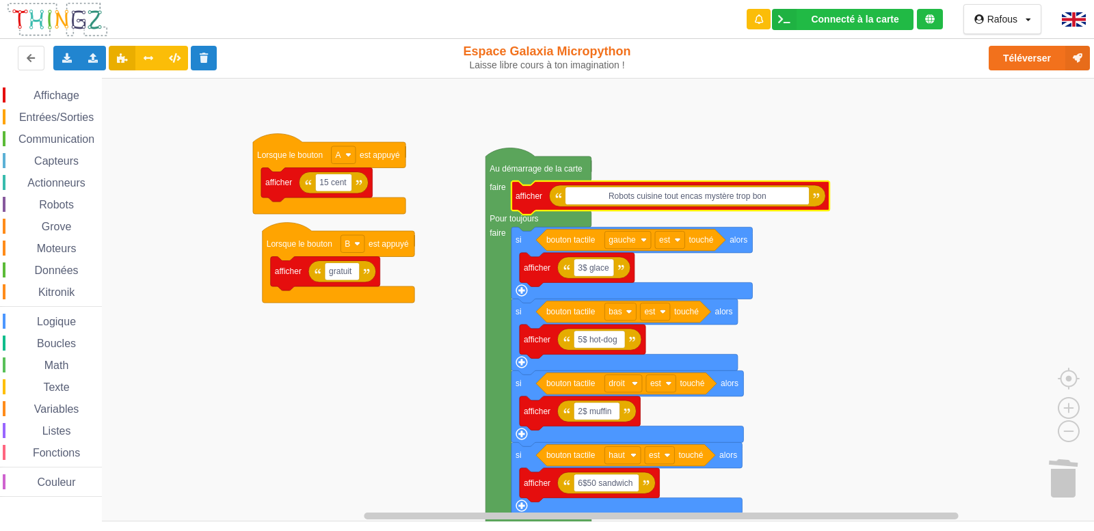
click at [1062, 57] on div "Le Technicien L'envoi sur la carte est une réussite. Maintenant c'est à toi de …" at bounding box center [547, 255] width 1114 height 531
click at [1062, 57] on button "Téléverser" at bounding box center [1039, 58] width 101 height 25
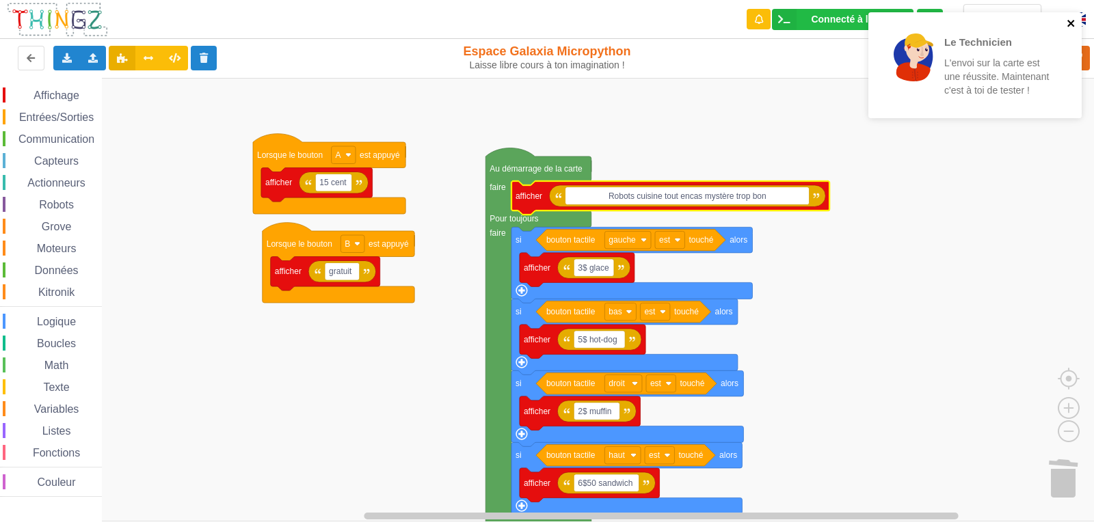
click at [1072, 21] on icon "close" at bounding box center [1072, 23] width 10 height 11
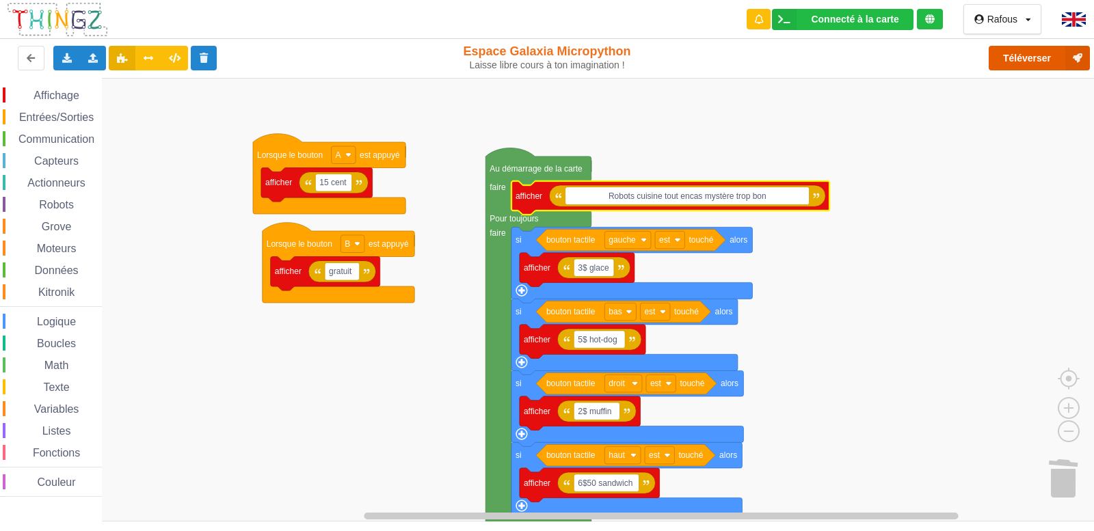
click at [1062, 62] on button "Téléverser" at bounding box center [1039, 58] width 101 height 25
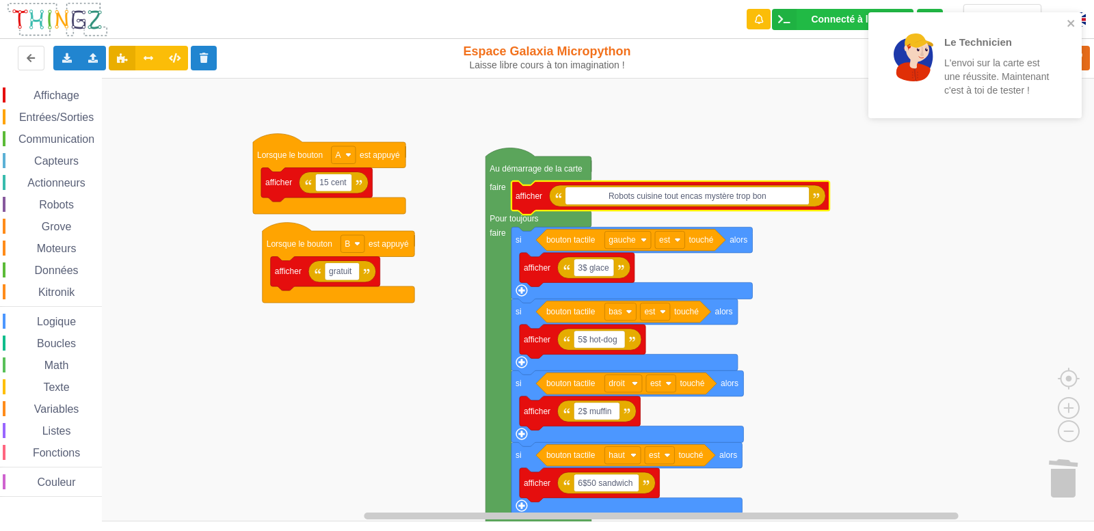
click at [645, 202] on input "Robots cuisine tout encas mystère trop bon" at bounding box center [687, 196] width 243 height 18
click at [645, 202] on input "Robots cuisine tout encas mystère trop bon" at bounding box center [679, 196] width 226 height 18
click at [1075, 26] on icon "close" at bounding box center [1072, 23] width 10 height 11
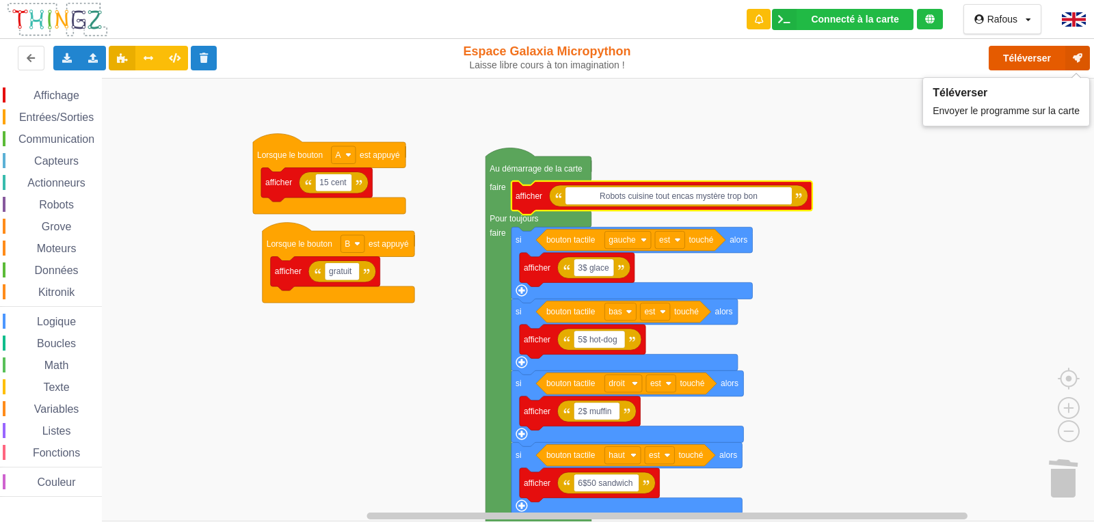
click at [1062, 51] on button "Téléverser" at bounding box center [1039, 58] width 101 height 25
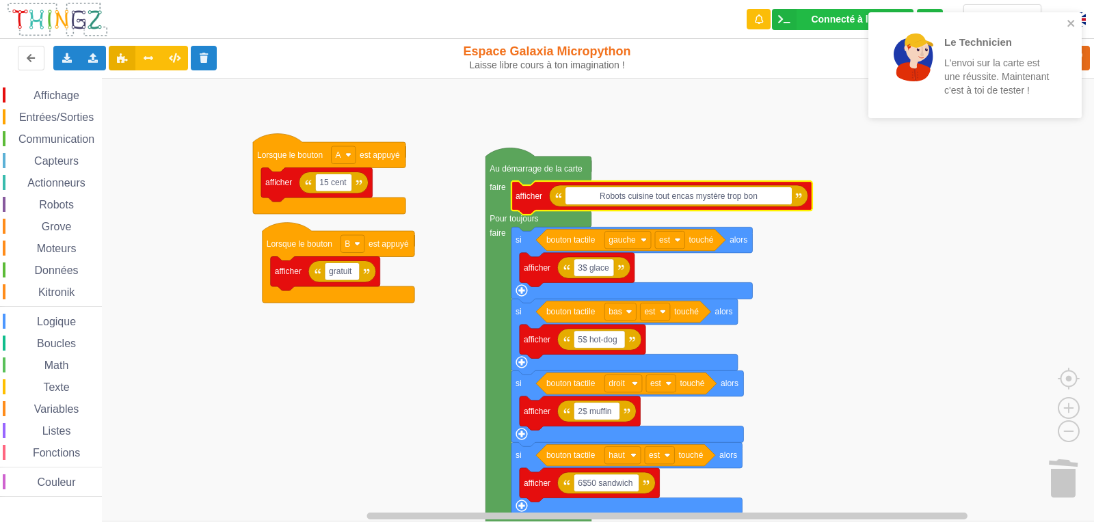
click at [672, 198] on input "Robots cuisine tout encas mystère trop bon" at bounding box center [679, 196] width 226 height 18
click at [1074, 25] on icon "close" at bounding box center [1072, 23] width 10 height 11
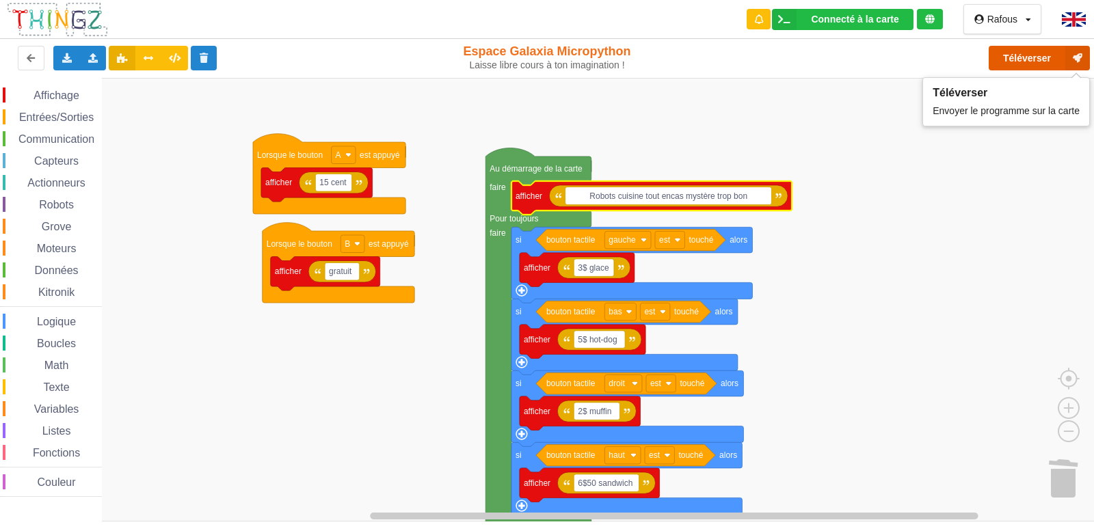
click at [1074, 57] on icon at bounding box center [1078, 58] width 25 height 25
click at [719, 201] on input "Robots cuisine tout encas mystère trop bon" at bounding box center [669, 196] width 206 height 18
click at [1033, 63] on button "Téléverser" at bounding box center [1039, 58] width 101 height 25
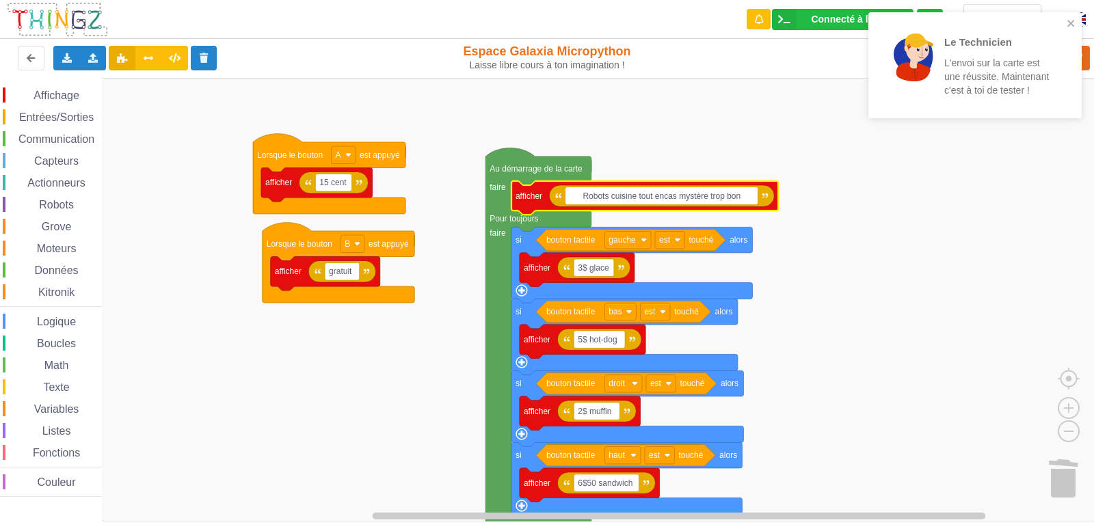
click at [733, 201] on input "Robots cuisine tout encas mystère trop bon" at bounding box center [662, 196] width 192 height 18
type input "Robots cuisine tout encas mystère trop bon"
click at [1068, 22] on icon "close" at bounding box center [1072, 23] width 10 height 11
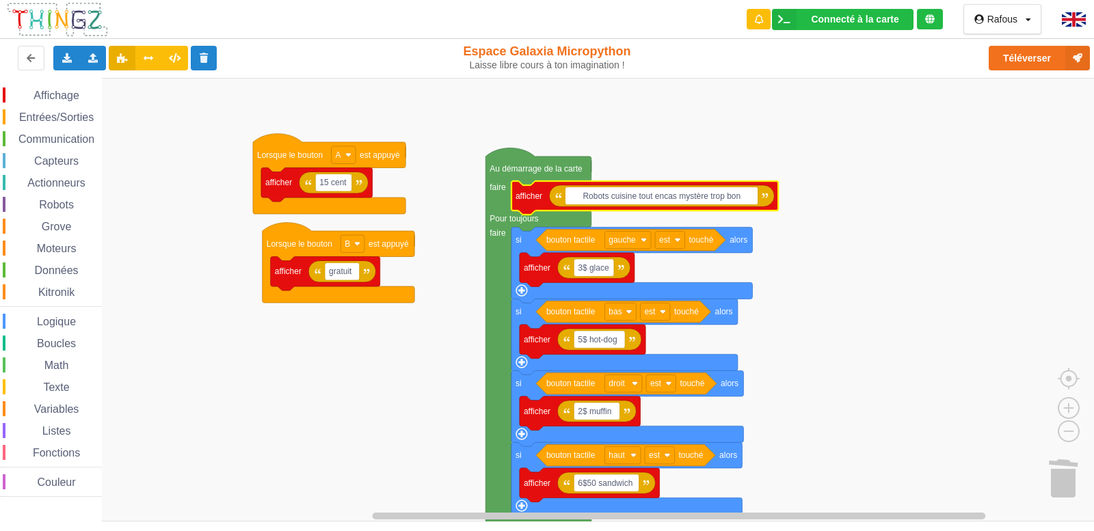
click at [1049, 55] on div "Le Technicien L'envoi sur la carte est une réussite. Maintenant c'est à toi de …" at bounding box center [547, 255] width 1114 height 531
click at [1049, 55] on button "Téléverser" at bounding box center [1039, 58] width 101 height 25
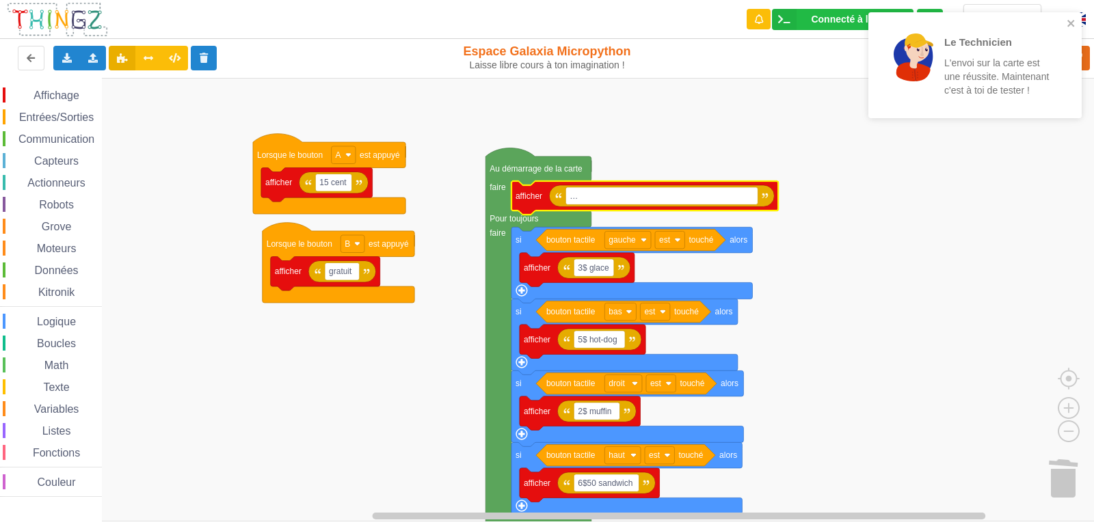
click at [653, 207] on icon "Espace de travail de Blocky" at bounding box center [661, 196] width 225 height 22
click at [578, 196] on text "…" at bounding box center [574, 197] width 8 height 10
click at [704, 196] on input "Robots cuisine tout encas mystère trop bon" at bounding box center [662, 196] width 192 height 18
click at [1070, 17] on div "Le Technicien L'envoi sur la carte est une réussite. Maintenant c'est à toi de …" at bounding box center [975, 65] width 213 height 106
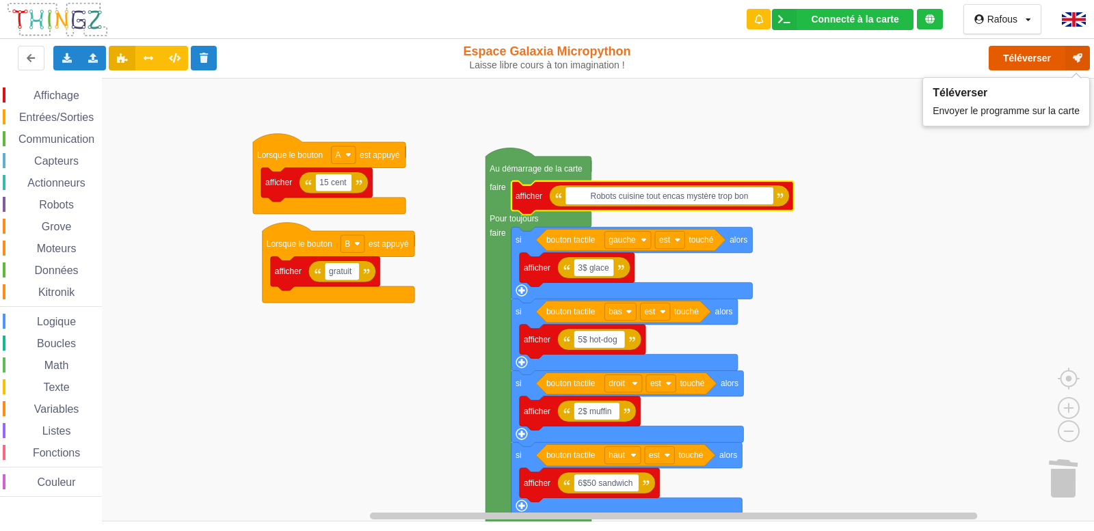
click at [1073, 57] on icon at bounding box center [1078, 58] width 25 height 25
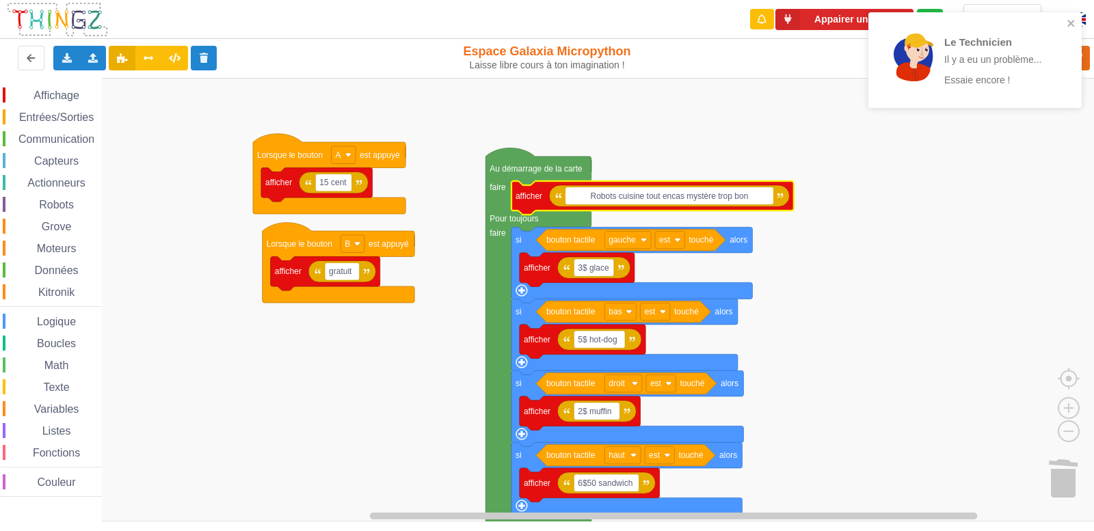
click at [1066, 25] on div "Le Technicien Il y a eu un problème... Essaie encore !" at bounding box center [970, 60] width 193 height 85
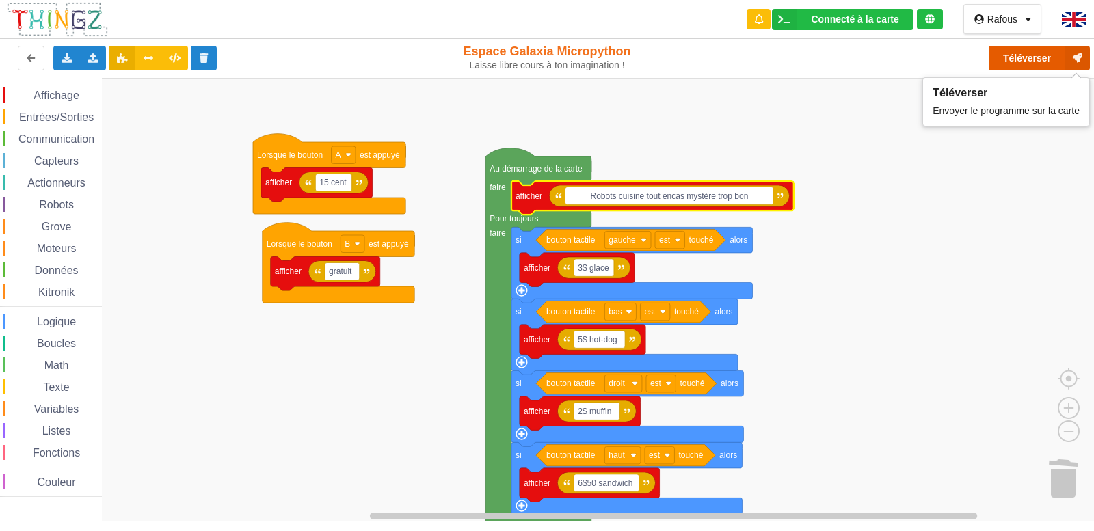
click at [1061, 59] on button "Téléverser" at bounding box center [1039, 58] width 101 height 25
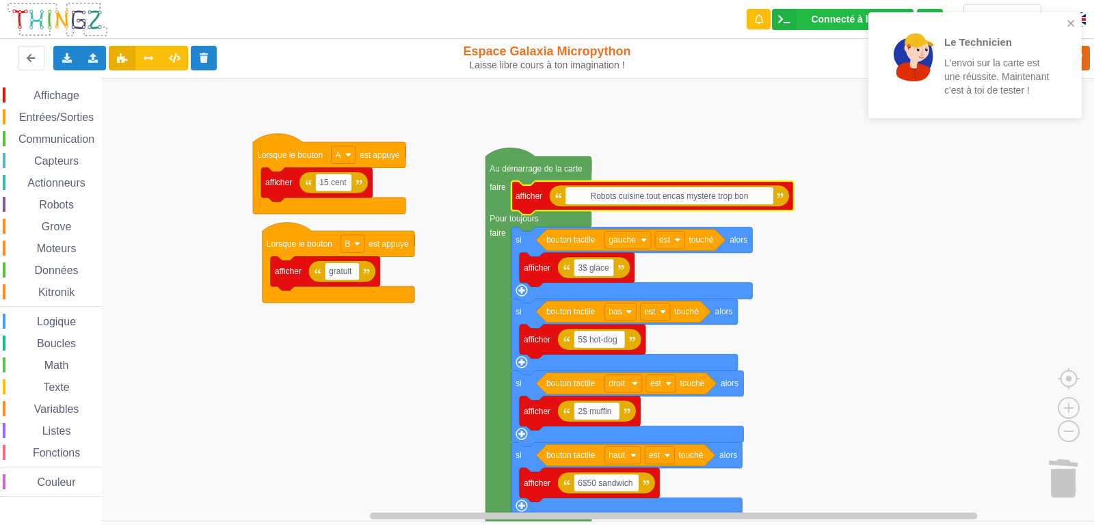
click at [695, 195] on input "Robots cuisine tout encas mystère trop bon" at bounding box center [669, 196] width 207 height 18
type input "Robots cuisine tout encas mystère trop bon"
click at [1070, 23] on icon "close" at bounding box center [1071, 23] width 7 height 7
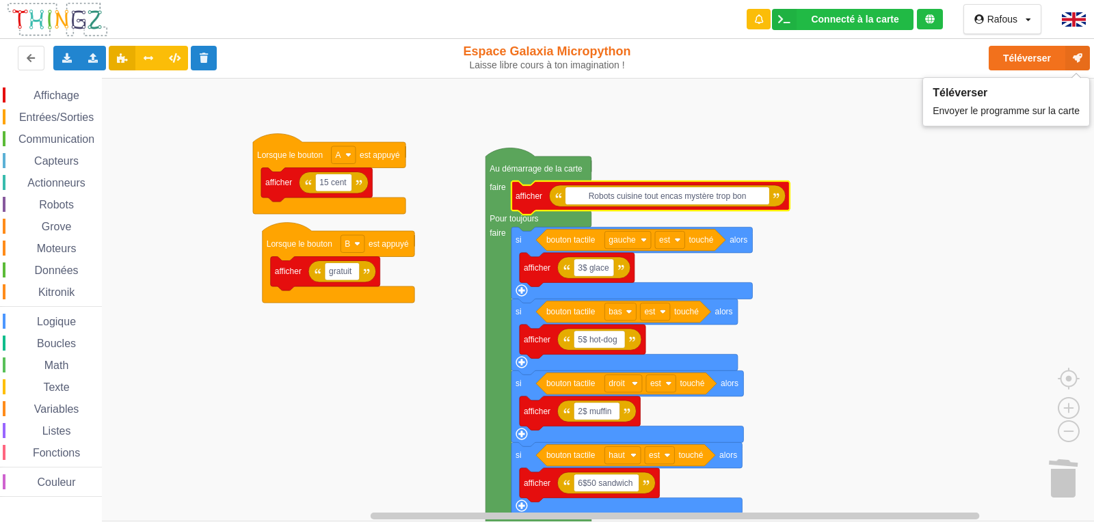
click at [1057, 61] on div "Le Technicien L'envoi sur la carte est une réussite. Maintenant c'est à toi de …" at bounding box center [547, 255] width 1114 height 531
click at [759, 194] on input "Robots cuisine tout encas mystère trop bon" at bounding box center [668, 196] width 204 height 18
drag, startPoint x: 759, startPoint y: 194, endPoint x: 549, endPoint y: 195, distance: 210.0
click at [549, 195] on body "Connecté à la carte Réglages Ouvrir le moniteur automatiquement Connexion autom…" at bounding box center [547, 265] width 1094 height 531
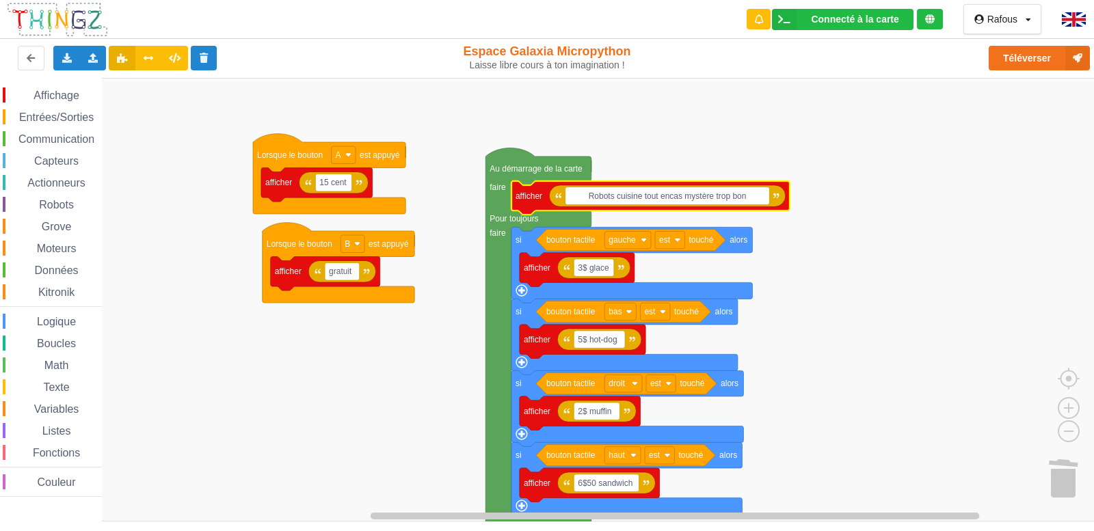
drag, startPoint x: 767, startPoint y: 198, endPoint x: 593, endPoint y: 197, distance: 174.4
click at [593, 197] on input "Robots cuisine tout encas mystère trop bon" at bounding box center [668, 196] width 204 height 18
click at [772, 196] on icon "Espace de travail de Blocky" at bounding box center [667, 196] width 237 height 22
click at [782, 200] on icon "Espace de travail de Blocky" at bounding box center [667, 196] width 237 height 22
click at [780, 199] on icon "Espace de travail de Blocky" at bounding box center [667, 196] width 237 height 22
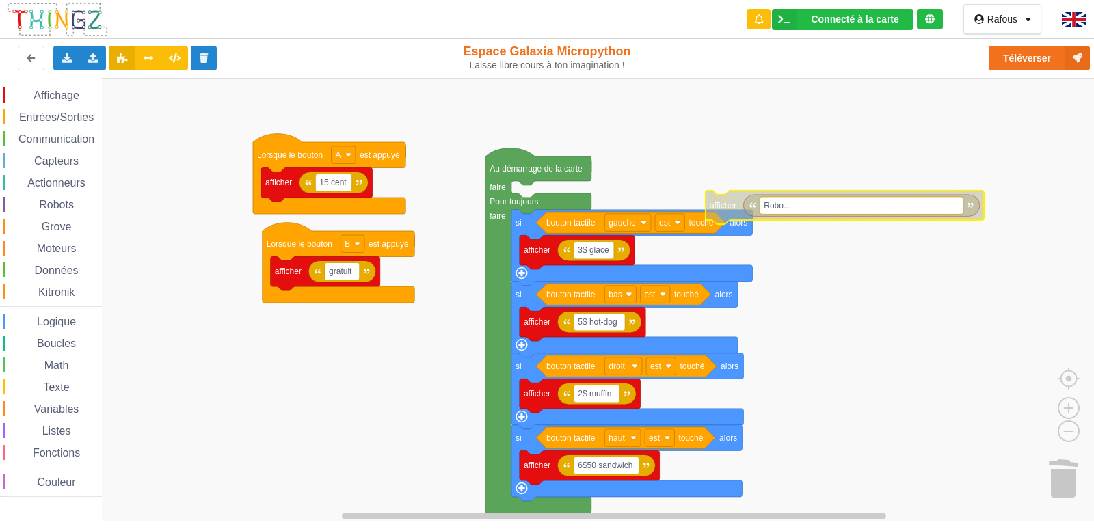
click at [792, 205] on text "Robo…" at bounding box center [778, 206] width 28 height 10
click at [927, 206] on input "Robots cuisine tout encas mystère trop bon" at bounding box center [862, 206] width 204 height 18
click at [958, 207] on input "Robots cuisine tout encas mystère trop bon" at bounding box center [884, 206] width 248 height 18
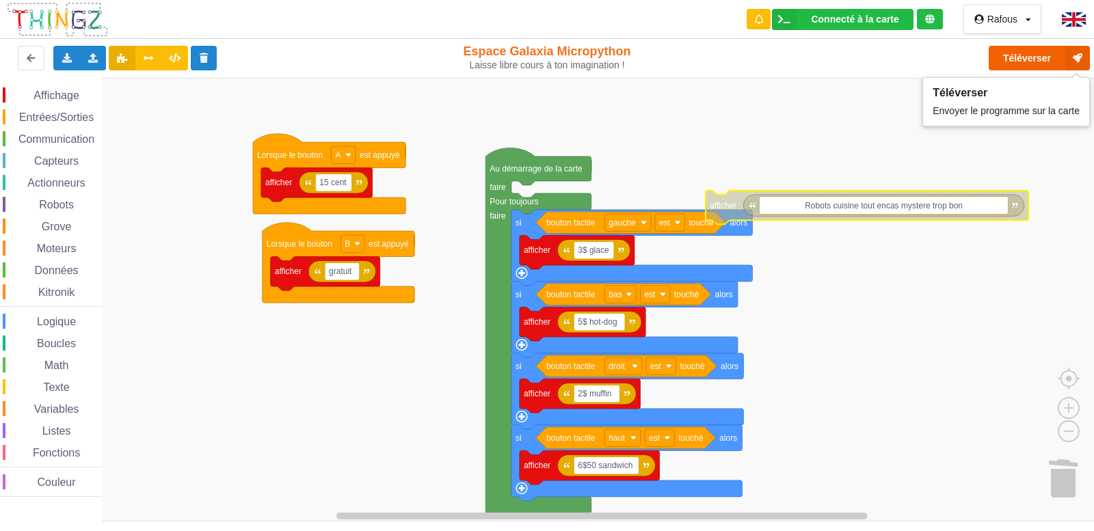
type input "Robots cuisine tout encas mystere trop bon"
click at [1068, 49] on icon at bounding box center [1078, 58] width 25 height 25
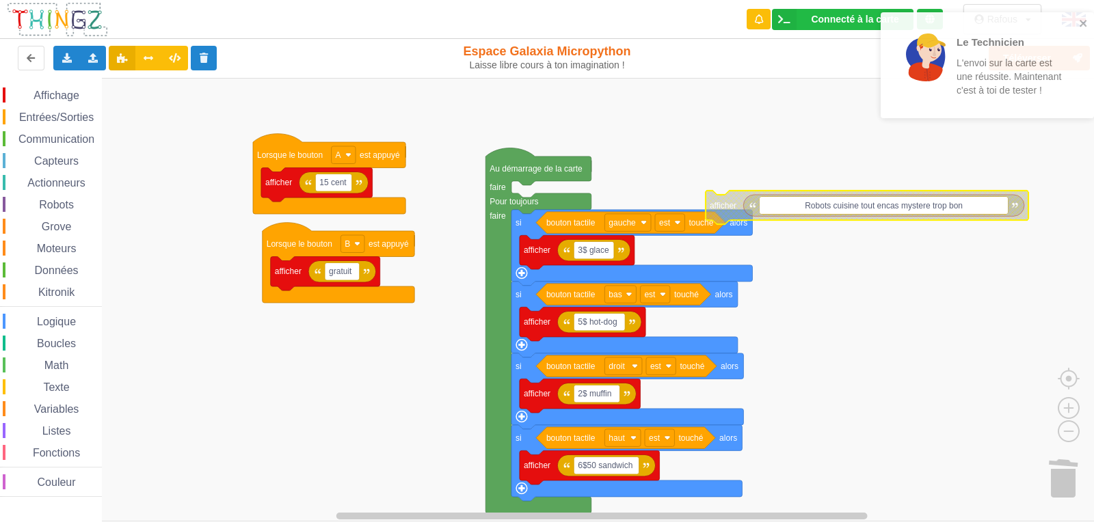
drag, startPoint x: 1059, startPoint y: 16, endPoint x: 1071, endPoint y: 23, distance: 13.8
click at [1071, 23] on div "Le Technicien L'envoi sur la carte est une réussite. Maintenant c'est à toi de …" at bounding box center [987, 65] width 213 height 106
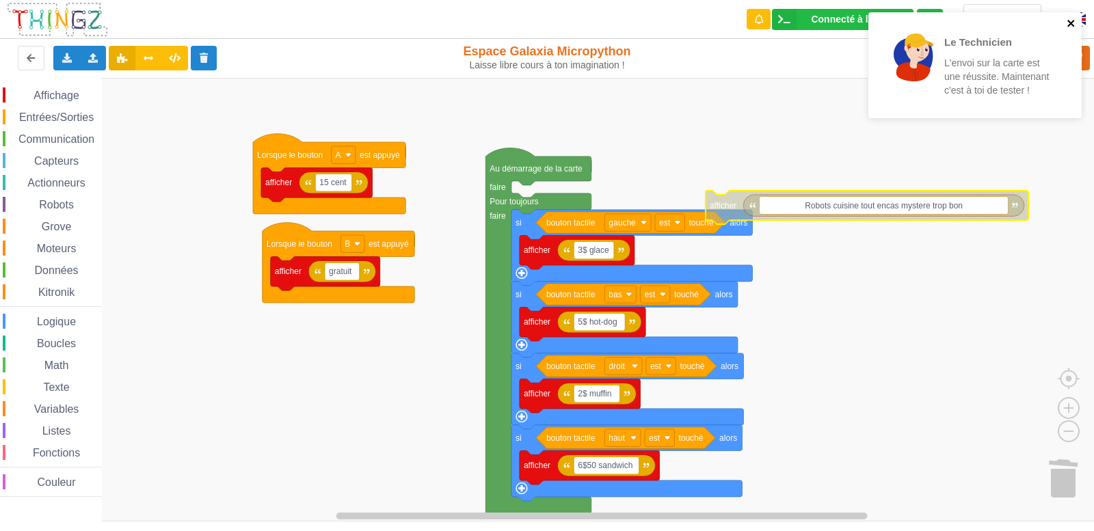
click at [1071, 23] on icon "close" at bounding box center [1071, 23] width 7 height 7
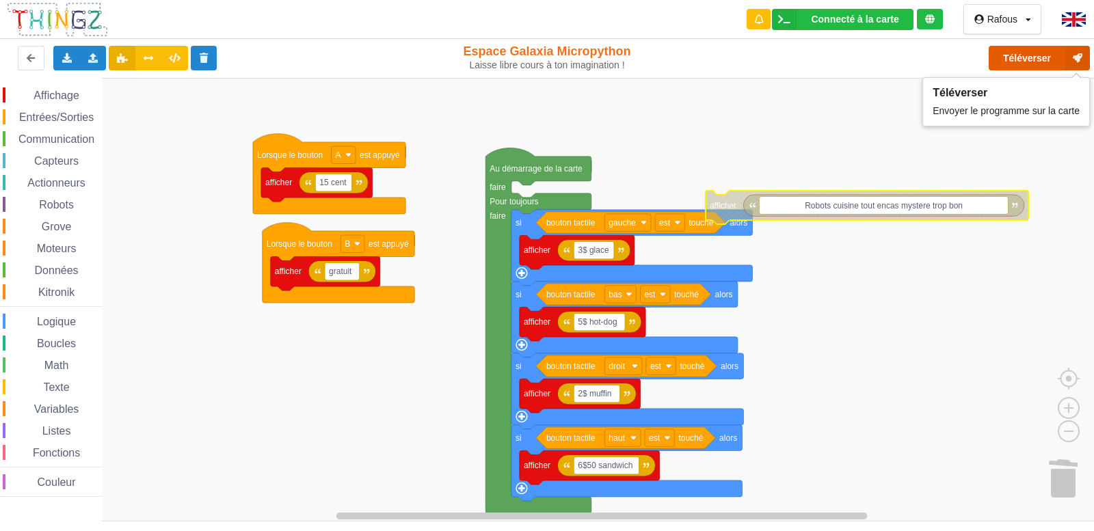
click at [1062, 60] on button "Téléverser" at bounding box center [1039, 58] width 101 height 25
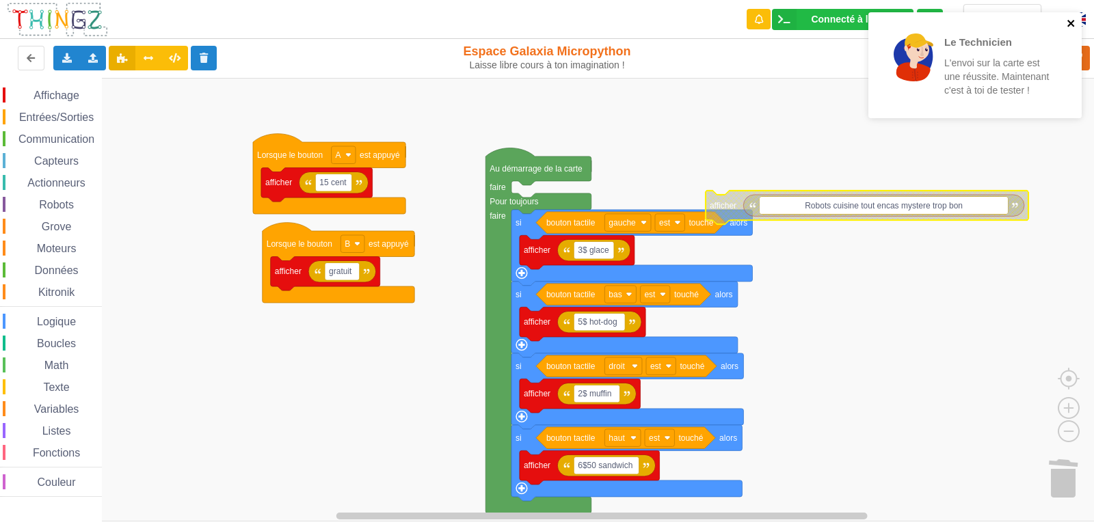
click at [1075, 23] on icon "close" at bounding box center [1072, 23] width 10 height 11
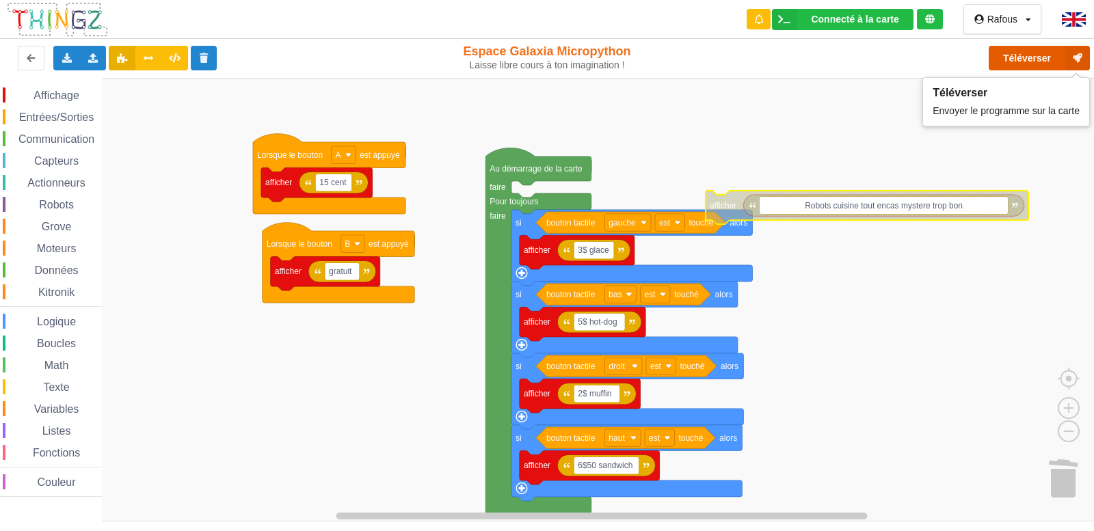
click at [1070, 60] on icon at bounding box center [1078, 58] width 25 height 25
drag, startPoint x: 1075, startPoint y: 70, endPoint x: 1081, endPoint y: 57, distance: 14.4
click at [1081, 57] on icon at bounding box center [1078, 58] width 25 height 25
click at [1081, 57] on div "Téléverser" at bounding box center [875, 58] width 449 height 44
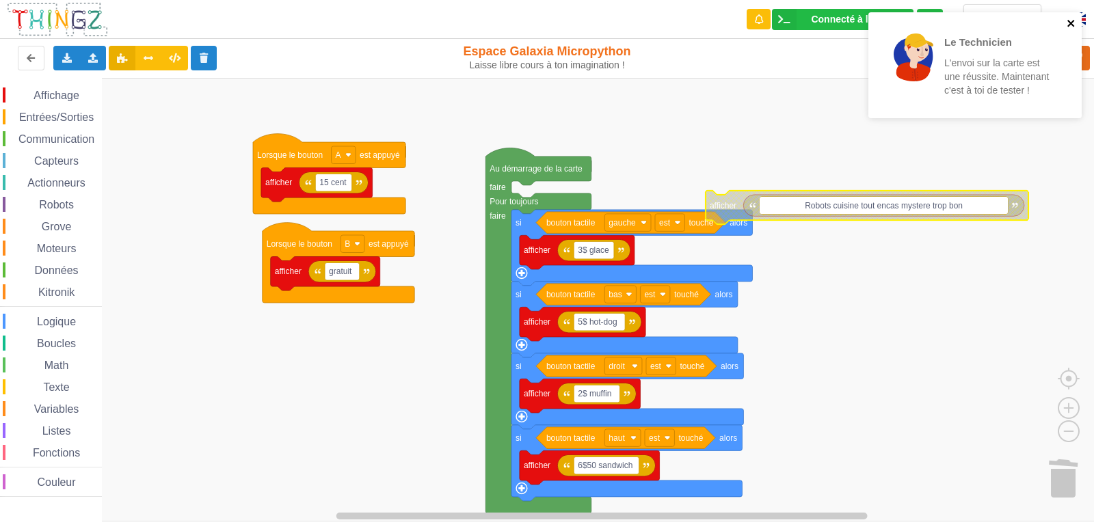
click at [1071, 28] on icon "close" at bounding box center [1072, 23] width 10 height 11
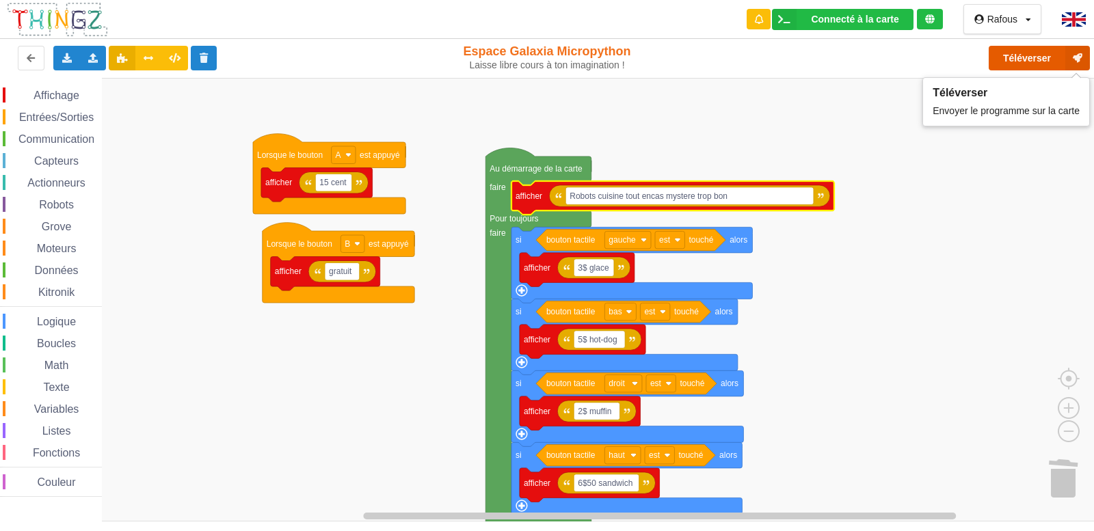
click at [1007, 53] on button "Téléverser" at bounding box center [1039, 58] width 101 height 25
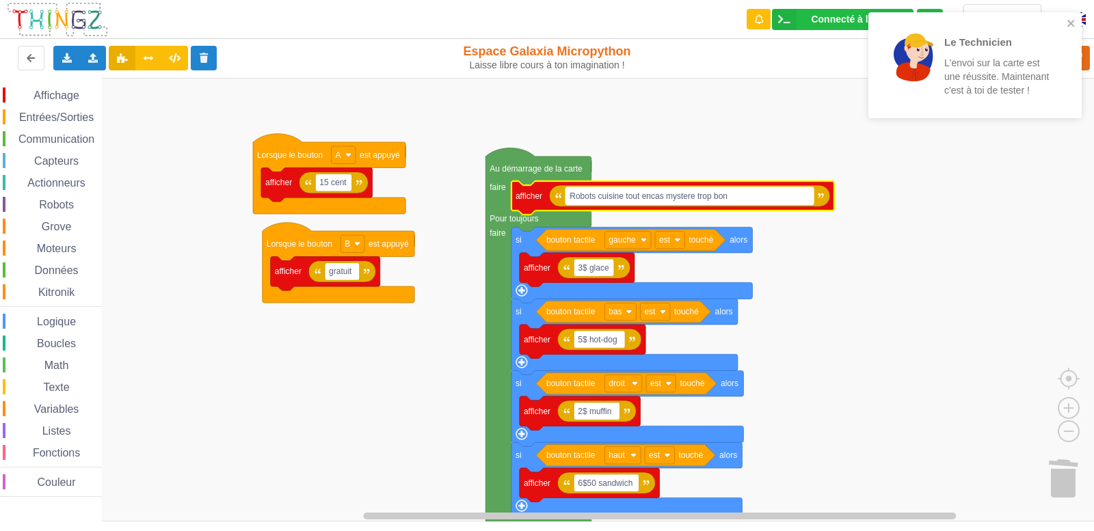
click at [637, 195] on text "Robots cuisine tout encas mystere trop bon" at bounding box center [649, 197] width 158 height 10
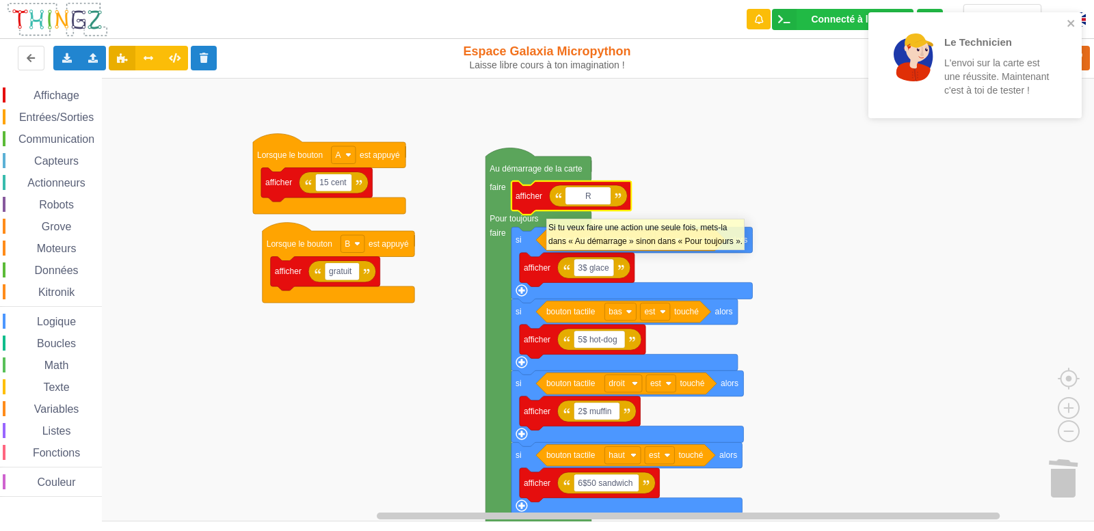
type input "R"
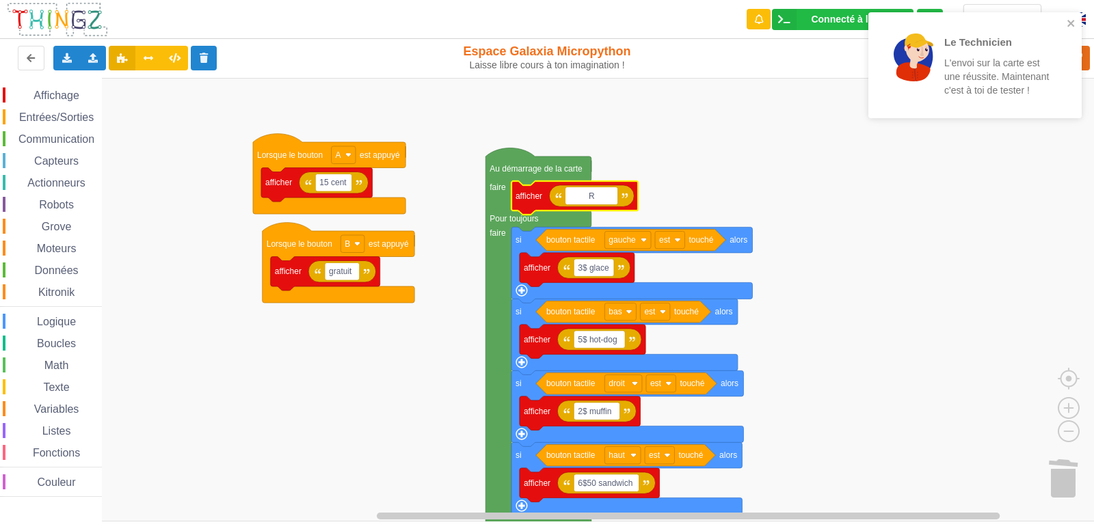
click at [578, 196] on input "R" at bounding box center [592, 196] width 52 height 18
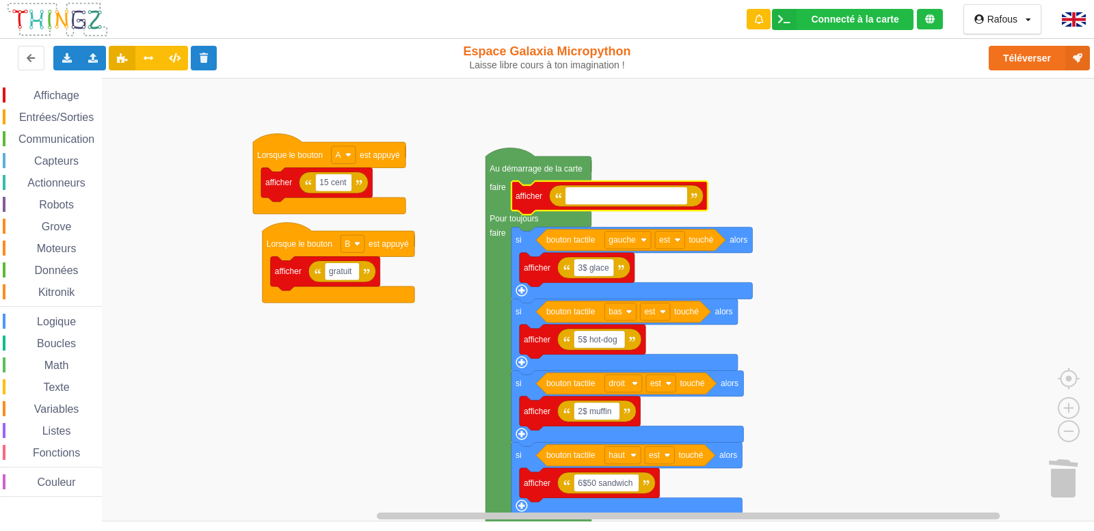
click at [687, 197] on input at bounding box center [627, 196] width 122 height 18
click at [570, 200] on input at bounding box center [627, 196] width 122 height 18
click at [566, 198] on input at bounding box center [627, 196] width 122 height 18
type input "1vol"
click at [973, 184] on rect "Espace de travail de Blocky" at bounding box center [552, 300] width 1104 height 444
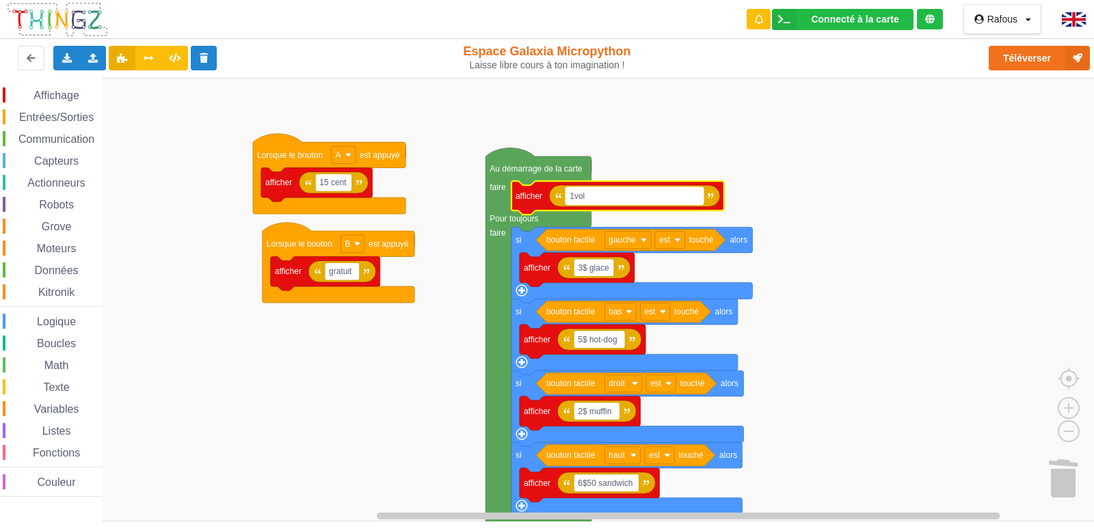
click at [585, 196] on text "1vol" at bounding box center [577, 197] width 15 height 10
click at [592, 196] on input "1vol" at bounding box center [635, 196] width 138 height 18
click at [590, 194] on input "1vol" at bounding box center [635, 196] width 138 height 18
type input "1"
click at [637, 196] on input "1 voleur aujourdh'hu" at bounding box center [665, 196] width 198 height 18
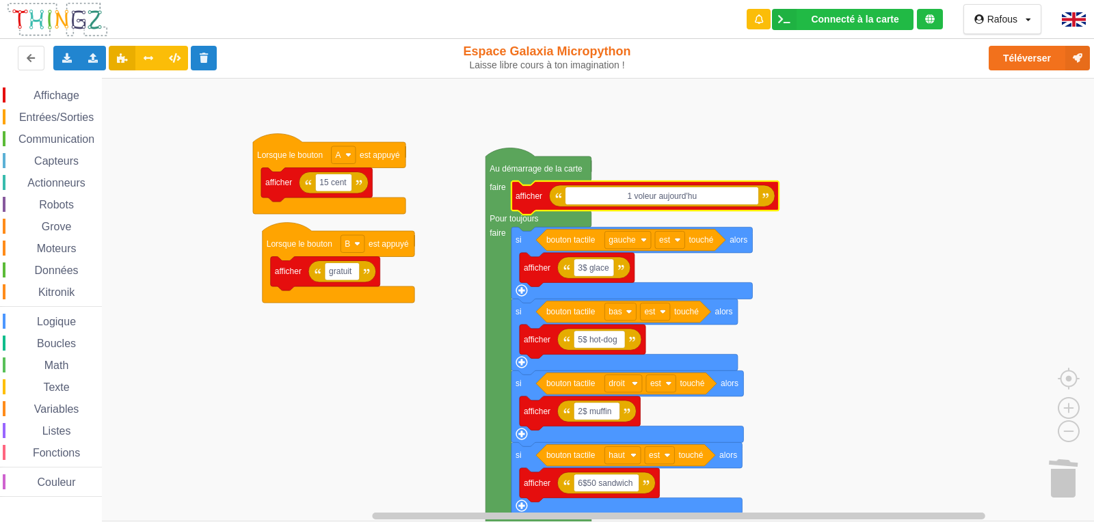
click at [648, 203] on input "1 voleur aujourd'hu" at bounding box center [662, 196] width 193 height 18
type input "1 voleur aujourd'hui"
click at [791, 199] on rect "Espace de travail de Blocky" at bounding box center [678, 196] width 225 height 18
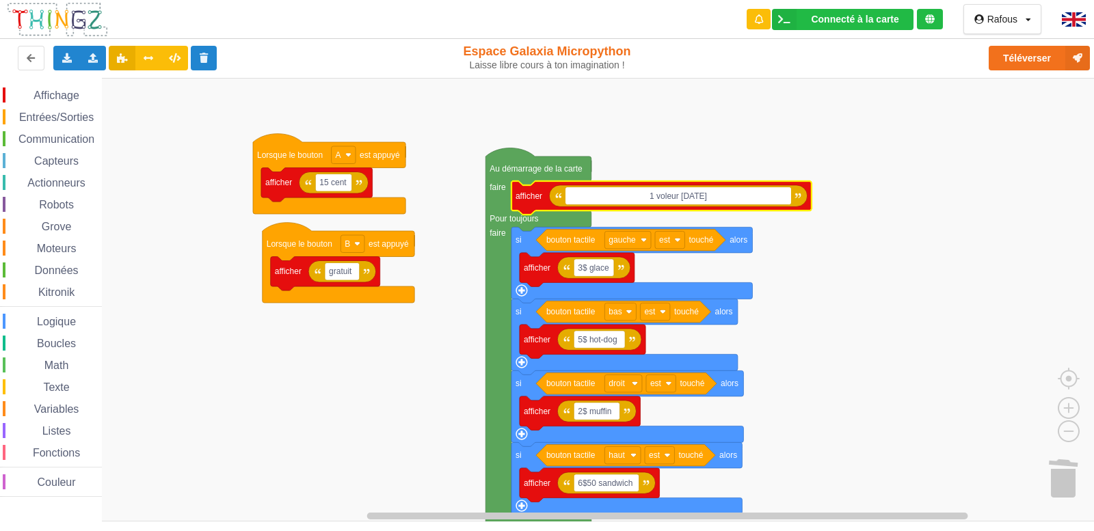
click at [782, 187] on input "1 voleur aujourd'hui" at bounding box center [678, 196] width 225 height 18
click at [786, 201] on input "1 voleur aujourd'hui" at bounding box center [678, 196] width 225 height 18
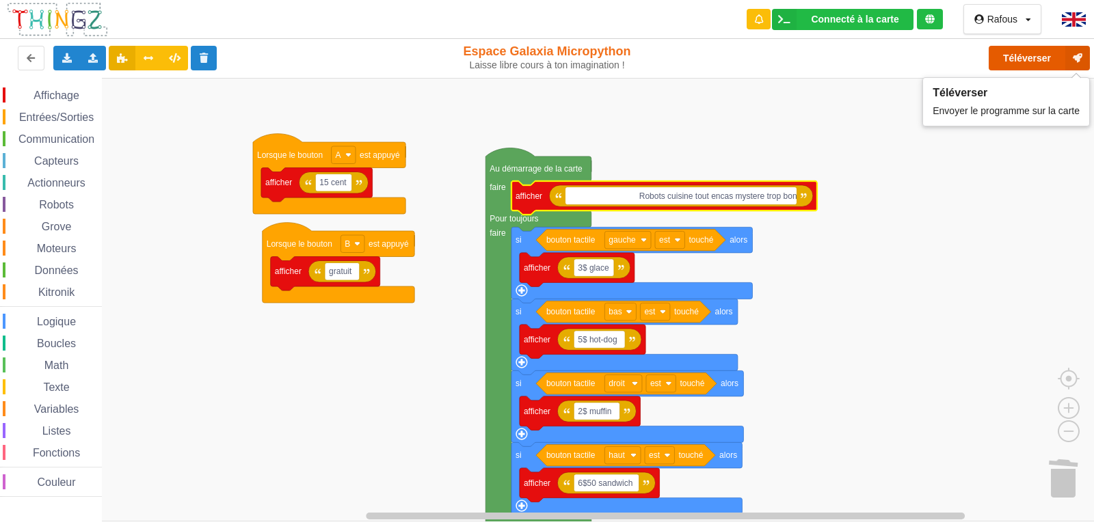
scroll to position [0, 0]
click at [1034, 57] on button "Téléverser" at bounding box center [1039, 58] width 101 height 25
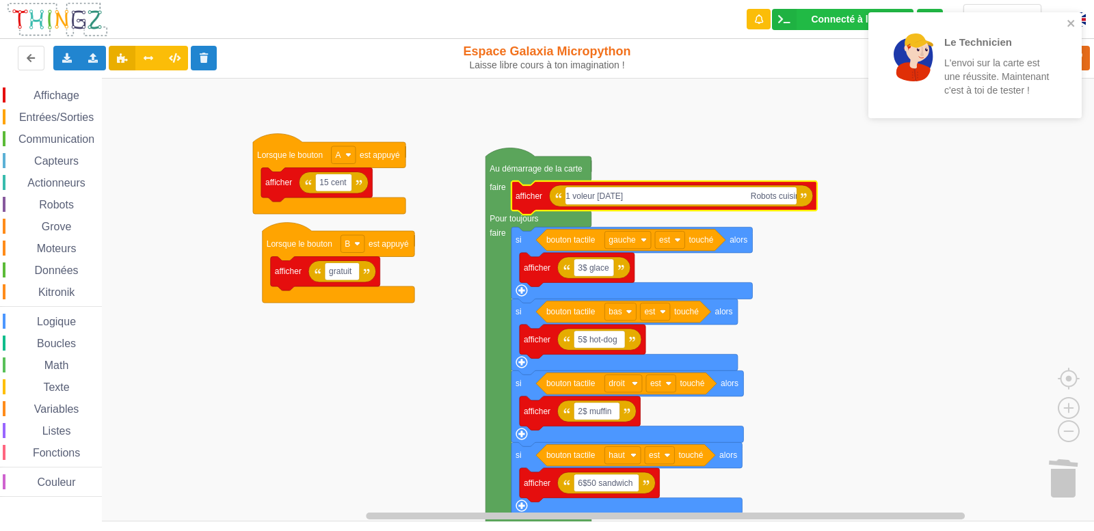
click at [701, 194] on input "1 voleur aujourd'hui Robots cuisine tout encas mystere trop bon" at bounding box center [681, 196] width 231 height 18
type input "1 voleur aujourd'hui Robots cuisine tout encas mystere trop bon"
click at [1072, 17] on div "Le Technicien L'envoi sur la carte est une réussite. Maintenant c'est à toi de …" at bounding box center [975, 65] width 213 height 106
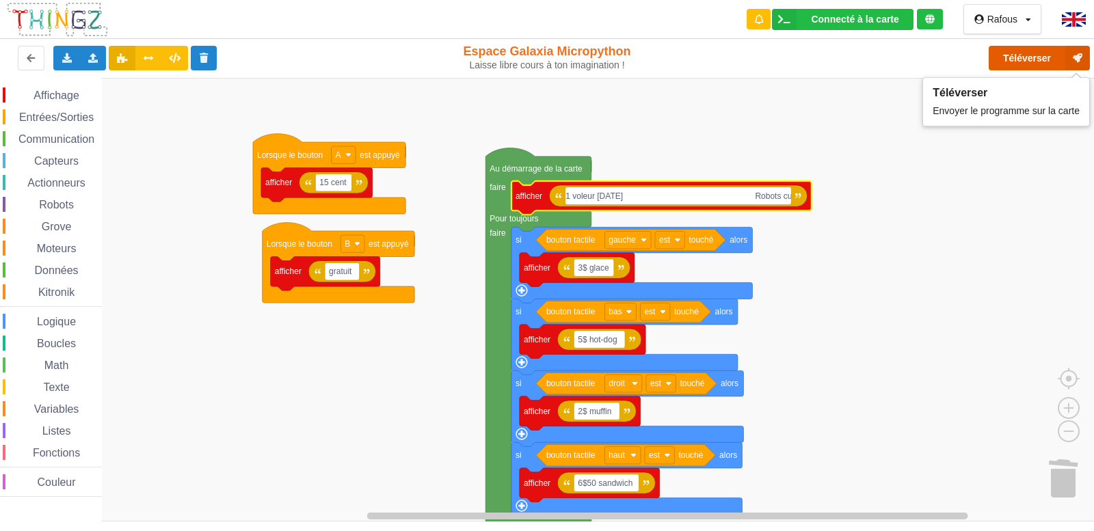
click at [1059, 53] on button "Téléverser" at bounding box center [1039, 58] width 101 height 25
click at [1059, 53] on div "Téléverser" at bounding box center [875, 58] width 449 height 44
drag, startPoint x: 1059, startPoint y: 53, endPoint x: 1042, endPoint y: 63, distance: 20.5
click at [1042, 63] on button "Téléverser" at bounding box center [1039, 58] width 101 height 25
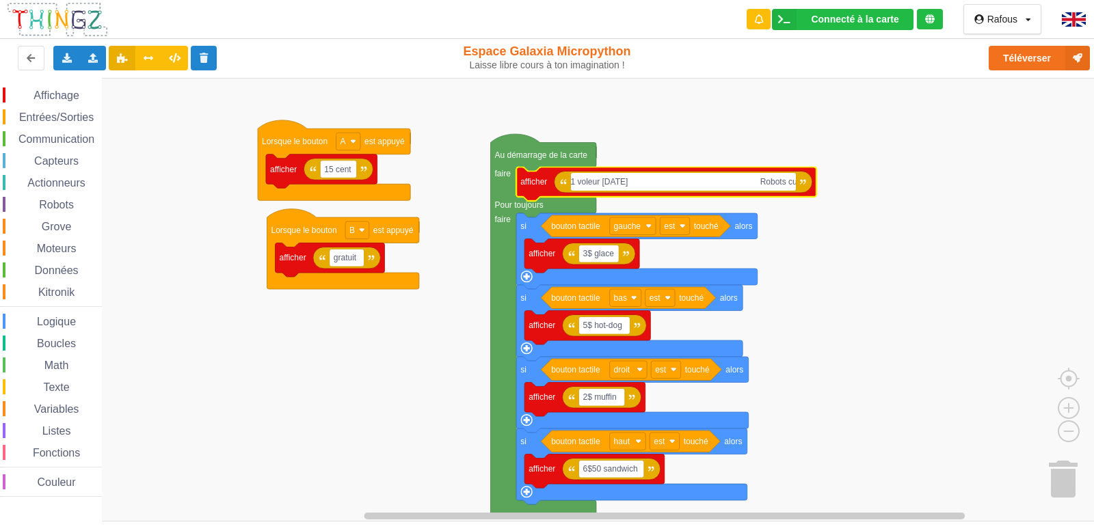
click at [577, 181] on input "1 voleur [DATE] Robots cuisine tout encas mystere trop bon" at bounding box center [683, 182] width 225 height 18
click at [575, 183] on input "1 voleur aujourd'hui Robots cuisine tout encas mystere trop bon" at bounding box center [683, 182] width 225 height 18
click at [575, 185] on input "1 voleur aujourd'hui Robots cuisine tout encas mystere trop bon" at bounding box center [683, 182] width 225 height 18
type input "126 voleur aujourd'hui Robots cuisine tout encas mystere trop bon"
click at [832, 259] on rect "Espace de travail de Blocky" at bounding box center [552, 300] width 1104 height 444
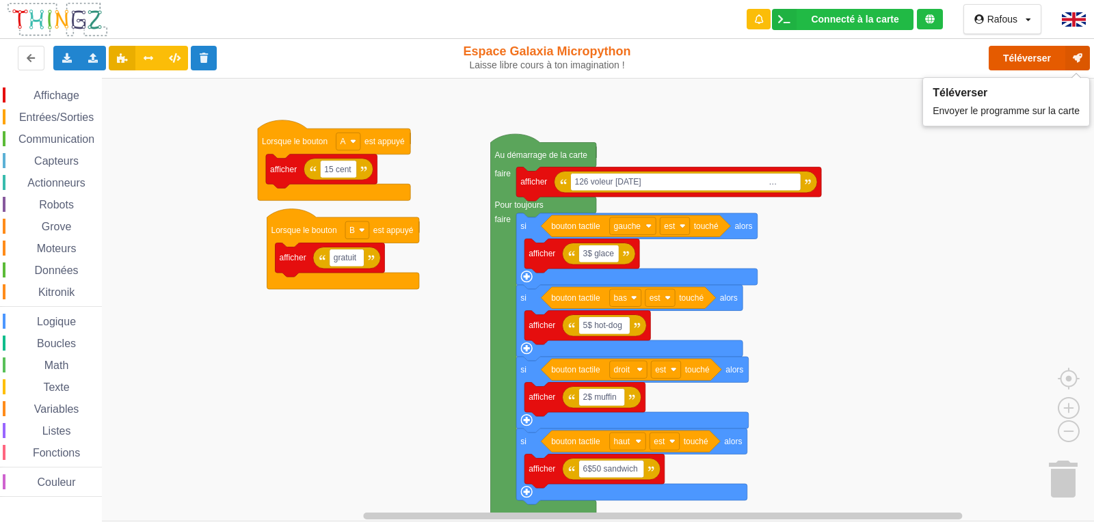
click at [1038, 47] on button "Téléverser" at bounding box center [1039, 58] width 101 height 25
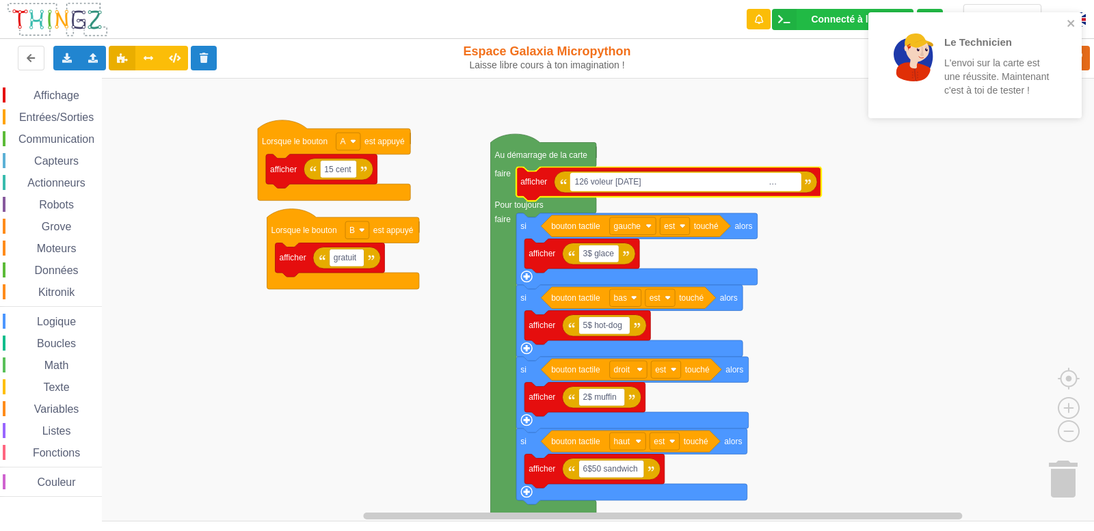
click at [579, 182] on text "126 voleur aujourd'hui …" at bounding box center [676, 182] width 202 height 10
click at [573, 183] on input "126 voleur aujourd'hui Robots cuisine tout encas mystere trop bon" at bounding box center [686, 182] width 230 height 18
click at [582, 183] on input "126 voleur aujourd'hui Robots cuisine tout encas mystere trop bon" at bounding box center [686, 182] width 230 height 18
click at [1071, 21] on icon "close" at bounding box center [1072, 23] width 10 height 11
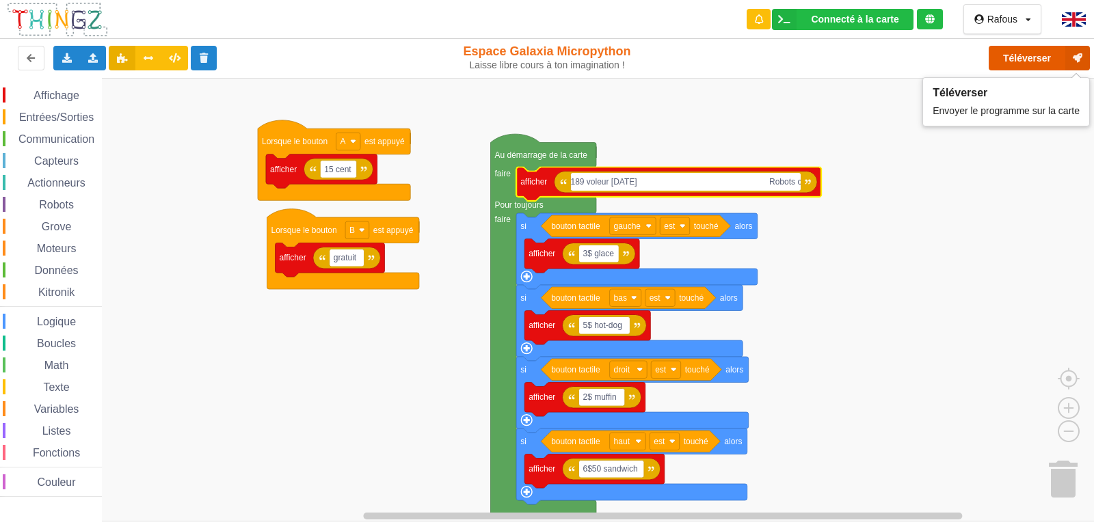
click at [1014, 57] on button "Téléverser" at bounding box center [1039, 58] width 101 height 25
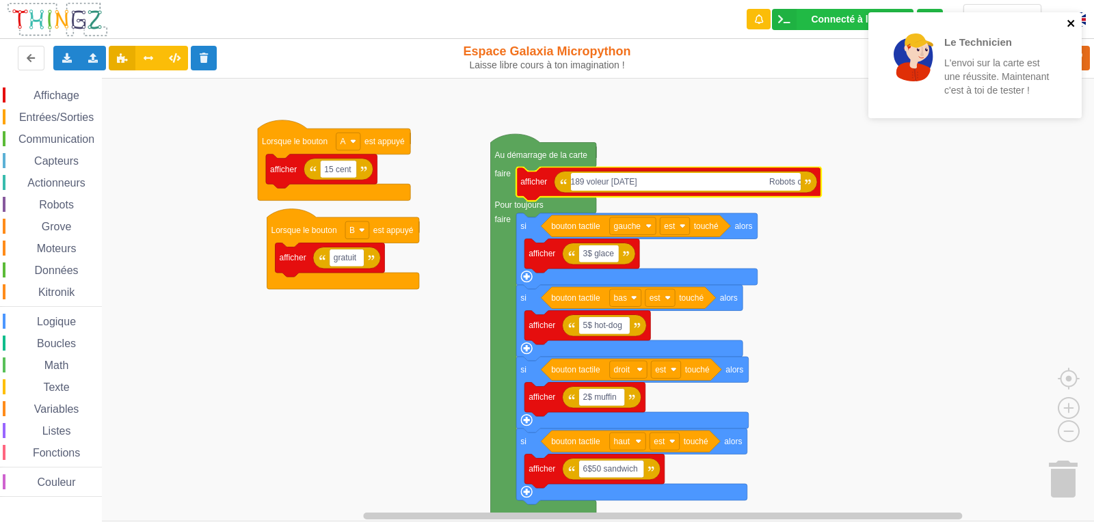
click at [1072, 24] on icon "close" at bounding box center [1071, 23] width 7 height 7
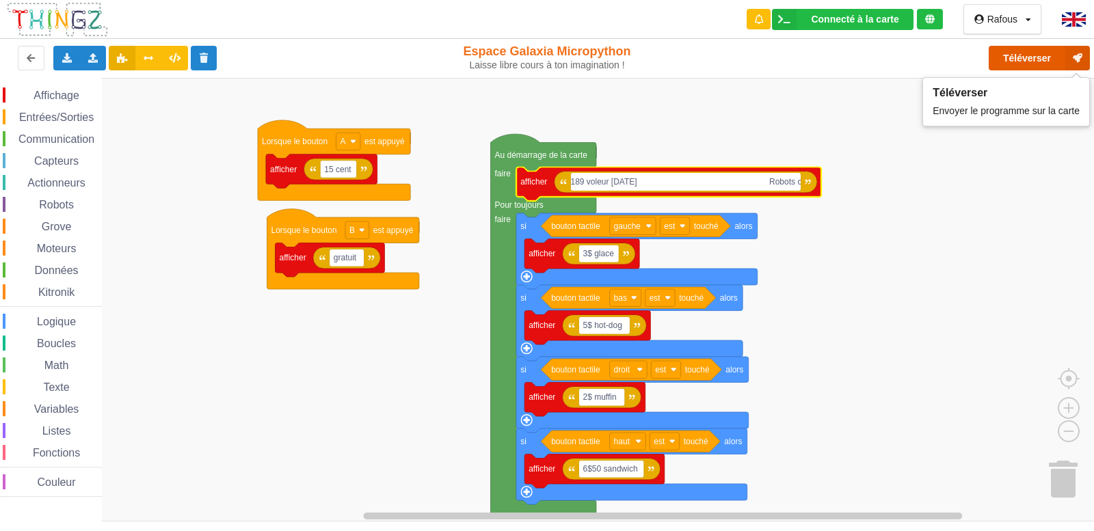
click at [1070, 63] on icon at bounding box center [1078, 58] width 25 height 25
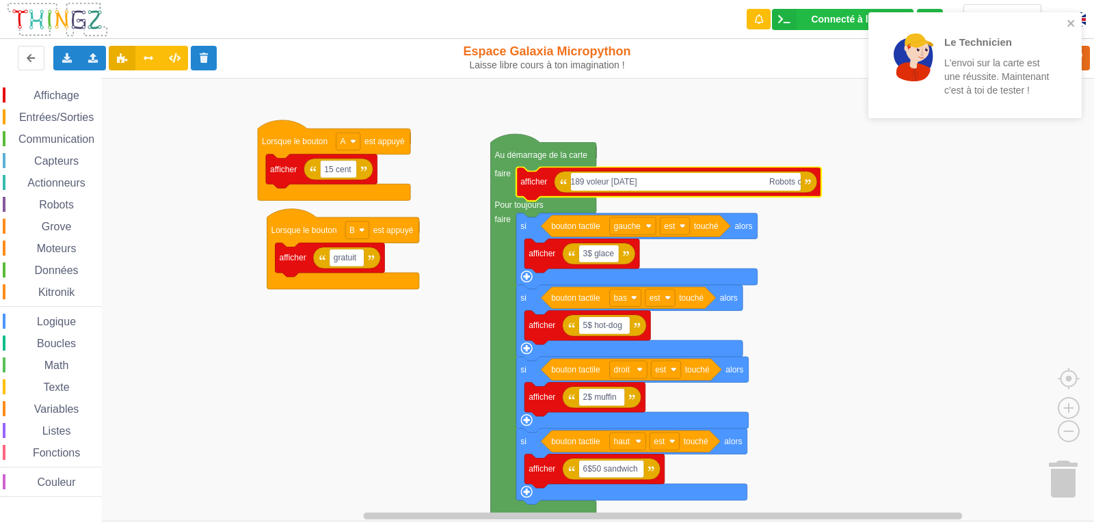
click at [584, 182] on input "189 voleur aujourd'hui Robots cuisine tout encas mystere trop bon" at bounding box center [686, 182] width 230 height 18
click at [1073, 23] on icon "close" at bounding box center [1072, 23] width 10 height 11
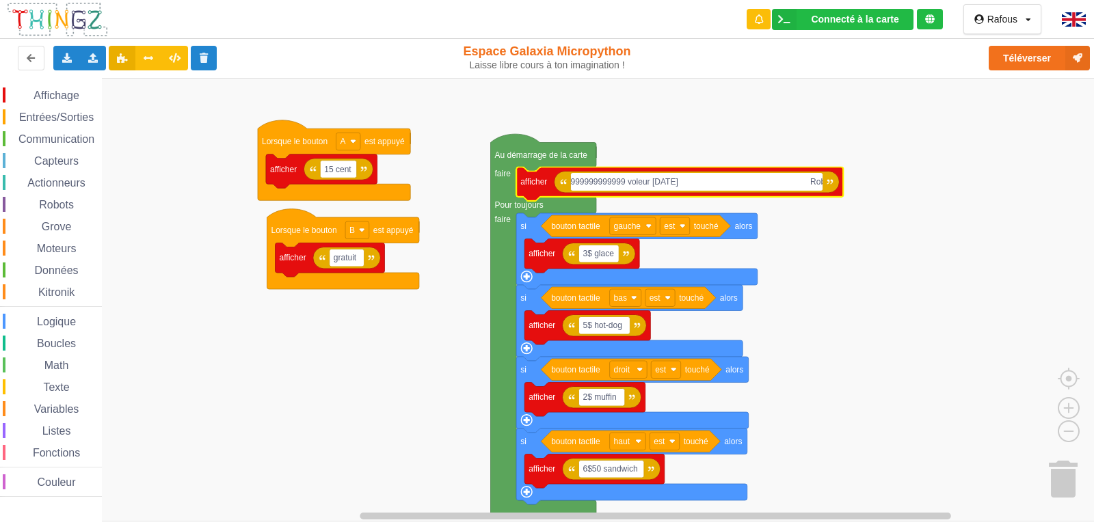
click at [1058, 63] on div "Le Technicien L'envoi sur la carte est une réussite. Maintenant c'est à toi de …" at bounding box center [547, 255] width 1114 height 531
click at [1058, 63] on button "Téléverser" at bounding box center [1039, 58] width 101 height 25
click at [625, 185] on input "999999999999 voleur aujourd'hui Robots cuisine tout encas mystere trop bon" at bounding box center [697, 182] width 252 height 18
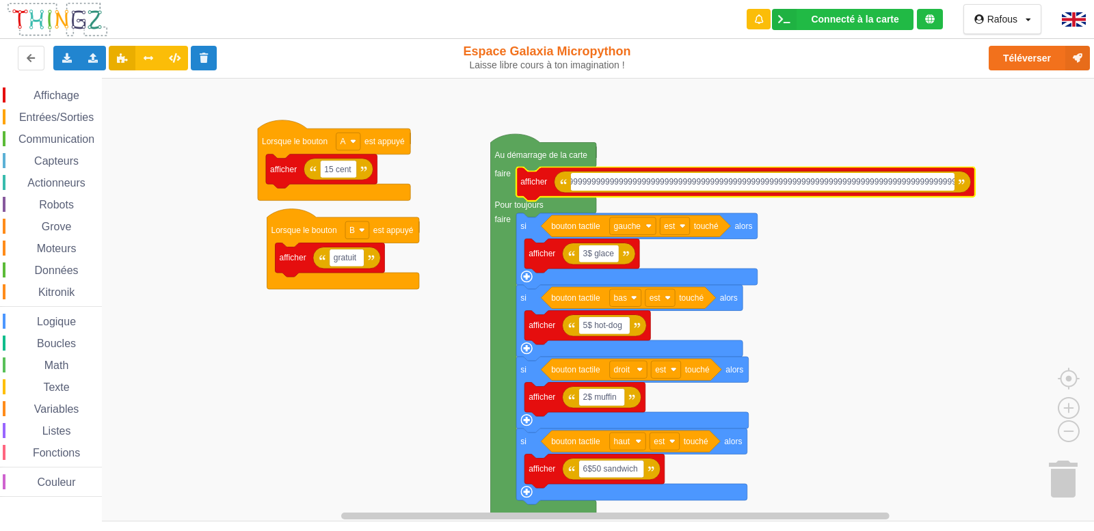
scroll to position [0, 79]
type input "9999999999999999999999999999999999999999999999999999999999999999999999999999999…"
click at [1038, 50] on button "Téléverser" at bounding box center [1039, 58] width 101 height 25
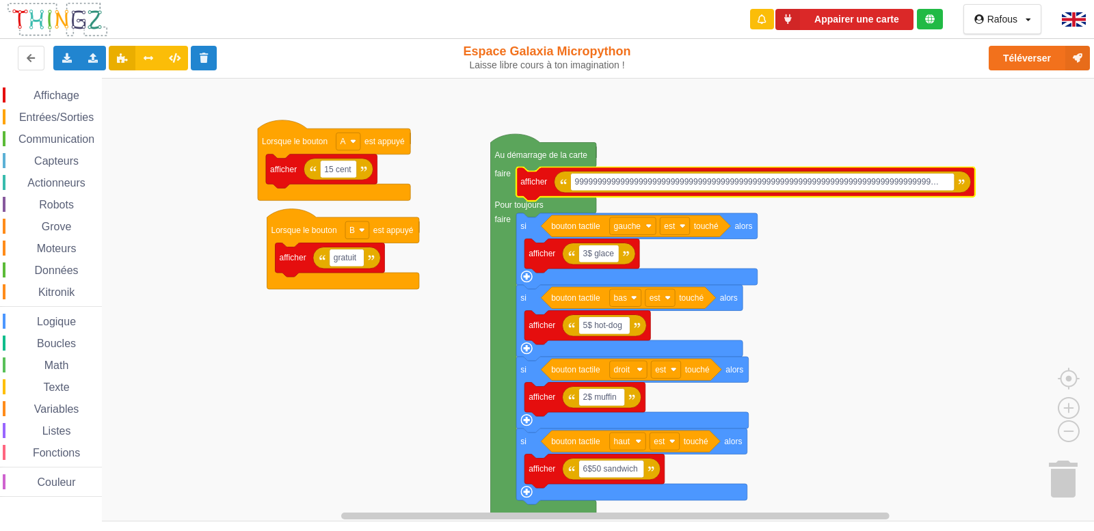
click at [958, 447] on rect "Espace de travail de Blocky" at bounding box center [552, 300] width 1104 height 444
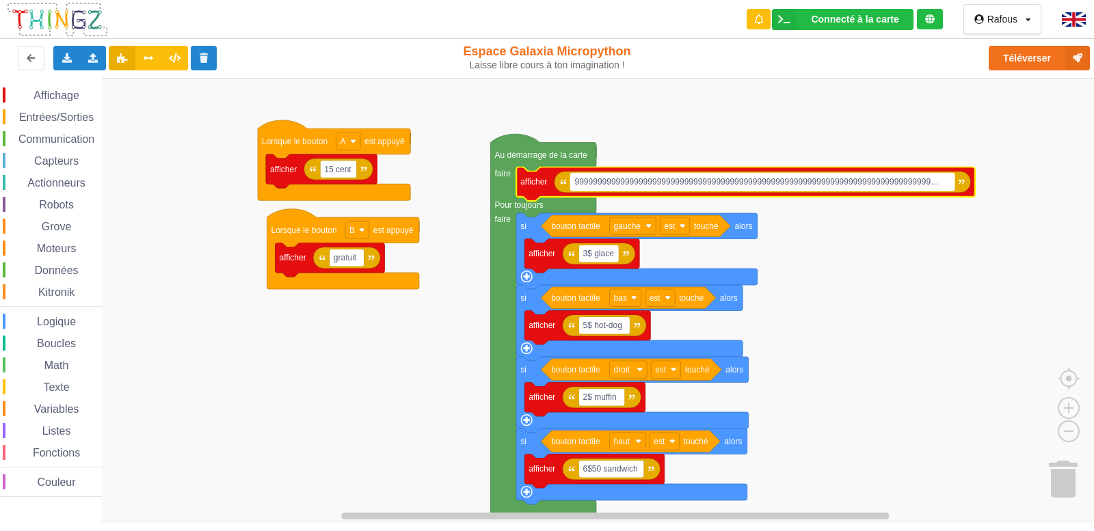
click at [921, 186] on text "999999999999999999999999999999999999999999999999999999999999999999999999999999…" at bounding box center [757, 182] width 365 height 10
click at [921, 186] on input "9999999999999999999999999999999999999999999999999999999999999999999999999999999…" at bounding box center [763, 182] width 384 height 18
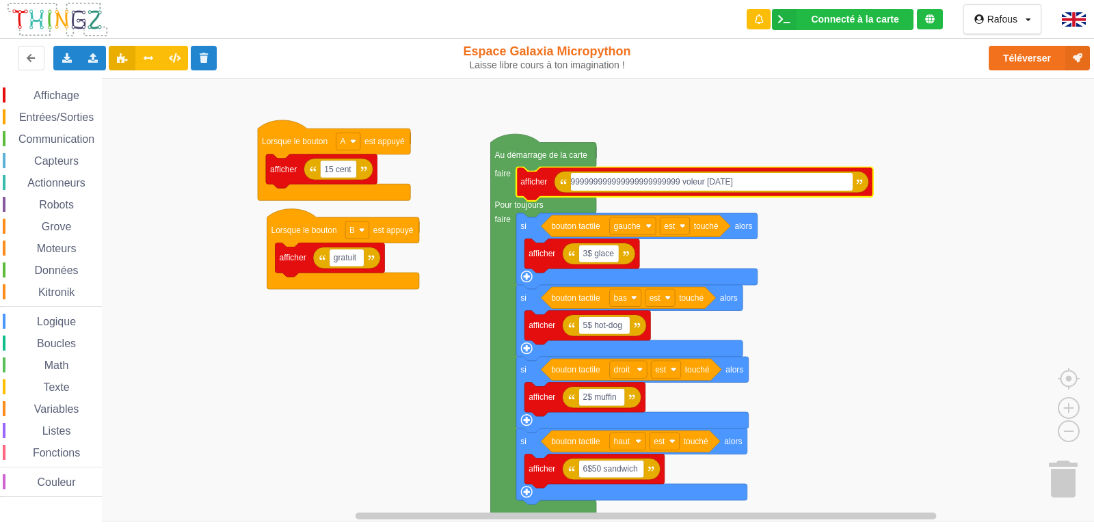
click at [680, 180] on input "999999999999999999999999 voleur aujourd'hui Robots cuisine tout encas mystere t…" at bounding box center [712, 182] width 282 height 18
click at [680, 180] on input "voleur aujourd'hui Robots cuisine tout encas mystere trop bon" at bounding box center [684, 182] width 226 height 18
click at [672, 189] on input "voleur aujourd'hui Robots cuisine tout encas mystere trop bon" at bounding box center [684, 182] width 226 height 18
click at [643, 183] on input "voleur aujourd'hui Robots cuisine tout encas mystere trop bon" at bounding box center [684, 182] width 226 height 18
click at [640, 182] on input "voleur aujourd'hui Robots cuisine tout encas mystere trop bon" at bounding box center [684, 182] width 226 height 18
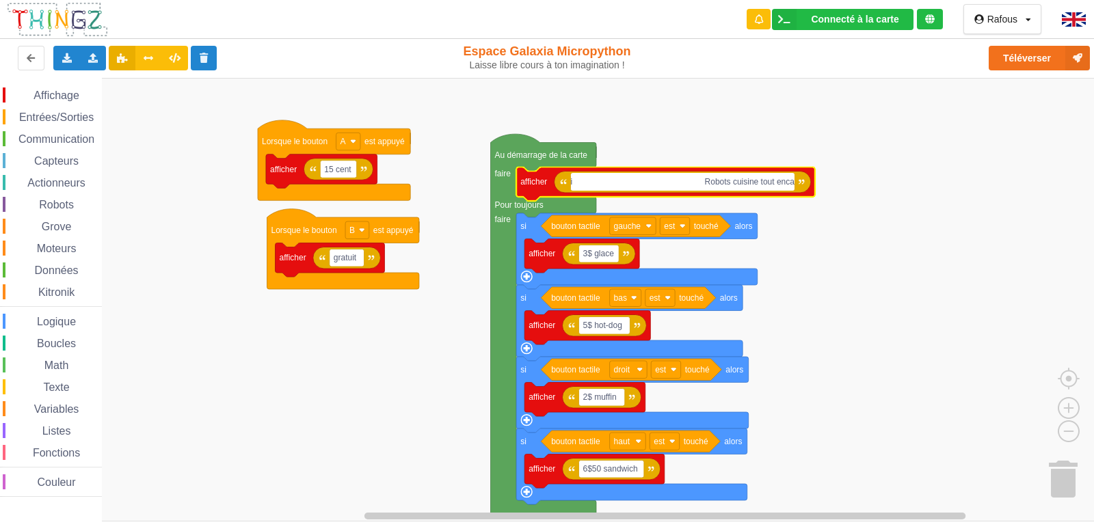
click at [574, 185] on input "i Robots cuisine tout encas mystere trop bon" at bounding box center [683, 182] width 224 height 18
click at [794, 183] on input "Robots cuisine tout encas mystere trop bon" at bounding box center [683, 182] width 224 height 18
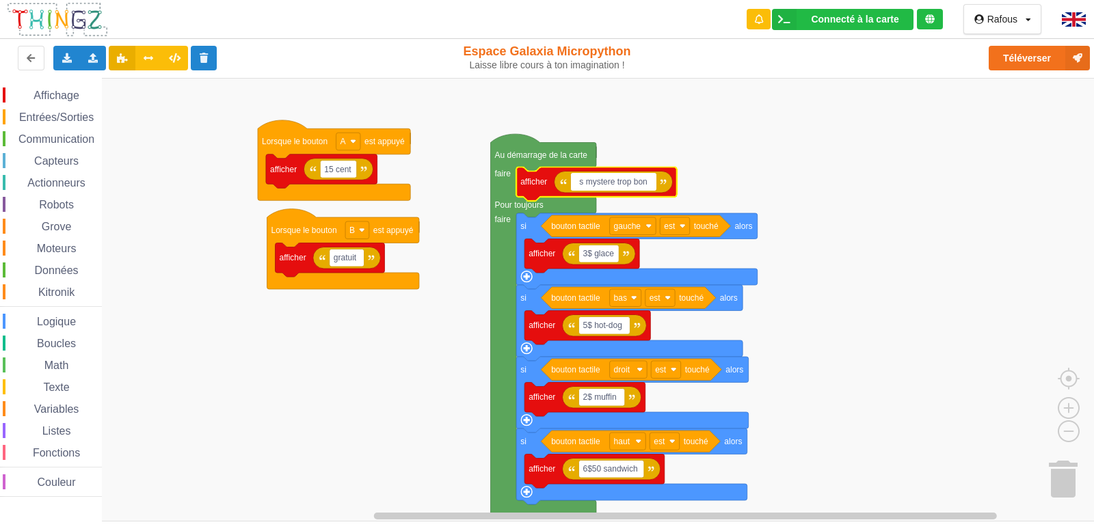
click at [654, 185] on input "s mystere trop bon" at bounding box center [613, 182] width 85 height 18
type input "s"
click at [646, 183] on input "appuyer sur un bonton pour savoir" at bounding box center [644, 182] width 147 height 18
click at [647, 179] on input "appuyer sur un bonton pour savoir" at bounding box center [644, 182] width 147 height 18
click at [707, 184] on input "appuyer sur un bonton pour savoir" at bounding box center [644, 182] width 147 height 18
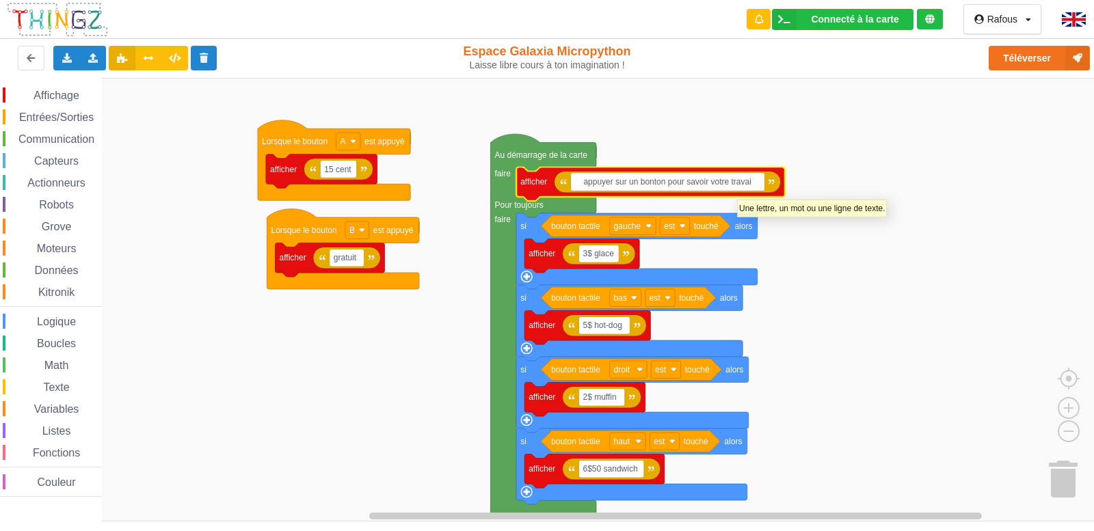
type input "appuyer sur un bonton pour savoir votre travail"
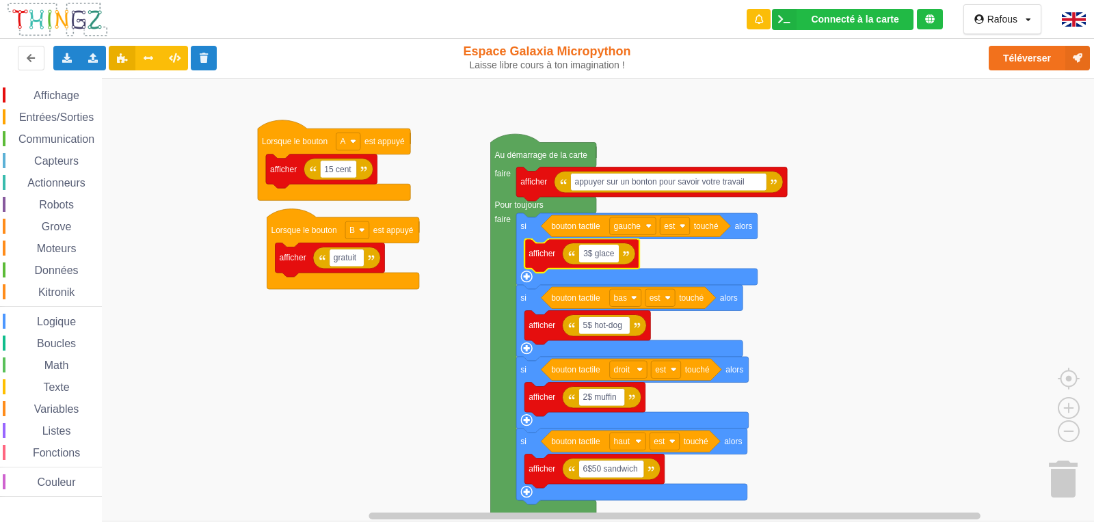
click at [617, 258] on input "3$ glace" at bounding box center [599, 254] width 40 height 18
type input "3"
click at [603, 256] on input "ralyee" at bounding box center [594, 254] width 31 height 18
type input "rallye"
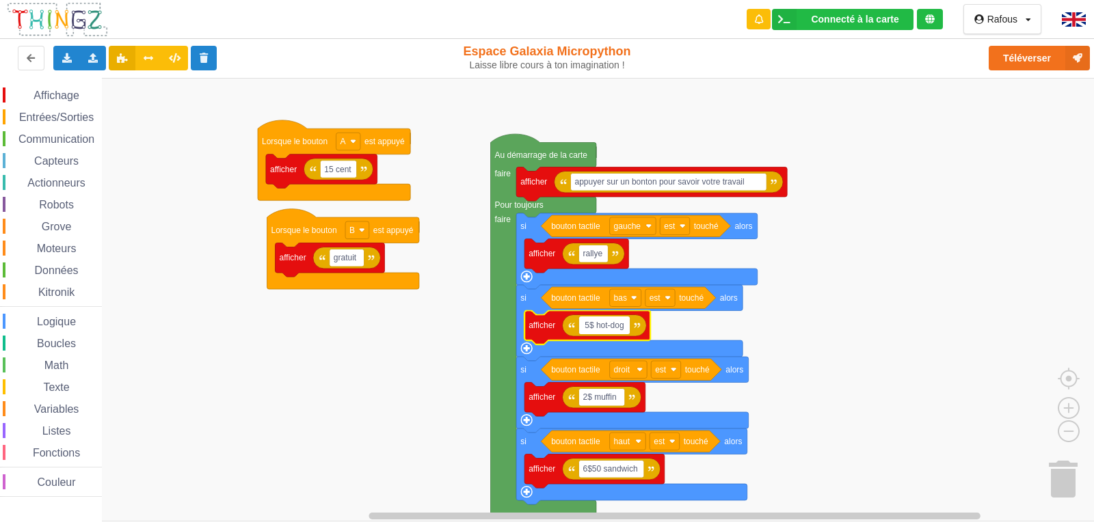
click at [625, 331] on input "5$ hot-dog" at bounding box center [604, 326] width 51 height 18
type input "5"
type input "dessin"
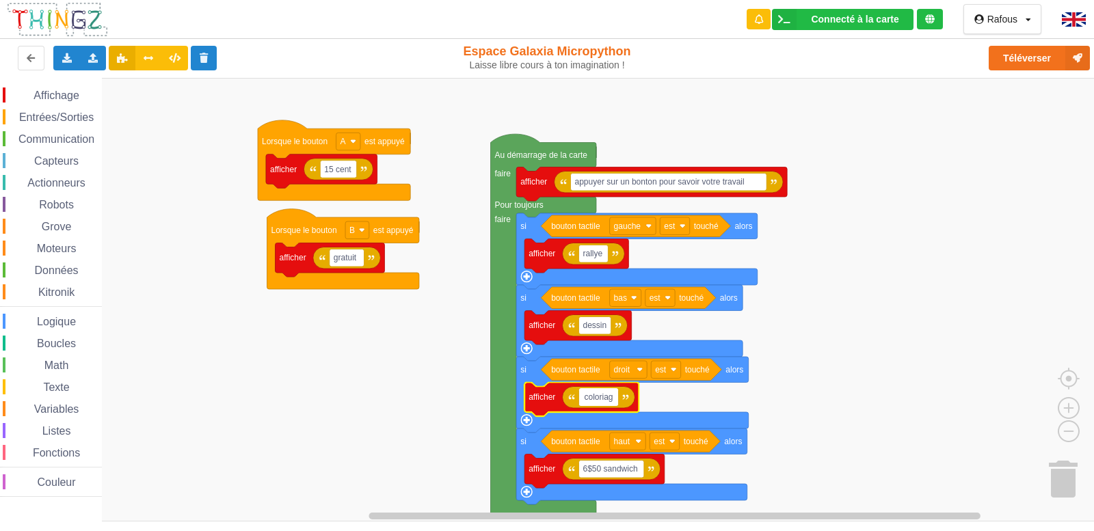
type input "coloriage"
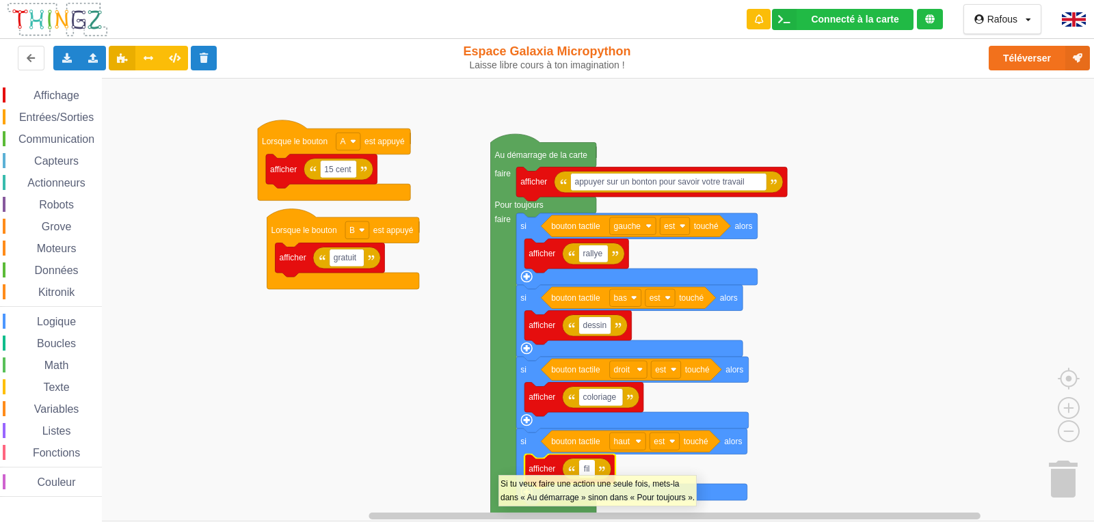
type input "film"
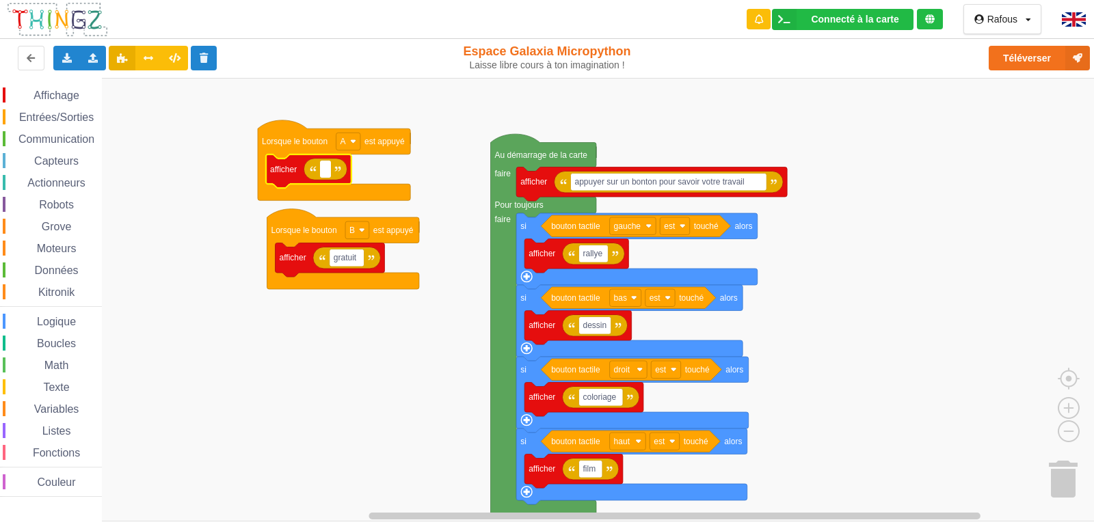
click at [971, 27] on div "Rafous Profil Déconnexion" at bounding box center [1003, 19] width 78 height 30
click at [1012, 19] on div "Rafous" at bounding box center [1003, 19] width 30 height 10
click at [1003, 135] on rect "Espace de travail de Blocky" at bounding box center [552, 300] width 1104 height 444
click at [1019, 29] on div "Rafous Profil Déconnexion" at bounding box center [1003, 19] width 78 height 30
click at [1018, 21] on div "Rafous Profil Déconnexion" at bounding box center [1010, 19] width 44 height 10
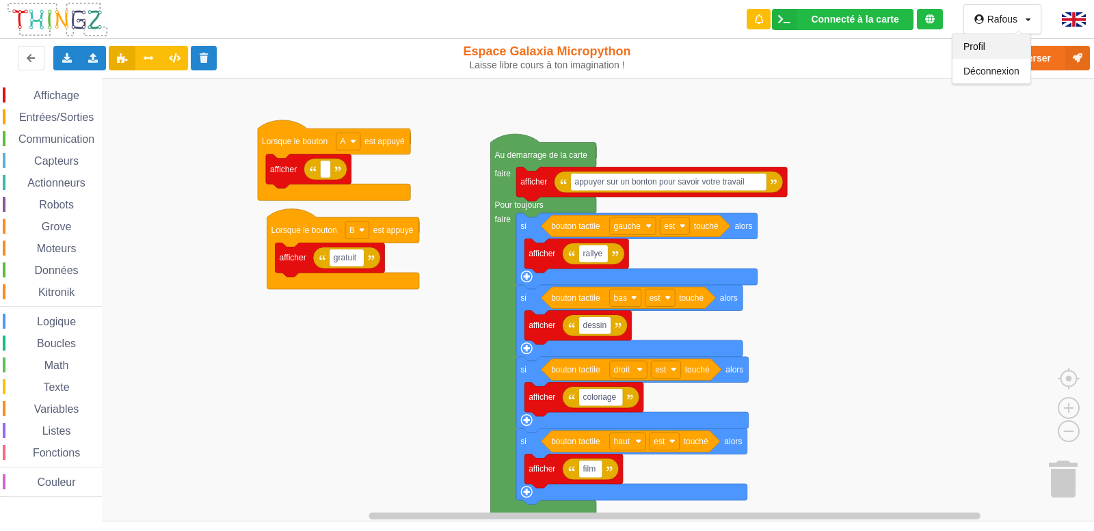
click at [1014, 42] on div "Profil" at bounding box center [992, 46] width 78 height 25
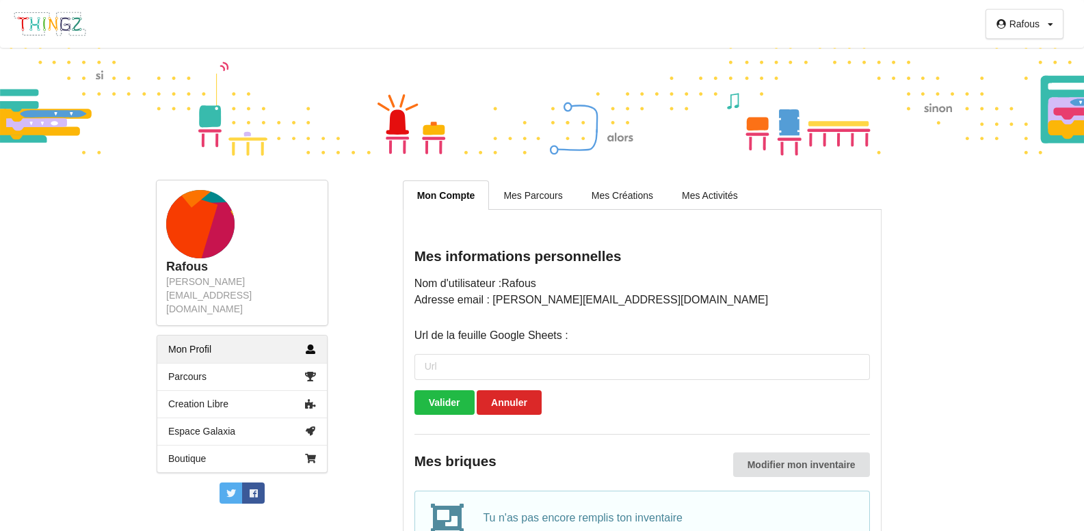
click at [207, 227] on rect at bounding box center [175, 227] width 85 height 85
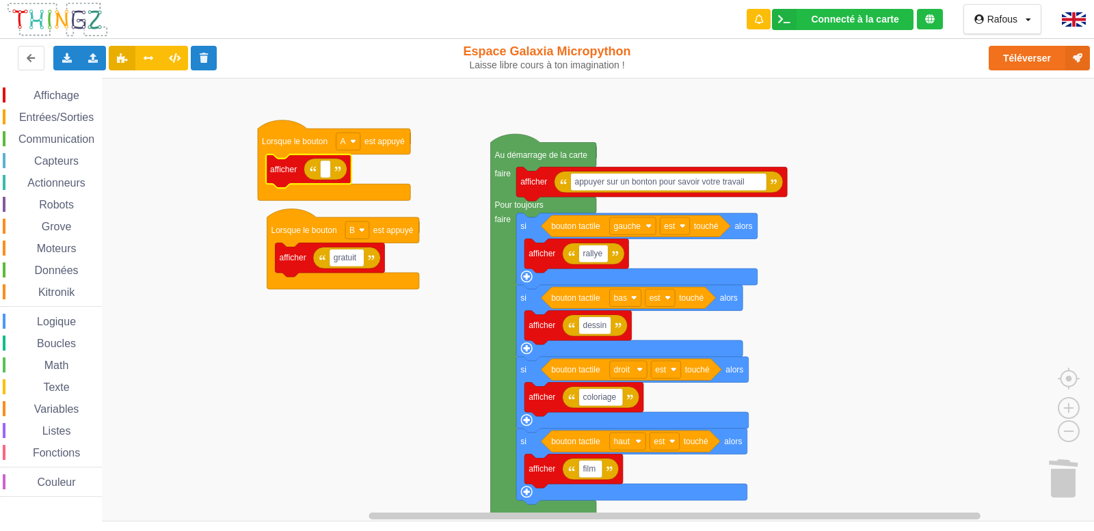
click at [869, 335] on rect "Espace de travail de Blocky" at bounding box center [552, 300] width 1104 height 444
click at [327, 171] on rect "Espace de travail de Blocky" at bounding box center [325, 170] width 10 height 18
click at [391, 324] on rect "Espace de travail de Blocky" at bounding box center [552, 300] width 1104 height 444
click at [328, 173] on rect "Espace de travail de Blocky" at bounding box center [325, 170] width 10 height 18
type input "écriture"
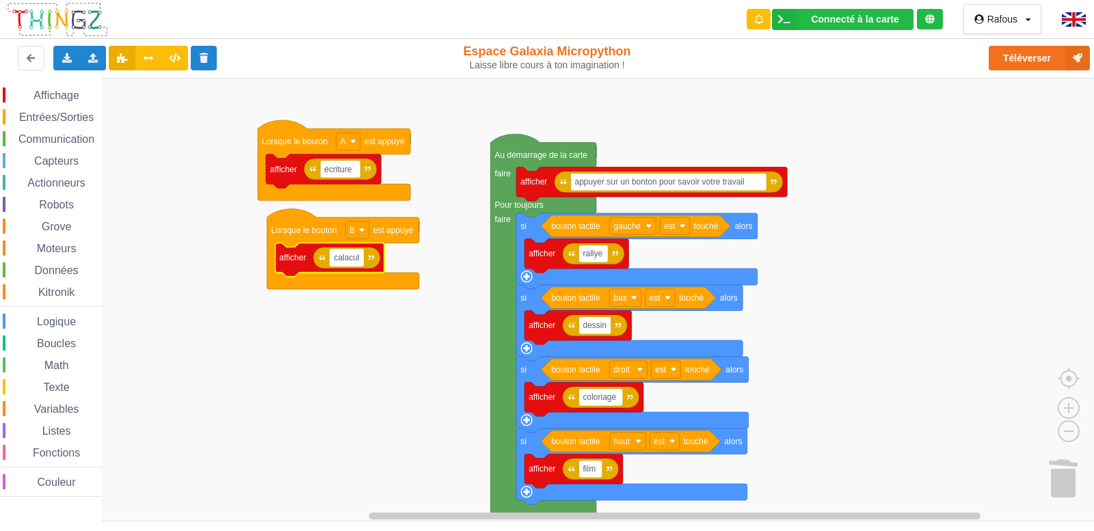
click at [347, 262] on input "calacul" at bounding box center [347, 258] width 35 height 18
type input "calcul"
click at [1040, 62] on button "Téléverser" at bounding box center [1039, 58] width 101 height 25
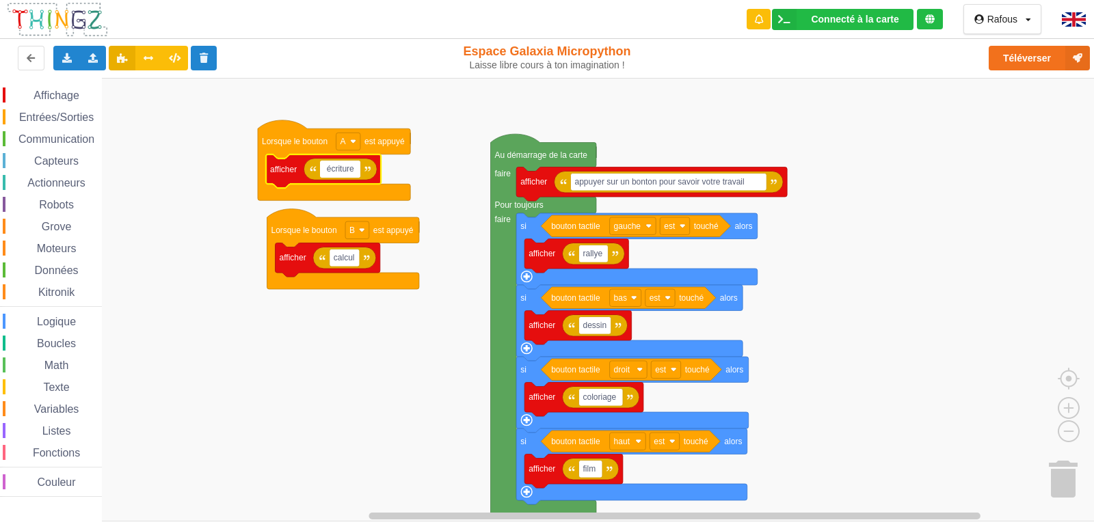
click at [329, 170] on input "écriture" at bounding box center [340, 170] width 40 height 18
type input "ecriture"
click at [1048, 50] on button "Téléverser" at bounding box center [1039, 58] width 101 height 25
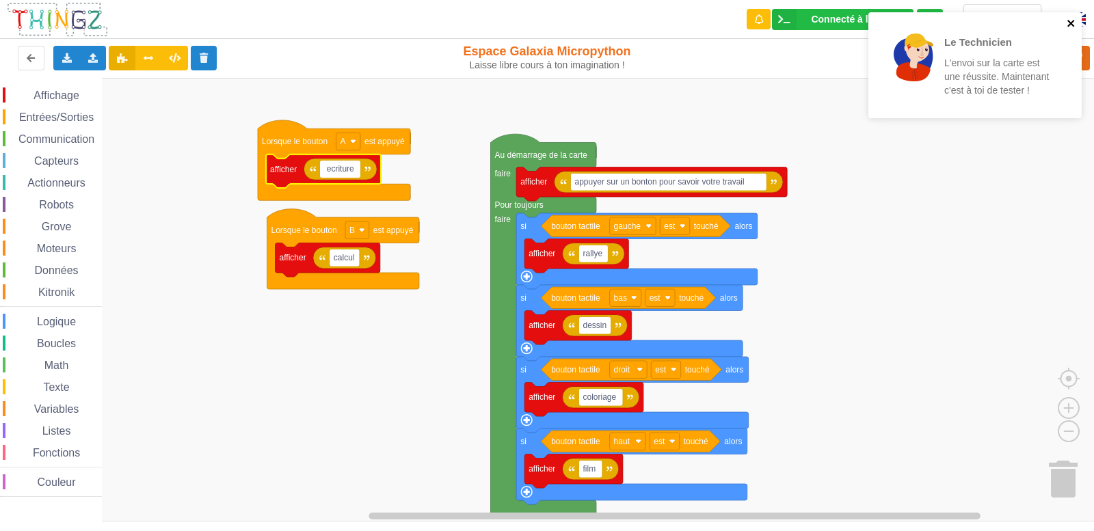
click at [1071, 24] on icon "close" at bounding box center [1071, 23] width 7 height 7
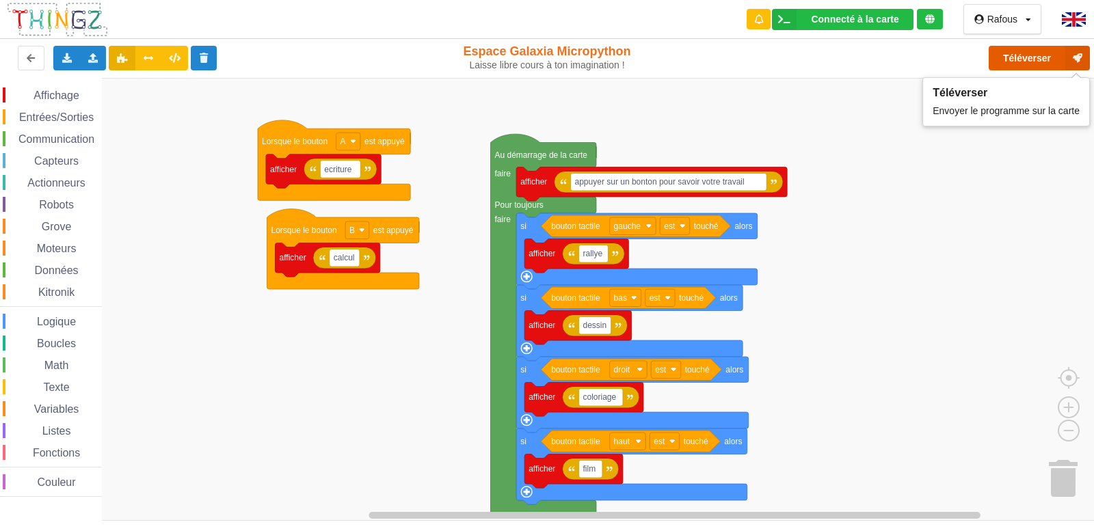
click at [1038, 64] on button "Téléverser" at bounding box center [1039, 58] width 101 height 25
click at [1032, 51] on button "Téléverser" at bounding box center [1039, 58] width 101 height 25
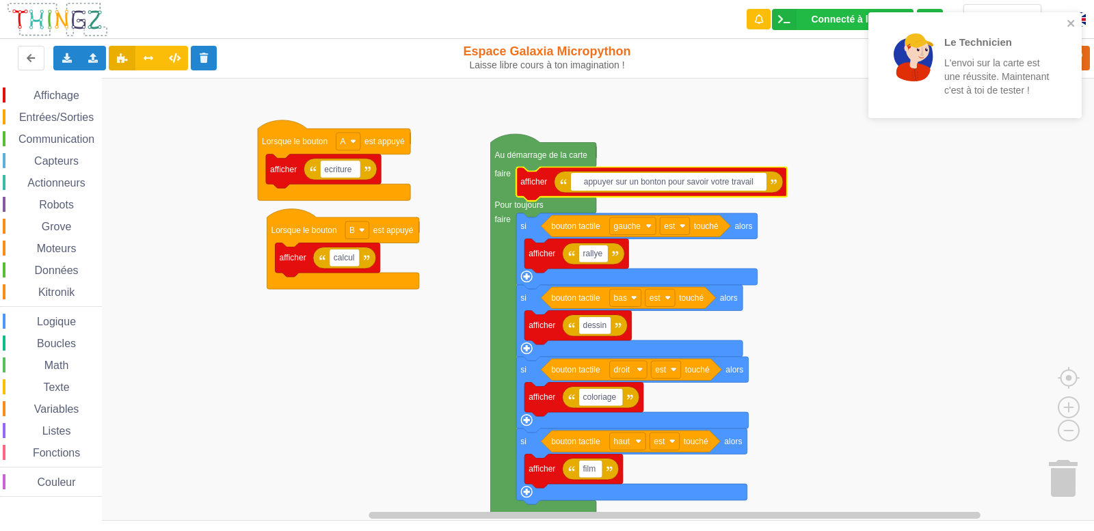
click at [648, 183] on input "appuyer sur un bonton pour savoir votre travail" at bounding box center [669, 182] width 196 height 18
click at [650, 184] on input "appuyer sur un bonton pour savoir votre travail" at bounding box center [669, 182] width 196 height 18
type input "appuyer sur un bouton pour savoir votre travail"
click at [1072, 18] on icon "close" at bounding box center [1072, 23] width 10 height 11
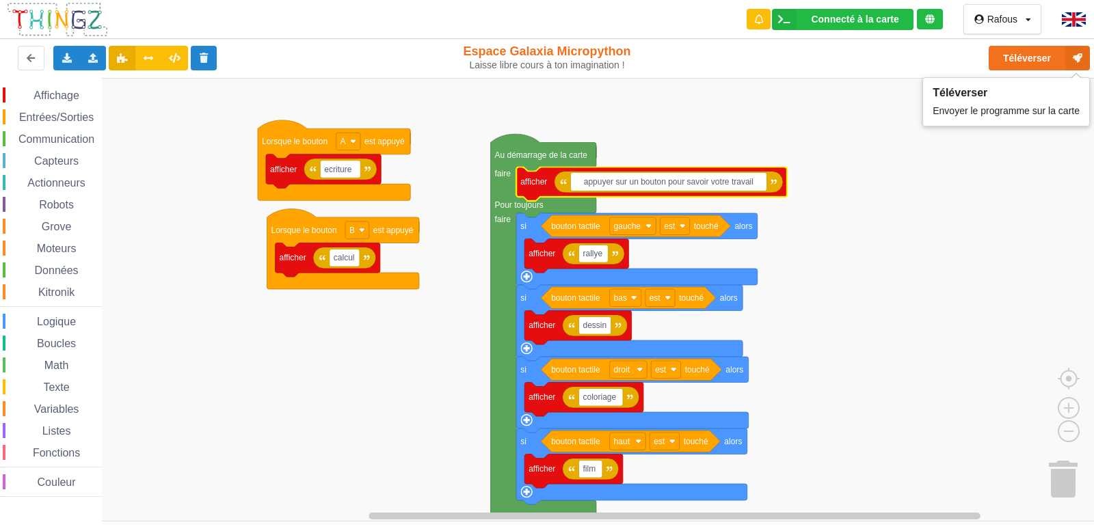
click at [1061, 63] on div "Le Technicien L'envoi sur la carte est une réussite. Maintenant c'est à toi de …" at bounding box center [547, 255] width 1114 height 531
click at [1061, 63] on button "Téléverser" at bounding box center [1039, 58] width 101 height 25
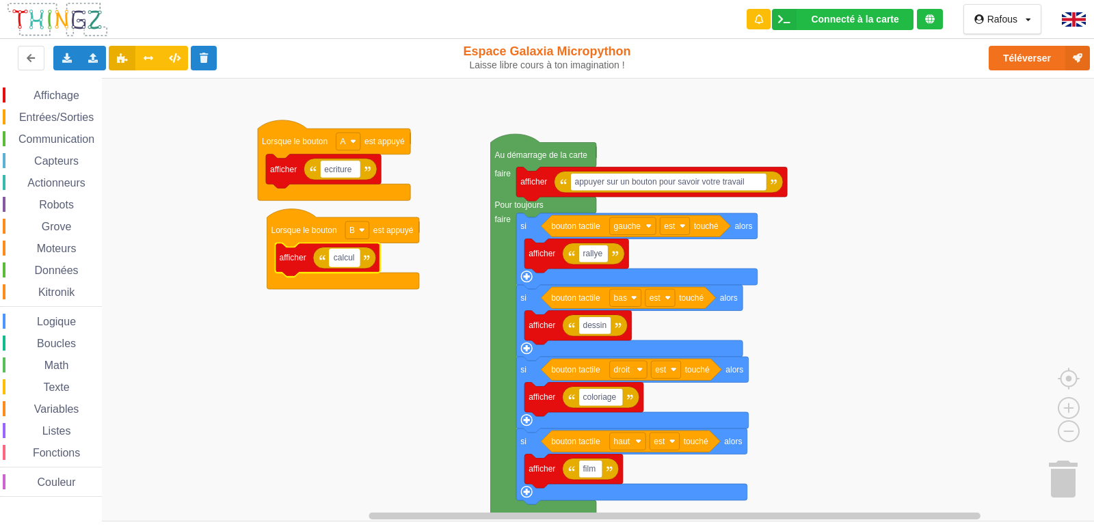
click at [356, 261] on rect "Espace de travail de Blocky" at bounding box center [345, 258] width 30 height 18
type input "is"
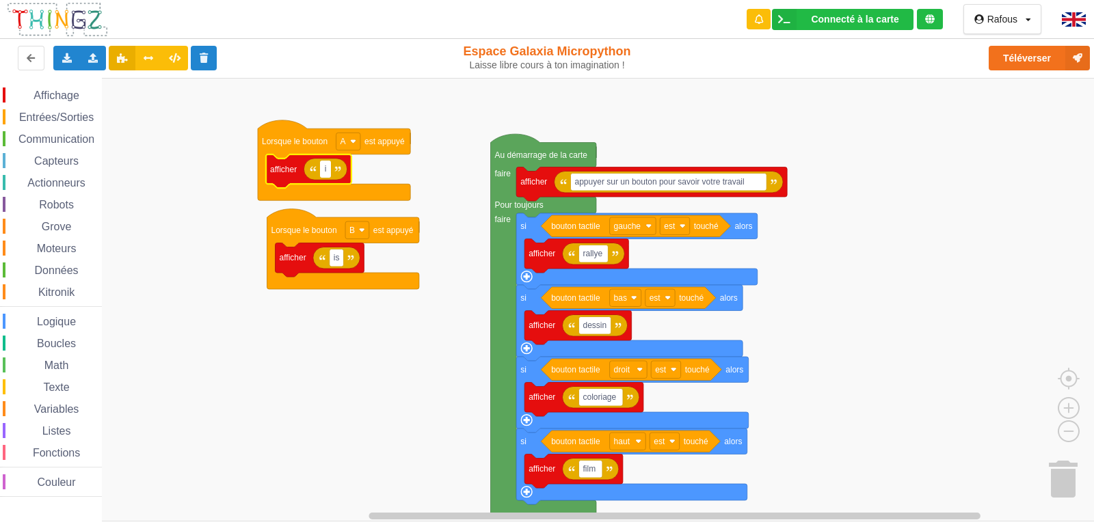
type input "is"
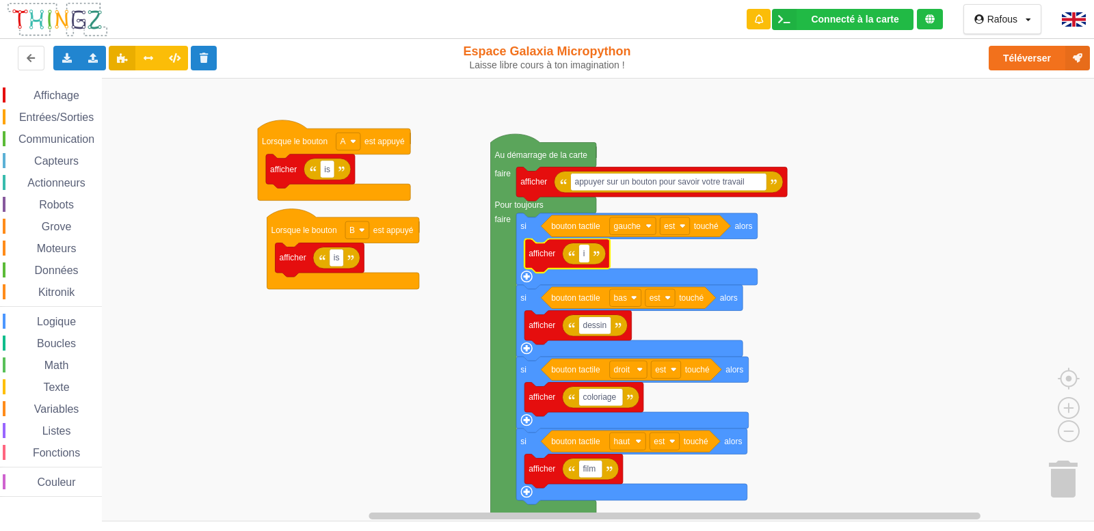
type input "is"
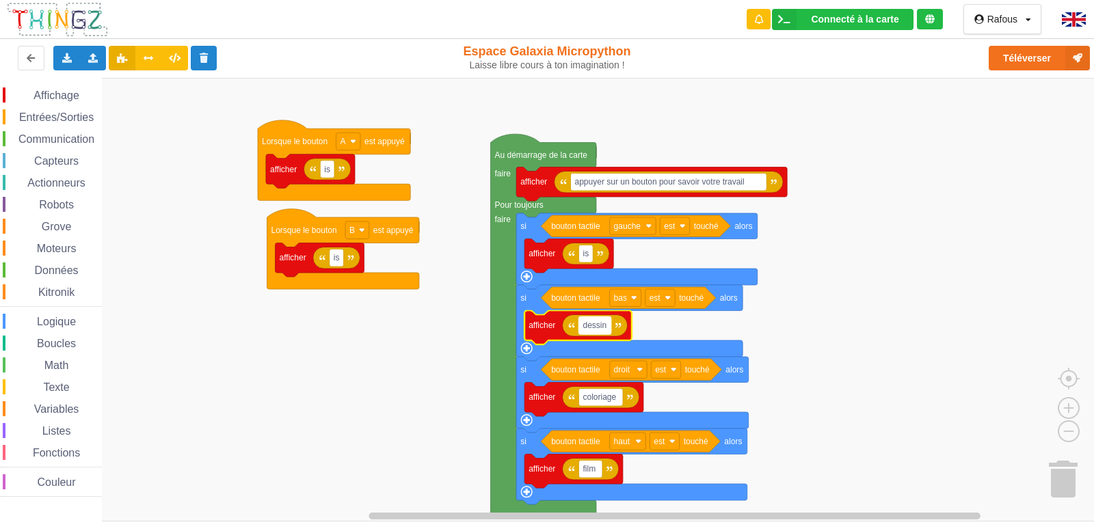
click at [601, 332] on rect "Espace de travail de Blocky" at bounding box center [595, 326] width 32 height 18
type input "is"
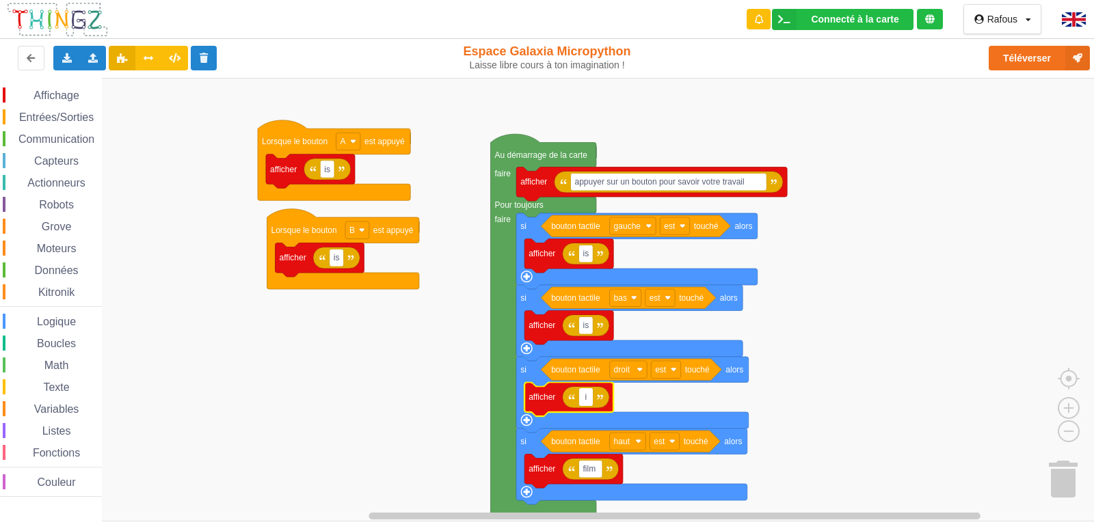
type input "is"
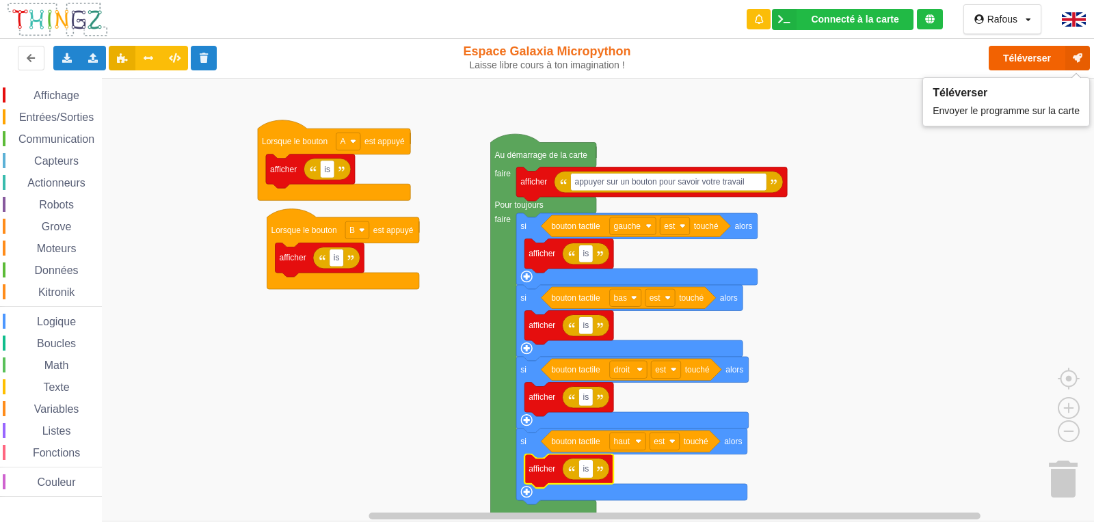
type input "is"
click at [1010, 61] on button "Téléverser" at bounding box center [1039, 58] width 101 height 25
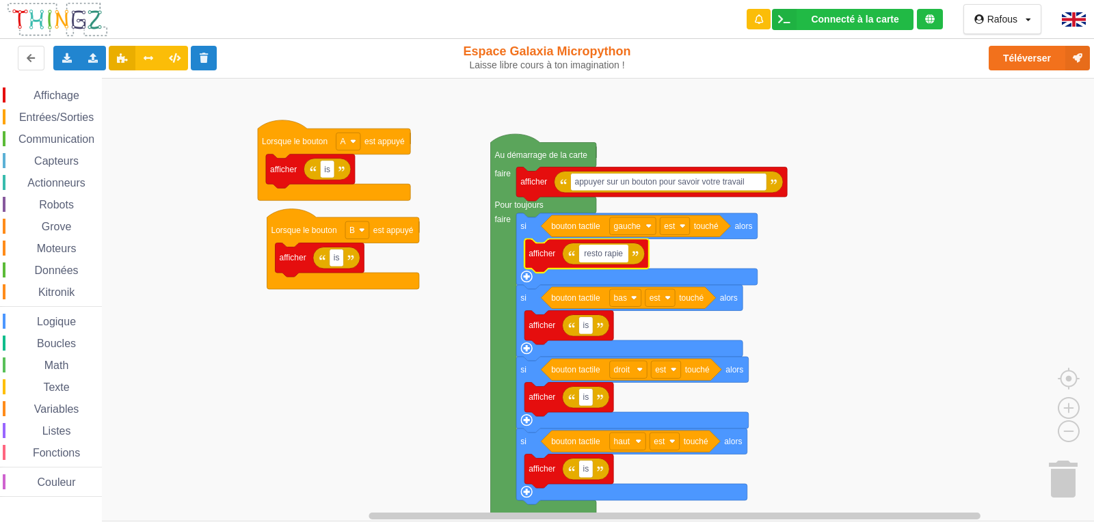
click at [619, 258] on input "resto rapie" at bounding box center [603, 254] width 49 height 18
type input "resto rapide"
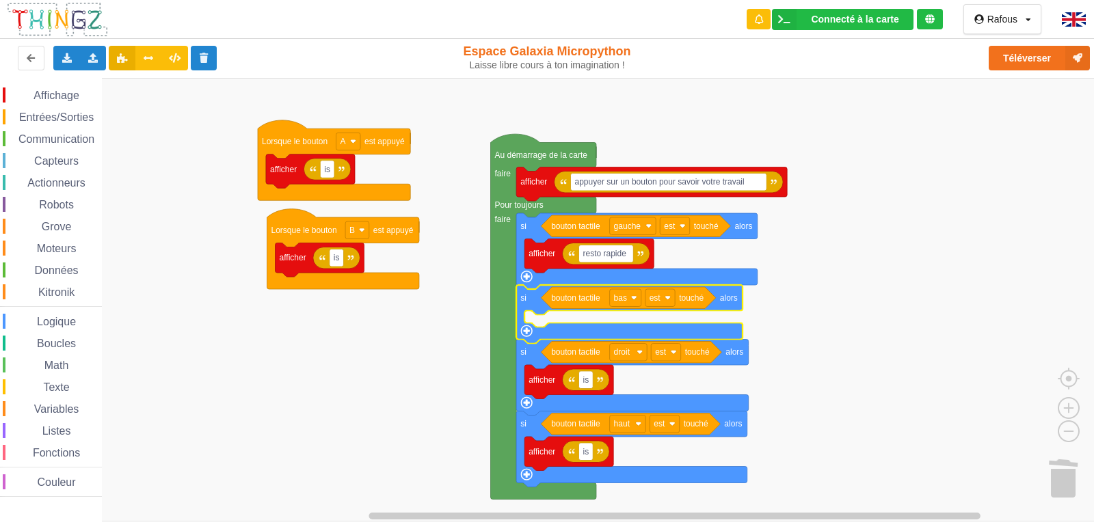
click at [524, 295] on text "si" at bounding box center [524, 298] width 6 height 10
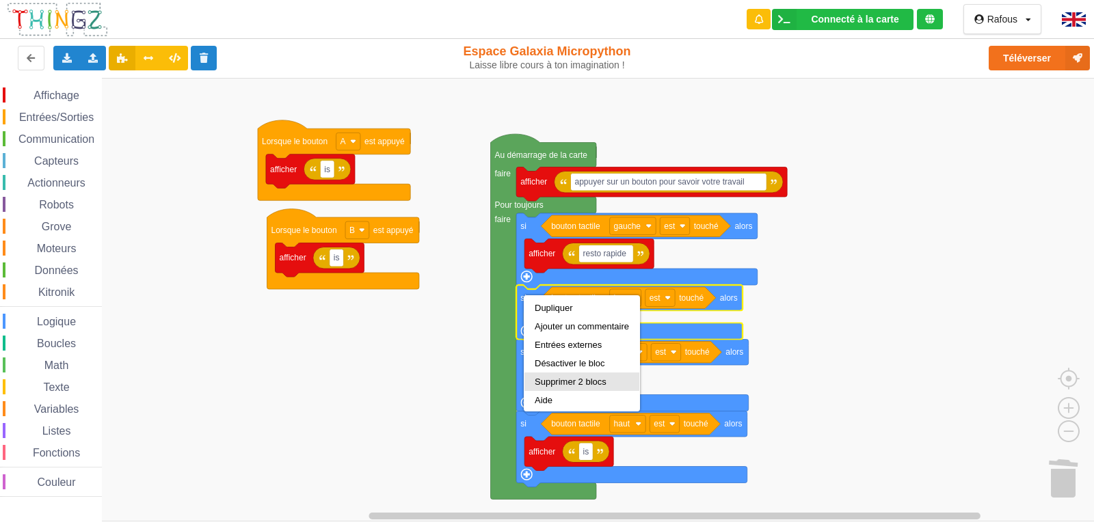
click at [555, 386] on div "Supprimer 2 blocs" at bounding box center [582, 382] width 94 height 10
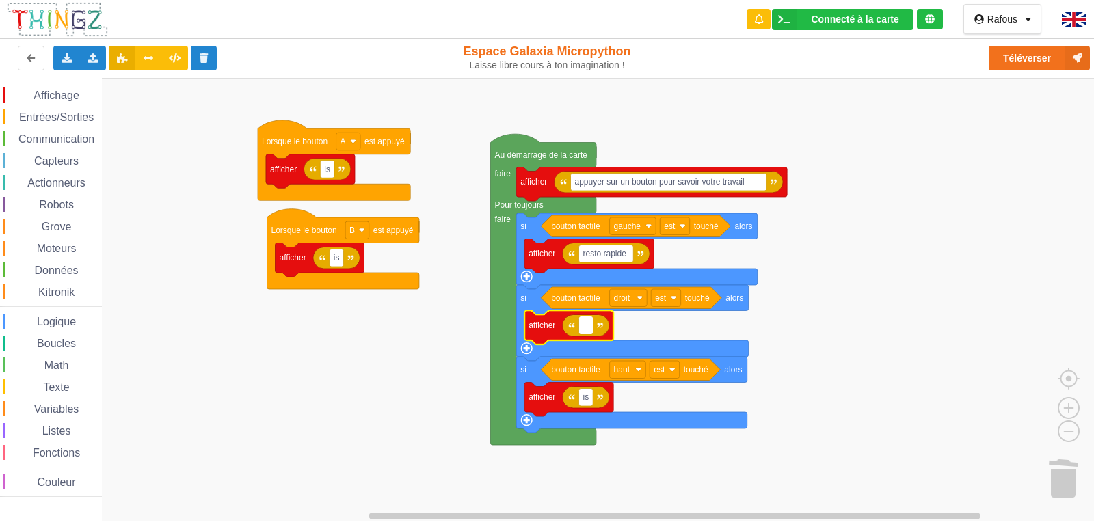
type input "*"
